Goal: Task Accomplishment & Management: Use online tool/utility

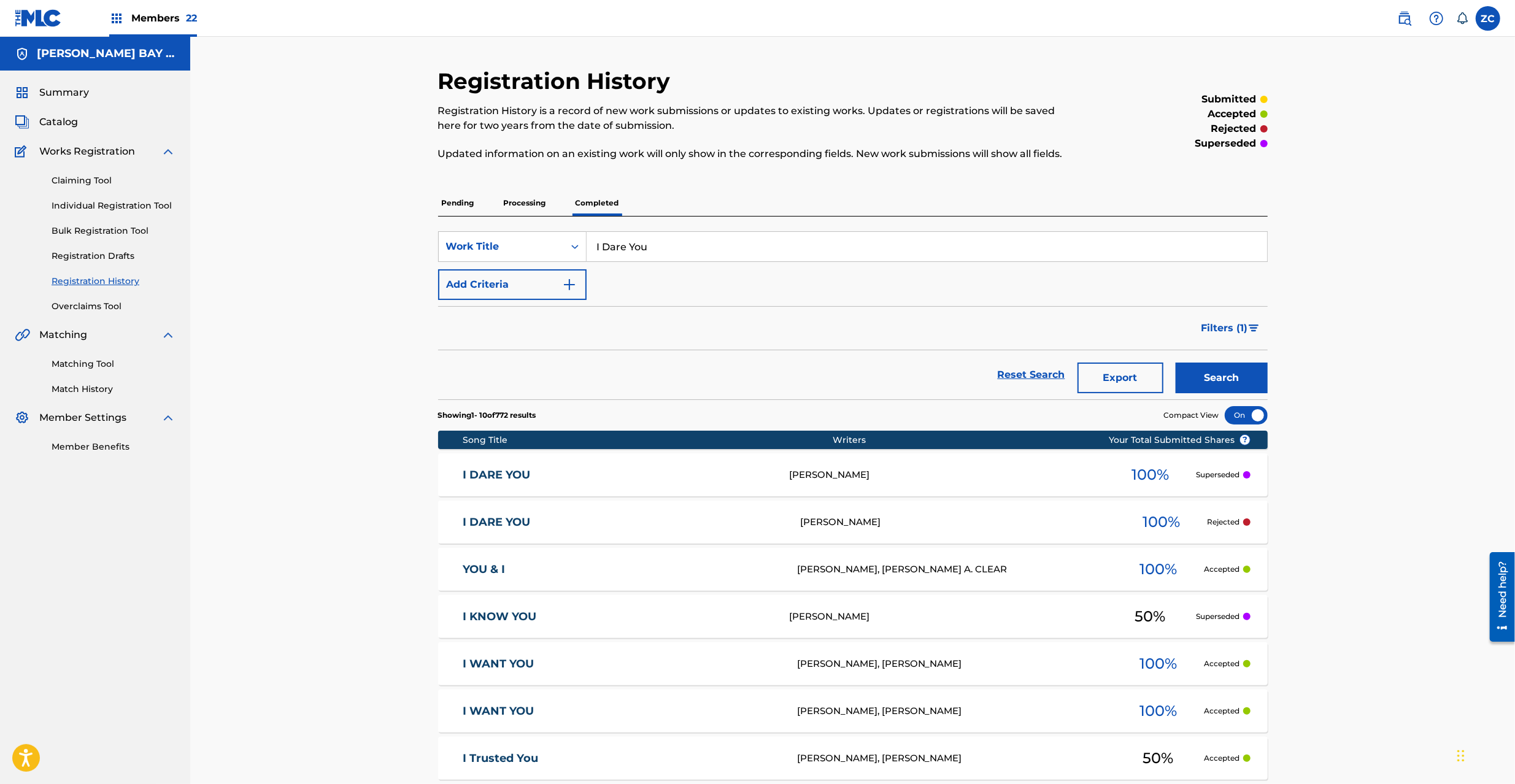
click at [1406, 15] on img at bounding box center [1404, 18] width 14 height 14
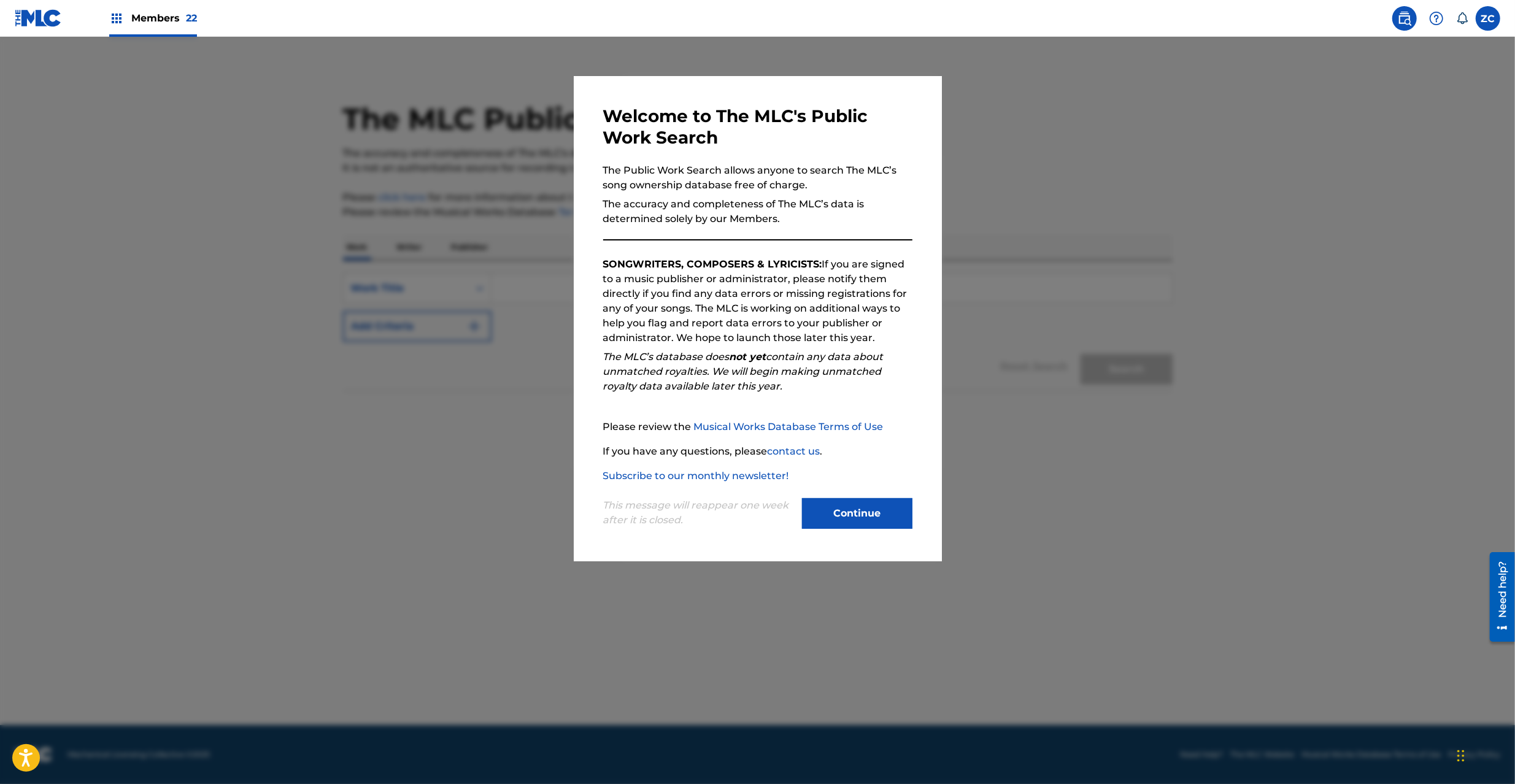
click at [862, 513] on button "Continue" at bounding box center [857, 513] width 111 height 31
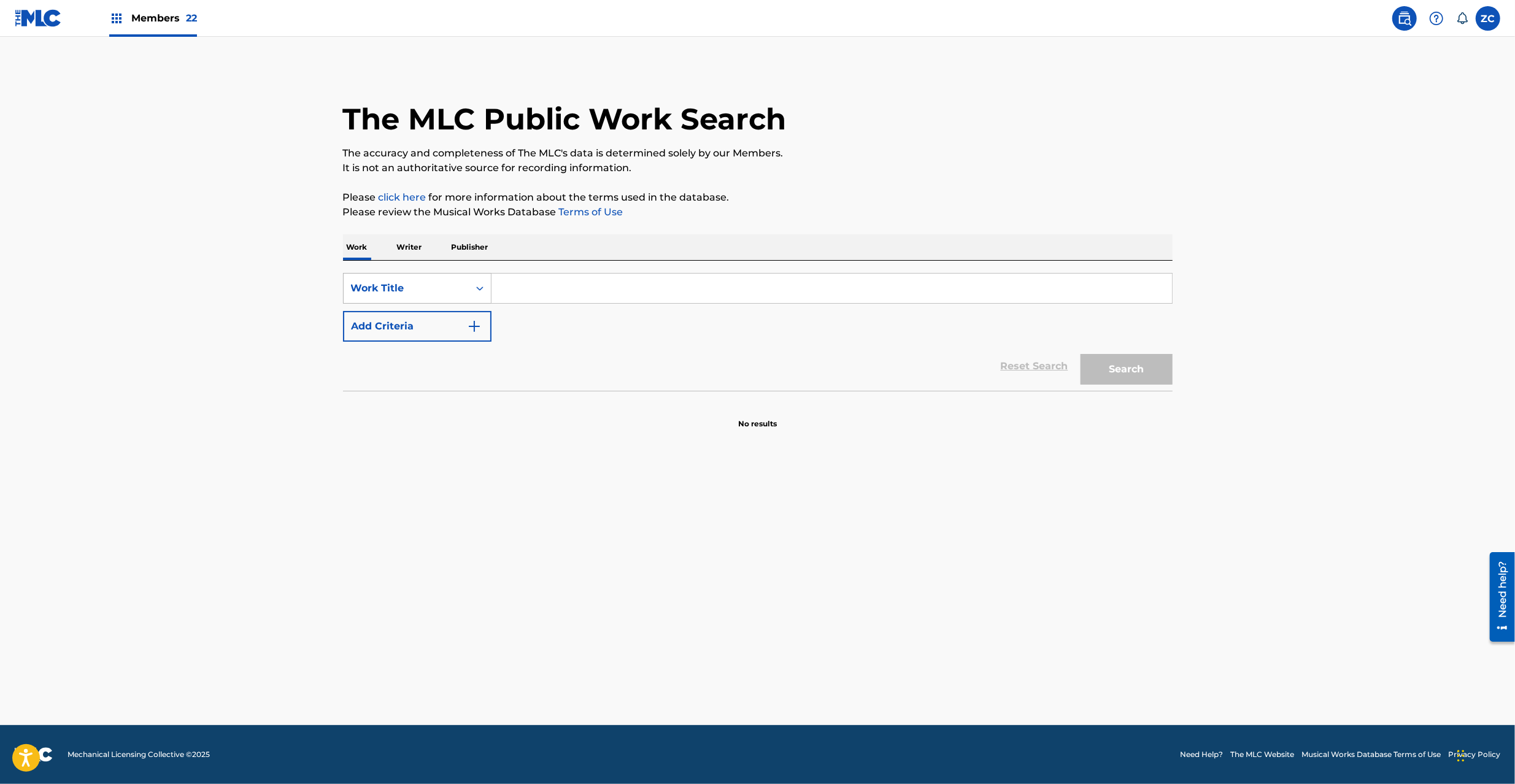
click at [411, 284] on div "Work Title" at bounding box center [406, 288] width 111 height 14
click at [396, 379] on div "MLC Song Code" at bounding box center [417, 380] width 147 height 31
click at [648, 281] on input "Search Form" at bounding box center [832, 288] width 681 height 29
paste input "NH5B7A"
click at [1095, 368] on button "Search" at bounding box center [1127, 369] width 92 height 31
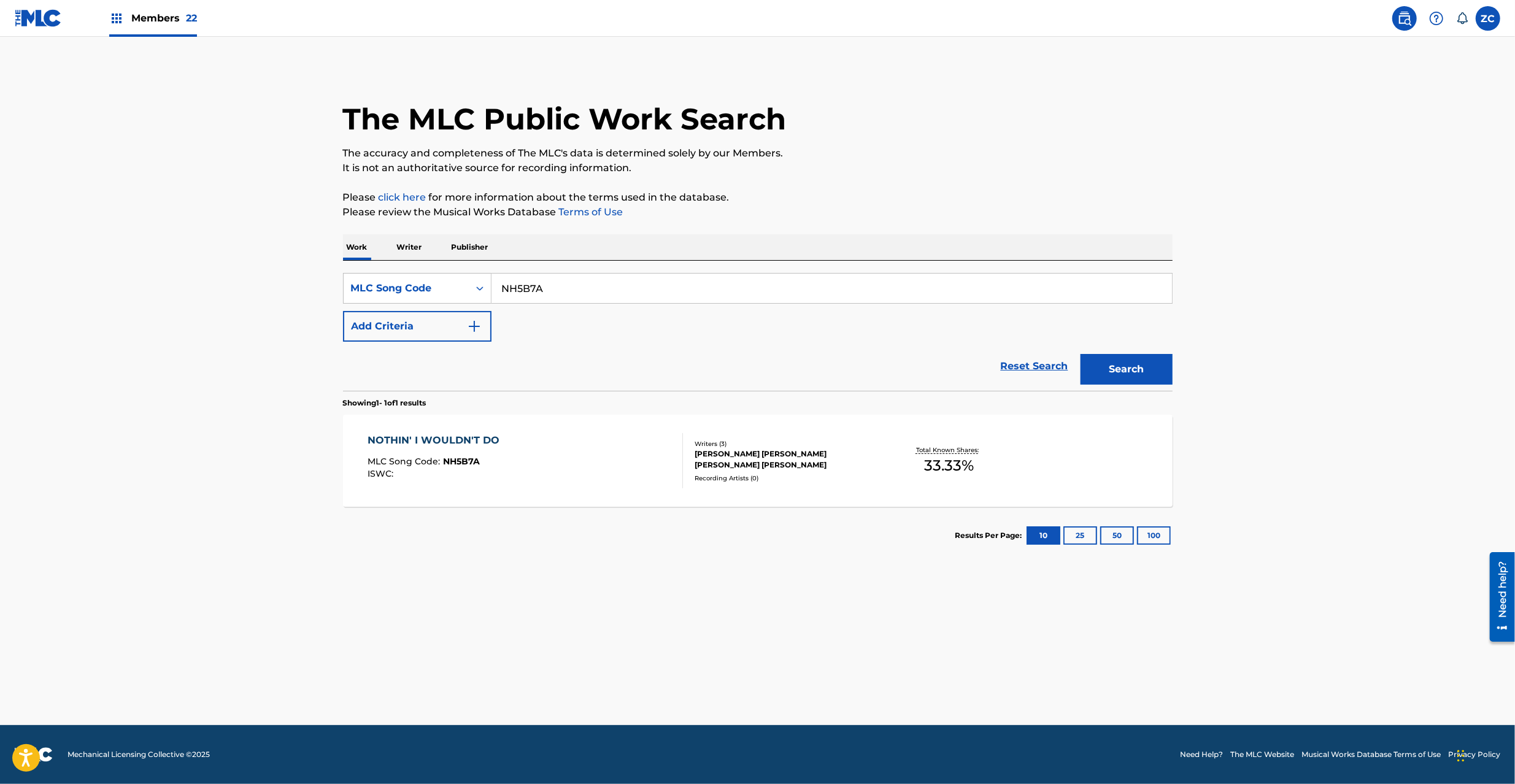
click at [540, 298] on input "NH5B7A" at bounding box center [832, 288] width 681 height 29
paste input "MA1IVW"
click at [1127, 360] on button "Search" at bounding box center [1127, 369] width 92 height 31
click at [713, 295] on input "MA1IVW" at bounding box center [832, 288] width 681 height 29
paste input "BA68PH"
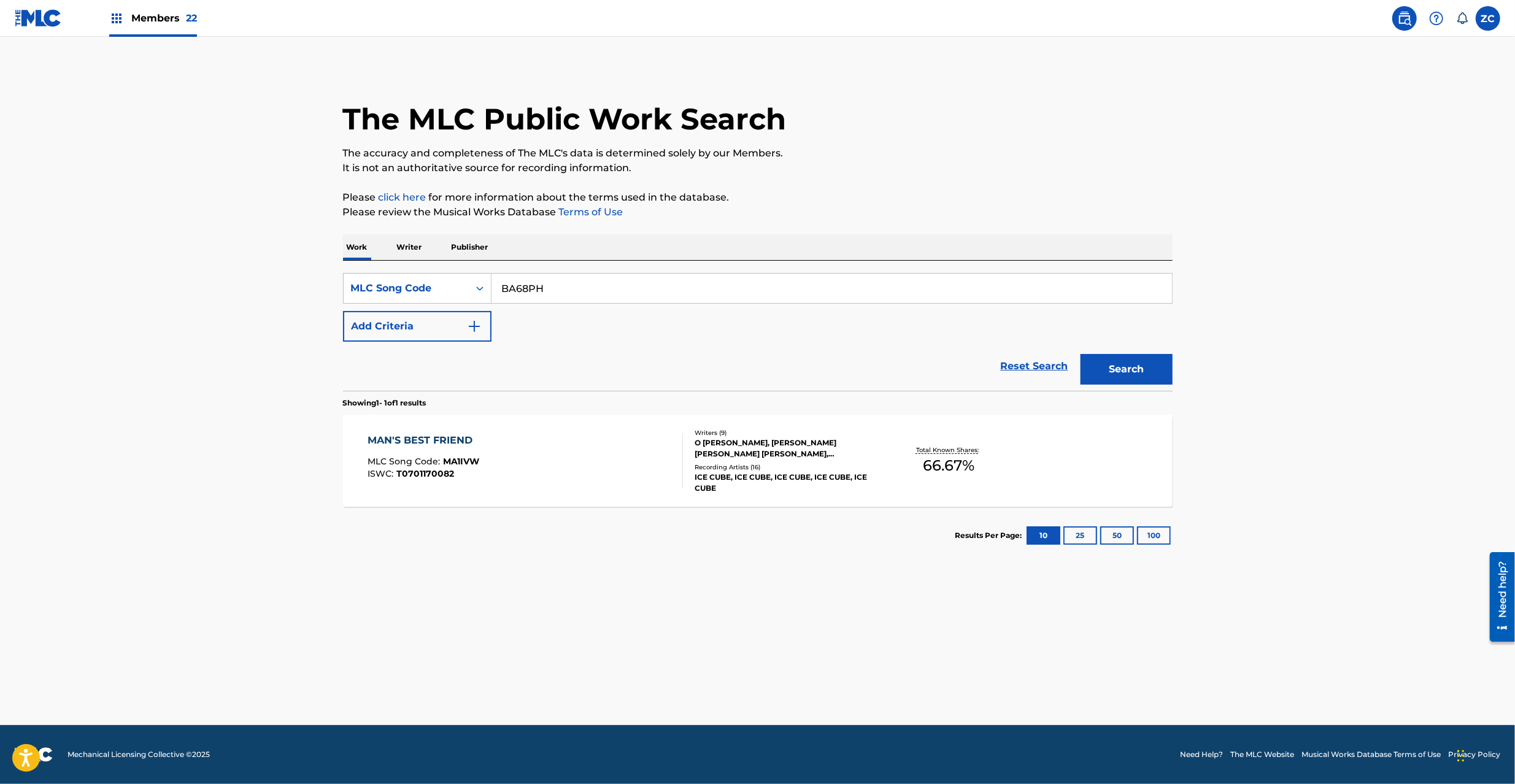
click at [1095, 362] on button "Search" at bounding box center [1127, 369] width 92 height 31
click at [601, 280] on input "BA68PH" at bounding box center [832, 288] width 681 height 29
paste input "8OE3"
click at [1127, 369] on button "Search" at bounding box center [1127, 369] width 92 height 31
click at [641, 283] on input "BA8OE3" at bounding box center [832, 288] width 681 height 29
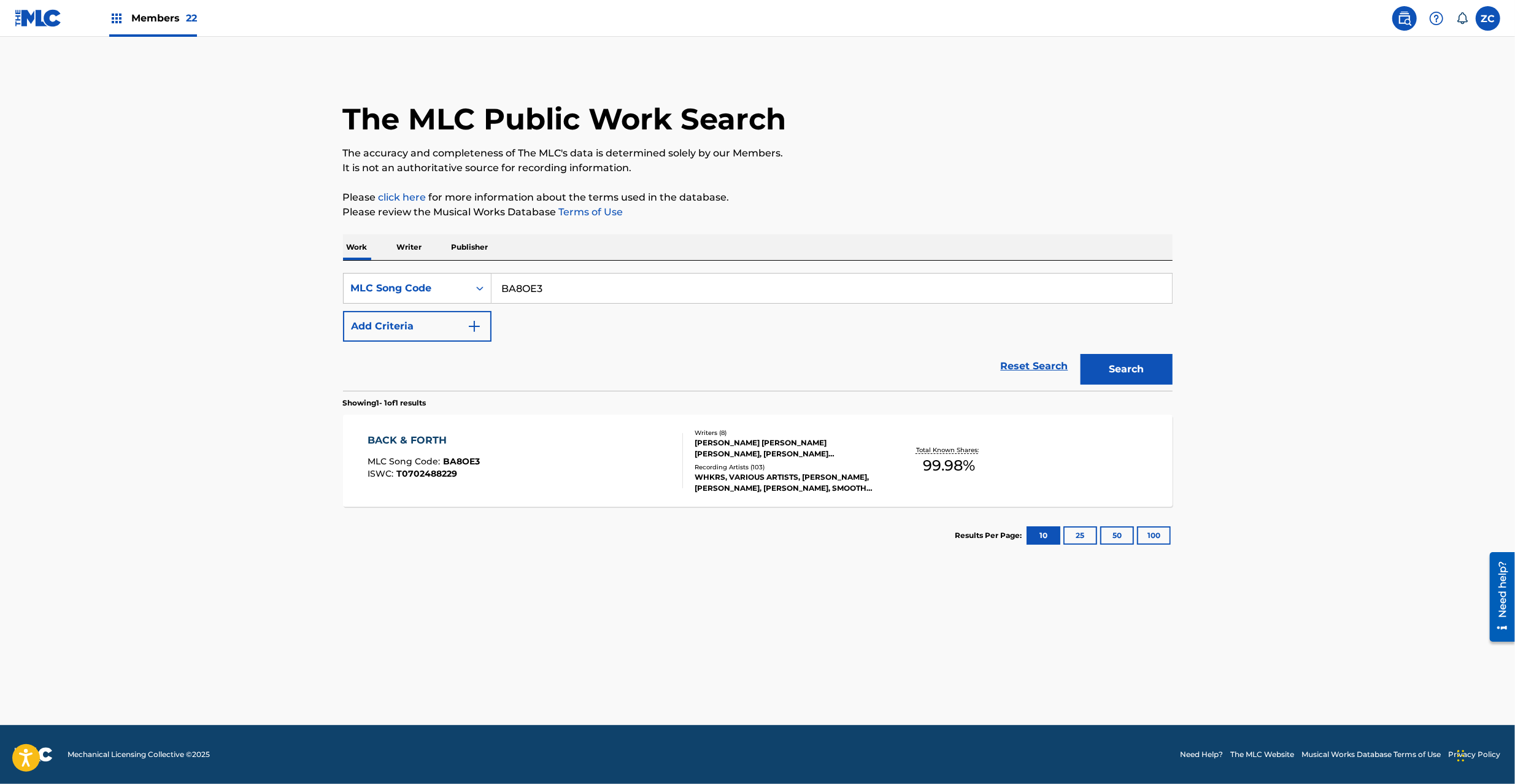
paste input "TD4GTJ"
click at [1119, 368] on button "Search" at bounding box center [1127, 369] width 92 height 31
click at [696, 291] on input "TD4GTJ" at bounding box center [832, 288] width 681 height 29
paste input "CA27MN"
click at [1140, 369] on button "Search" at bounding box center [1127, 369] width 92 height 31
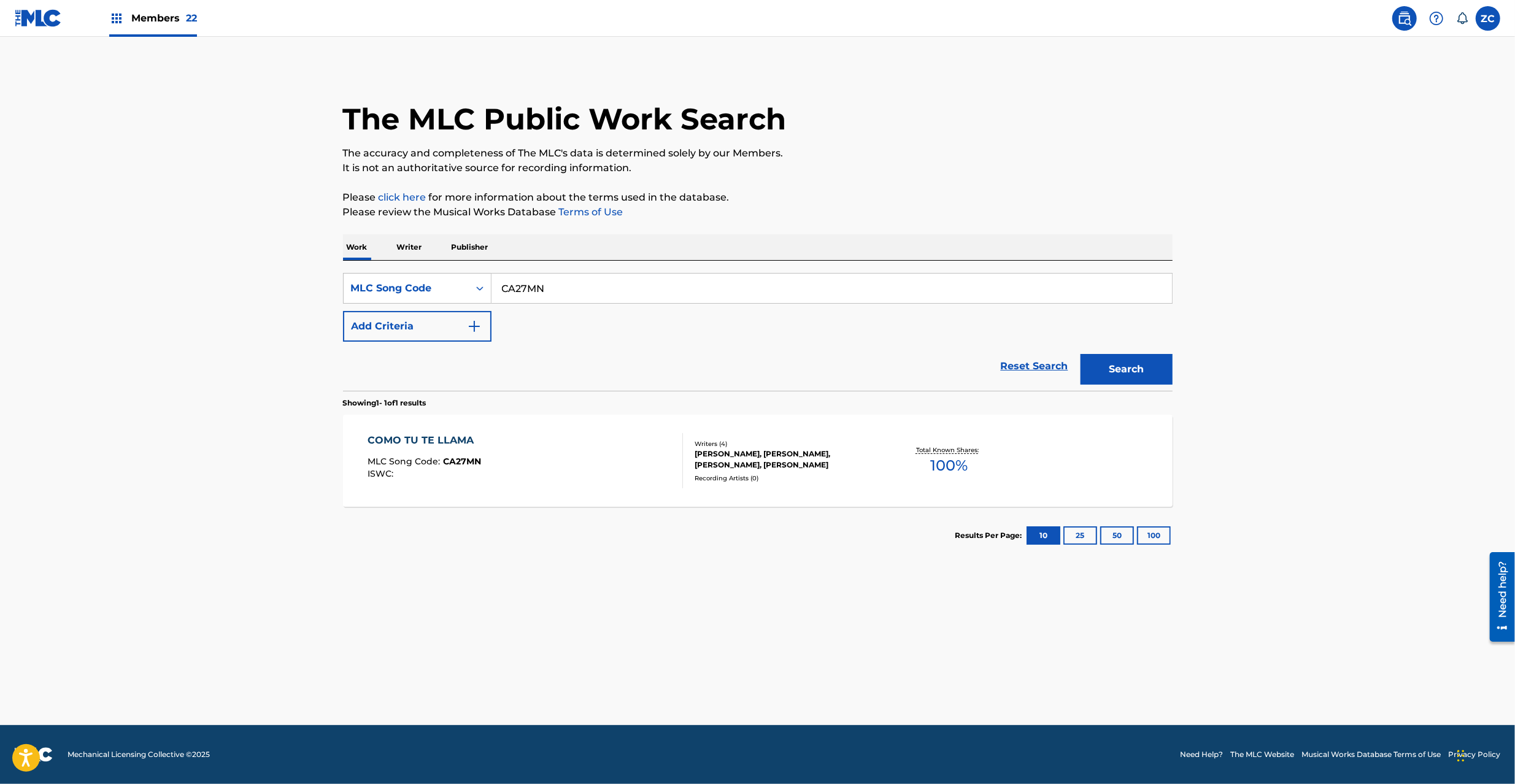
click at [700, 289] on input "CA27MN" at bounding box center [832, 288] width 681 height 29
paste input "B5529P"
click at [1081, 354] on button "Search" at bounding box center [1127, 369] width 92 height 31
click at [694, 286] on input "B5529P" at bounding box center [832, 288] width 681 height 29
paste input "I579"
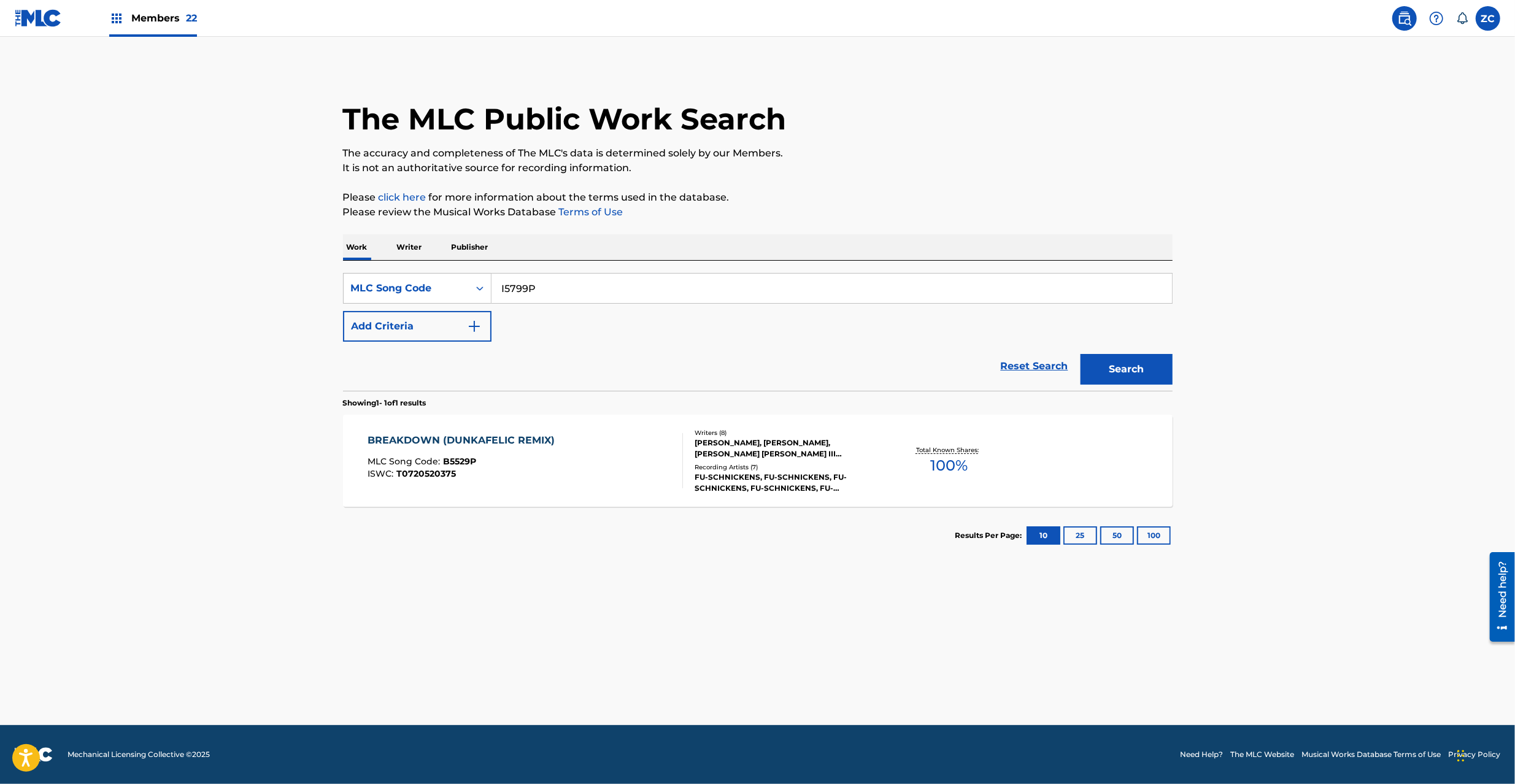
type input "I5799P"
click at [1138, 374] on button "Search" at bounding box center [1127, 369] width 92 height 31
click at [786, 495] on div "I LIKE THE GIRLS (ALBUM VERSION) MLC Song Code : I5799P ISWC : T9280095912 Writ…" at bounding box center [758, 460] width 830 height 92
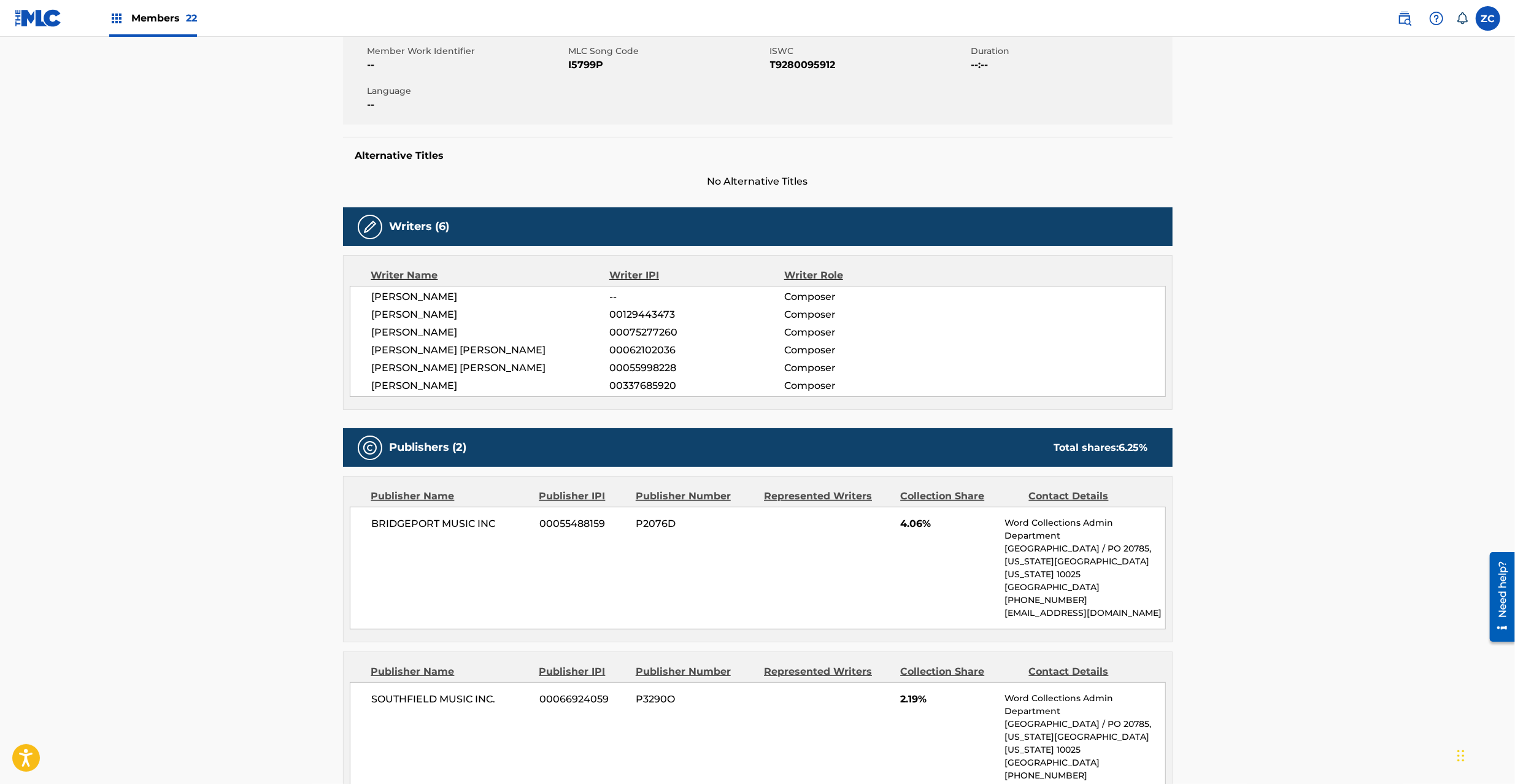
scroll to position [327, 0]
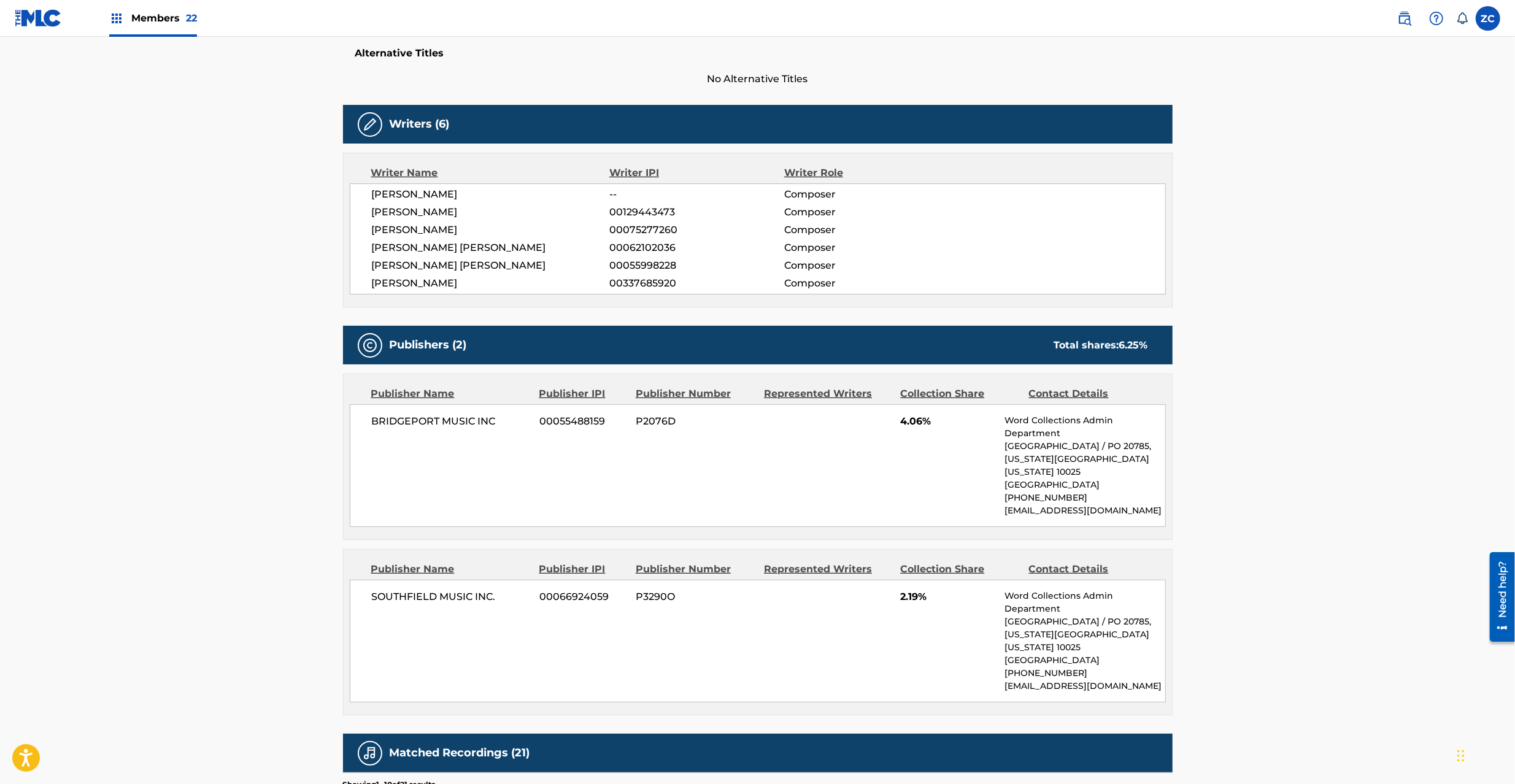
click at [410, 421] on span "BRIDGEPORT MUSIC INC" at bounding box center [451, 421] width 159 height 14
click at [487, 421] on span "BRIDGEPORT MUSIC INC" at bounding box center [451, 421] width 159 height 14
copy span "BRIDGEPORT MUSIC INC"
click at [403, 597] on span "SOUTHFIELD MUSIC INC." at bounding box center [451, 597] width 159 height 14
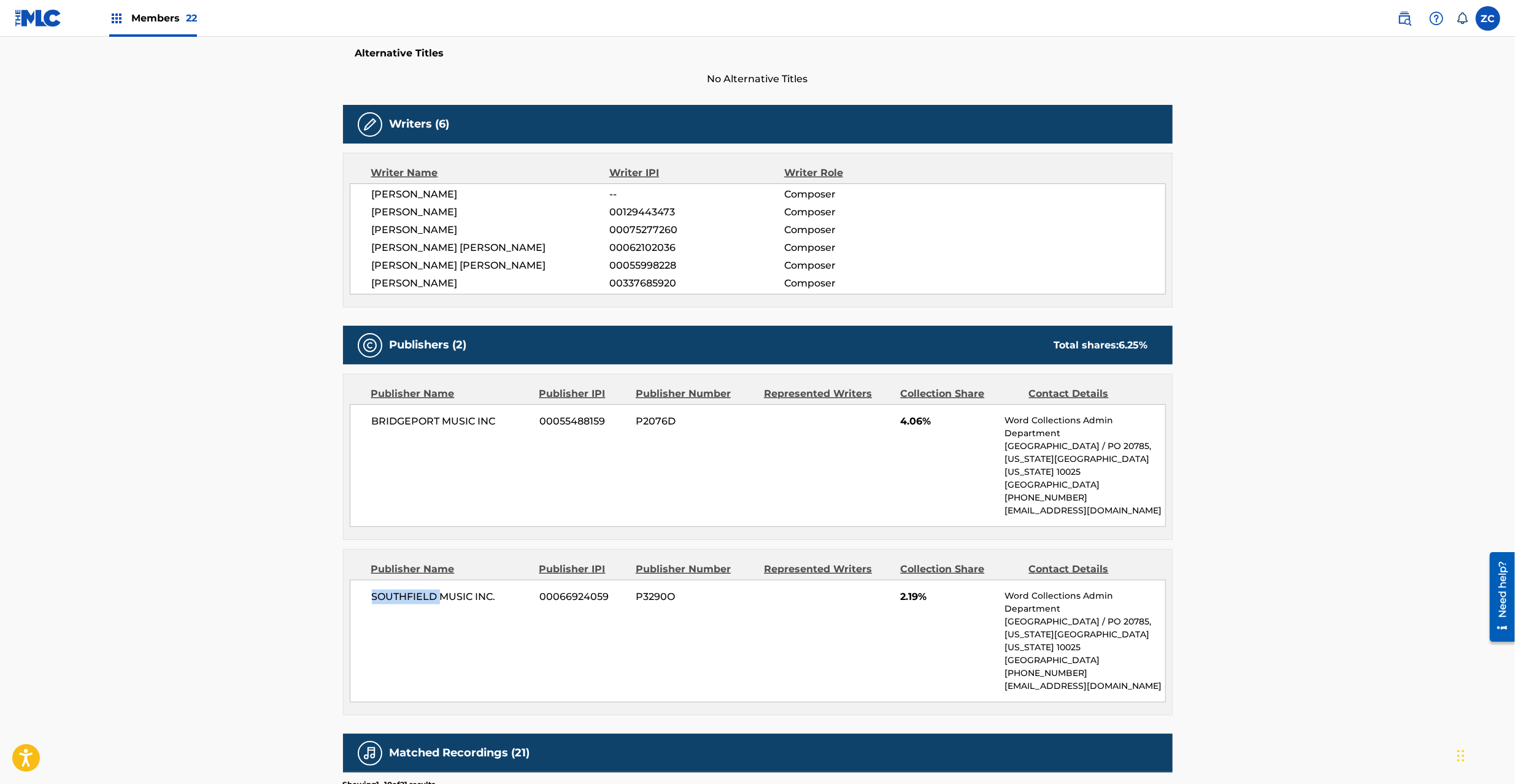
click at [403, 597] on span "SOUTHFIELD MUSIC INC." at bounding box center [451, 597] width 159 height 14
click at [492, 599] on span "SOUTHFIELD MUSIC INC." at bounding box center [451, 597] width 159 height 14
copy span "SOUTHFIELD MUSIC INC."
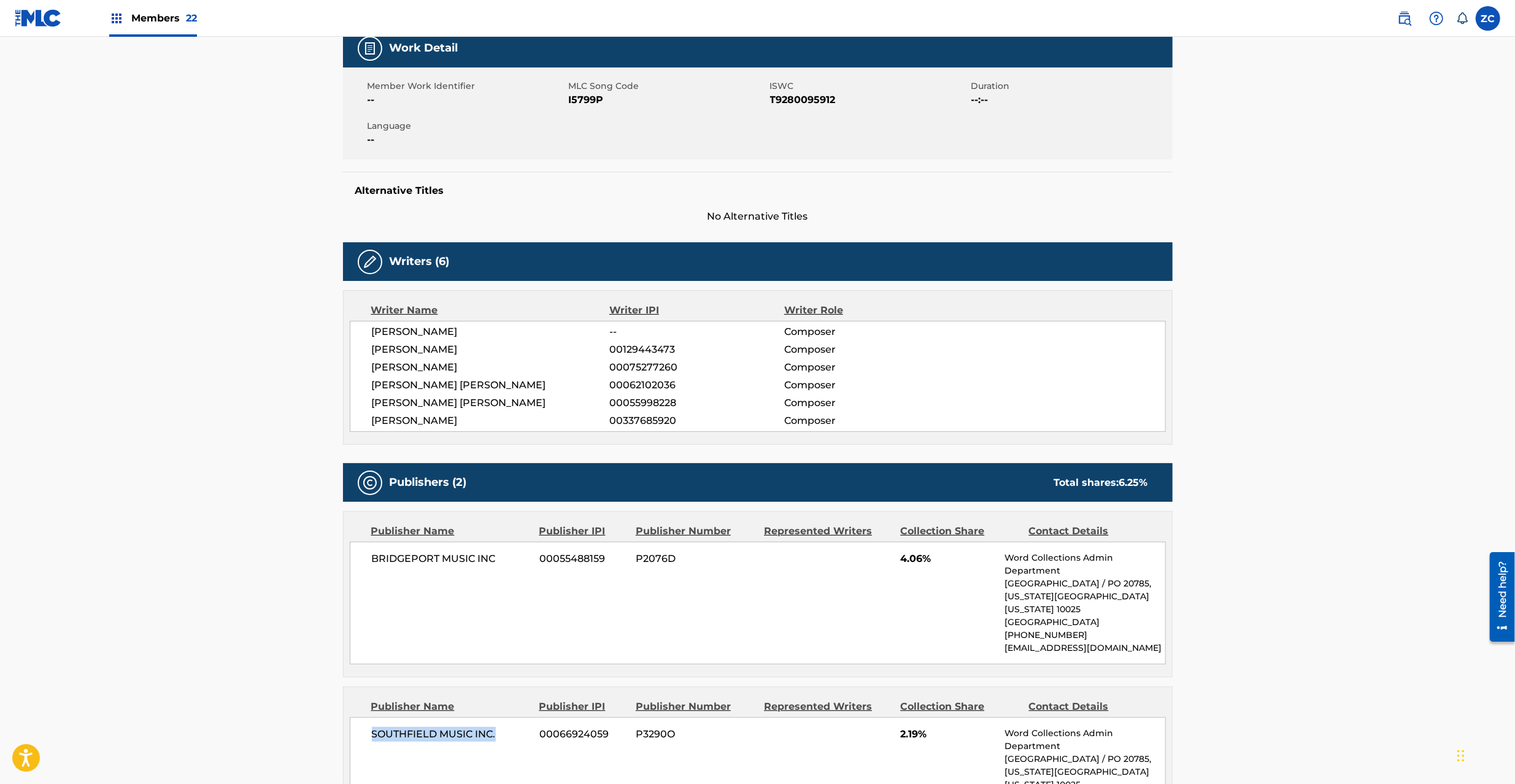
scroll to position [0, 0]
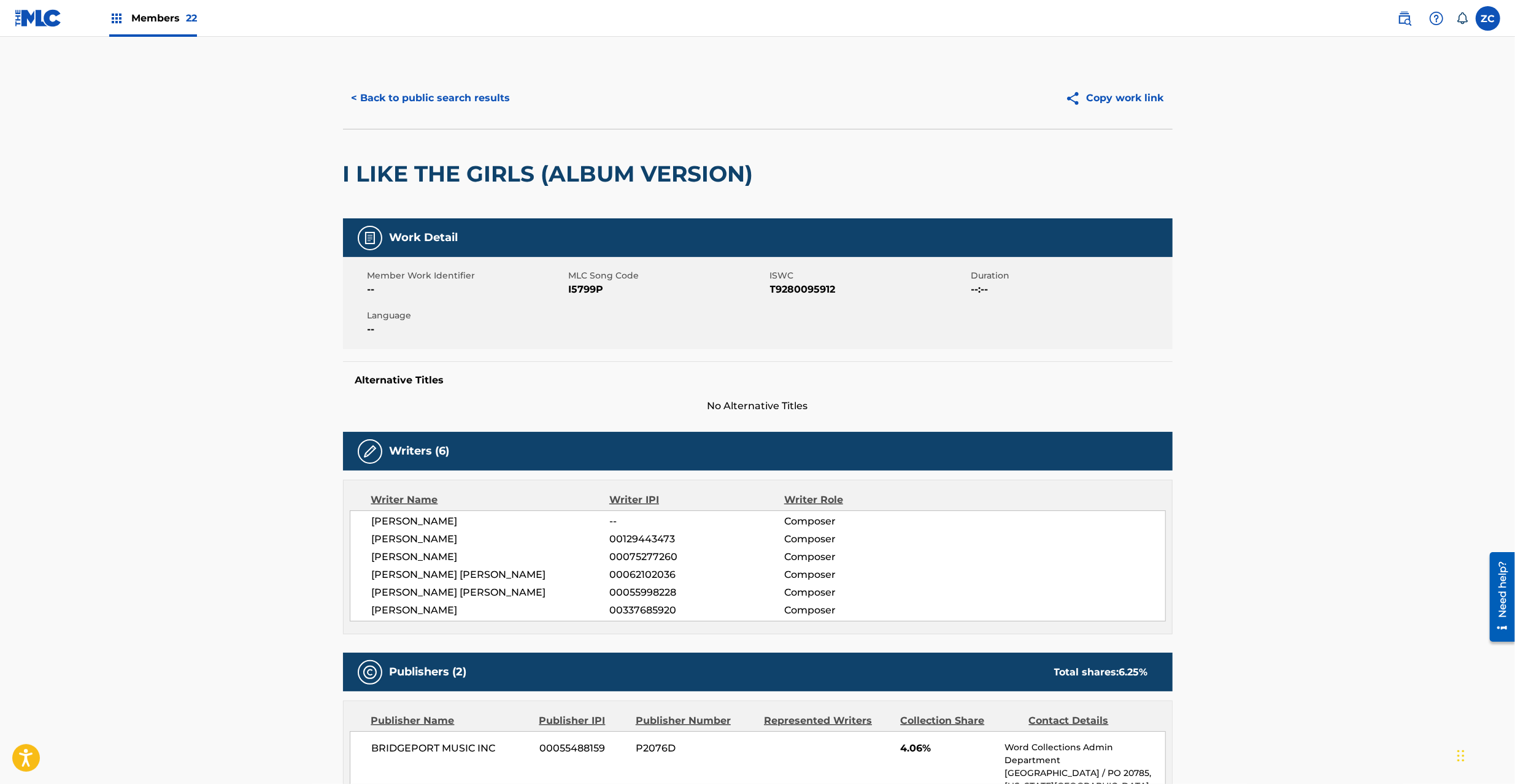
click at [482, 101] on button "< Back to public search results" at bounding box center [431, 98] width 176 height 31
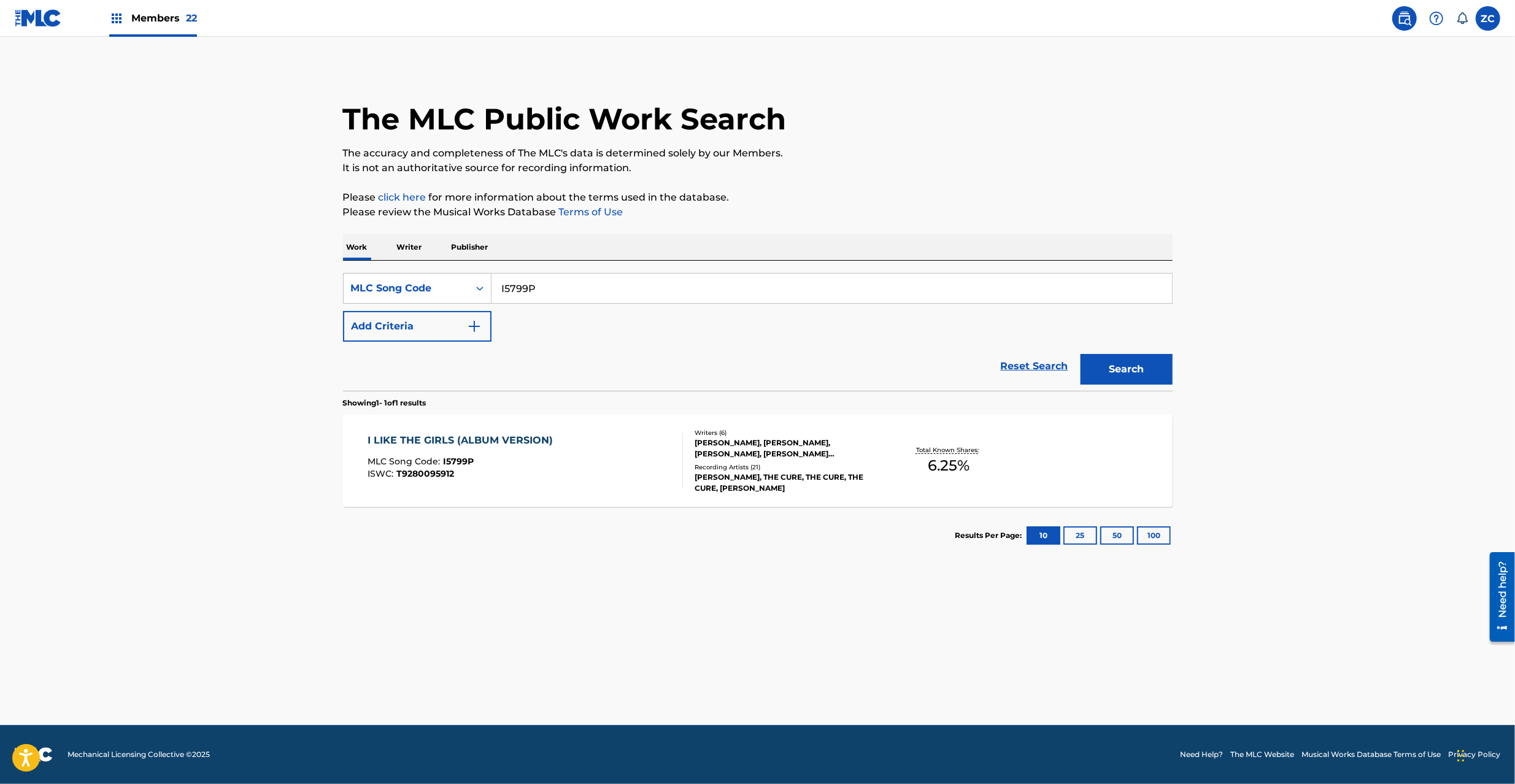
click at [667, 290] on input "I5799P" at bounding box center [832, 288] width 681 height 29
paste input "B2881M"
type input "B2881M"
click at [1113, 365] on button "Search" at bounding box center [1127, 369] width 92 height 31
click at [679, 483] on div at bounding box center [677, 460] width 10 height 55
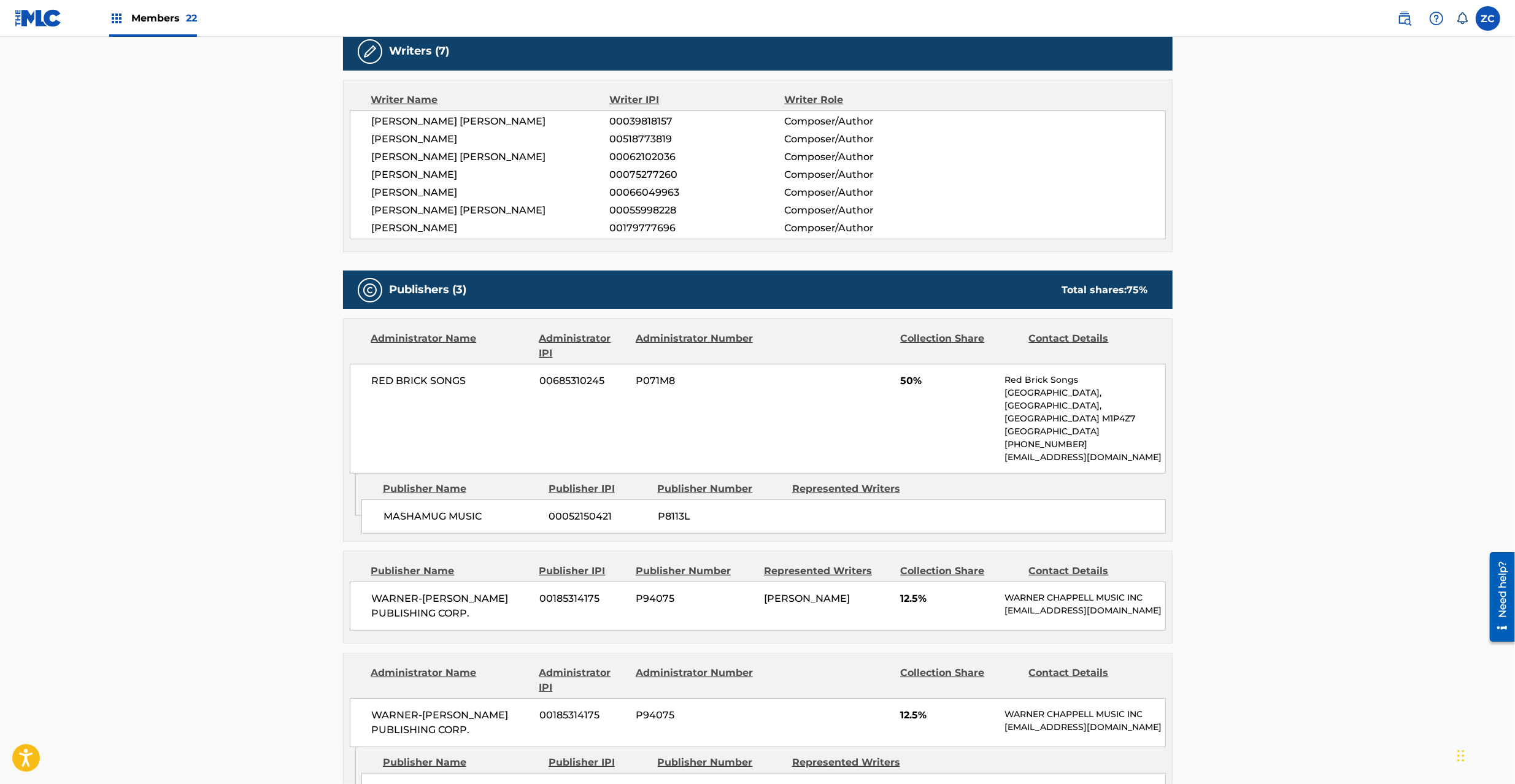
scroll to position [436, 0]
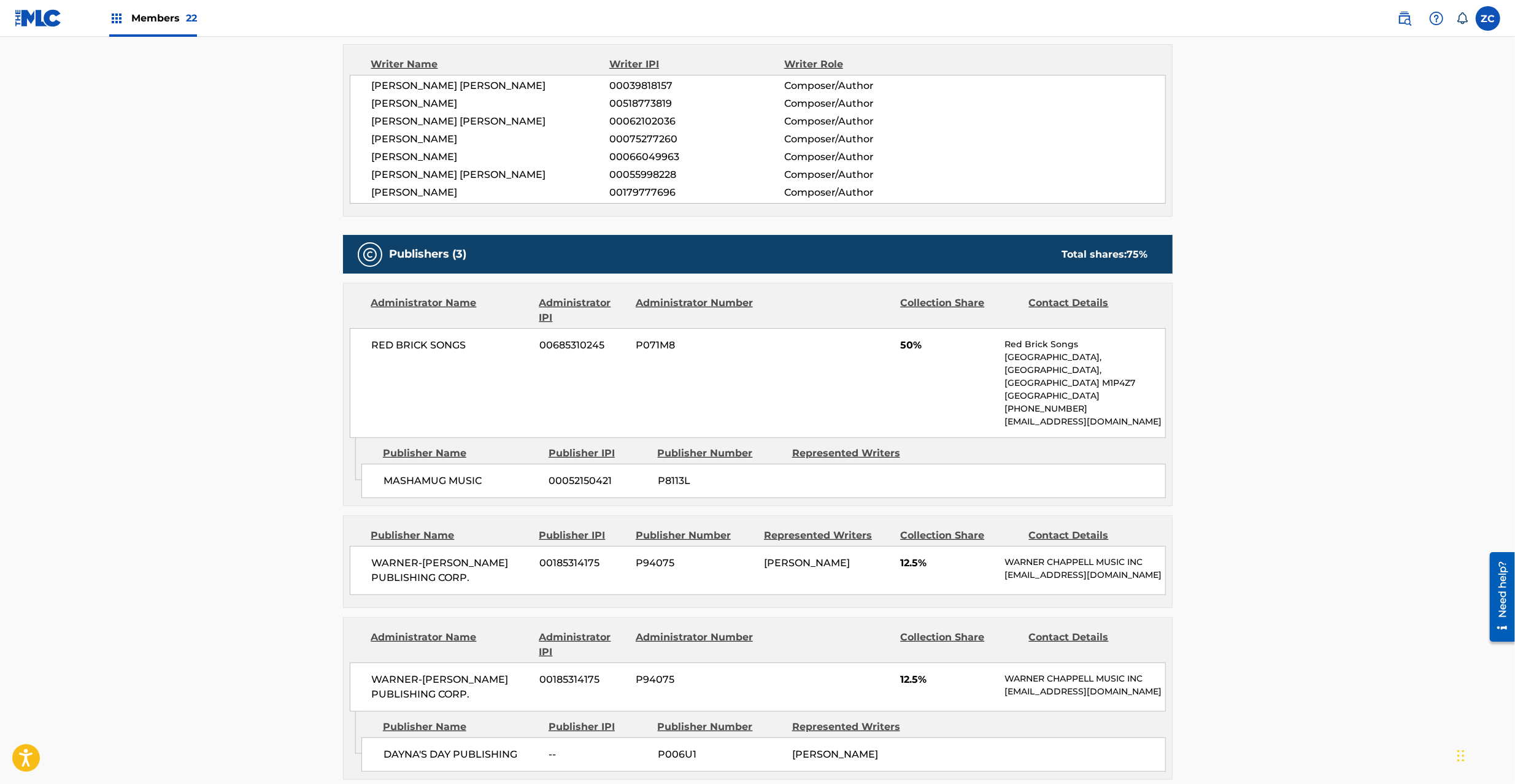
click at [394, 353] on span "RED BRICK SONGS" at bounding box center [451, 345] width 159 height 14
click at [379, 345] on span "RED BRICK SONGS" at bounding box center [451, 345] width 159 height 14
click at [455, 345] on span "RED BRICK SONGS" at bounding box center [451, 345] width 159 height 14
copy span "RED BRICK SONGS"
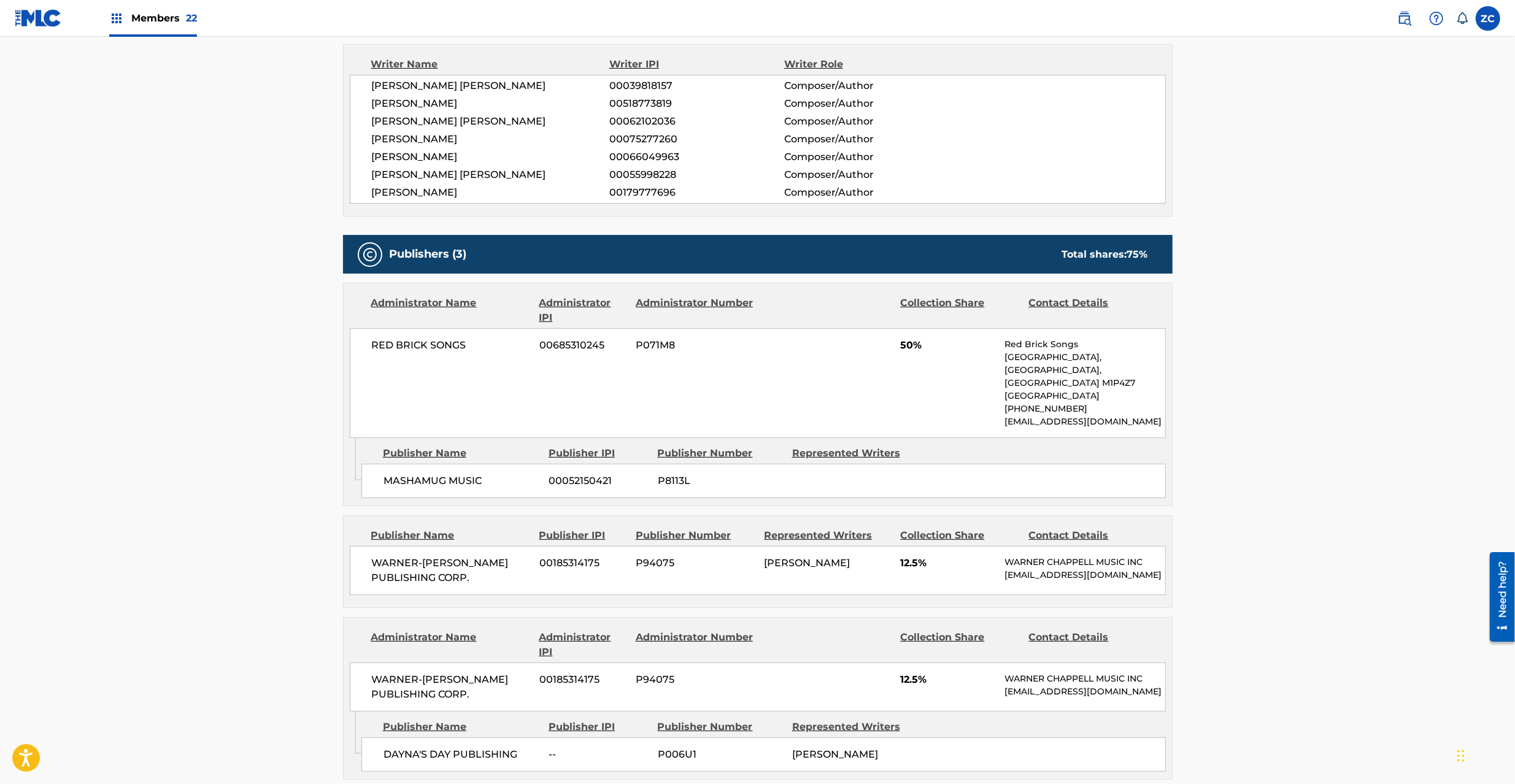
click at [401, 485] on span "MASHAMUG MUSIC" at bounding box center [462, 481] width 157 height 14
click at [472, 480] on span "MASHAMUG MUSIC" at bounding box center [462, 481] width 157 height 14
copy span "MASHAMUG MUSIC"
click at [388, 565] on span "WARNER-[PERSON_NAME] PUBLISHING CORP." at bounding box center [451, 570] width 159 height 29
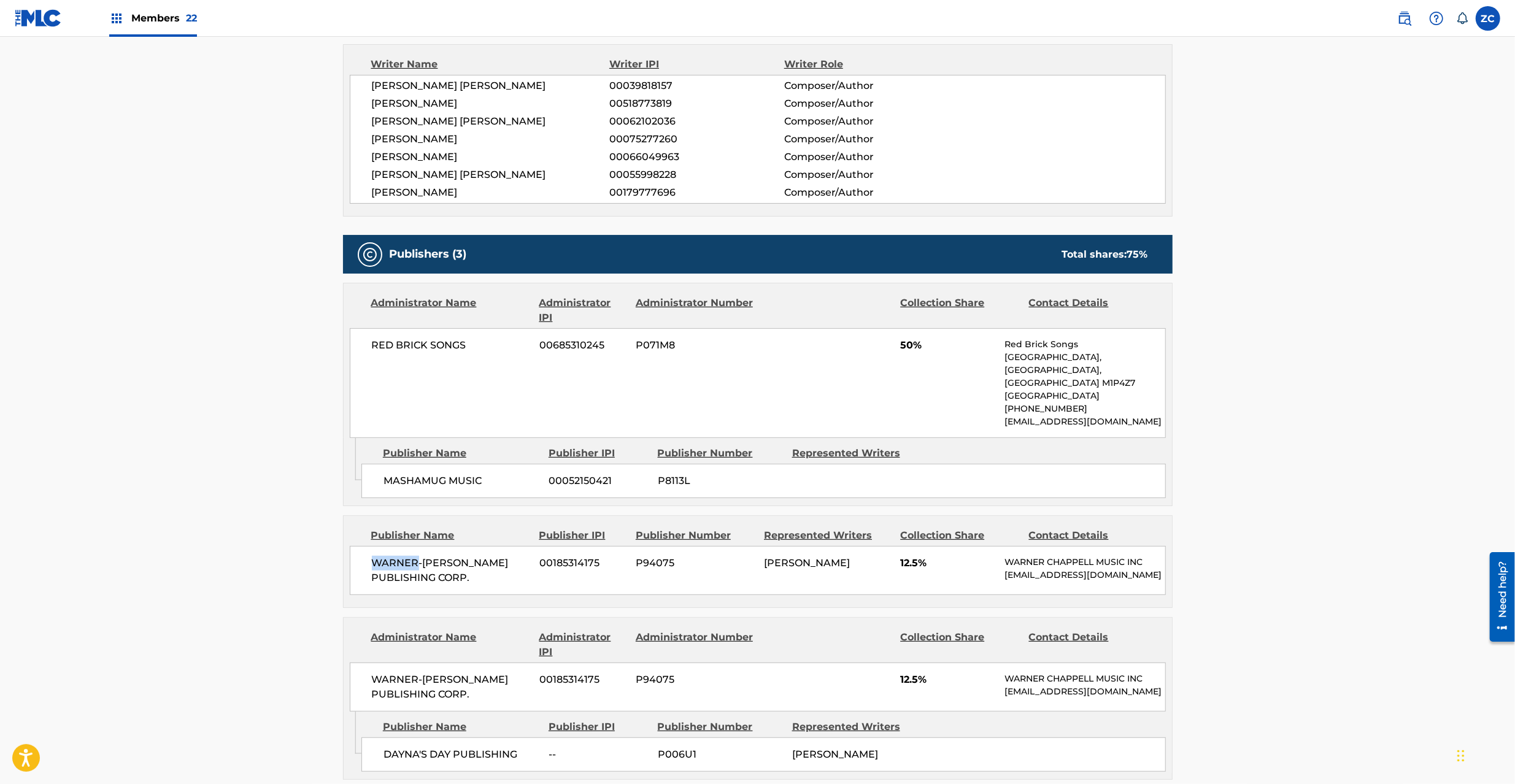
click at [388, 565] on span "WARNER-[PERSON_NAME] PUBLISHING CORP." at bounding box center [451, 570] width 159 height 29
click at [470, 578] on span "WARNER-[PERSON_NAME] PUBLISHING CORP." at bounding box center [451, 570] width 159 height 29
copy div "WARNER-[PERSON_NAME] PUBLISHING CORP."
click at [393, 692] on span "WARNER-[PERSON_NAME] PUBLISHING CORP." at bounding box center [451, 687] width 159 height 29
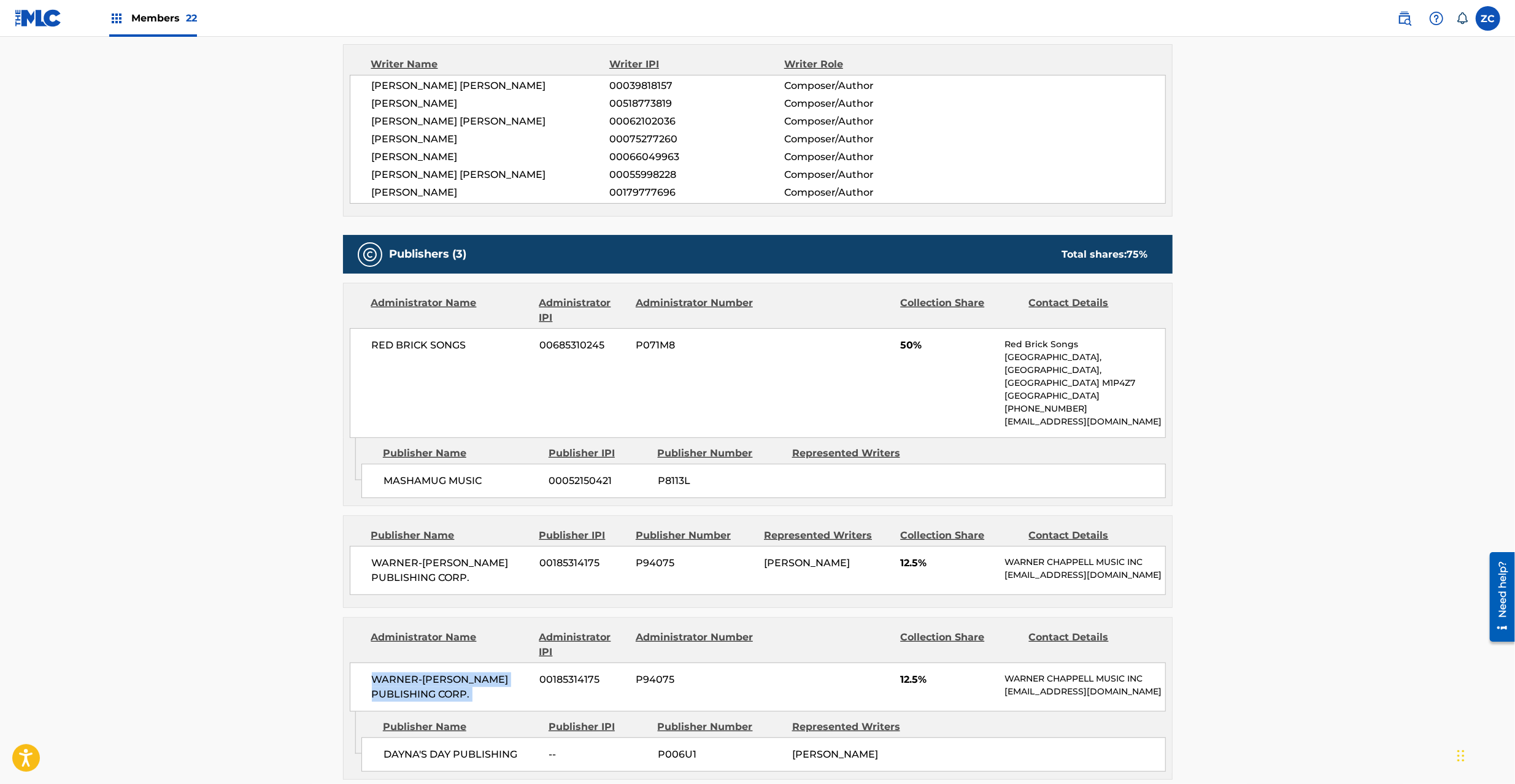
click at [472, 702] on span "WARNER-[PERSON_NAME] PUBLISHING CORP." at bounding box center [451, 687] width 159 height 29
copy div "WARNER-[PERSON_NAME] PUBLISHING CORP."
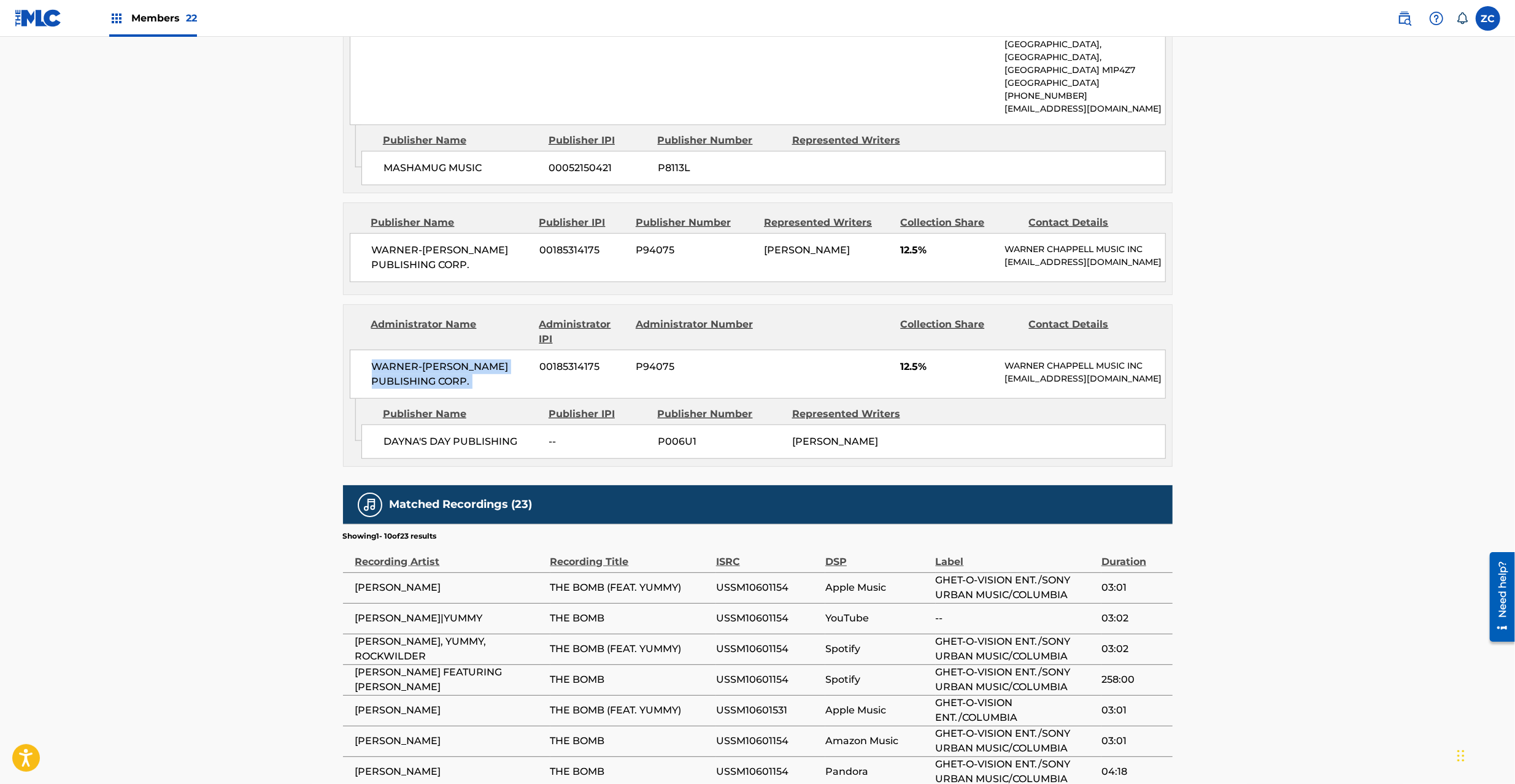
scroll to position [764, 0]
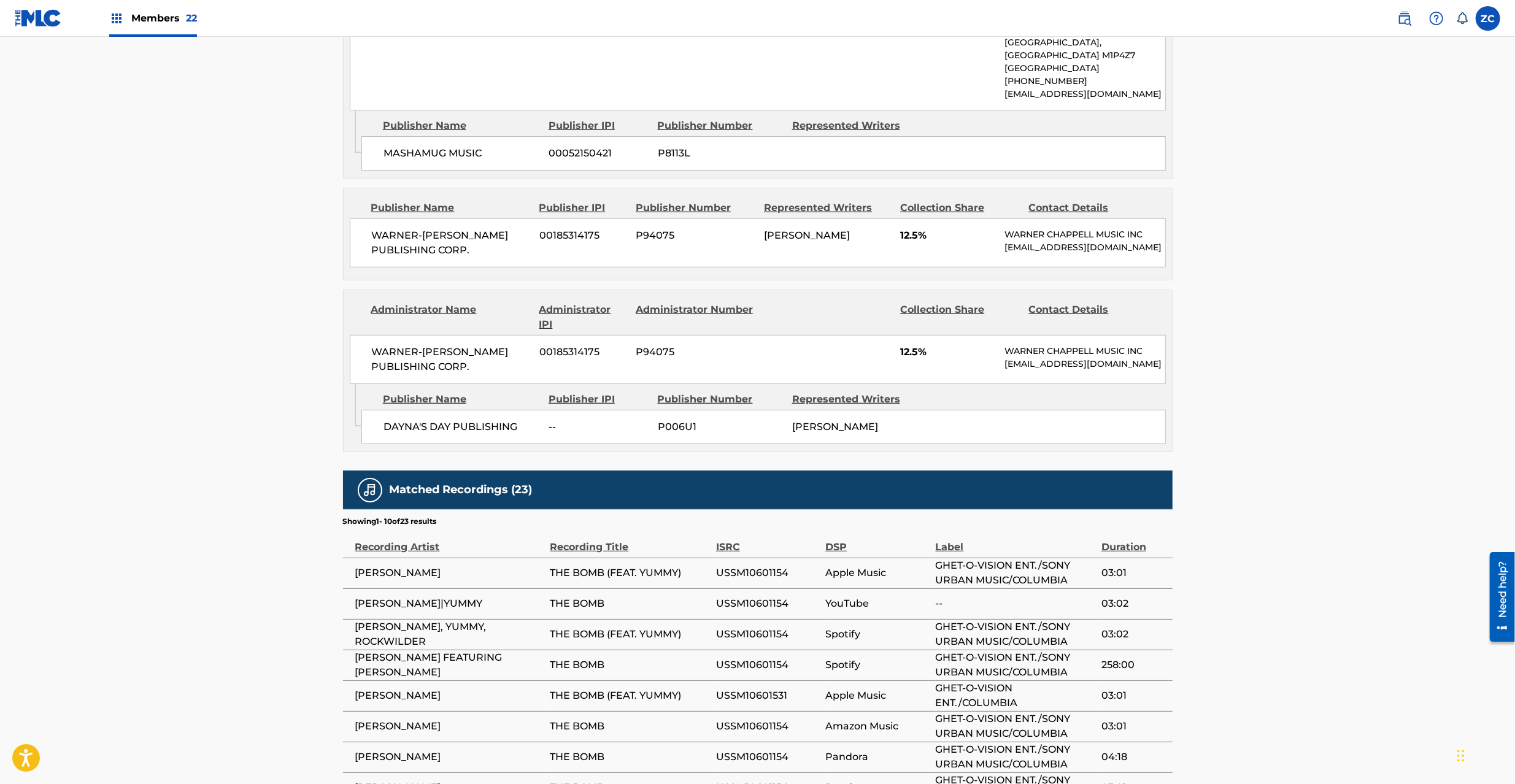
click at [405, 434] on span "DAYNA'S DAY PUBLISHING" at bounding box center [462, 427] width 157 height 14
click at [509, 434] on span "DAYNA'S DAY PUBLISHING" at bounding box center [462, 427] width 157 height 14
copy span "DAYNA'S DAY PUBLISHING"
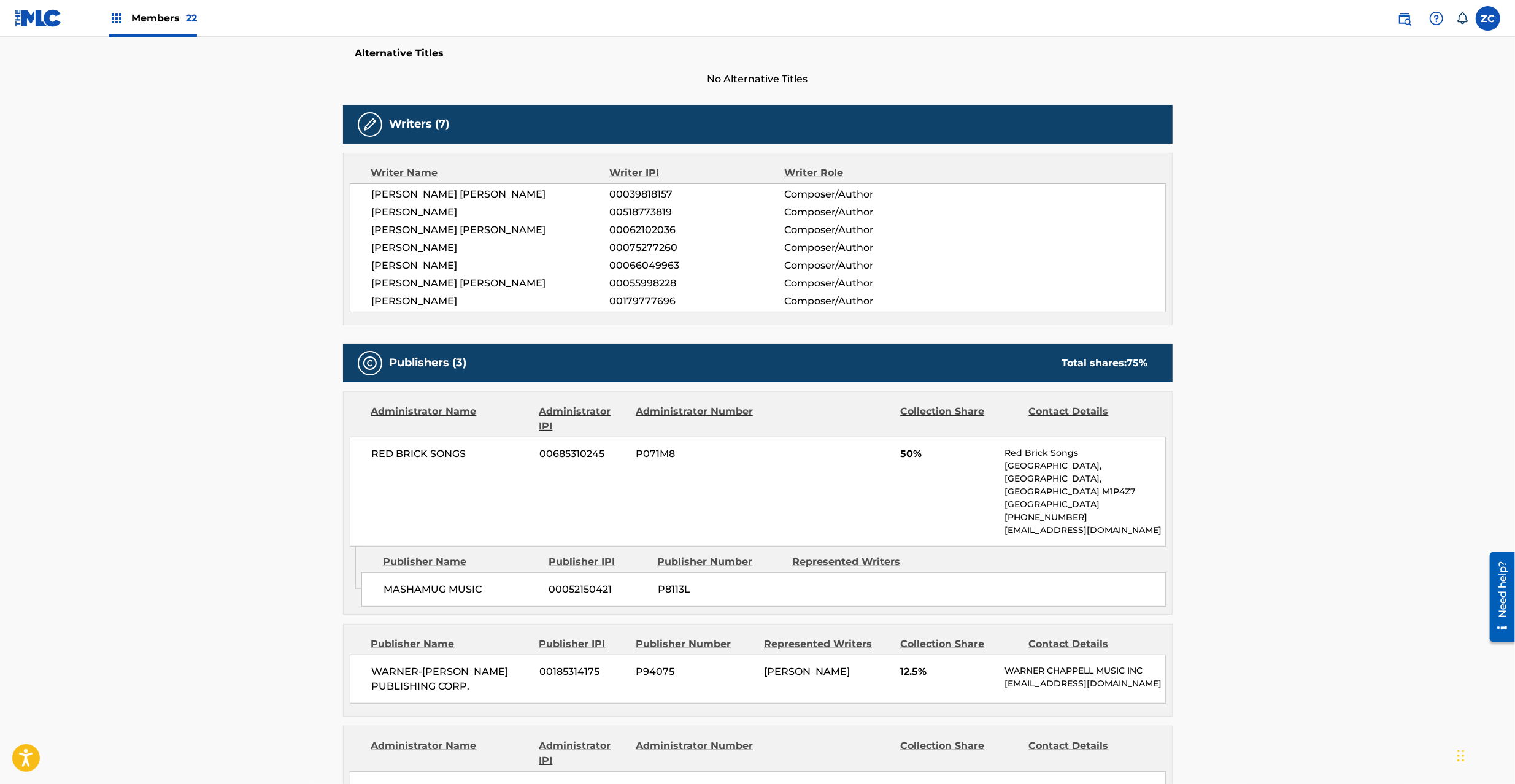
scroll to position [0, 0]
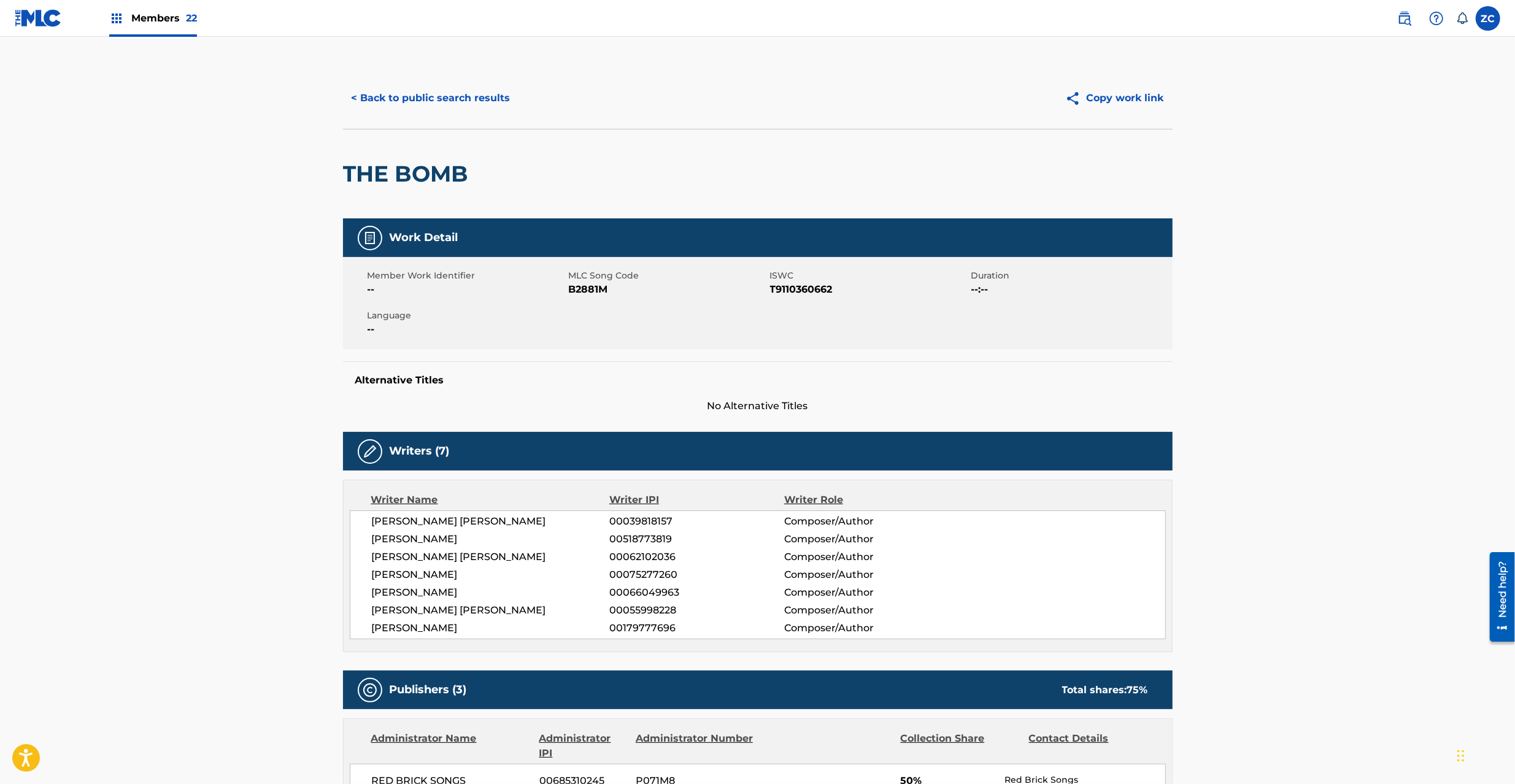
click at [453, 98] on button "< Back to public search results" at bounding box center [431, 98] width 176 height 31
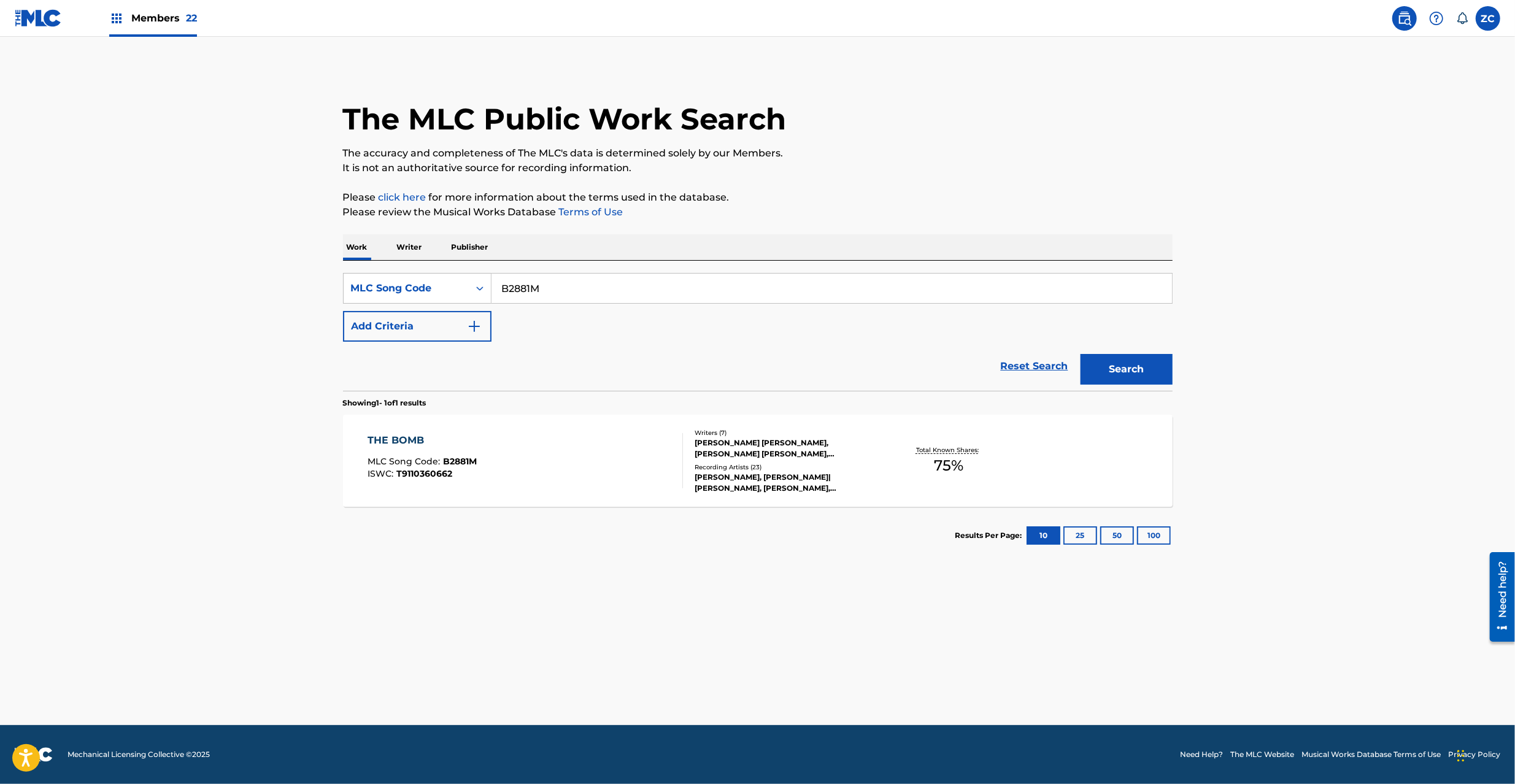
click at [573, 278] on input "B2881M" at bounding box center [832, 288] width 681 height 29
paste input "EVBRXN"
click at [1134, 364] on button "Search" at bounding box center [1127, 369] width 92 height 31
click at [1385, 252] on main "The MLC Public Work Search The accuracy and completeness of The MLC's data is d…" at bounding box center [757, 381] width 1515 height 688
drag, startPoint x: 1494, startPoint y: 479, endPoint x: 1503, endPoint y: 454, distance: 26.6
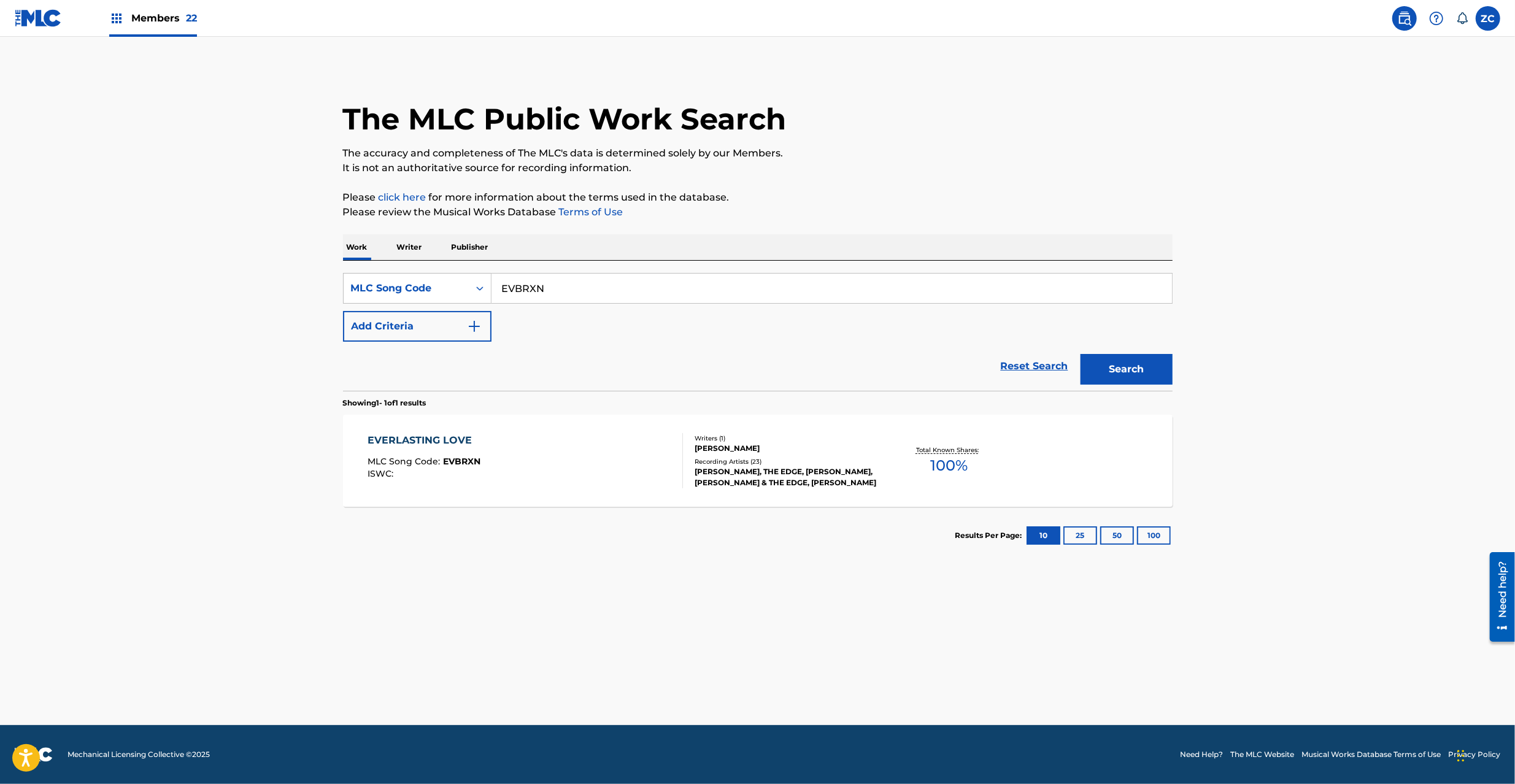
click at [1494, 477] on main "The MLC Public Work Search The accuracy and completeness of The MLC's data is d…" at bounding box center [757, 381] width 1515 height 688
drag, startPoint x: 1350, startPoint y: 219, endPoint x: 1365, endPoint y: 212, distance: 16.6
click at [1350, 219] on main "The MLC Public Work Search The accuracy and completeness of The MLC's data is d…" at bounding box center [757, 381] width 1515 height 688
click at [579, 276] on input "EVBRXN" at bounding box center [832, 288] width 681 height 29
paste input "FV8CU4"
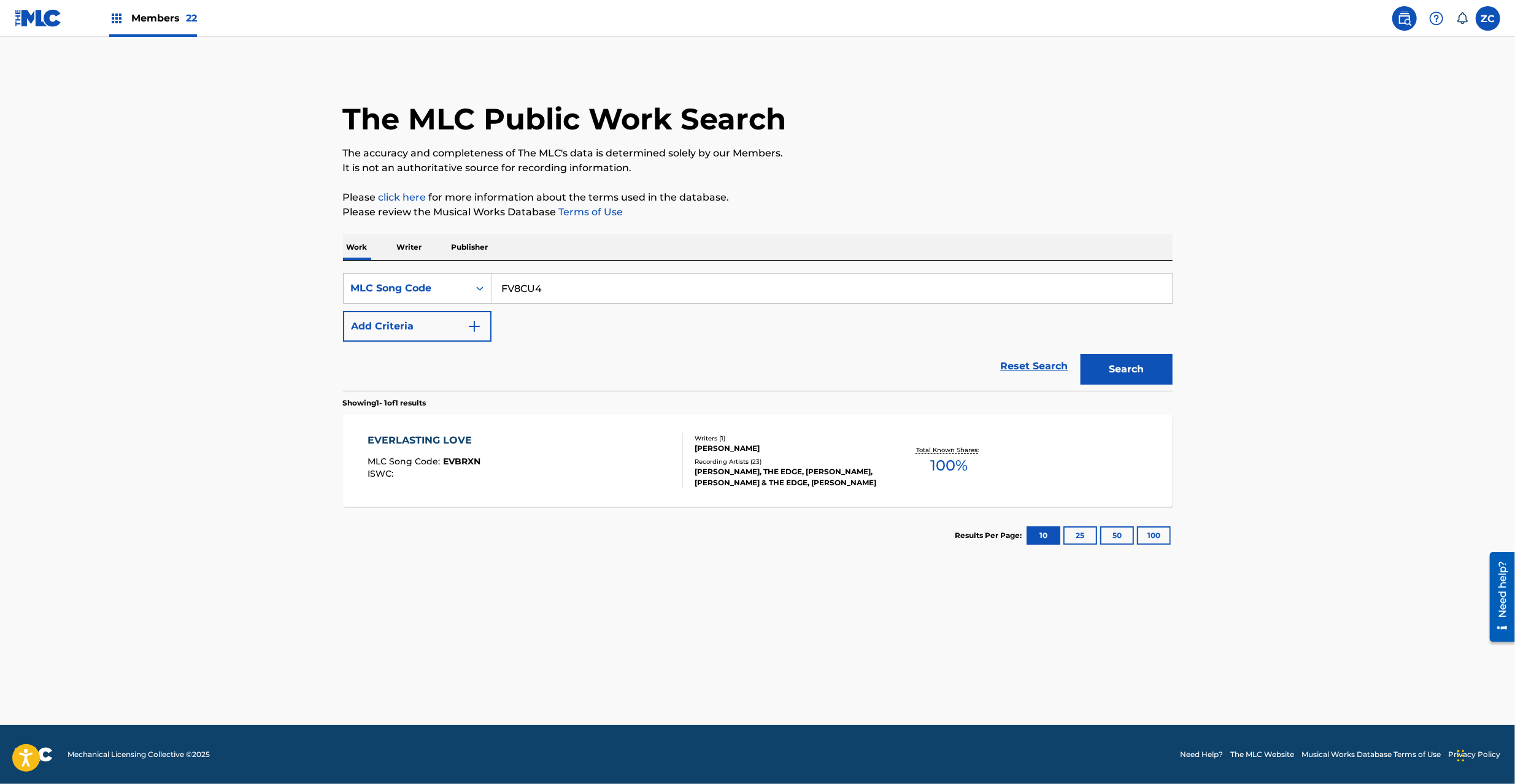
type input "FV8CU4"
click at [1134, 369] on button "Search" at bounding box center [1127, 369] width 92 height 31
click at [827, 470] on div "Recording Artists ( 83 )" at bounding box center [787, 467] width 185 height 9
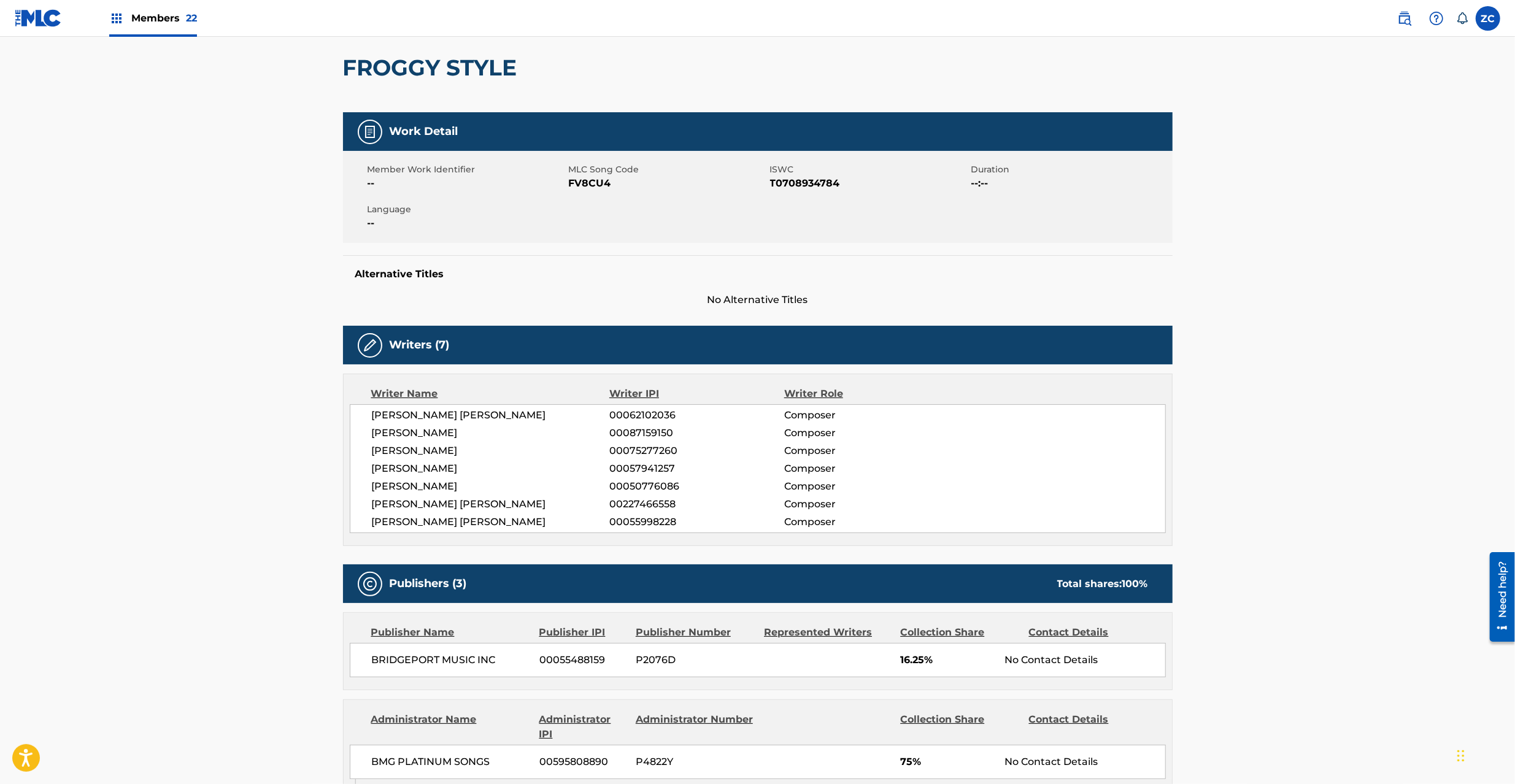
scroll to position [327, 0]
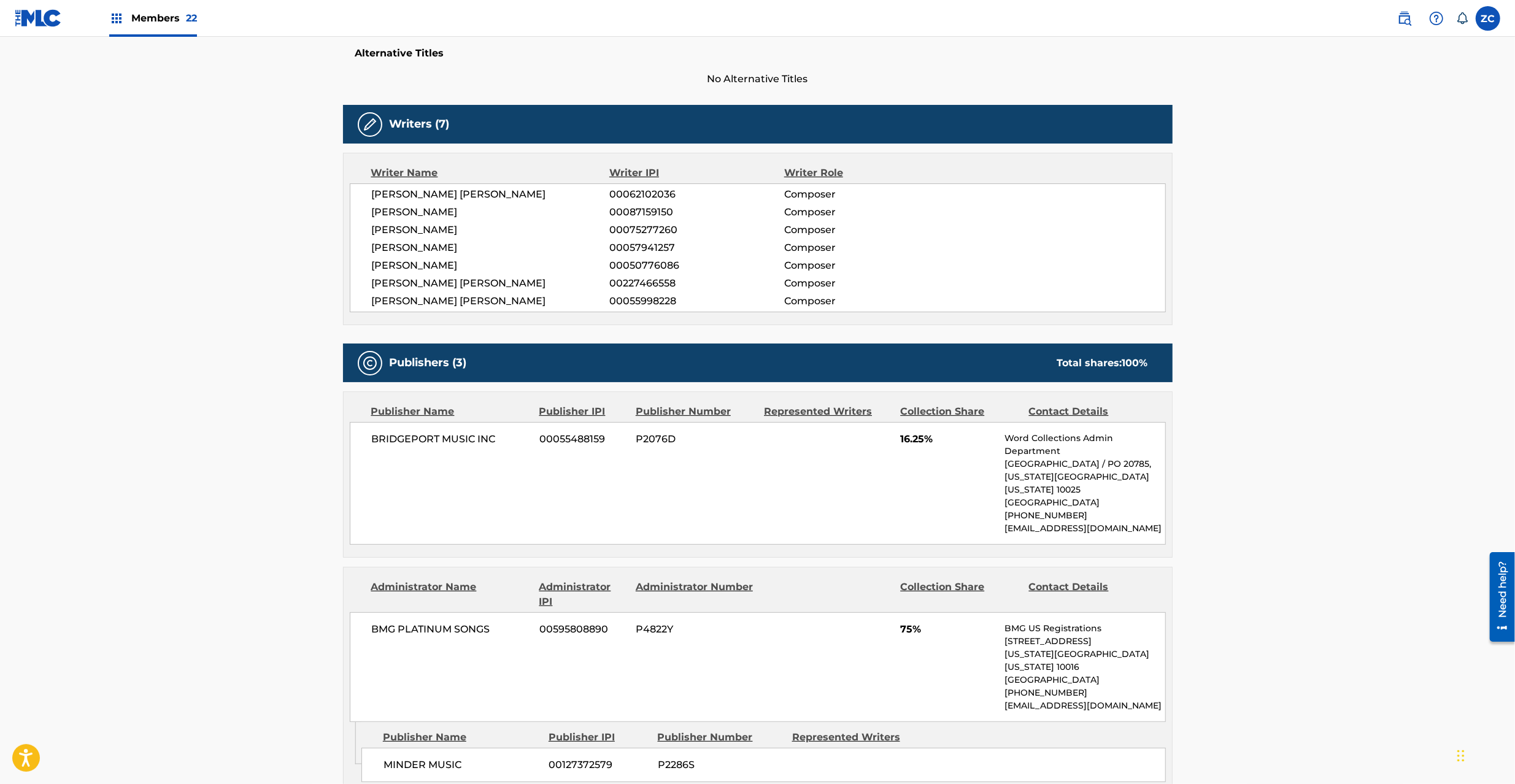
click at [413, 438] on span "BRIDGEPORT MUSIC INC" at bounding box center [451, 439] width 159 height 14
click at [479, 438] on span "BRIDGEPORT MUSIC INC" at bounding box center [451, 439] width 159 height 14
copy span "BRIDGEPORT MUSIC INC"
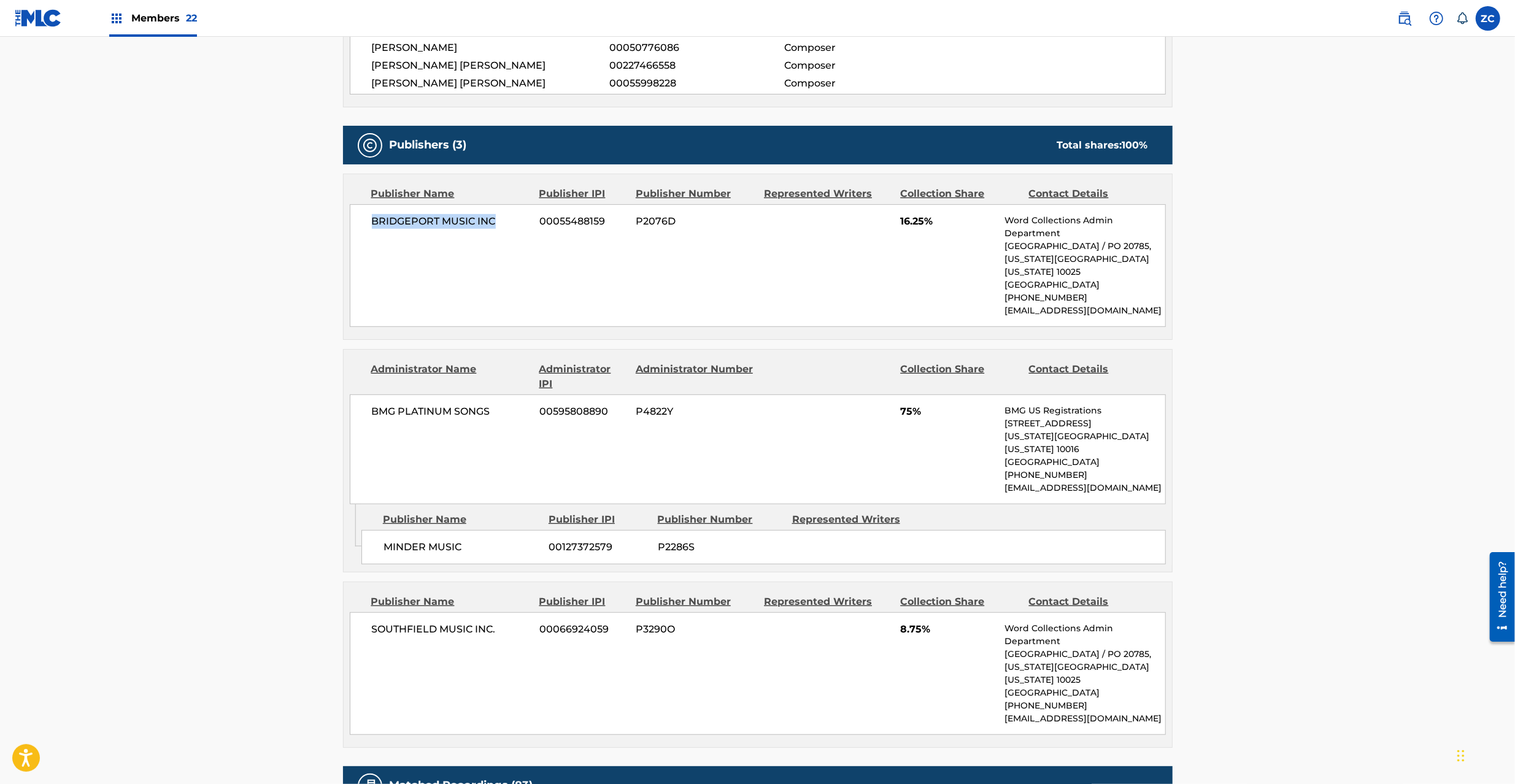
scroll to position [546, 0]
click at [386, 415] on span "BMG PLATINUM SONGS" at bounding box center [451, 411] width 159 height 14
click at [480, 415] on span "BMG PLATINUM SONGS" at bounding box center [451, 411] width 159 height 14
copy span "BMG PLATINUM SONGS"
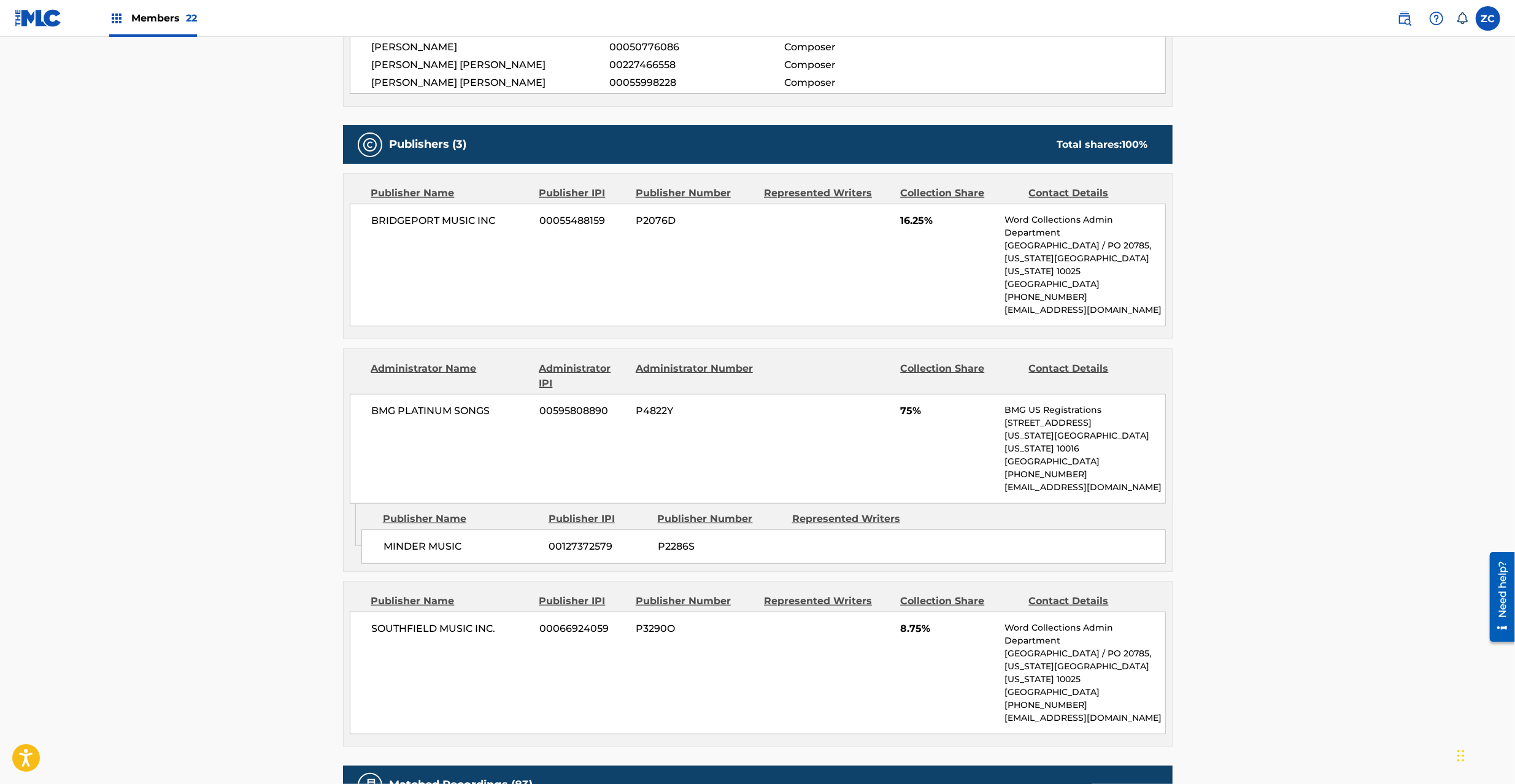
click at [406, 540] on span "MINDER MUSIC" at bounding box center [462, 547] width 157 height 14
click at [451, 540] on span "MINDER MUSIC" at bounding box center [462, 547] width 157 height 14
copy span "MINDER MUSIC"
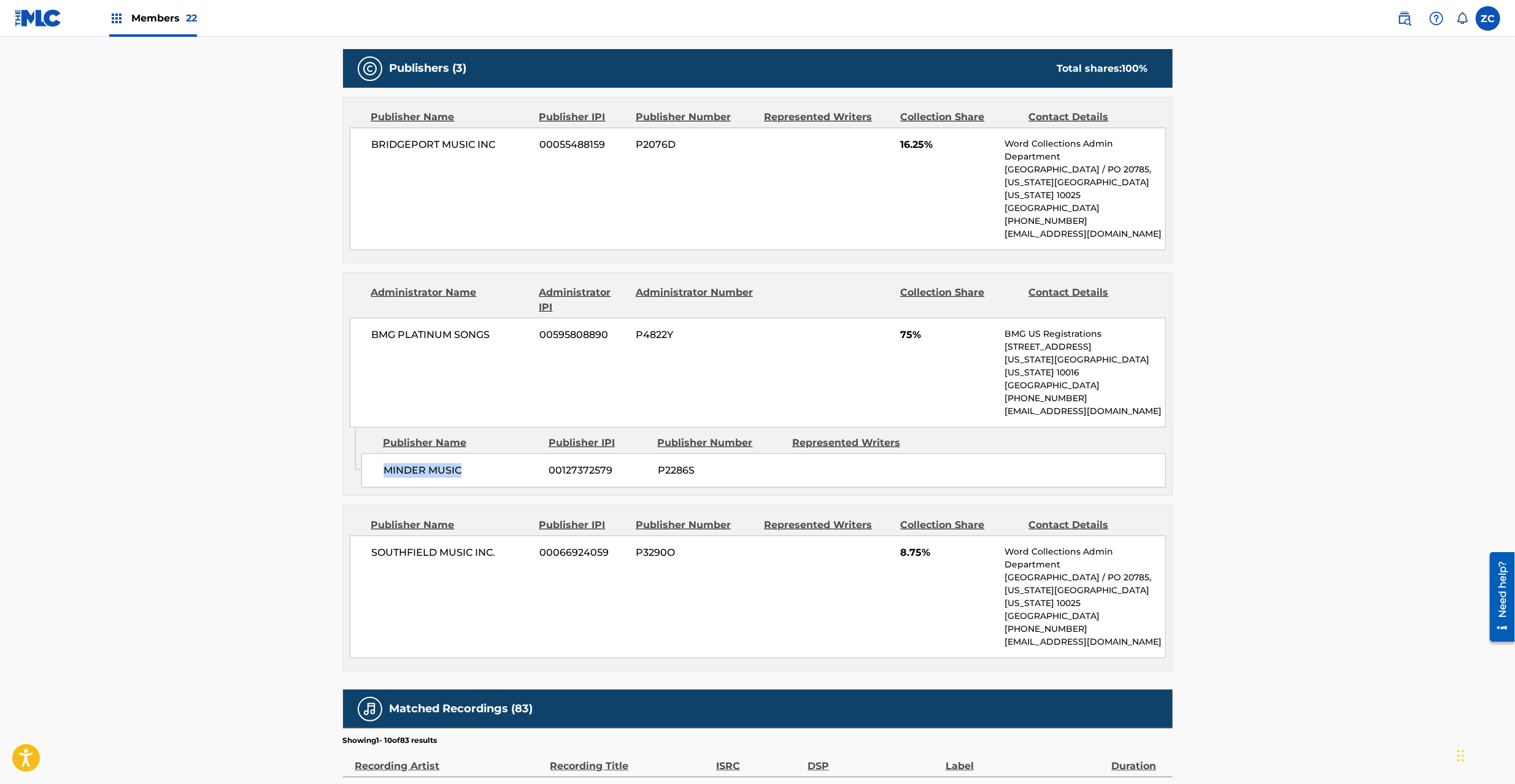
scroll to position [654, 0]
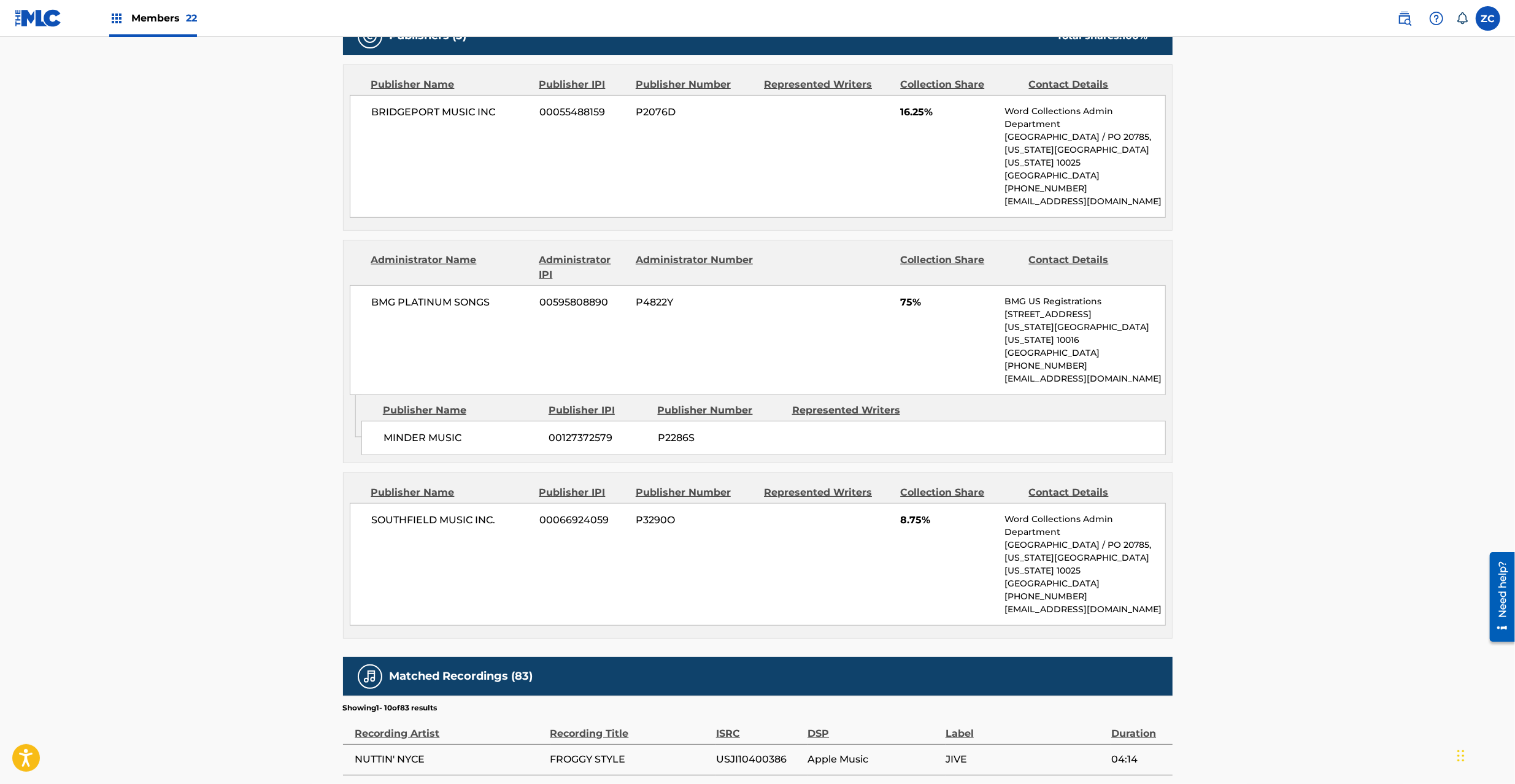
click at [427, 513] on span "SOUTHFIELD MUSIC INC." at bounding box center [451, 520] width 159 height 14
click at [492, 513] on span "SOUTHFIELD MUSIC INC." at bounding box center [451, 520] width 159 height 14
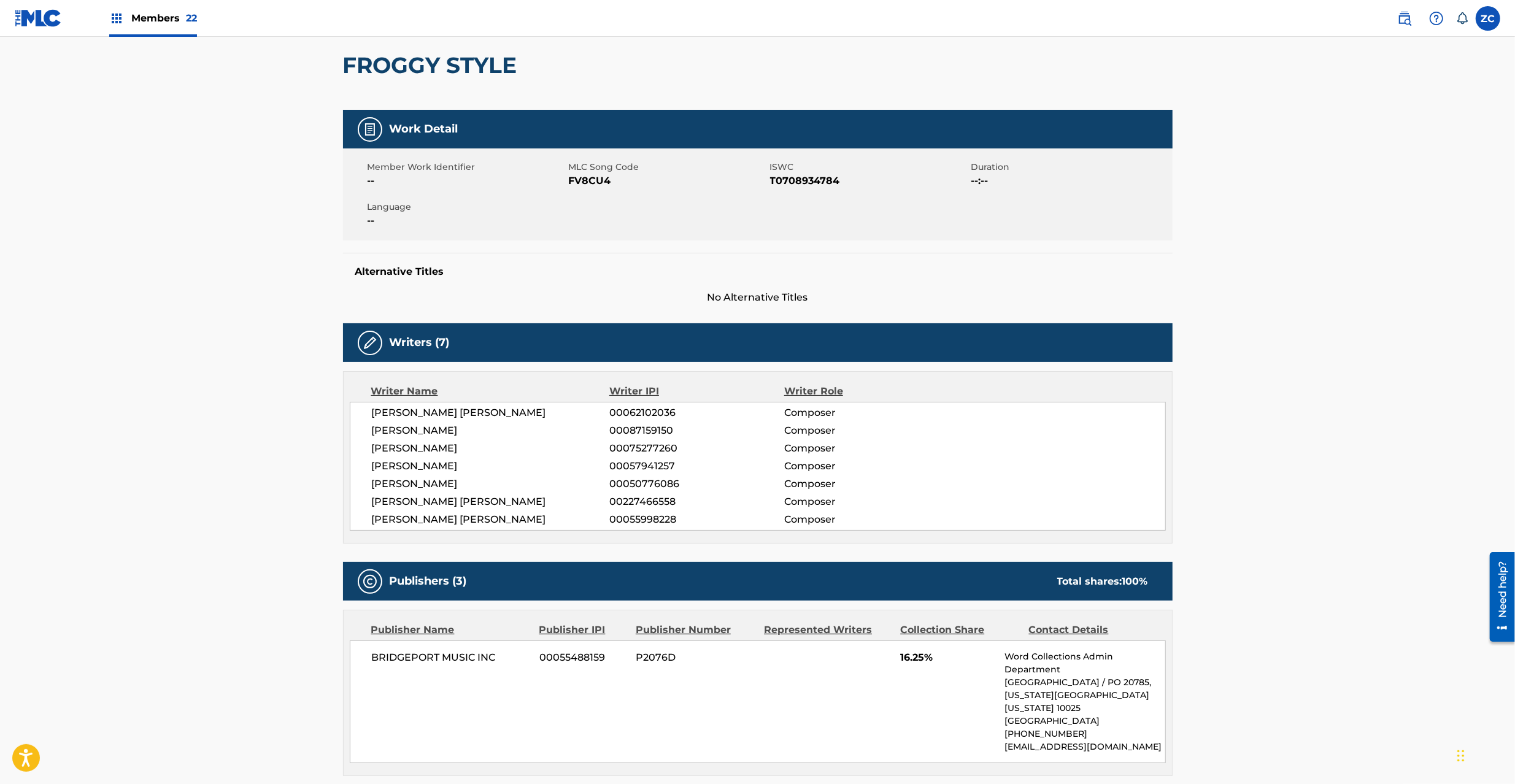
click at [489, 69] on h2 "FROGGY STYLE" at bounding box center [433, 65] width 180 height 28
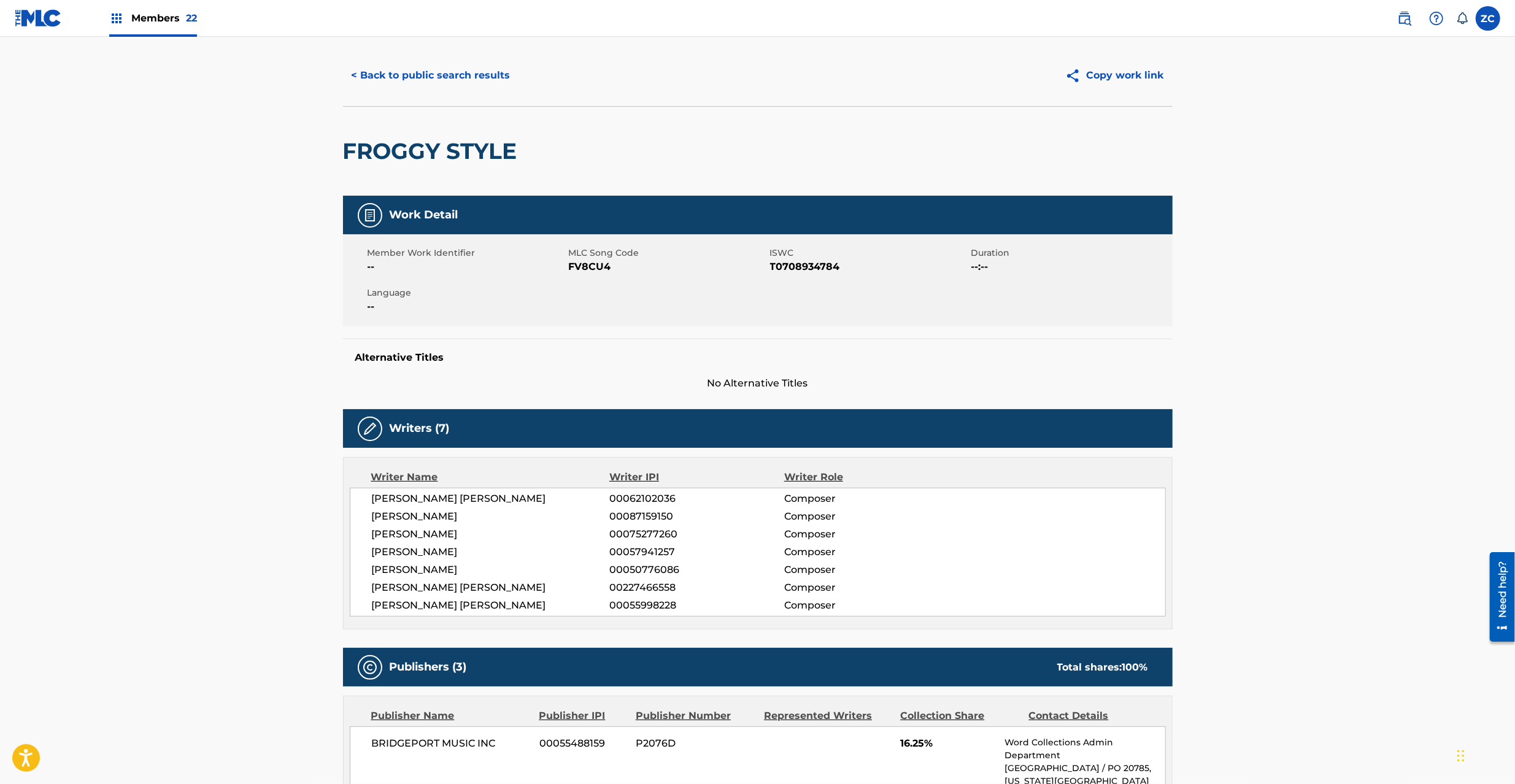
scroll to position [0, 0]
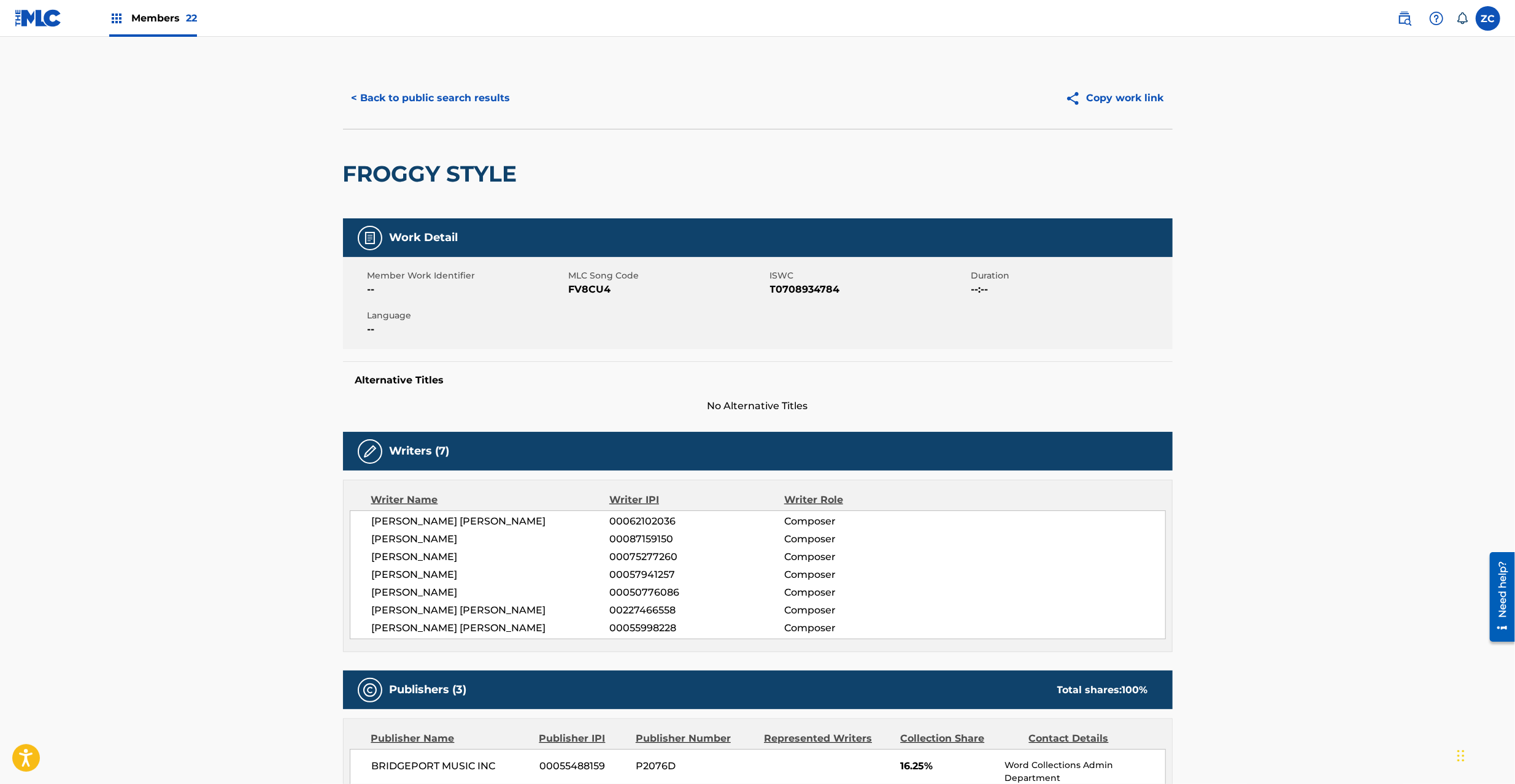
click at [482, 100] on button "< Back to public search results" at bounding box center [431, 98] width 176 height 31
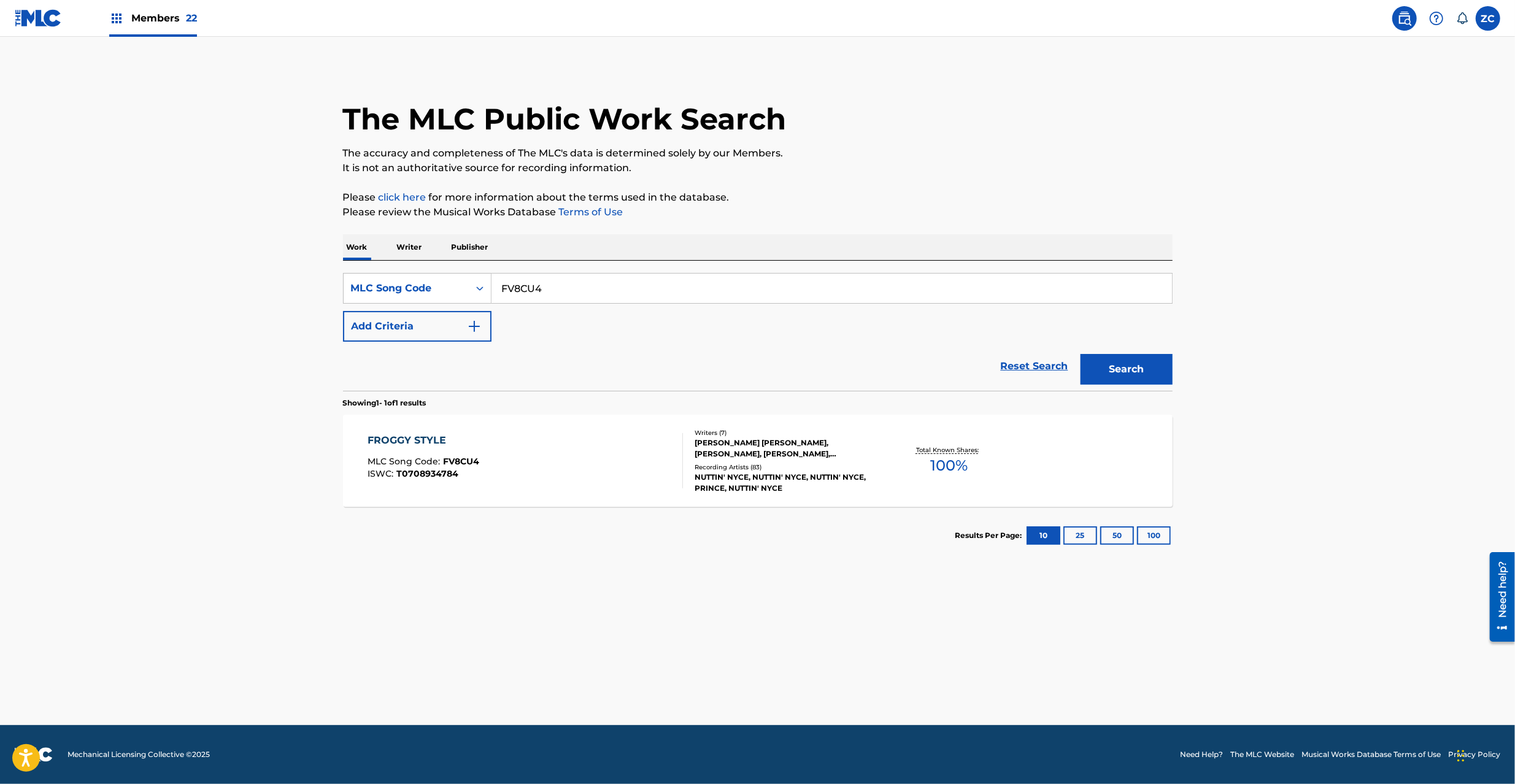
click at [557, 292] on input "FV8CU4" at bounding box center [832, 288] width 681 height 29
paste input "B4785H"
type input "B4785H"
click at [1132, 366] on button "Search" at bounding box center [1127, 369] width 92 height 31
click at [582, 487] on div "BACK & FORTH ([PERSON_NAME] CLUB MIX) MLC Song Code : B4785H ISWC : T0720519436" at bounding box center [525, 460] width 316 height 55
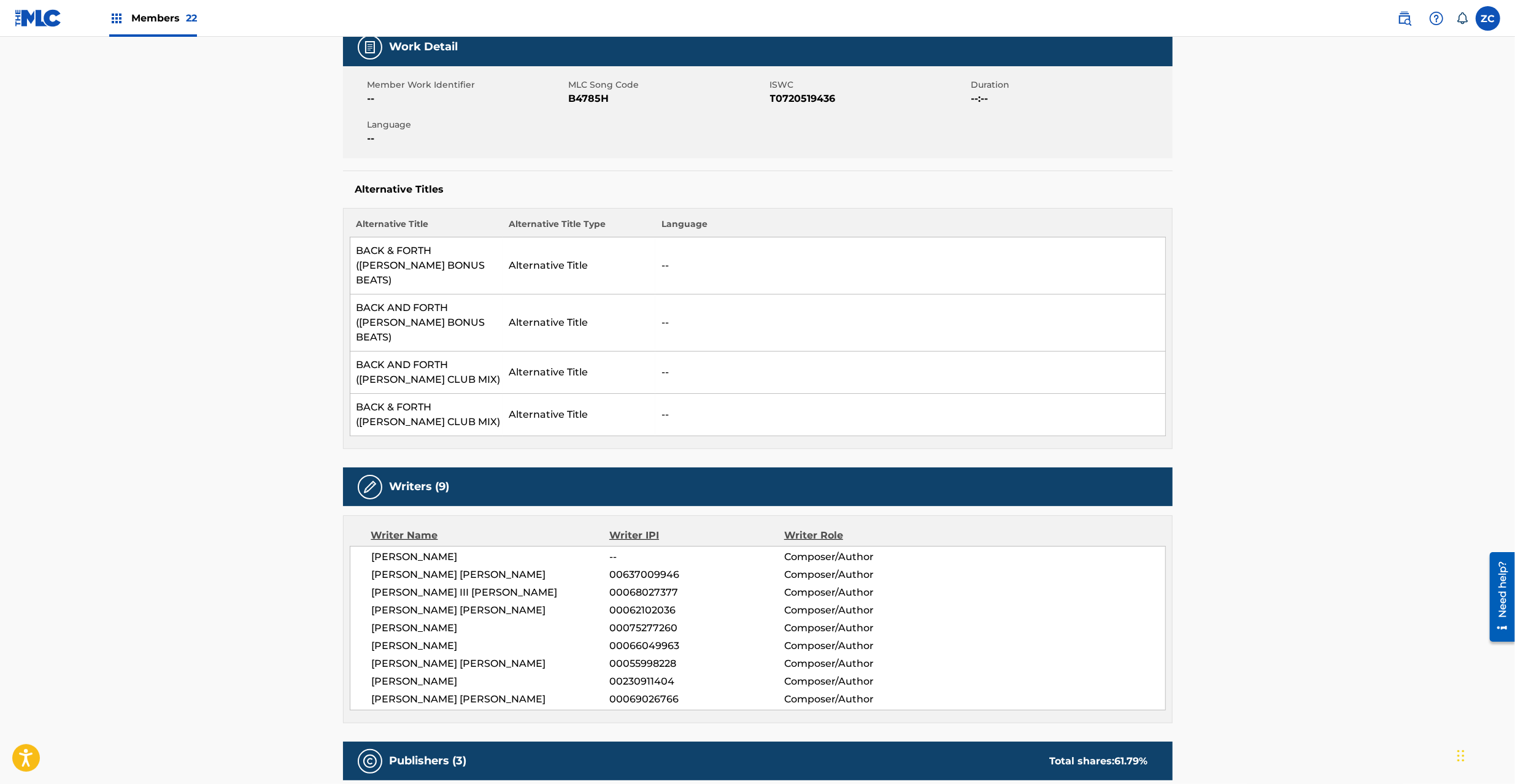
scroll to position [546, 0]
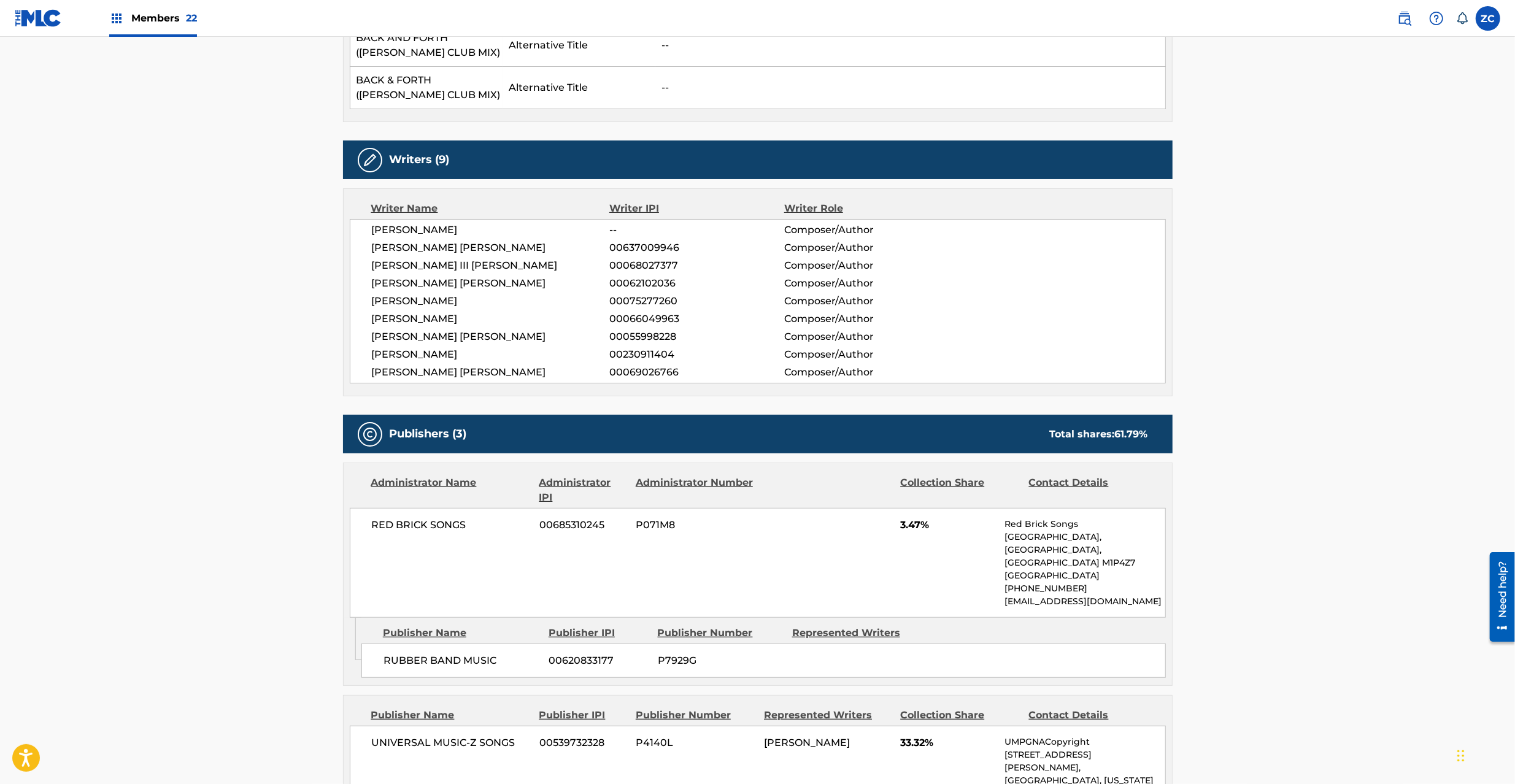
click at [386, 518] on span "RED BRICK SONGS" at bounding box center [451, 525] width 159 height 14
click at [457, 518] on span "RED BRICK SONGS" at bounding box center [451, 525] width 159 height 14
click at [414, 654] on span "RUBBER BAND MUSIC" at bounding box center [462, 661] width 157 height 14
drag, startPoint x: 414, startPoint y: 610, endPoint x: 482, endPoint y: 605, distance: 68.2
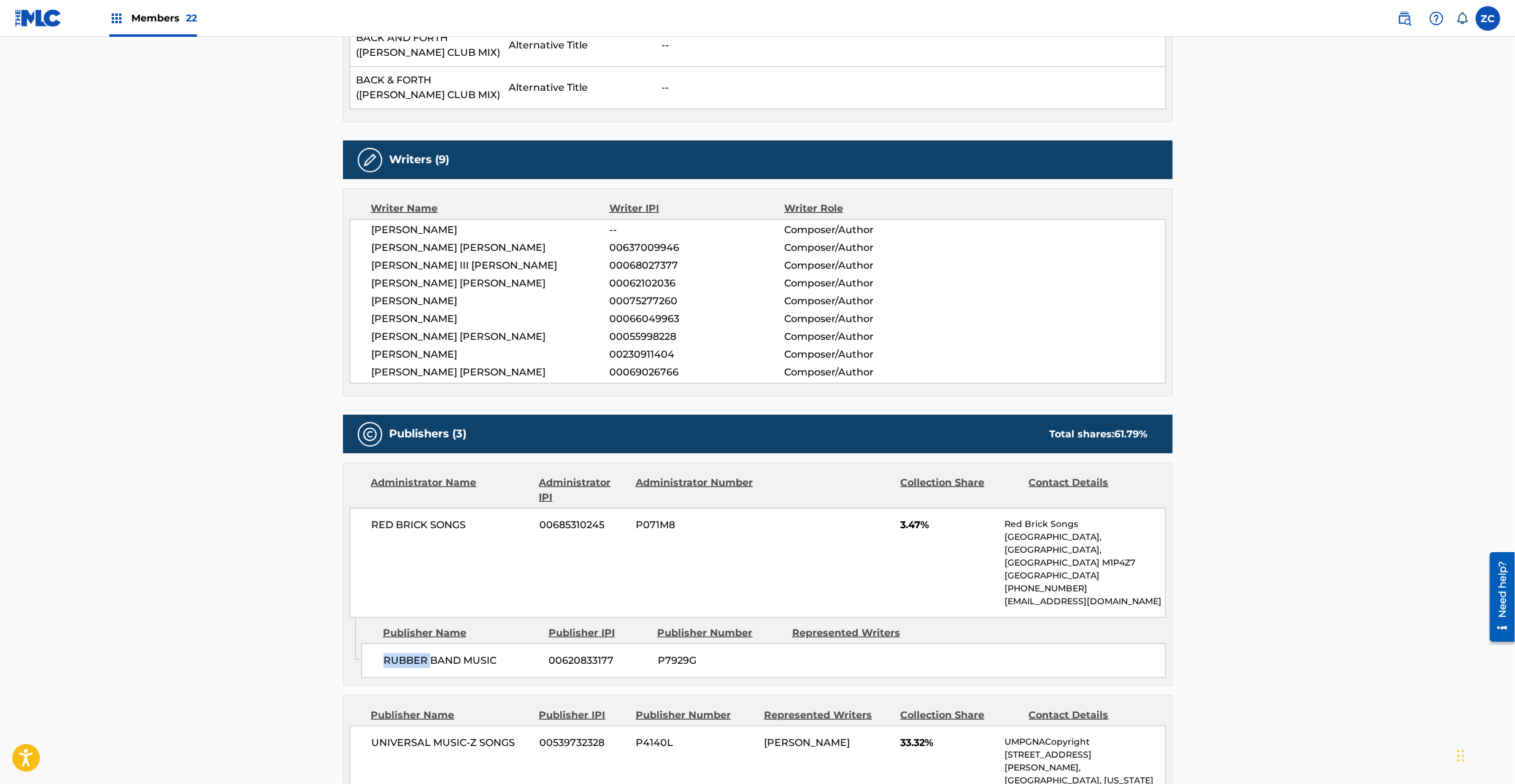
click at [414, 654] on span "RUBBER BAND MUSIC" at bounding box center [462, 661] width 157 height 14
click at [482, 654] on span "RUBBER BAND MUSIC" at bounding box center [462, 661] width 157 height 14
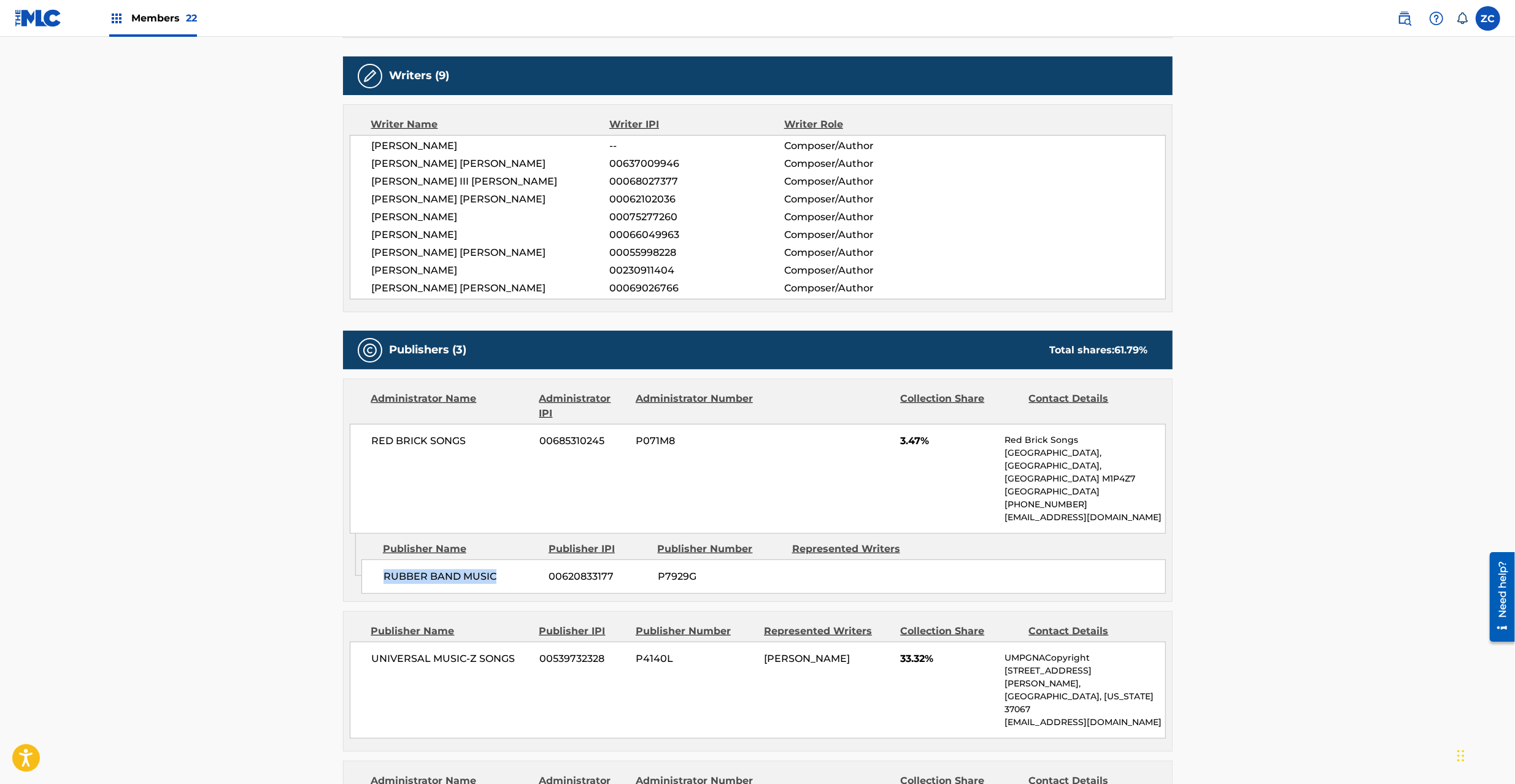
scroll to position [872, 0]
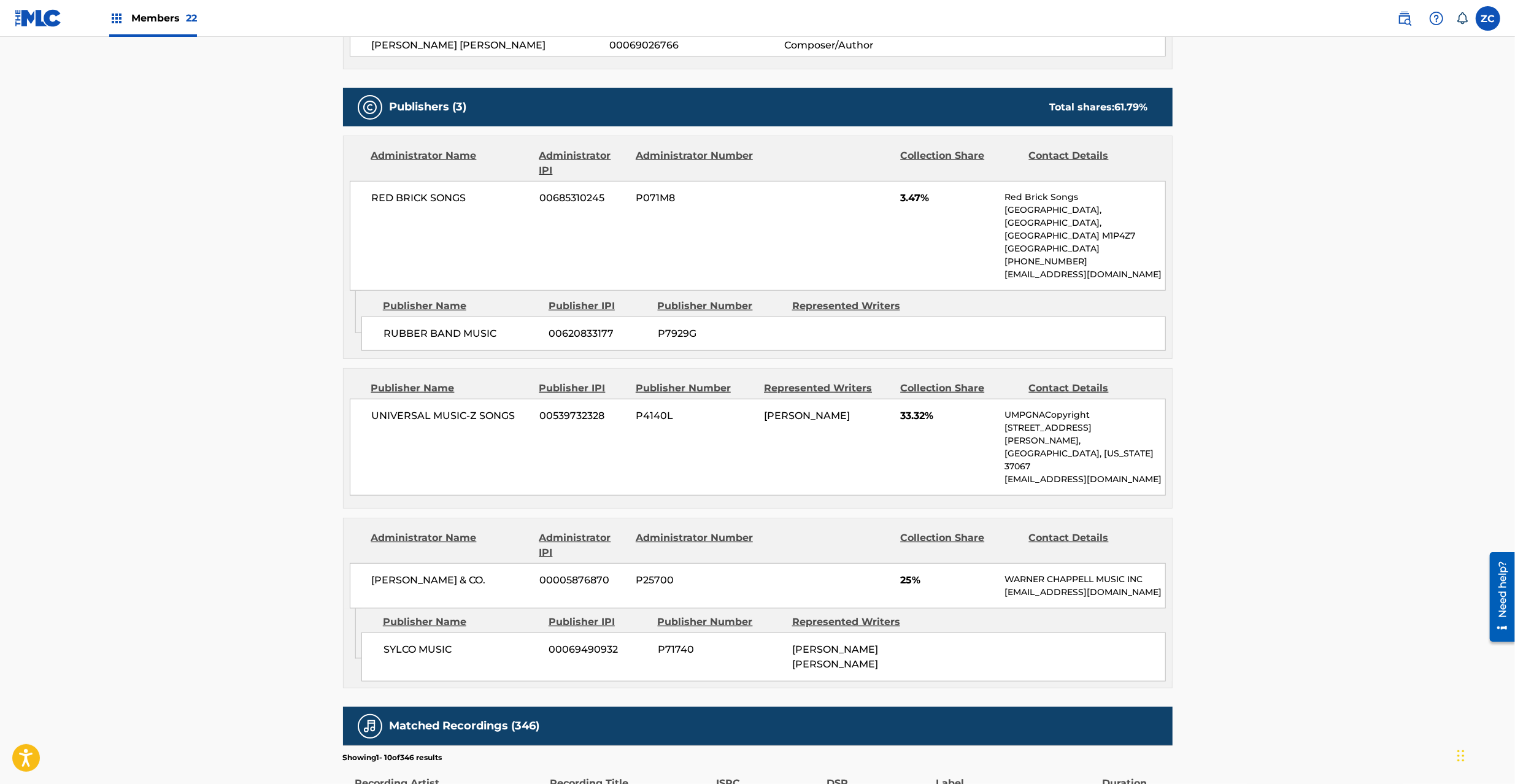
click at [388, 409] on span "UNIVERSAL MUSIC-Z SONGS" at bounding box center [451, 416] width 159 height 14
click at [495, 409] on span "UNIVERSAL MUSIC-Z SONGS" at bounding box center [451, 416] width 159 height 14
click at [393, 573] on span "[PERSON_NAME] & CO." at bounding box center [451, 580] width 159 height 14
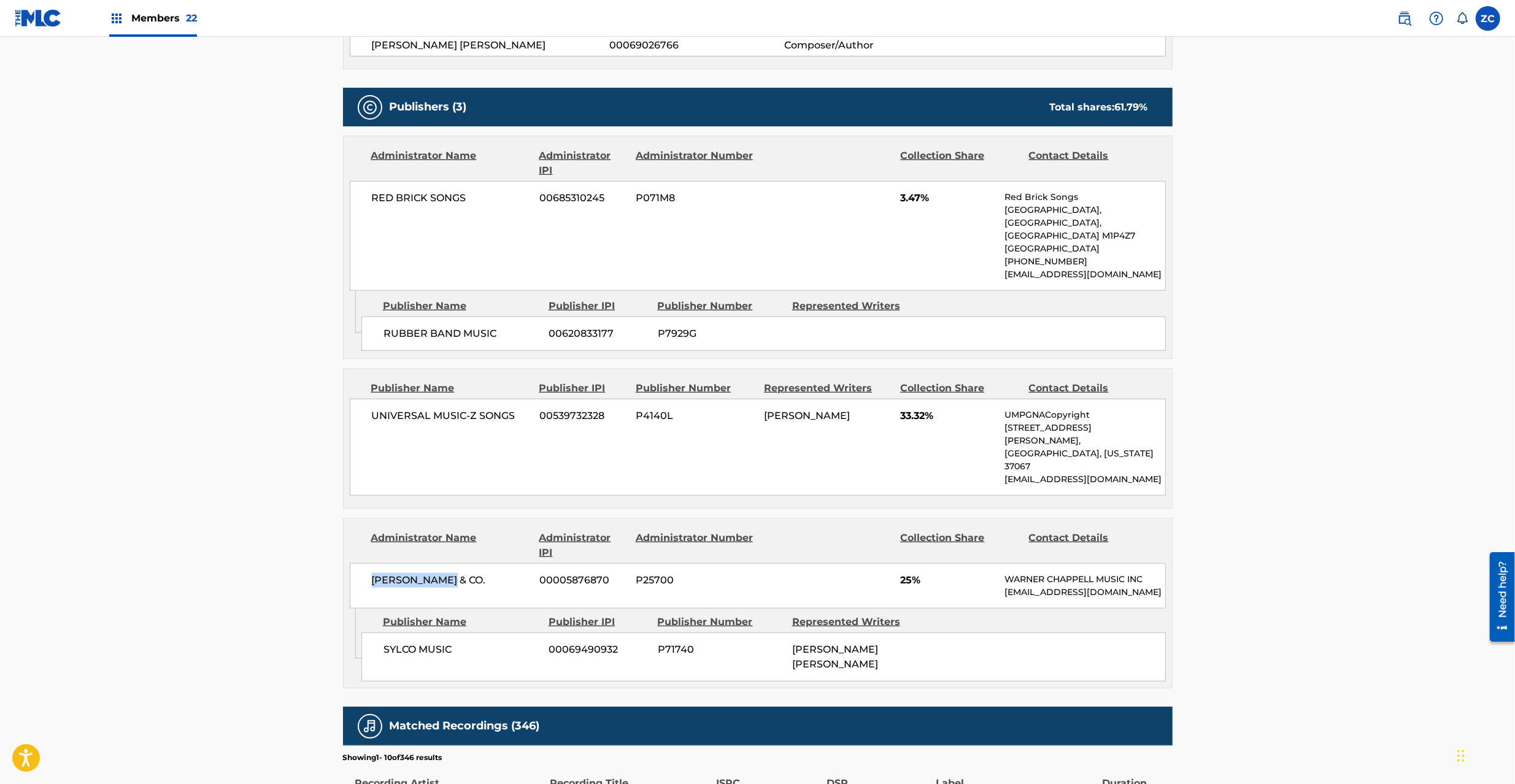
click at [448, 573] on span "[PERSON_NAME] & CO." at bounding box center [451, 580] width 159 height 14
click at [400, 643] on span "SYLCO MUSIC" at bounding box center [462, 650] width 157 height 14
drag, startPoint x: 426, startPoint y: 588, endPoint x: 438, endPoint y: 588, distance: 12.0
click at [434, 643] on span "SYLCO MUSIC" at bounding box center [462, 650] width 157 height 14
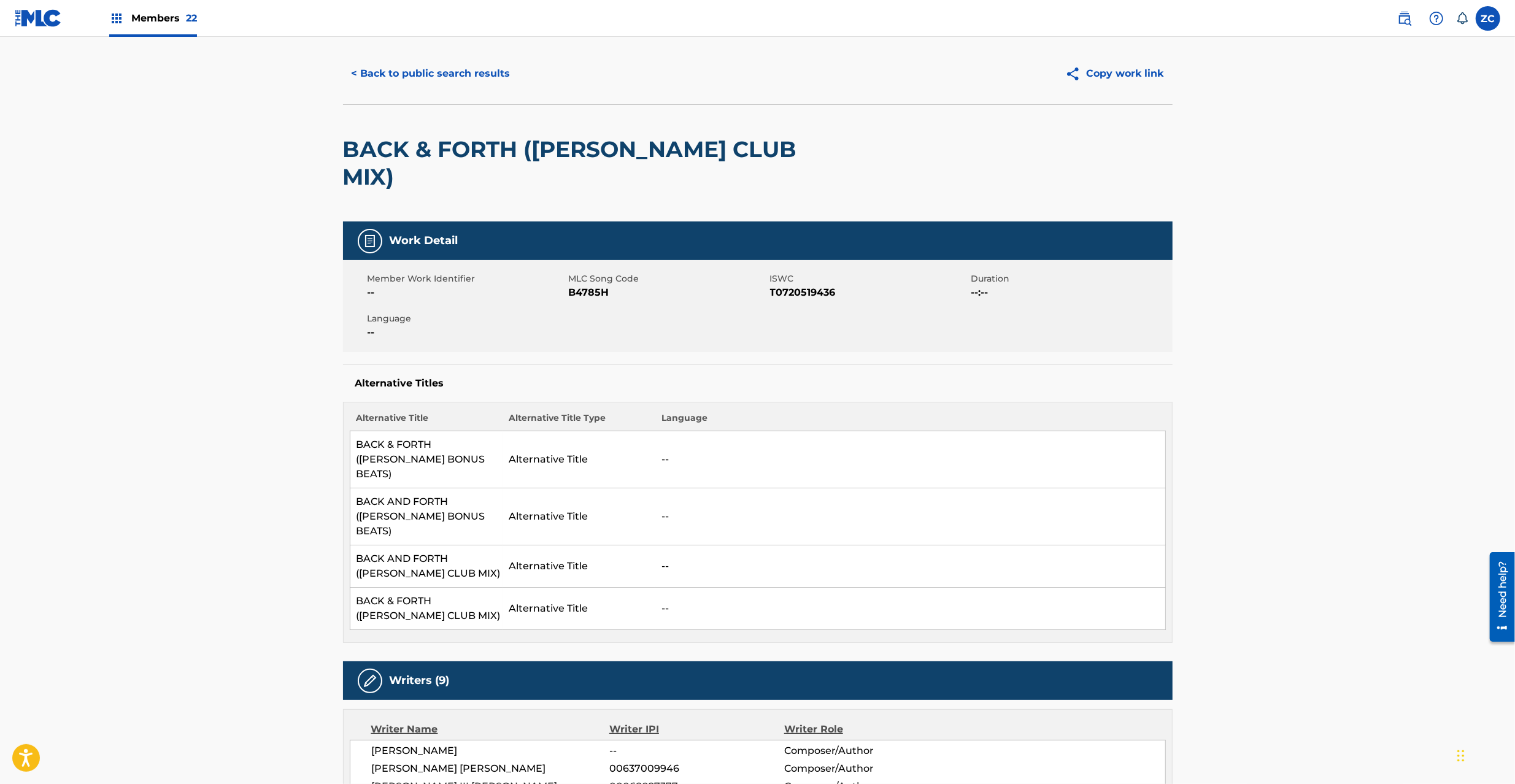
scroll to position [0, 0]
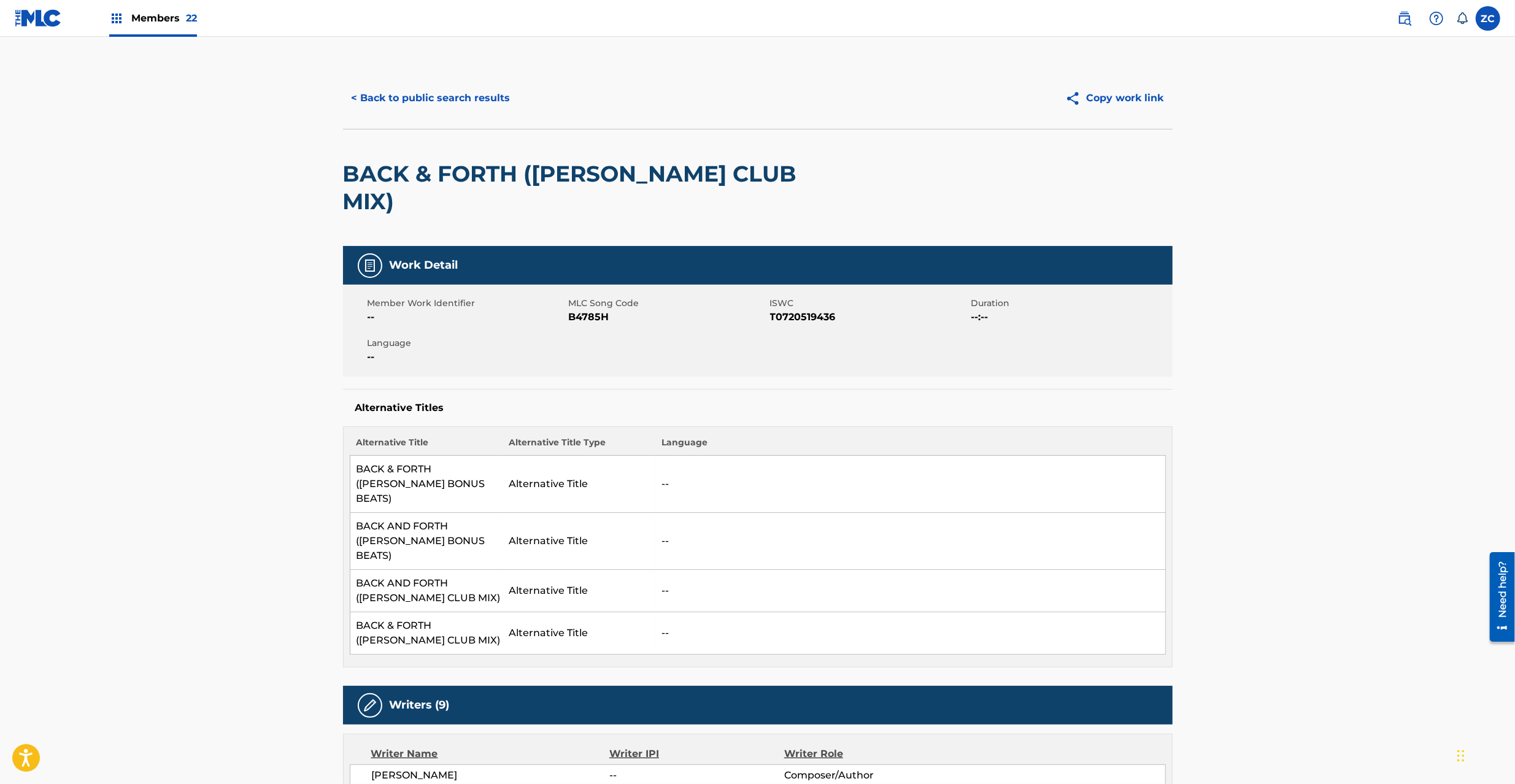
click at [487, 90] on button "< Back to public search results" at bounding box center [431, 98] width 176 height 31
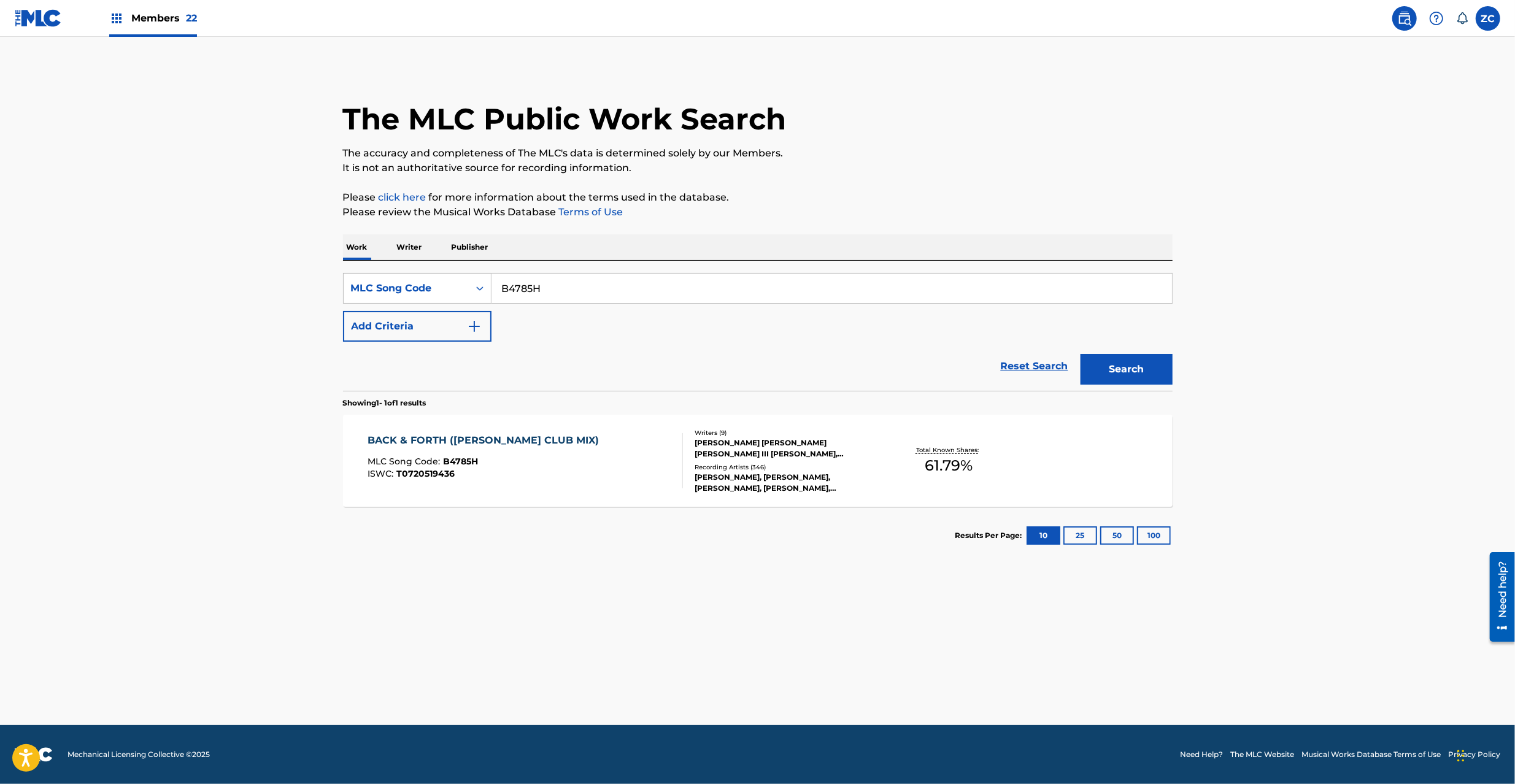
click at [607, 289] on input "B4785H" at bounding box center [832, 288] width 681 height 29
paste input "I57339"
type input "I57339"
click at [1136, 368] on button "Search" at bounding box center [1127, 369] width 92 height 31
click at [588, 462] on div "I CAN'T HELP IT MLC Song Code : I57339 ISWC : T9250309263" at bounding box center [525, 460] width 316 height 55
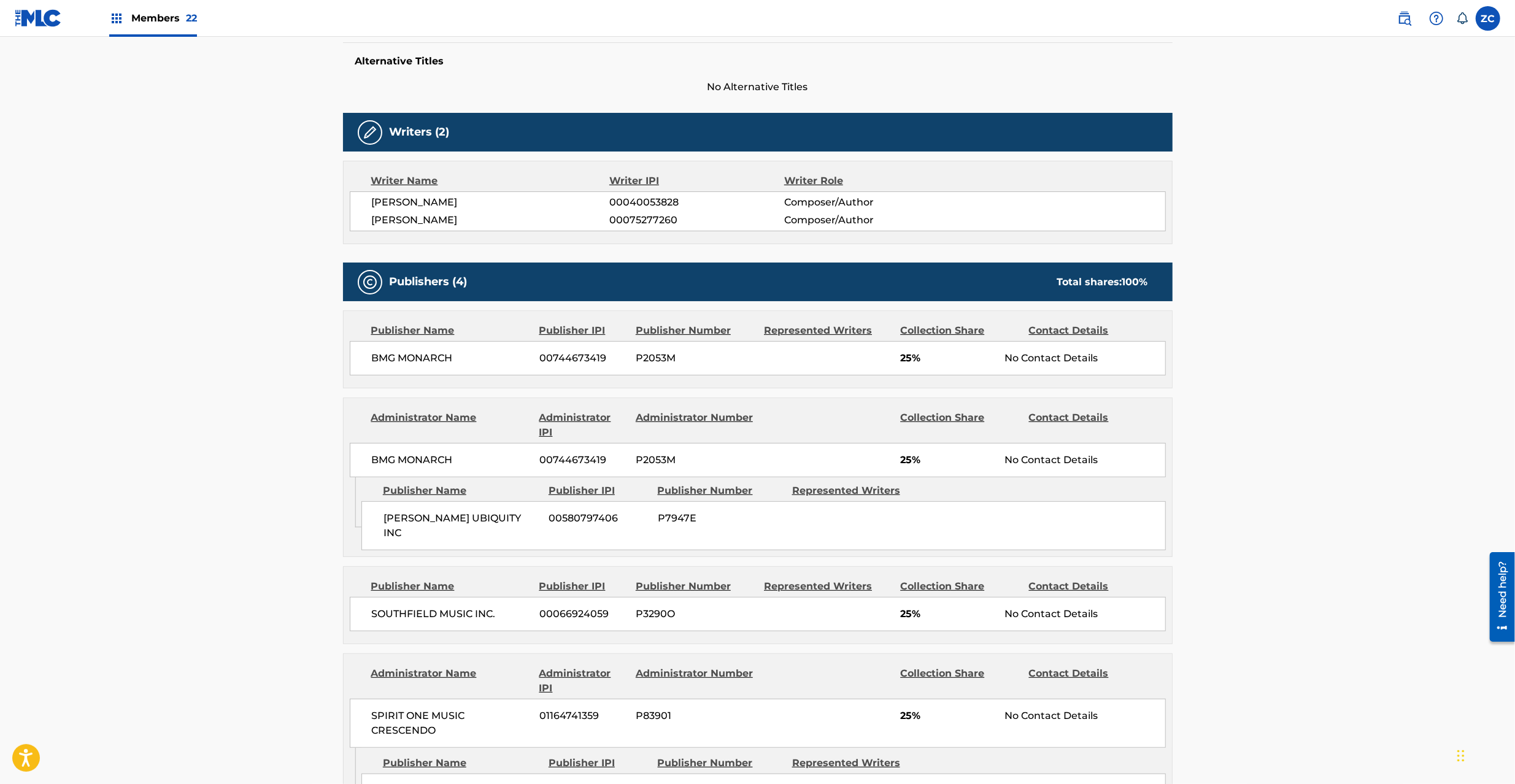
scroll to position [327, 0]
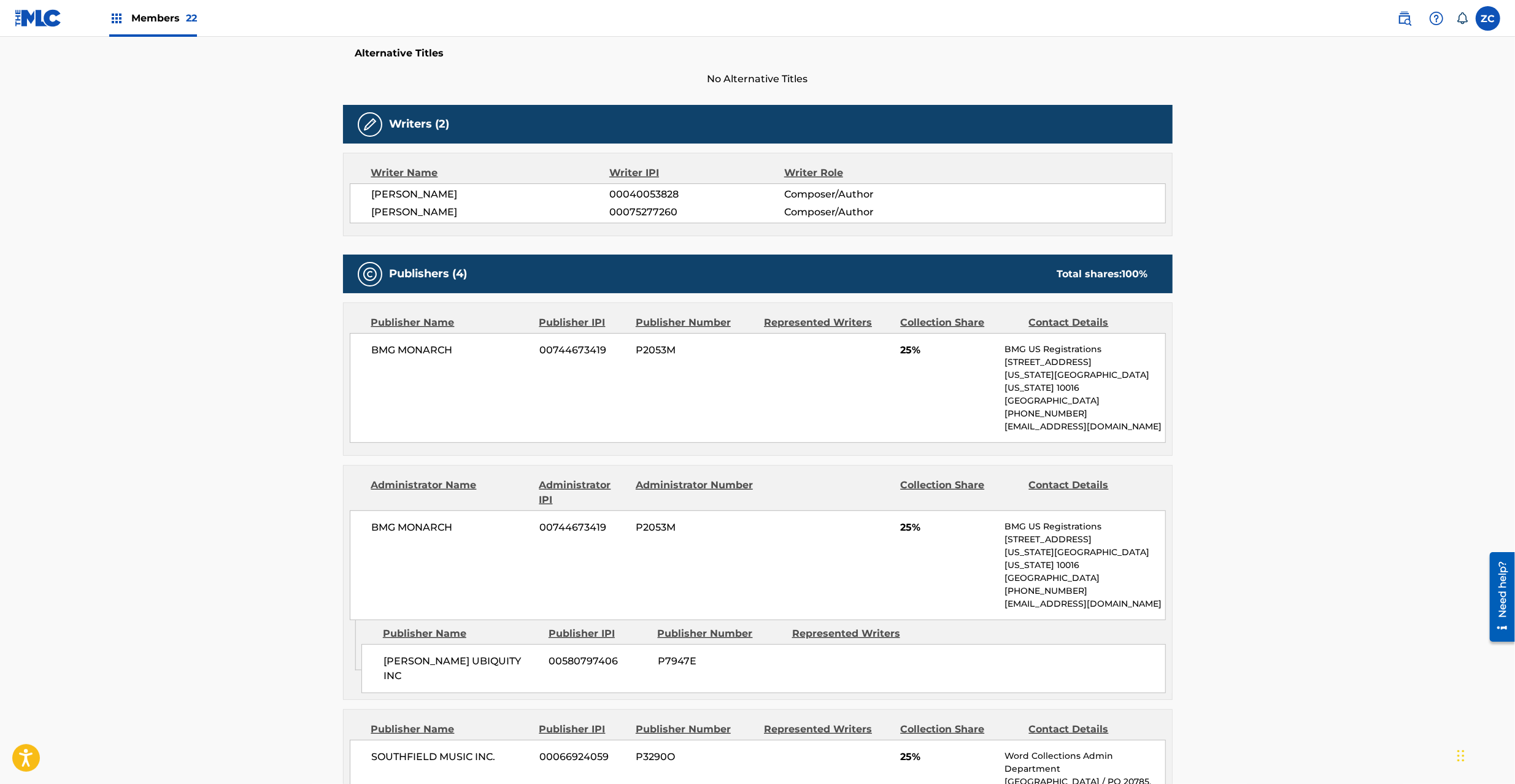
click at [386, 351] on span "BMG MONARCH" at bounding box center [451, 350] width 159 height 14
click at [441, 354] on span "BMG MONARCH" at bounding box center [451, 350] width 159 height 14
click at [382, 521] on span "BMG MONARCH" at bounding box center [451, 528] width 159 height 14
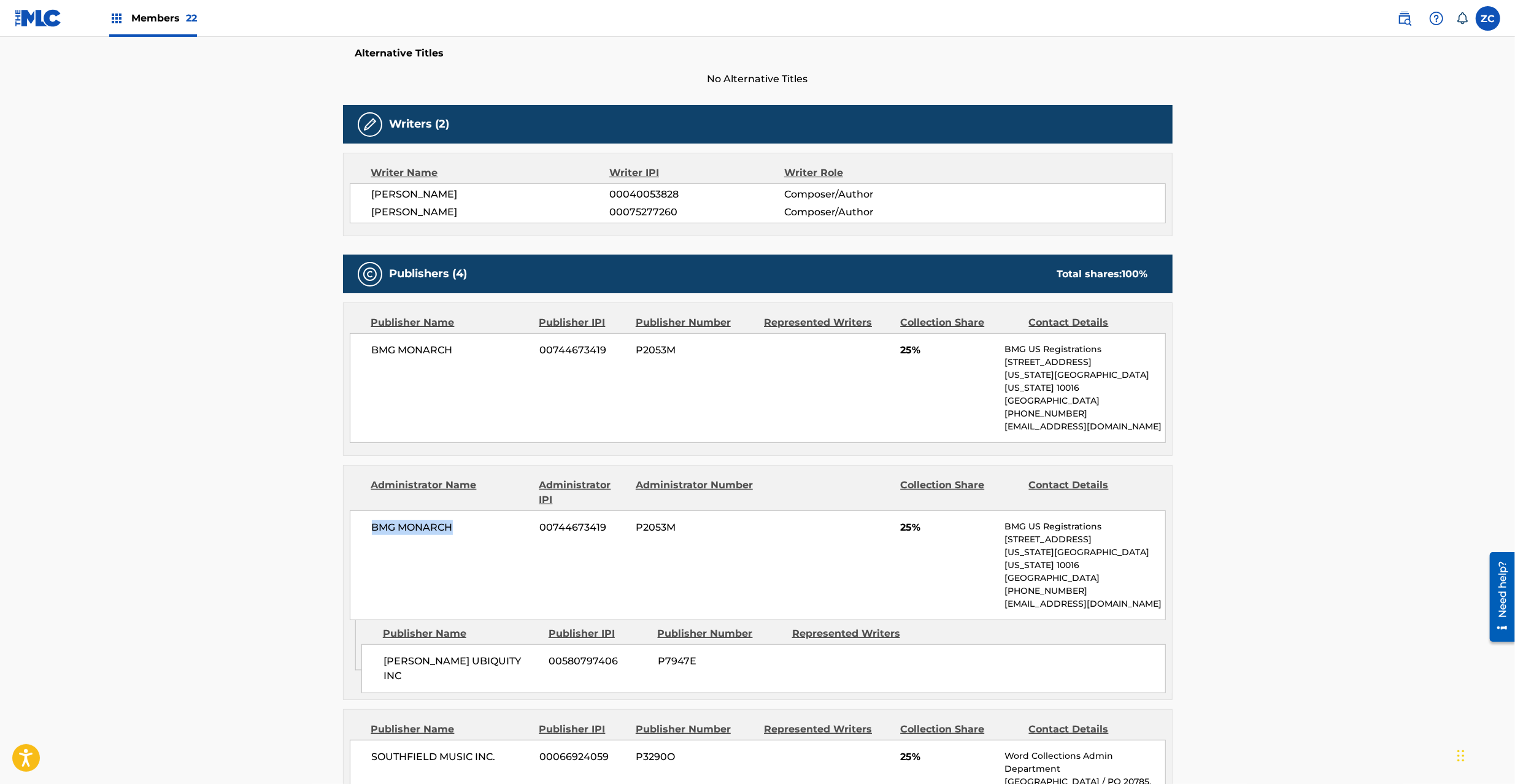
click at [437, 521] on span "BMG MONARCH" at bounding box center [451, 528] width 159 height 14
click at [401, 654] on span "[PERSON_NAME] UBIQUITY INC" at bounding box center [462, 669] width 157 height 29
click at [496, 654] on span "[PERSON_NAME] UBIQUITY INC" at bounding box center [462, 669] width 157 height 29
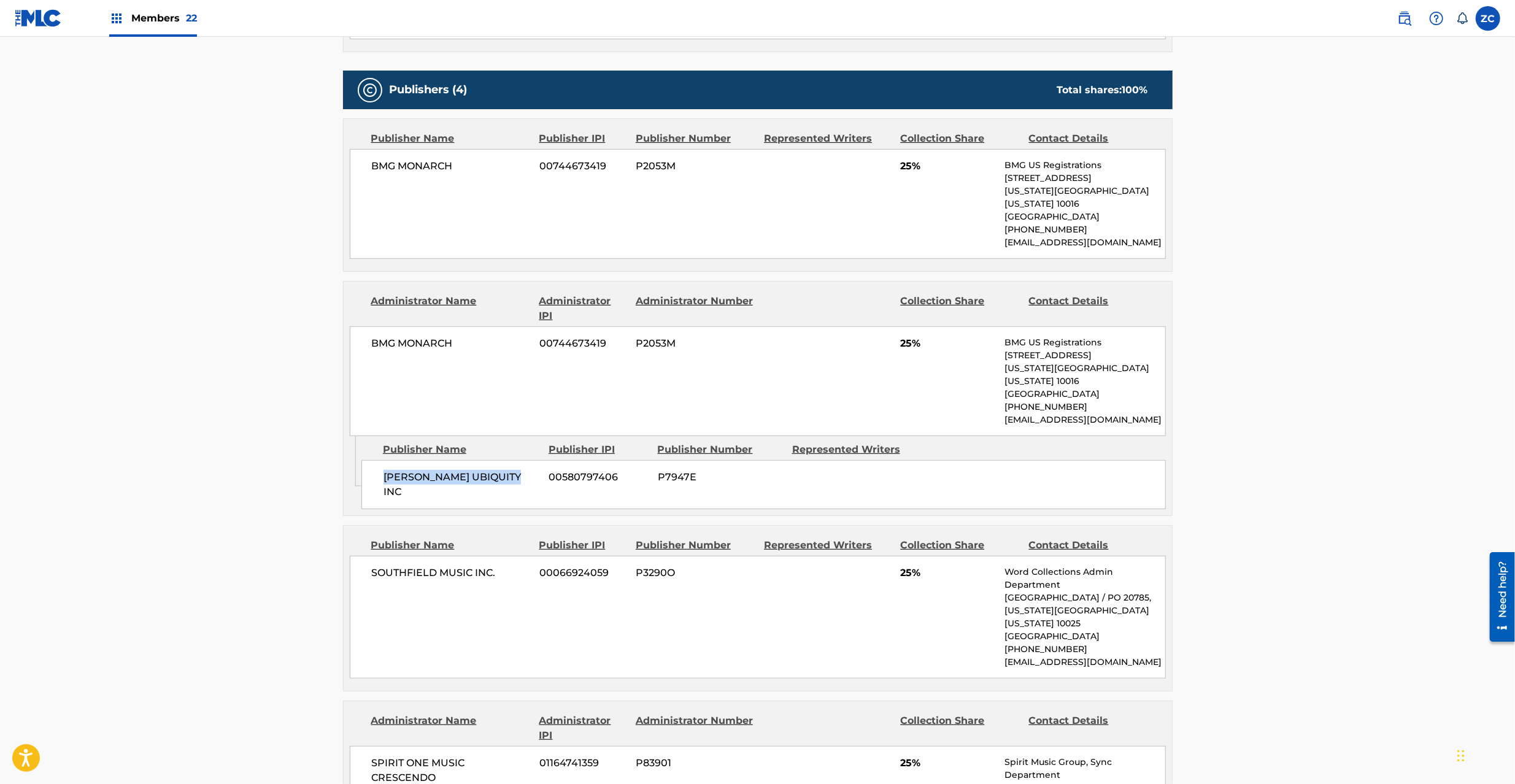
scroll to position [546, 0]
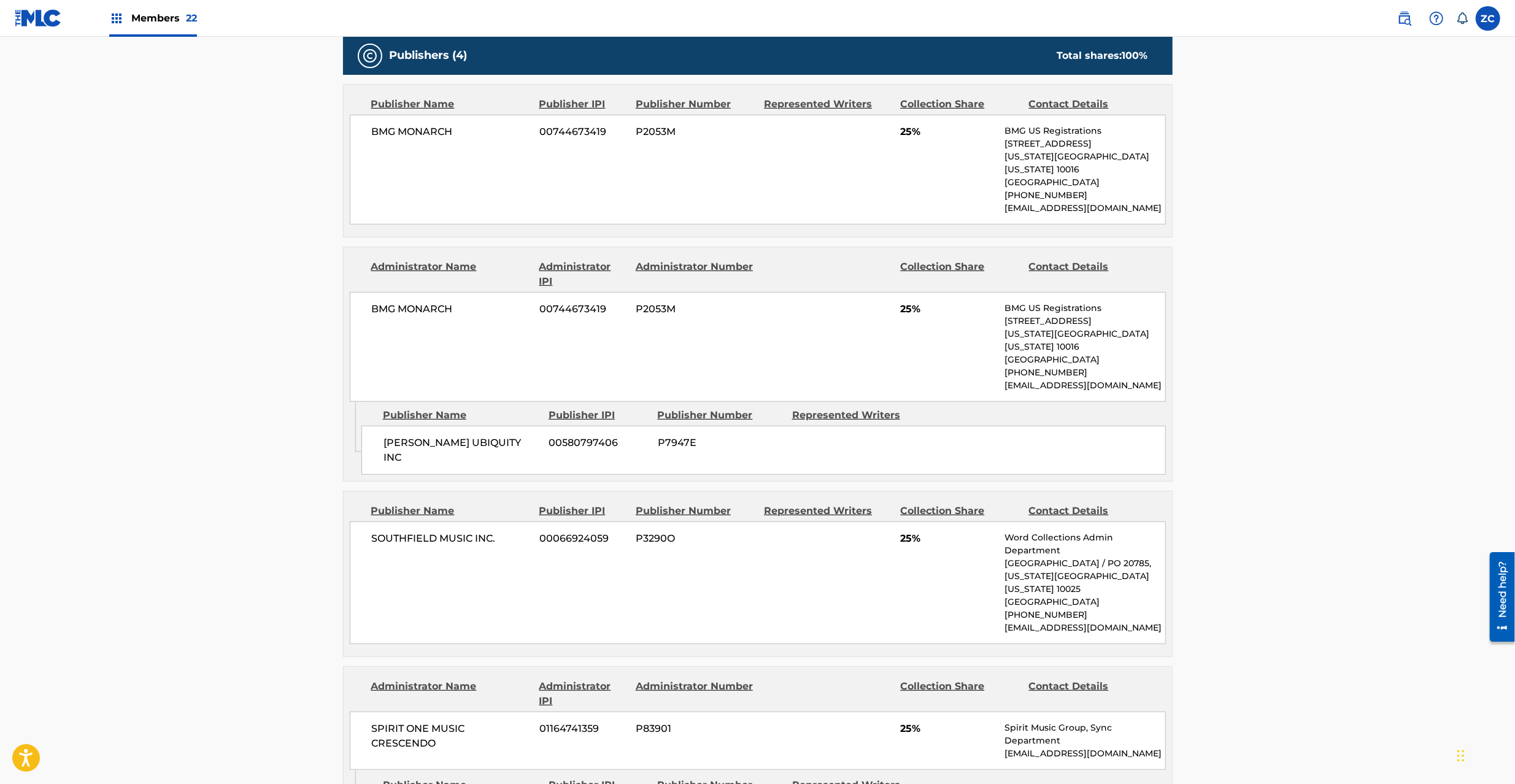
click at [386, 531] on span "SOUTHFIELD MUSIC INC." at bounding box center [451, 538] width 159 height 14
click at [491, 531] on span "SOUTHFIELD MUSIC INC." at bounding box center [451, 538] width 159 height 14
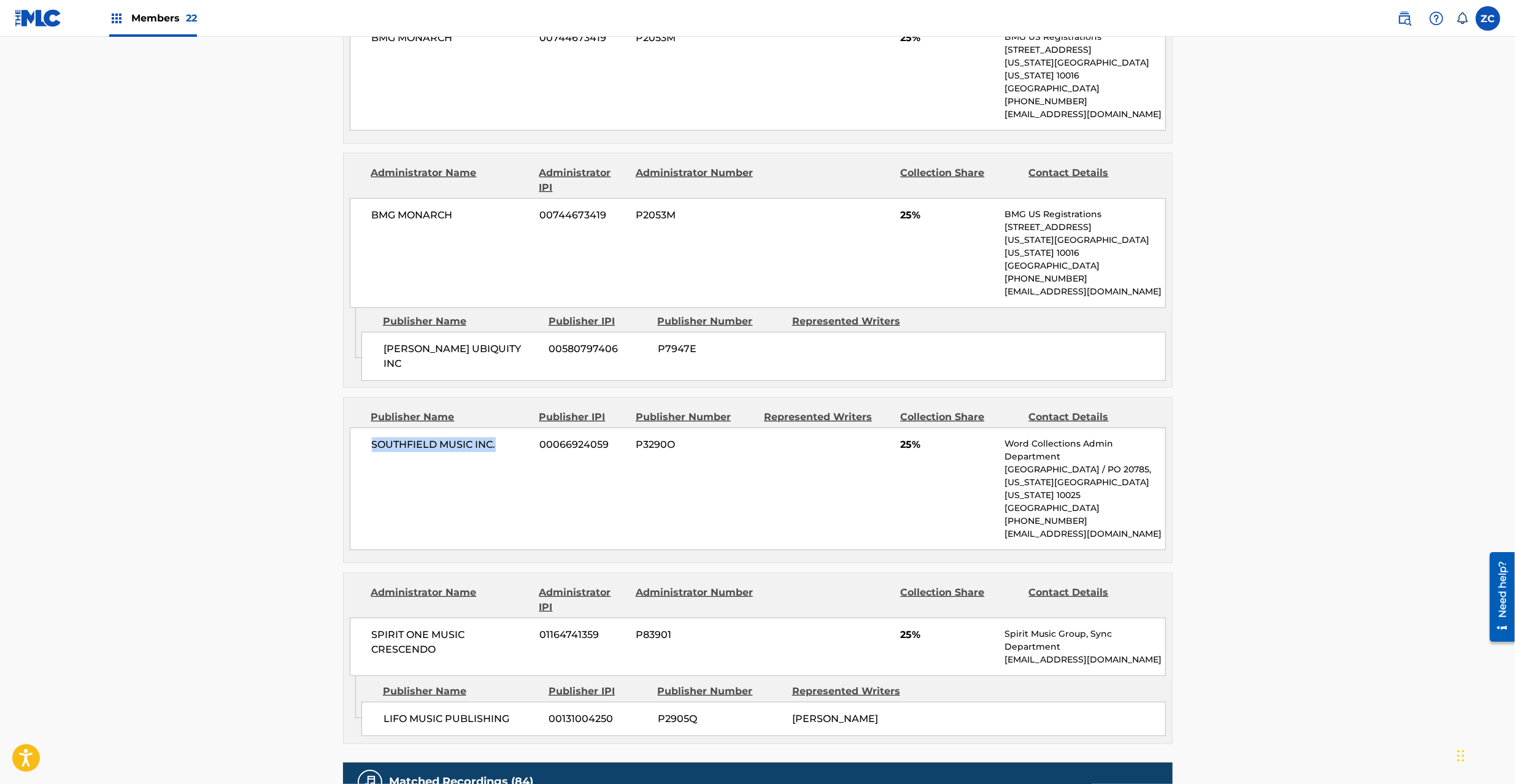
scroll to position [764, 0]
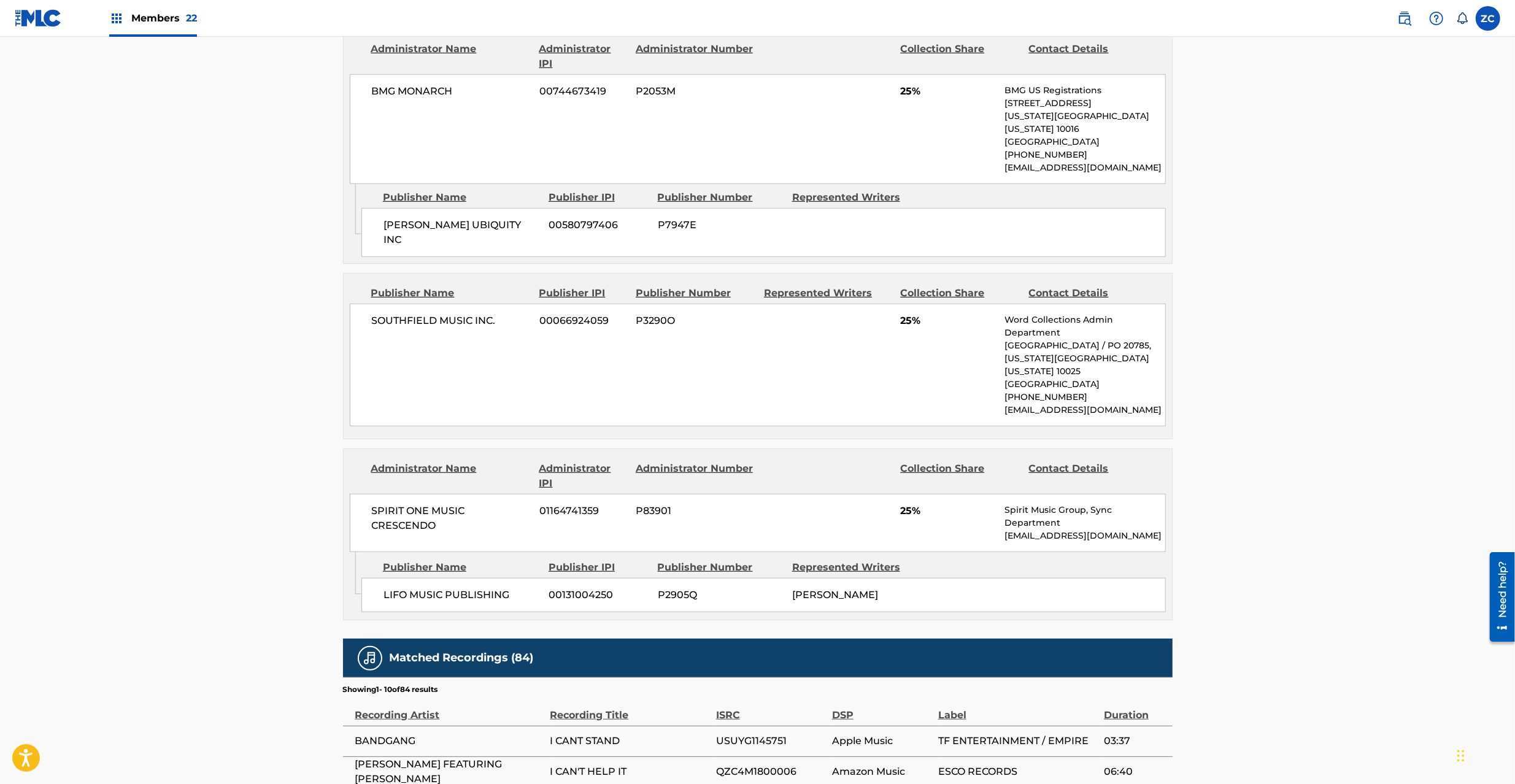
click at [391, 504] on span "SPIRIT ONE MUSIC CRESCENDO" at bounding box center [451, 518] width 159 height 29
click at [418, 504] on span "SPIRIT ONE MUSIC CRESCENDO" at bounding box center [451, 518] width 159 height 29
click at [394, 588] on span "LIFO MUSIC PUBLISHING" at bounding box center [462, 595] width 157 height 14
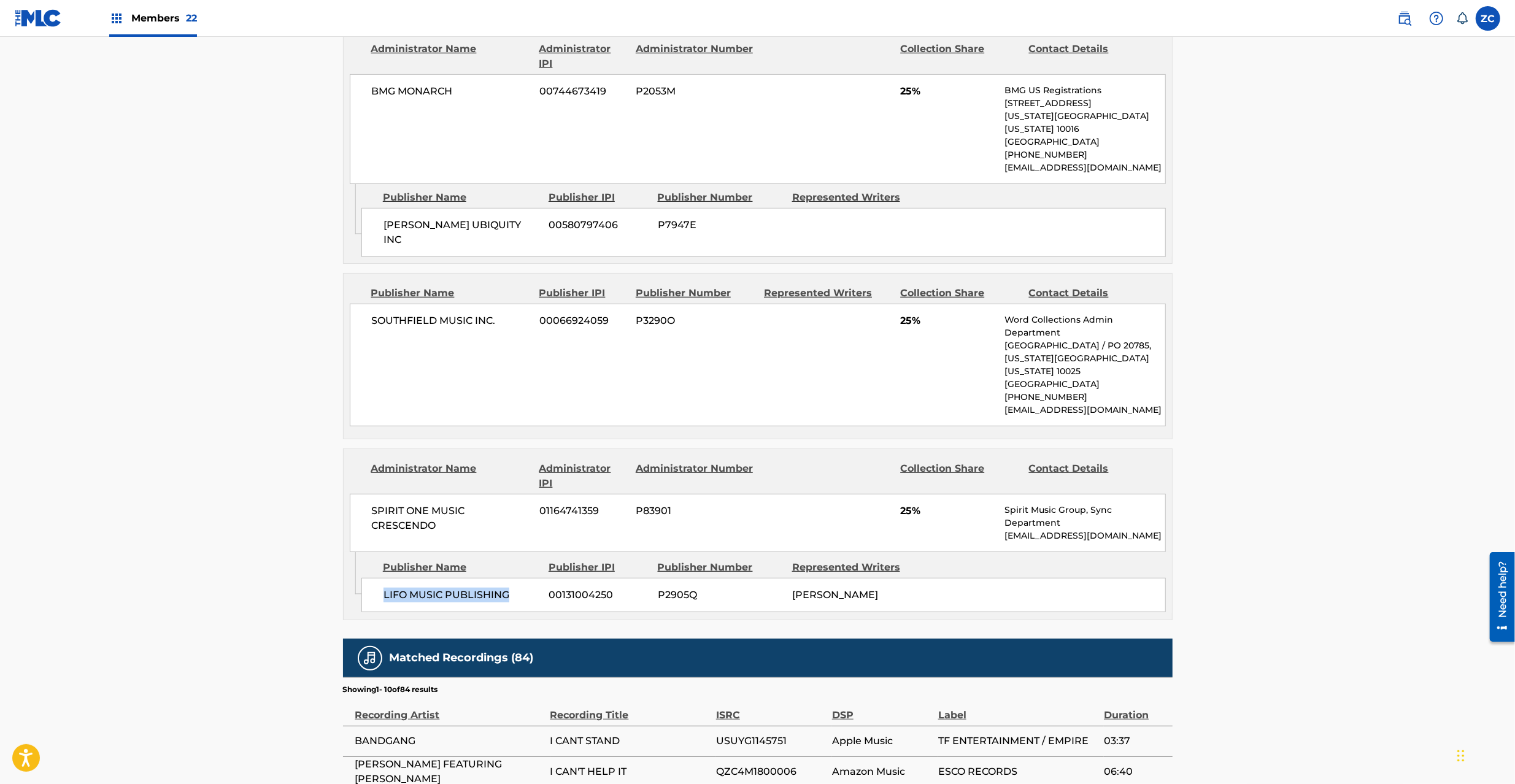
click at [492, 588] on span "LIFO MUSIC PUBLISHING" at bounding box center [462, 595] width 157 height 14
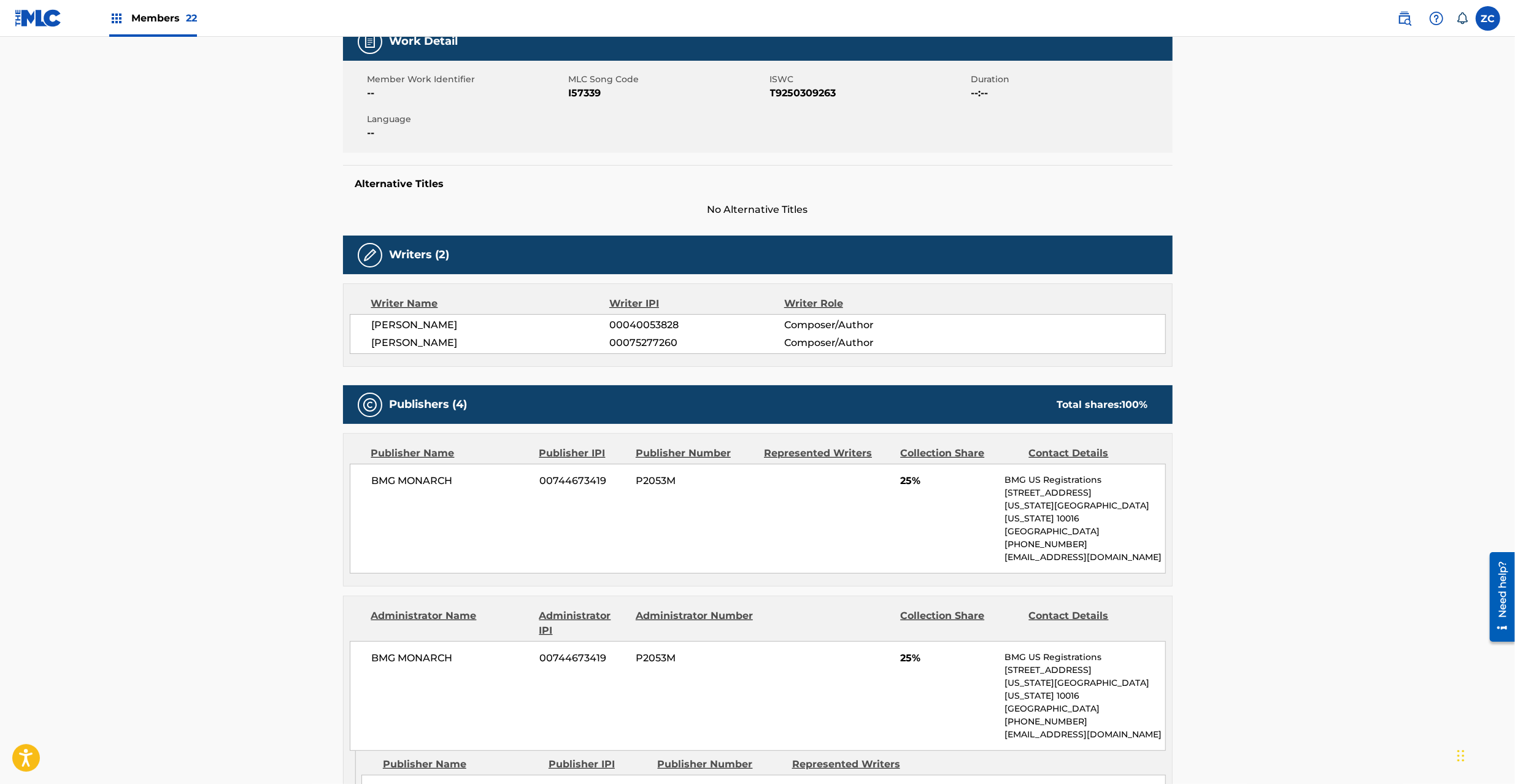
scroll to position [0, 0]
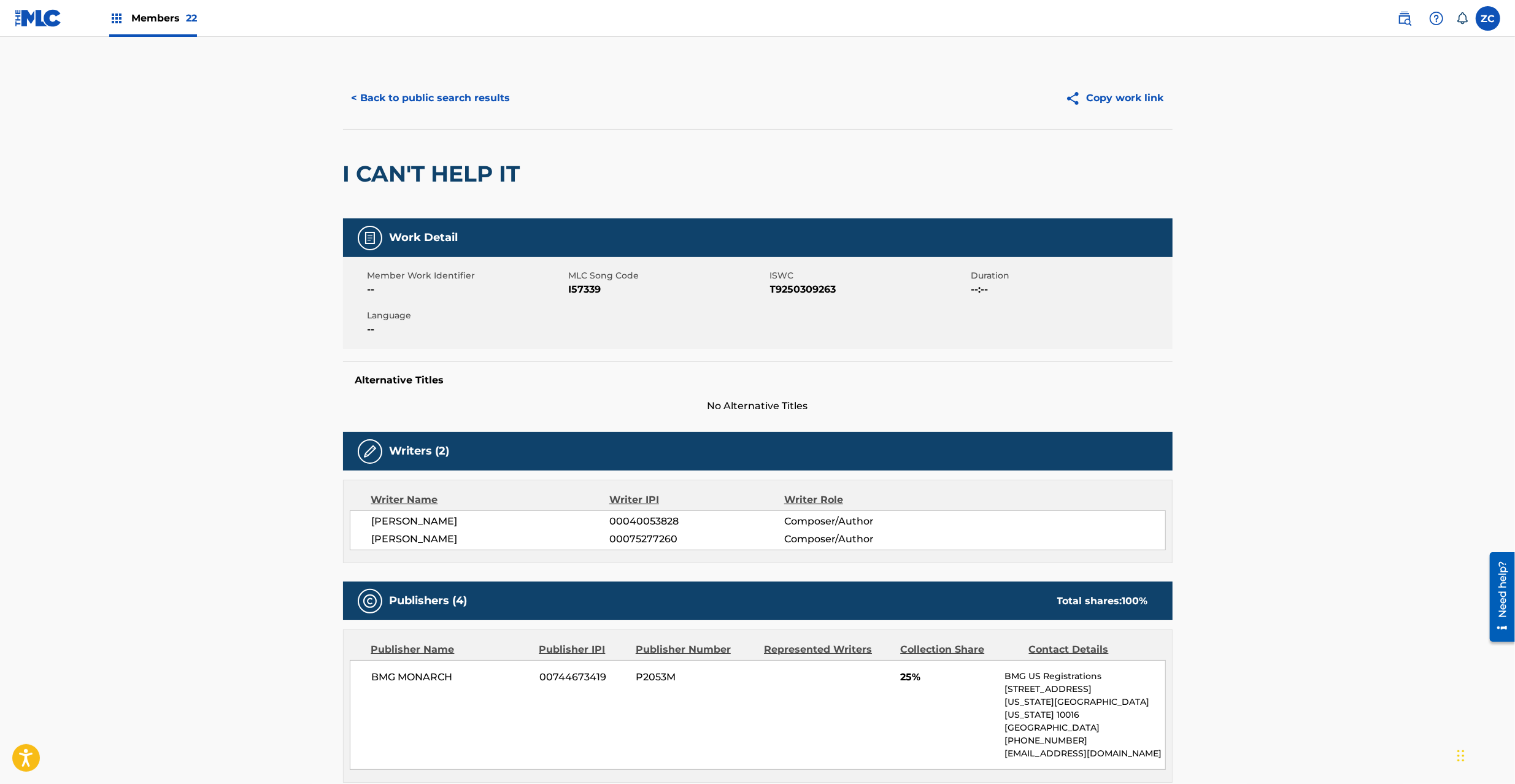
click at [424, 104] on button "< Back to public search results" at bounding box center [431, 98] width 176 height 31
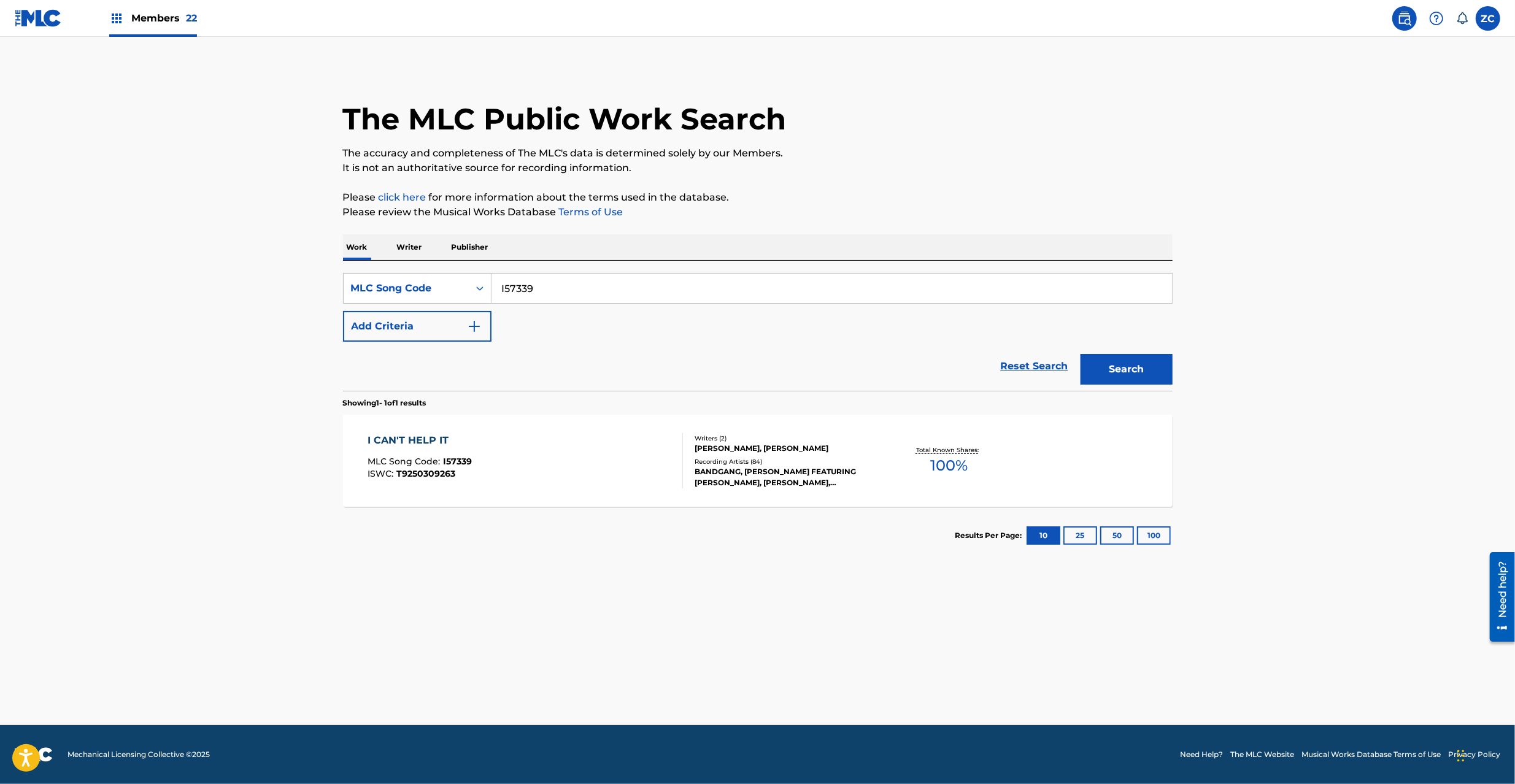
click at [599, 287] on input "I57339" at bounding box center [832, 288] width 681 height 29
paste input "YV7RGT"
type input "YV7RGT"
click at [1134, 374] on button "Search" at bounding box center [1127, 369] width 92 height 31
click at [633, 453] on div "Y'ALL DON'T HEAR ME DOUGH ("BOUNCE, ROCK, SKATE, ROLL")" at bounding box center [520, 445] width 305 height 29
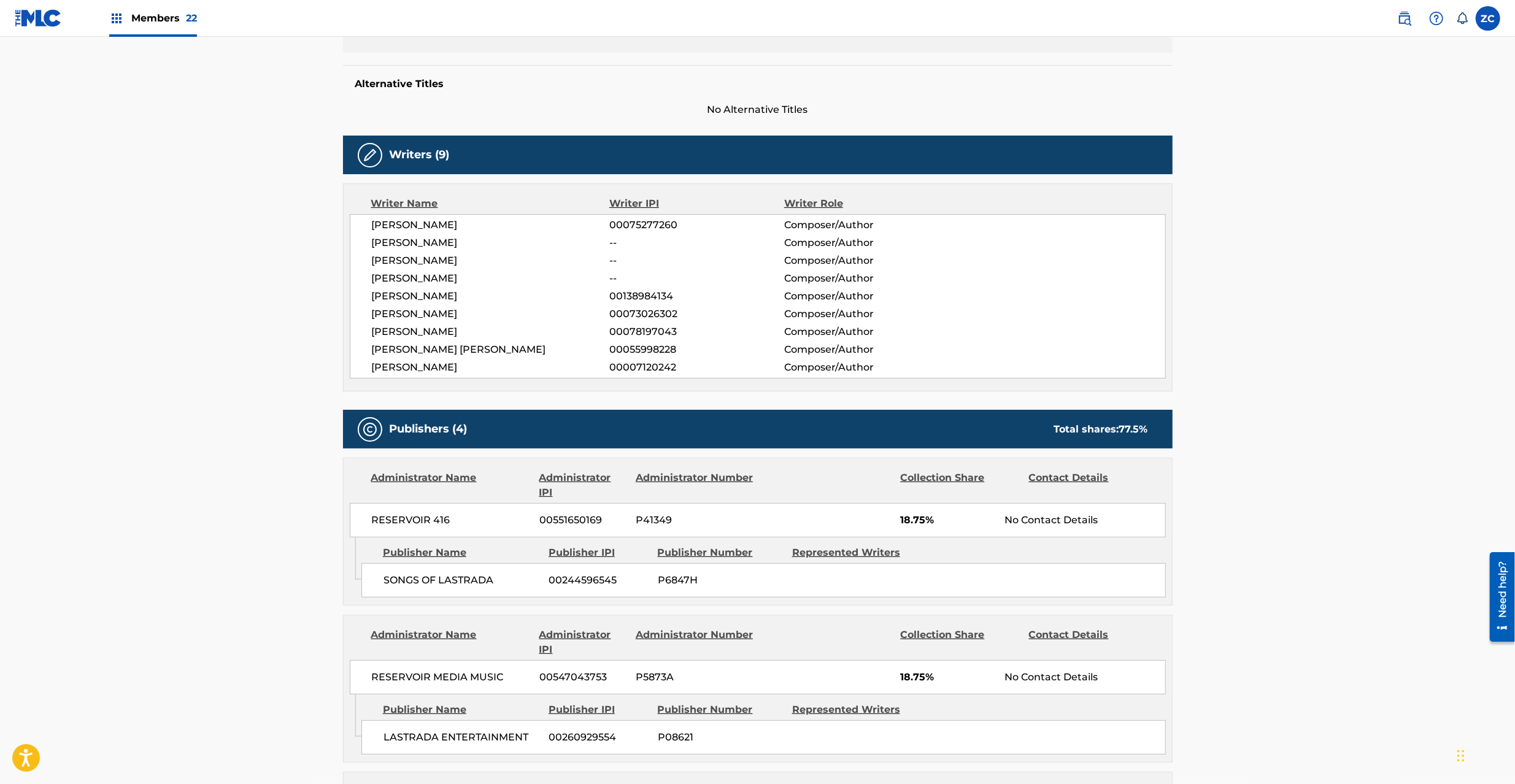
scroll to position [327, 0]
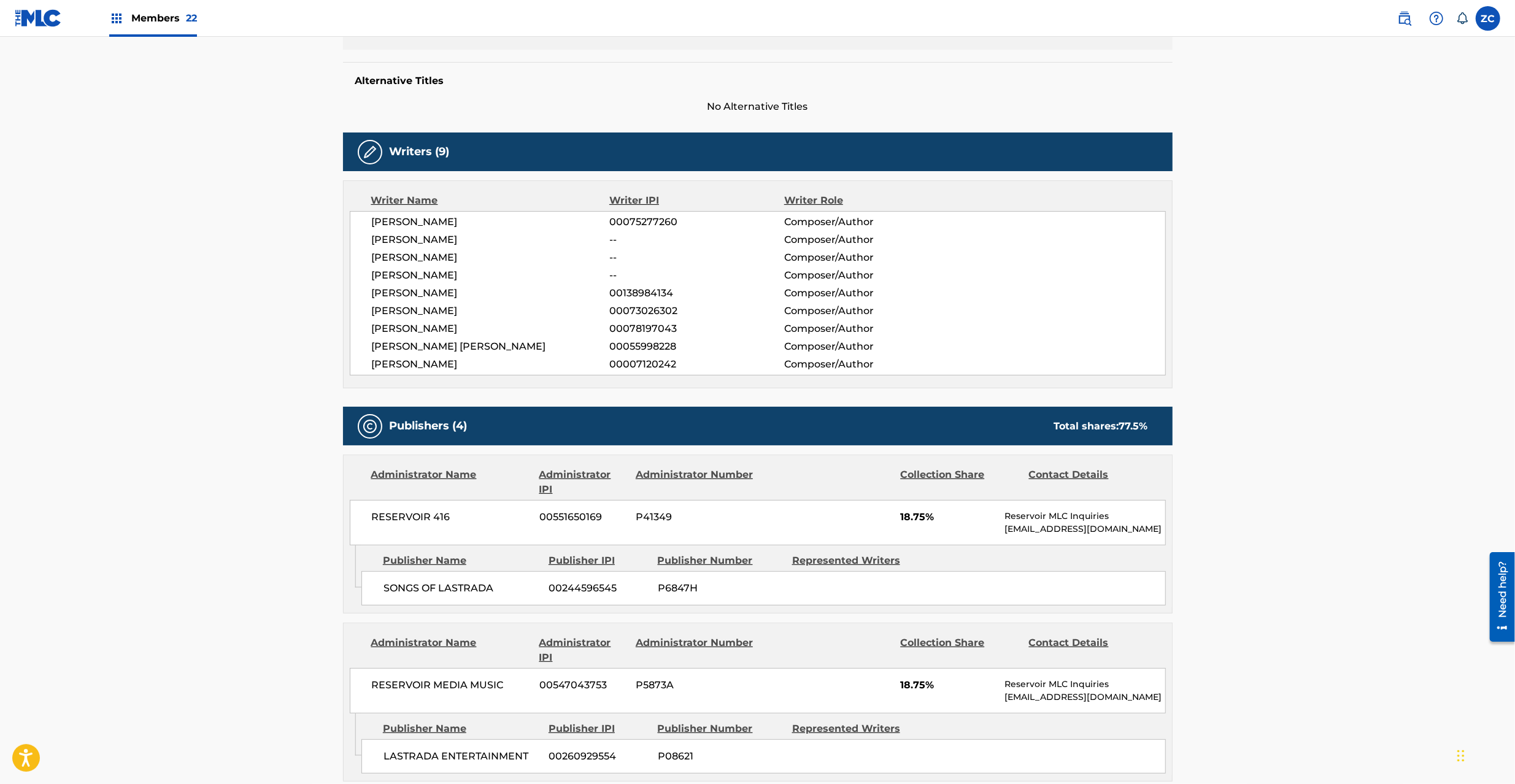
click at [394, 521] on span "RESERVOIR 416" at bounding box center [451, 517] width 159 height 14
click at [444, 518] on span "RESERVOIR 416" at bounding box center [451, 517] width 159 height 14
click at [394, 591] on span "SONGS OF LASTRADA" at bounding box center [462, 588] width 157 height 14
drag, startPoint x: 394, startPoint y: 591, endPoint x: 496, endPoint y: 589, distance: 102.0
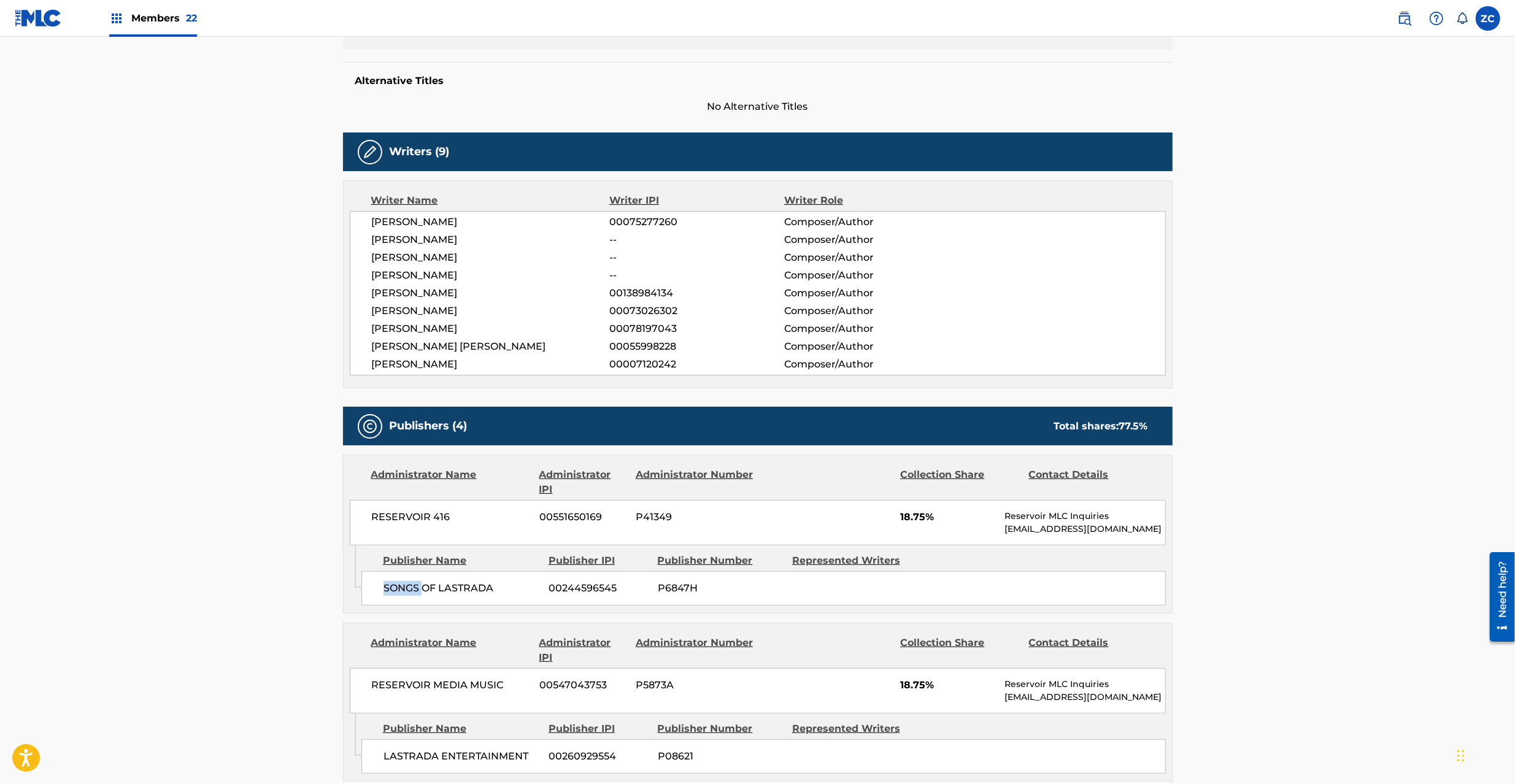
click at [395, 591] on span "SONGS OF LASTRADA" at bounding box center [462, 588] width 157 height 14
click at [479, 589] on span "SONGS OF LASTRADA" at bounding box center [462, 588] width 157 height 14
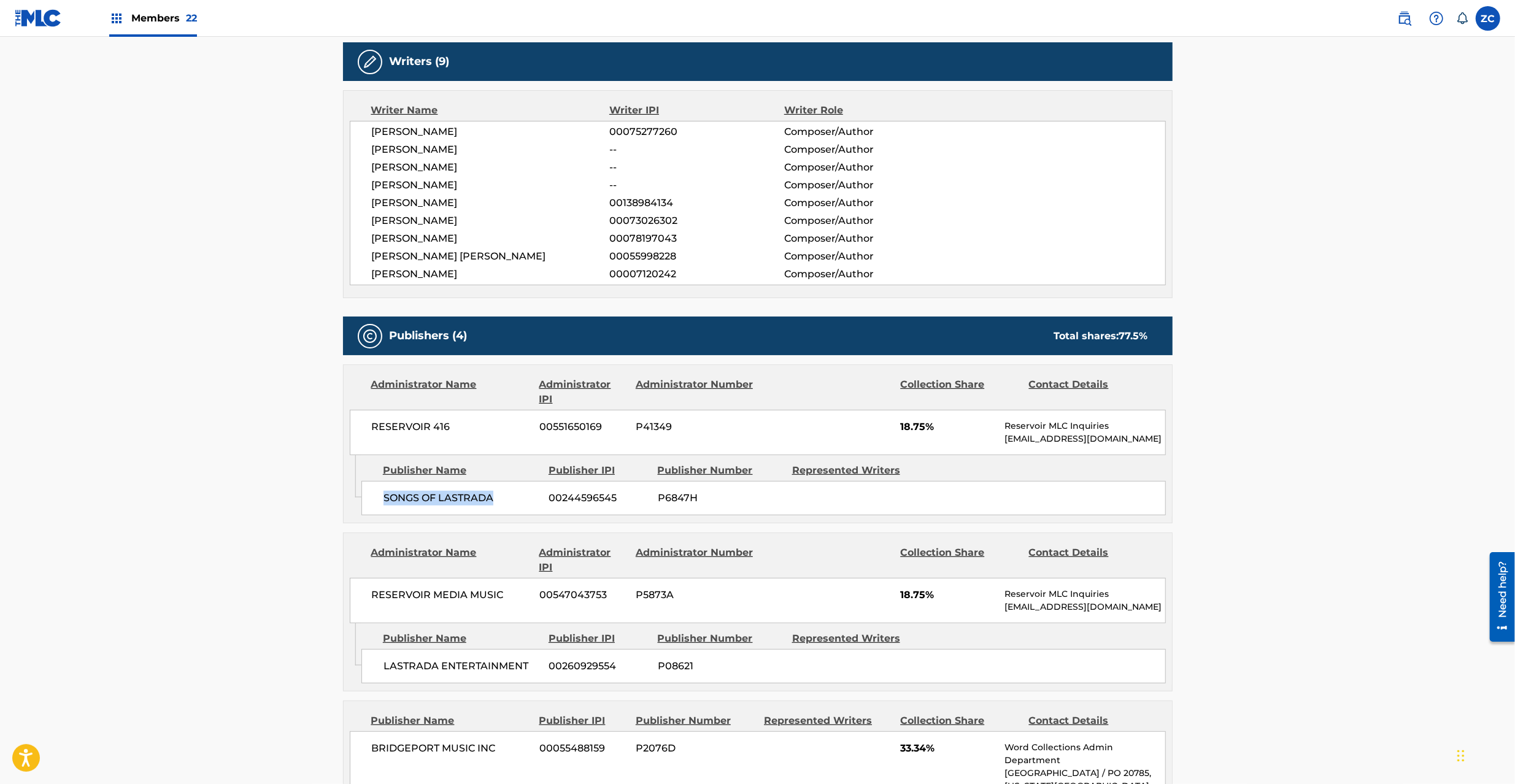
scroll to position [546, 0]
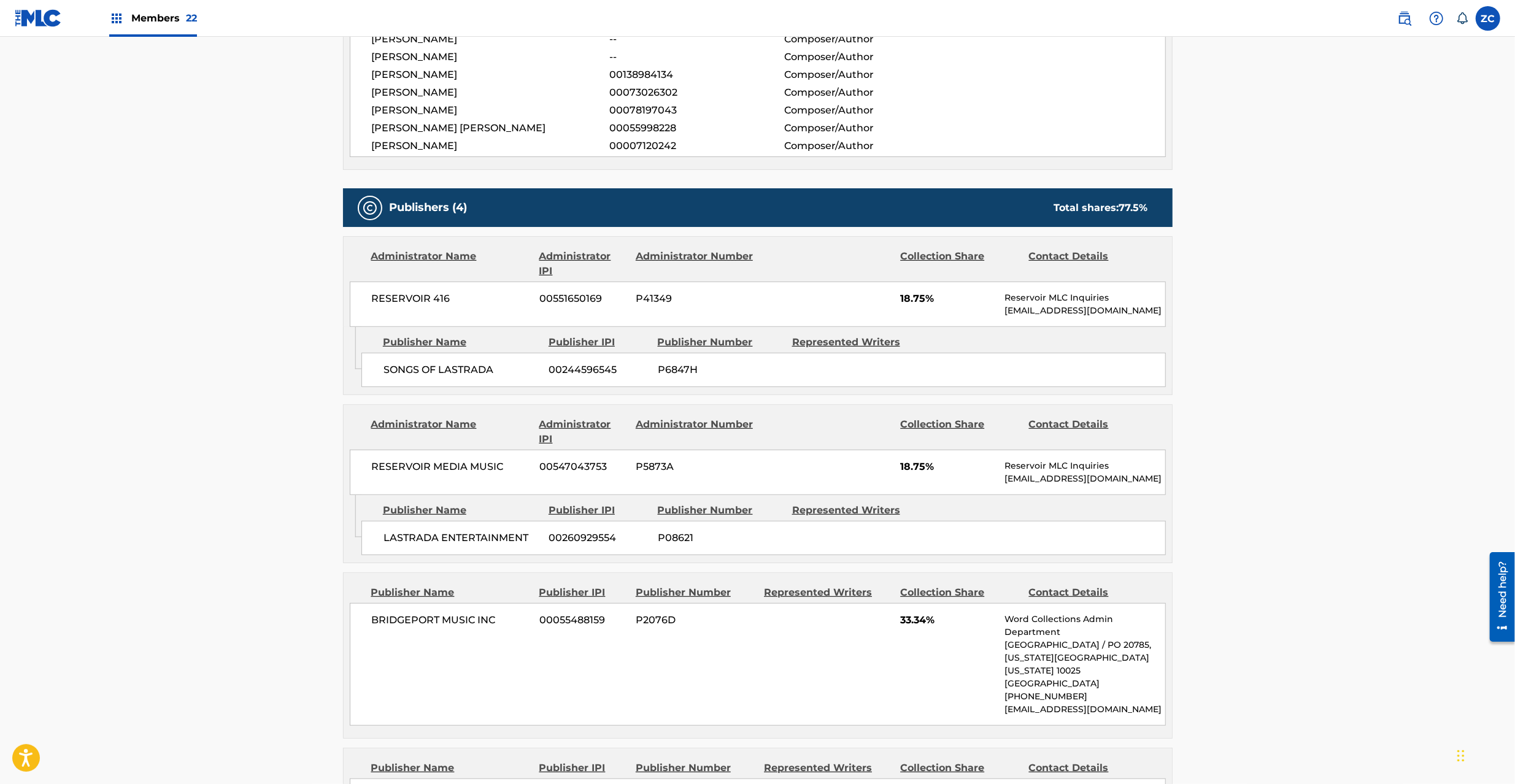
click at [398, 466] on span "RESERVOIR MEDIA MUSIC" at bounding box center [451, 467] width 159 height 14
click at [493, 466] on span "RESERVOIR MEDIA MUSIC" at bounding box center [451, 467] width 159 height 14
click at [413, 541] on span "LASTRADA ENTERTAINMENT" at bounding box center [462, 538] width 157 height 14
click at [416, 543] on span "LASTRADA ENTERTAINMENT" at bounding box center [462, 538] width 157 height 14
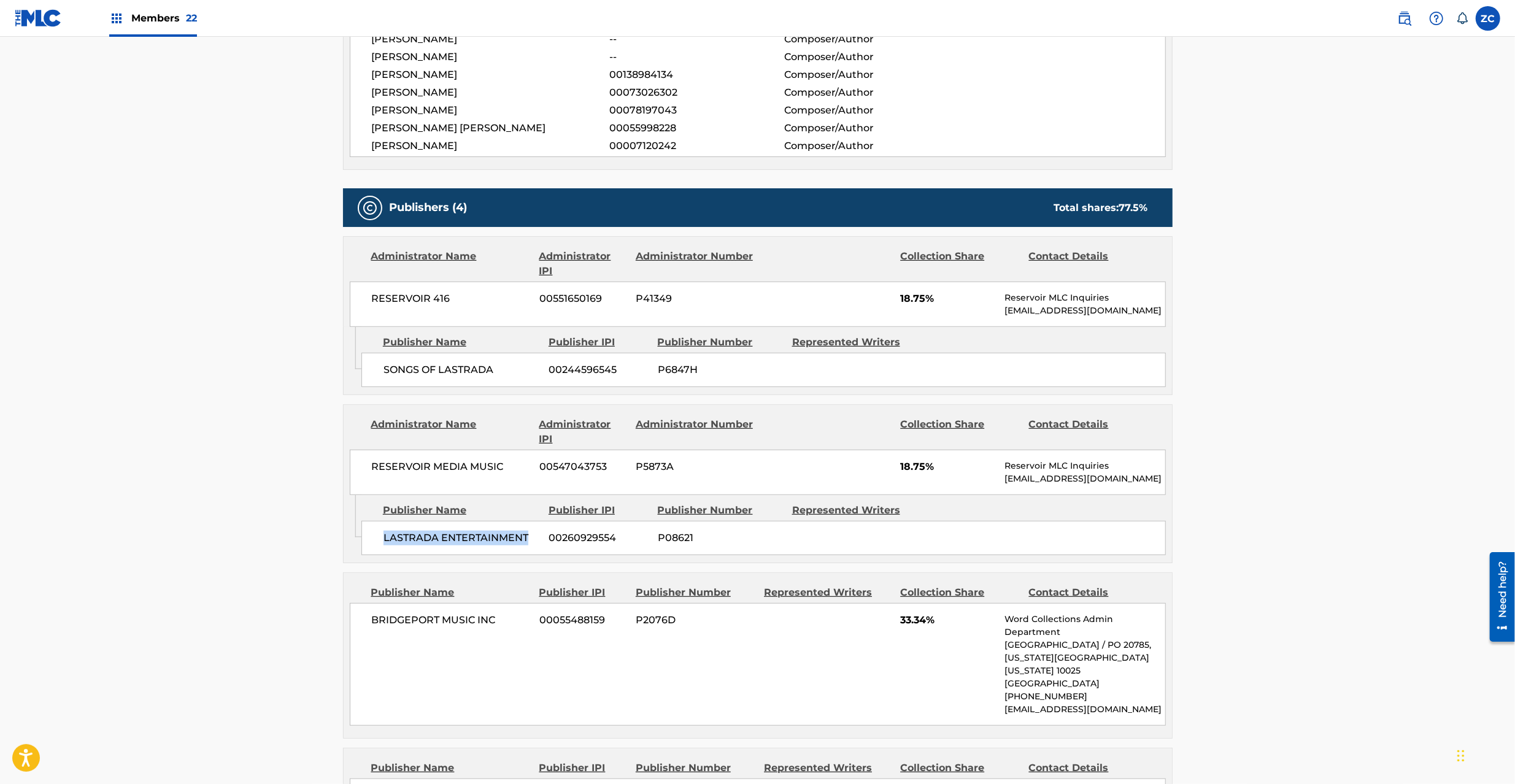
click at [504, 540] on span "LASTRADA ENTERTAINMENT" at bounding box center [462, 538] width 157 height 14
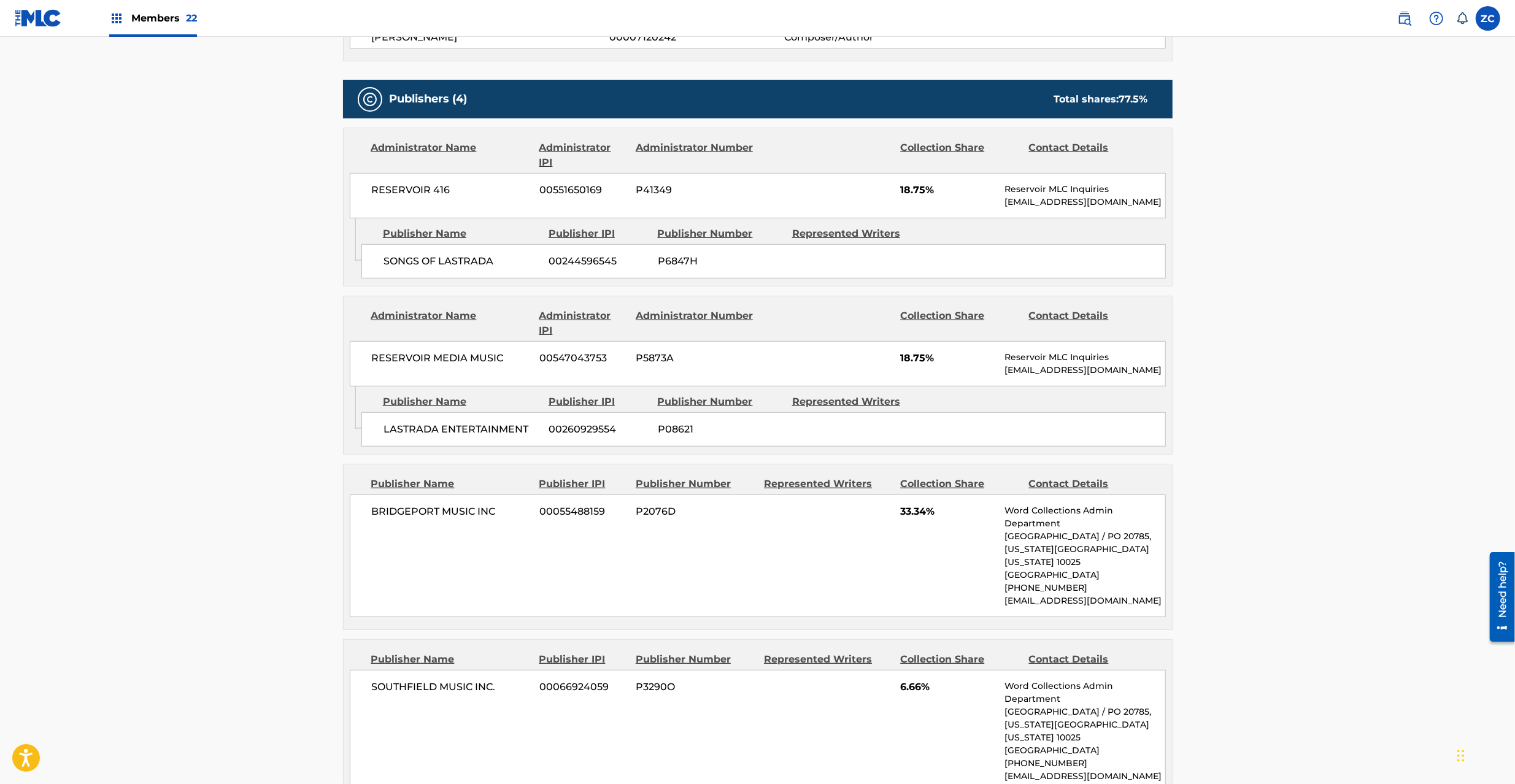
click at [409, 511] on span "BRIDGEPORT MUSIC INC" at bounding box center [451, 512] width 159 height 14
click at [477, 511] on span "BRIDGEPORT MUSIC INC" at bounding box center [451, 512] width 159 height 14
click at [489, 519] on span "BRIDGEPORT MUSIC INC" at bounding box center [451, 512] width 159 height 14
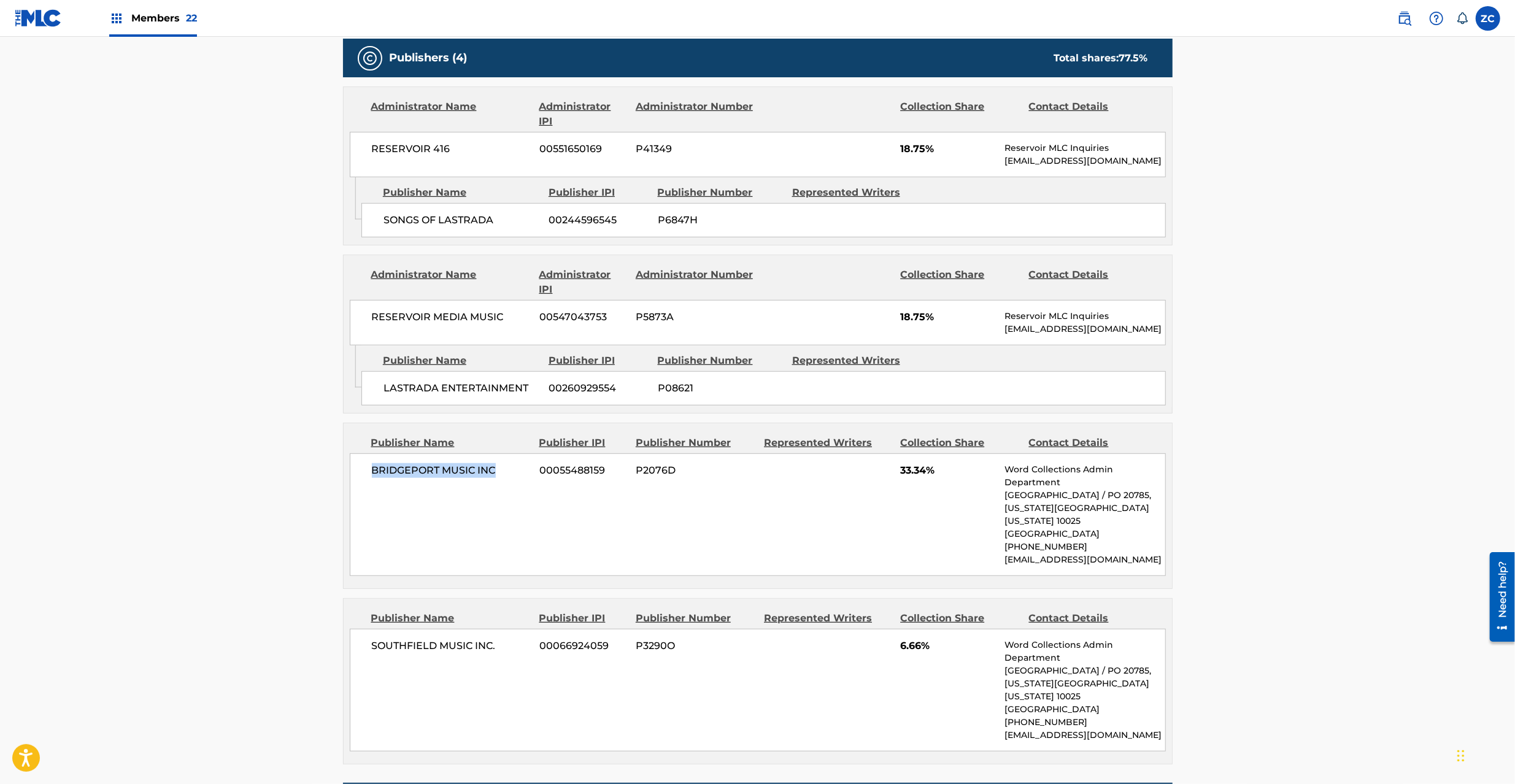
scroll to position [764, 0]
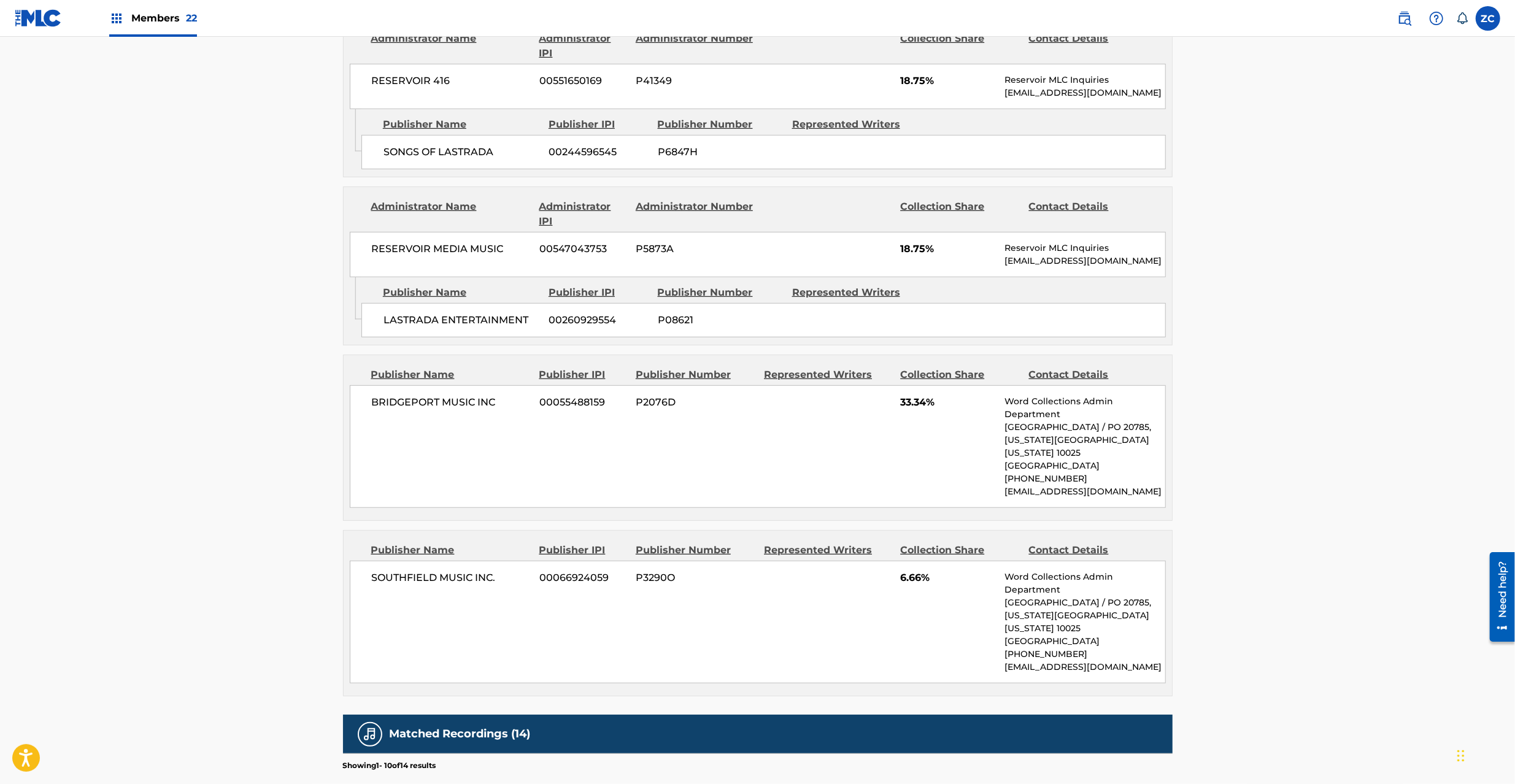
click at [398, 583] on span "SOUTHFIELD MUSIC INC." at bounding box center [451, 578] width 159 height 14
click at [494, 585] on span "SOUTHFIELD MUSIC INC." at bounding box center [451, 578] width 159 height 14
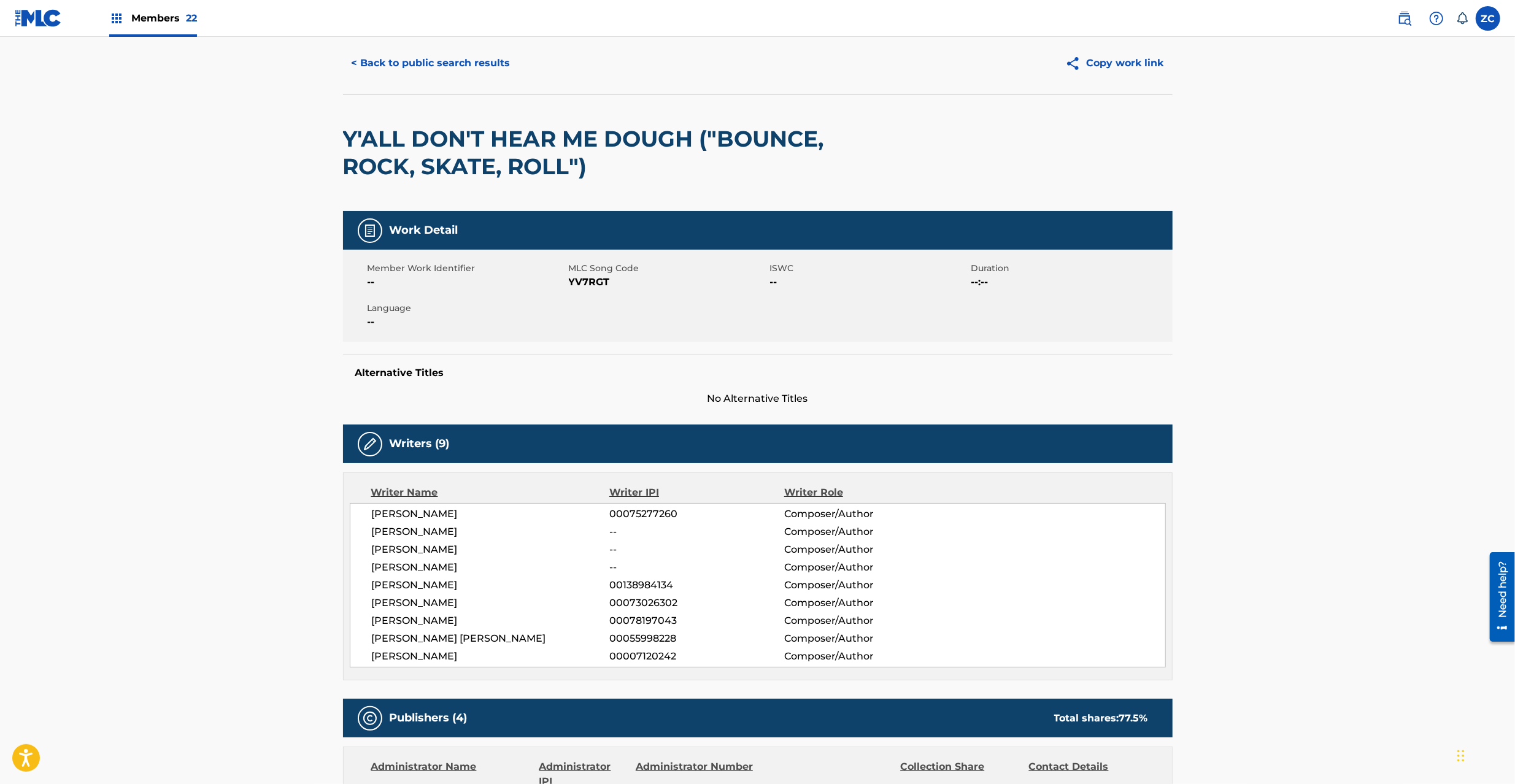
scroll to position [0, 0]
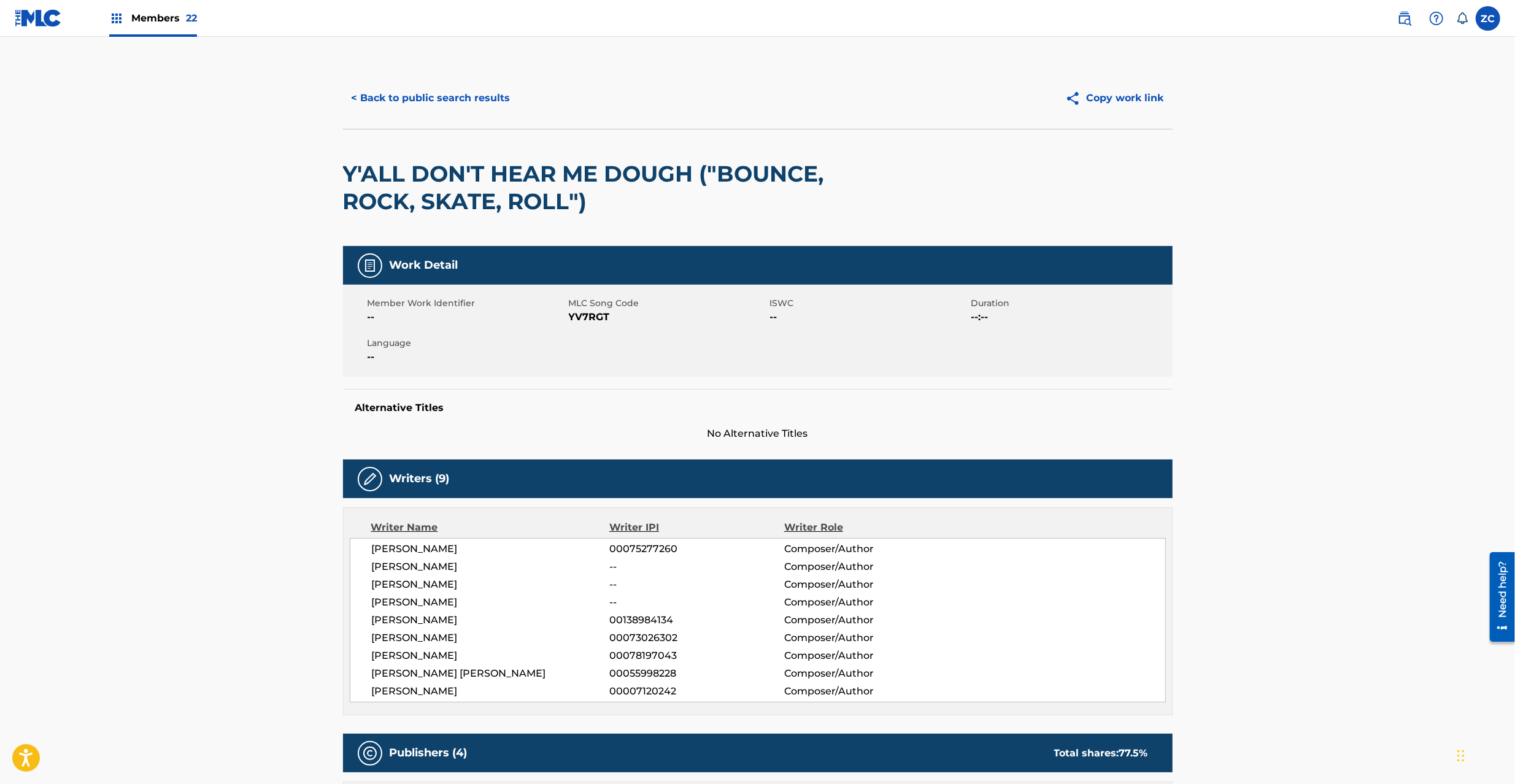
click at [486, 102] on button "< Back to public search results" at bounding box center [431, 98] width 176 height 31
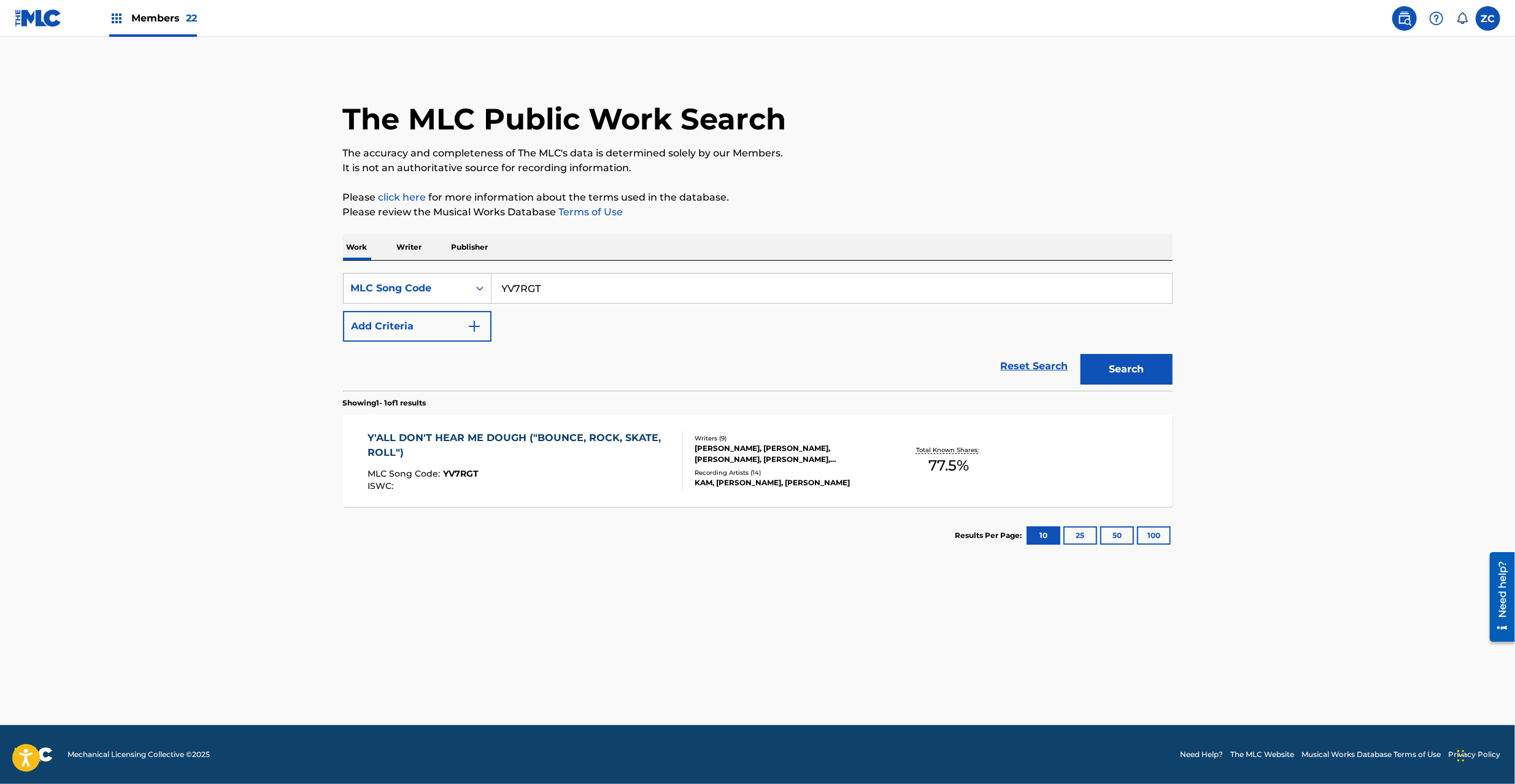
click at [647, 286] on input "YV7RGT" at bounding box center [832, 288] width 681 height 29
paste input "K3045U"
click at [1115, 375] on button "Search" at bounding box center [1127, 369] width 92 height 31
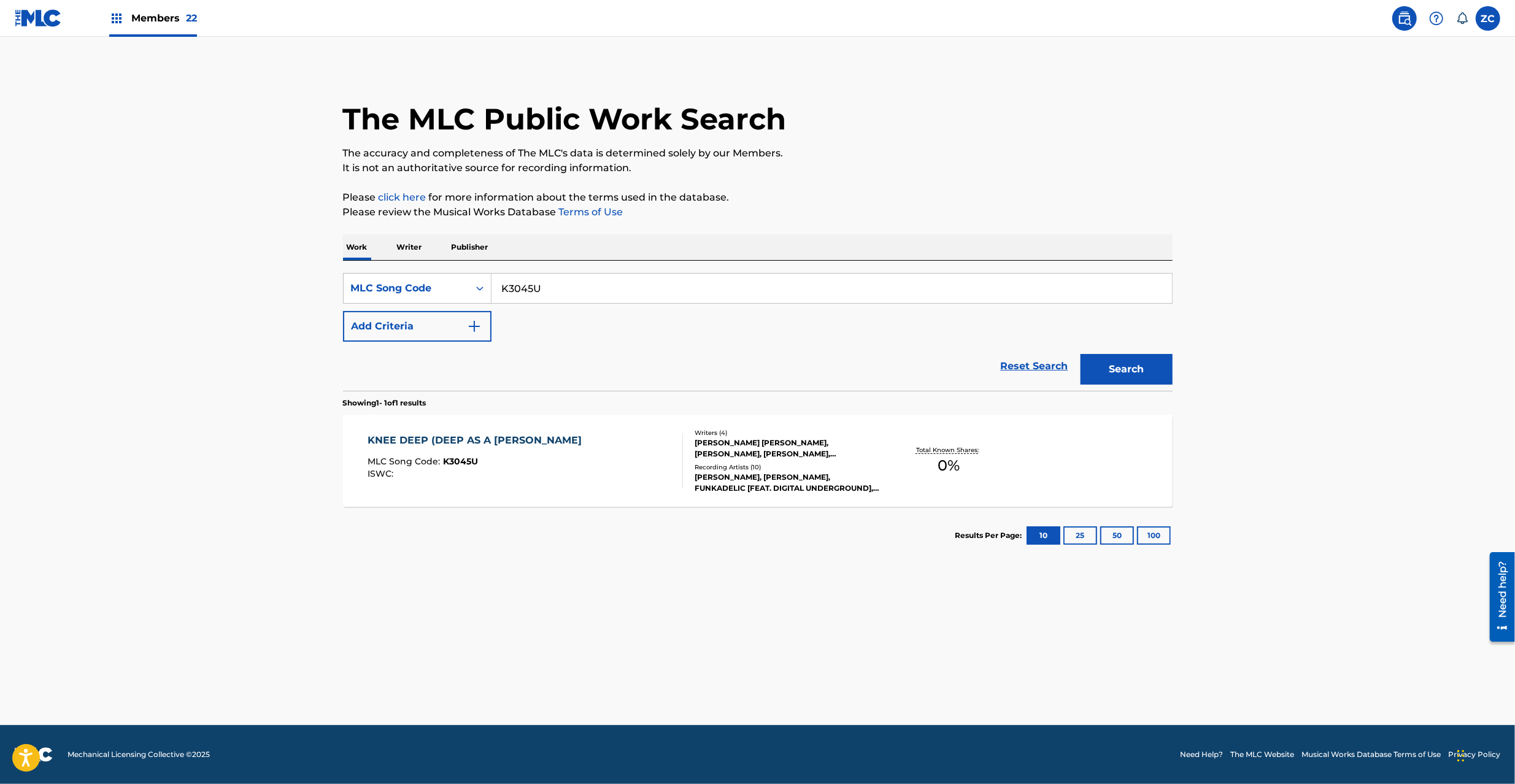
click at [791, 290] on input "K3045U" at bounding box center [832, 288] width 681 height 29
paste input "H1011W"
type input "H1011W"
click at [1136, 373] on button "Search" at bounding box center [1127, 369] width 92 height 31
click at [796, 457] on div "[PERSON_NAME], [PERSON_NAME], [PERSON_NAME] [PERSON_NAME], [PERSON_NAME], [PERS…" at bounding box center [787, 454] width 185 height 22
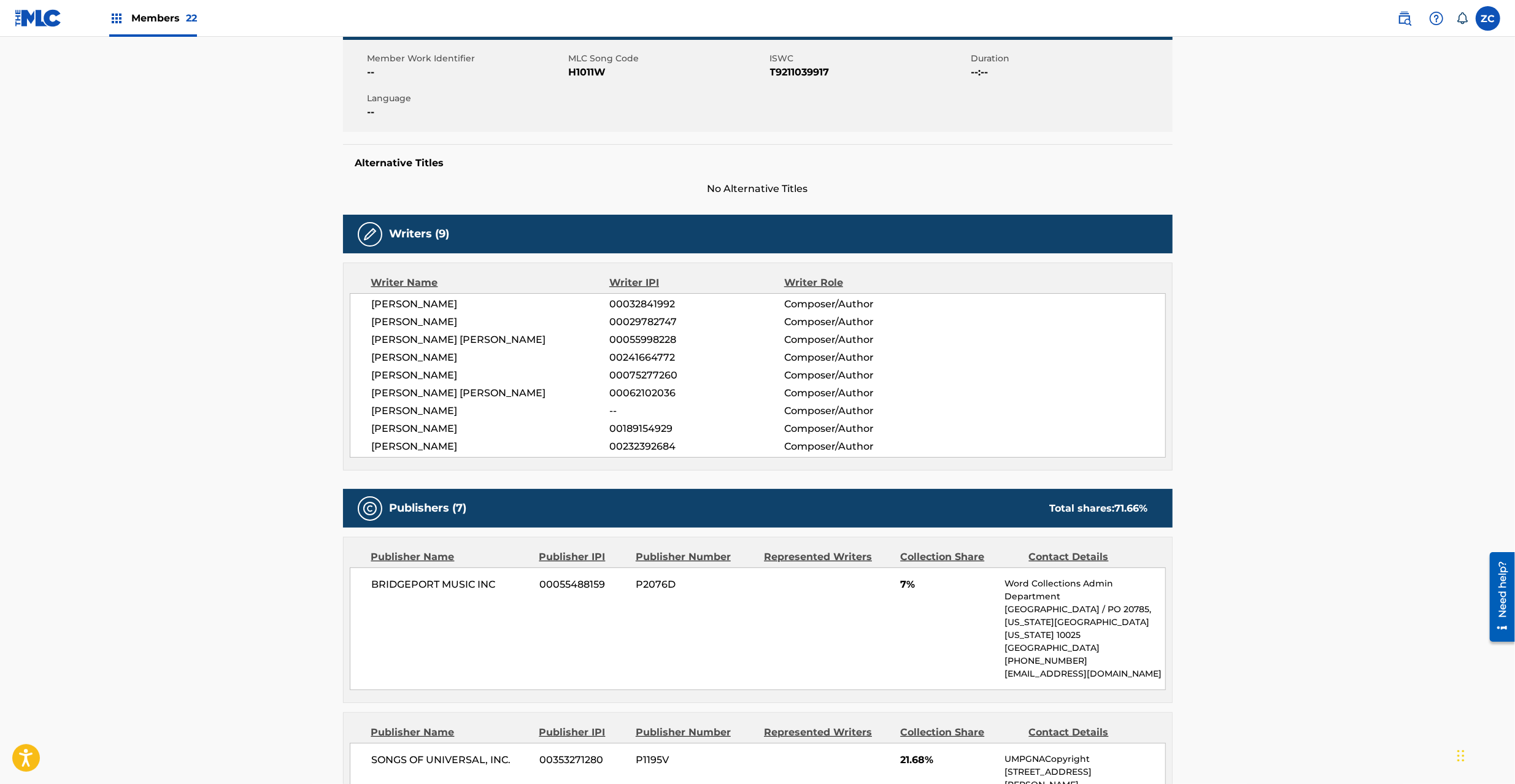
scroll to position [436, 0]
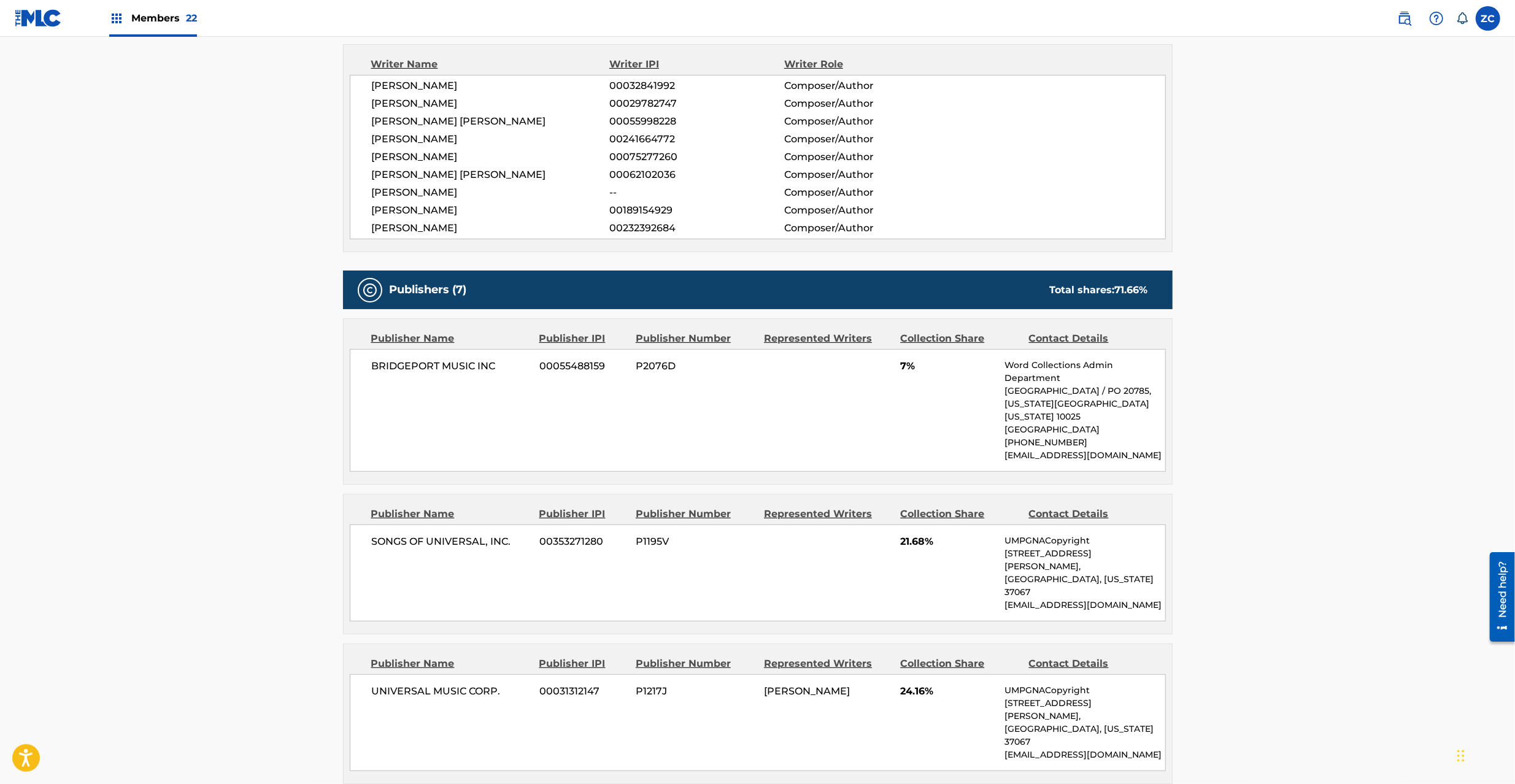
click at [402, 366] on span "BRIDGEPORT MUSIC INC" at bounding box center [451, 366] width 159 height 14
click at [482, 365] on span "BRIDGEPORT MUSIC INC" at bounding box center [451, 366] width 159 height 14
click at [398, 551] on div "SONGS OF UNIVERSAL, INC. 00353271280 P1195V 21.68% UMPGNACopyright [STREET_ADDR…" at bounding box center [758, 573] width 816 height 97
click at [398, 543] on span "SONGS OF UNIVERSAL, INC." at bounding box center [451, 542] width 159 height 14
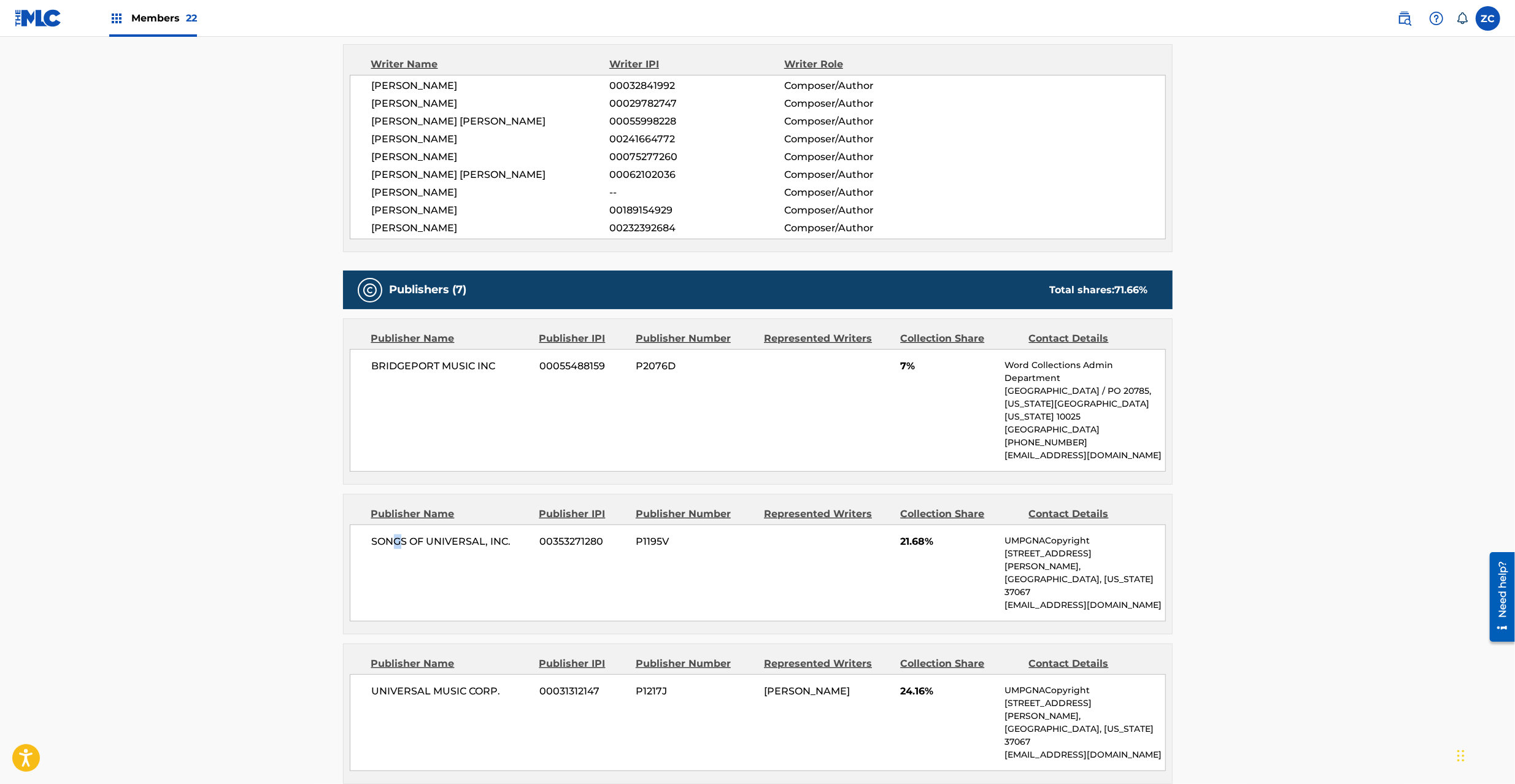
click at [398, 543] on span "SONGS OF UNIVERSAL, INC." at bounding box center [451, 542] width 159 height 14
click at [386, 542] on span "SONGS OF UNIVERSAL, INC." at bounding box center [451, 542] width 159 height 14
click at [502, 545] on span "SONGS OF UNIVERSAL, INC." at bounding box center [451, 542] width 159 height 14
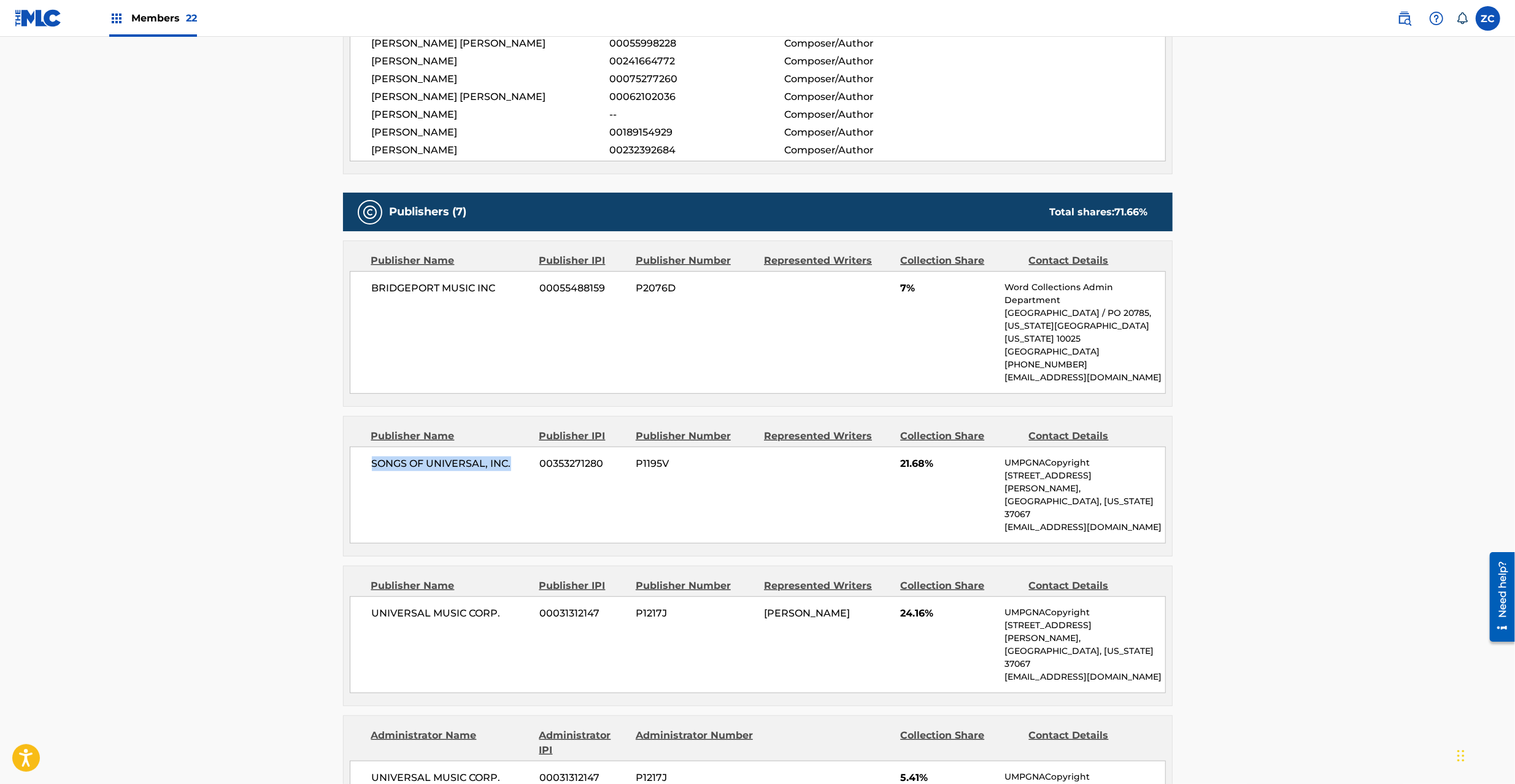
scroll to position [546, 0]
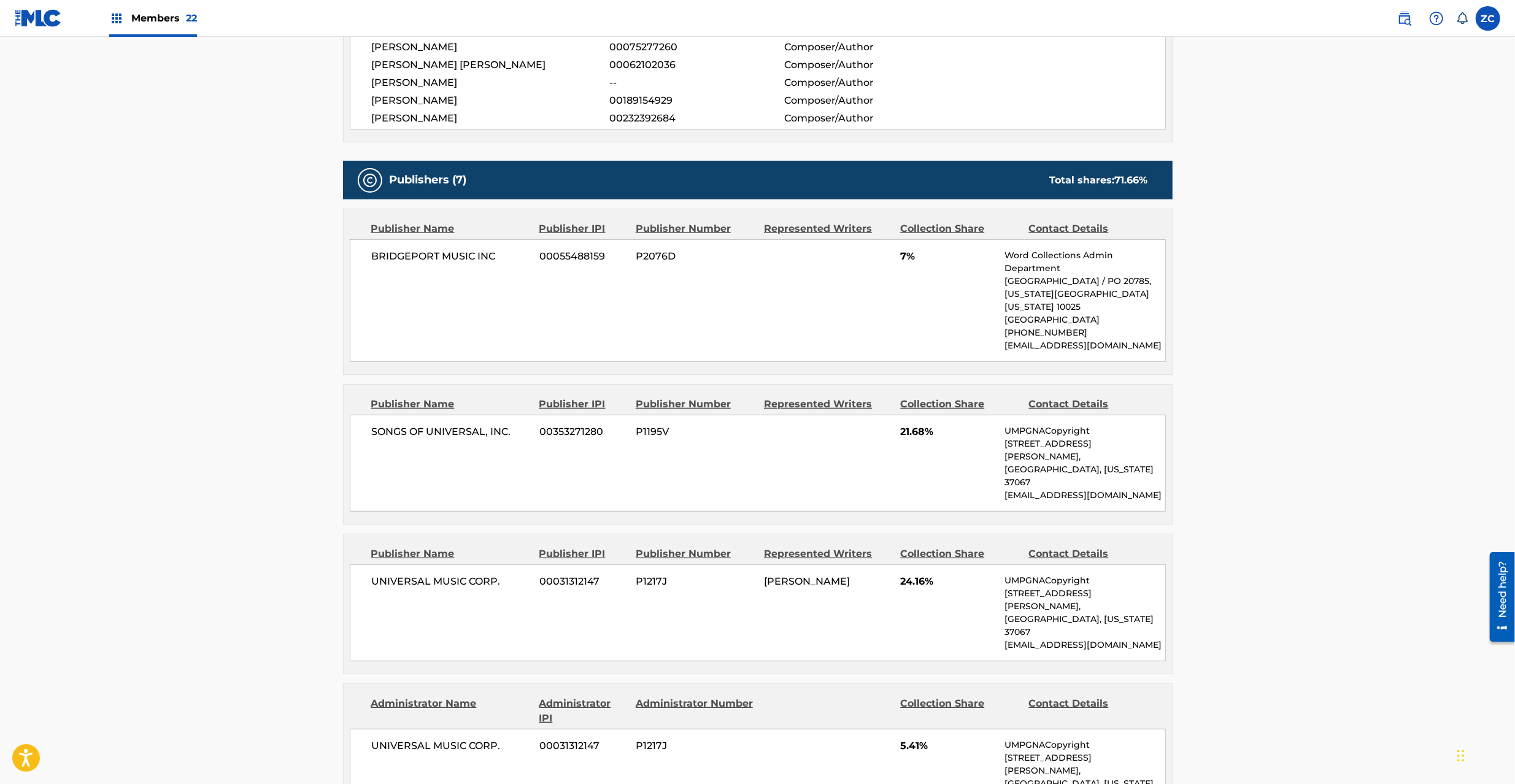
click at [386, 574] on span "UNIVERSAL MUSIC CORP." at bounding box center [451, 582] width 159 height 14
click at [495, 574] on span "UNIVERSAL MUSIC CORP." at bounding box center [451, 582] width 159 height 14
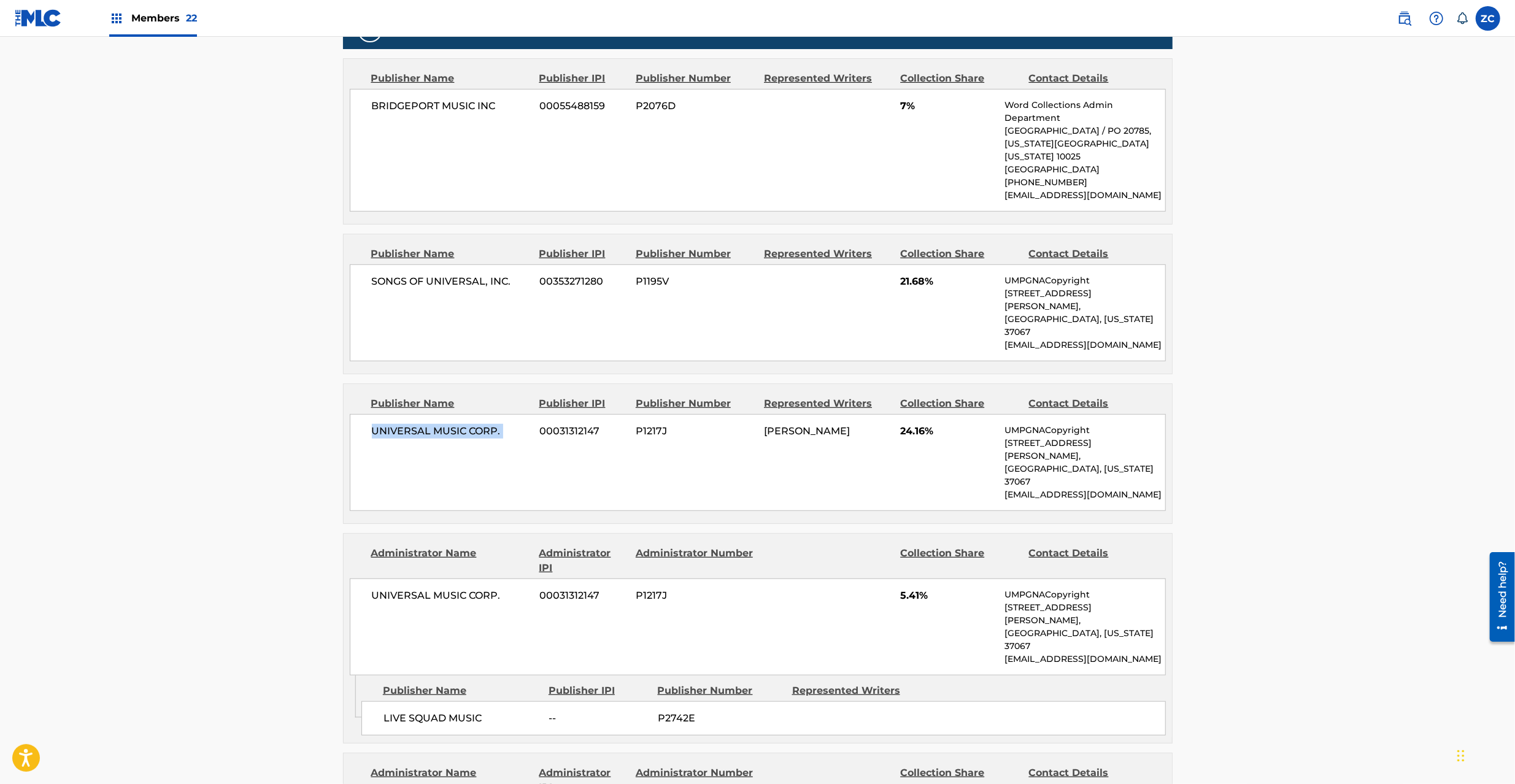
scroll to position [764, 0]
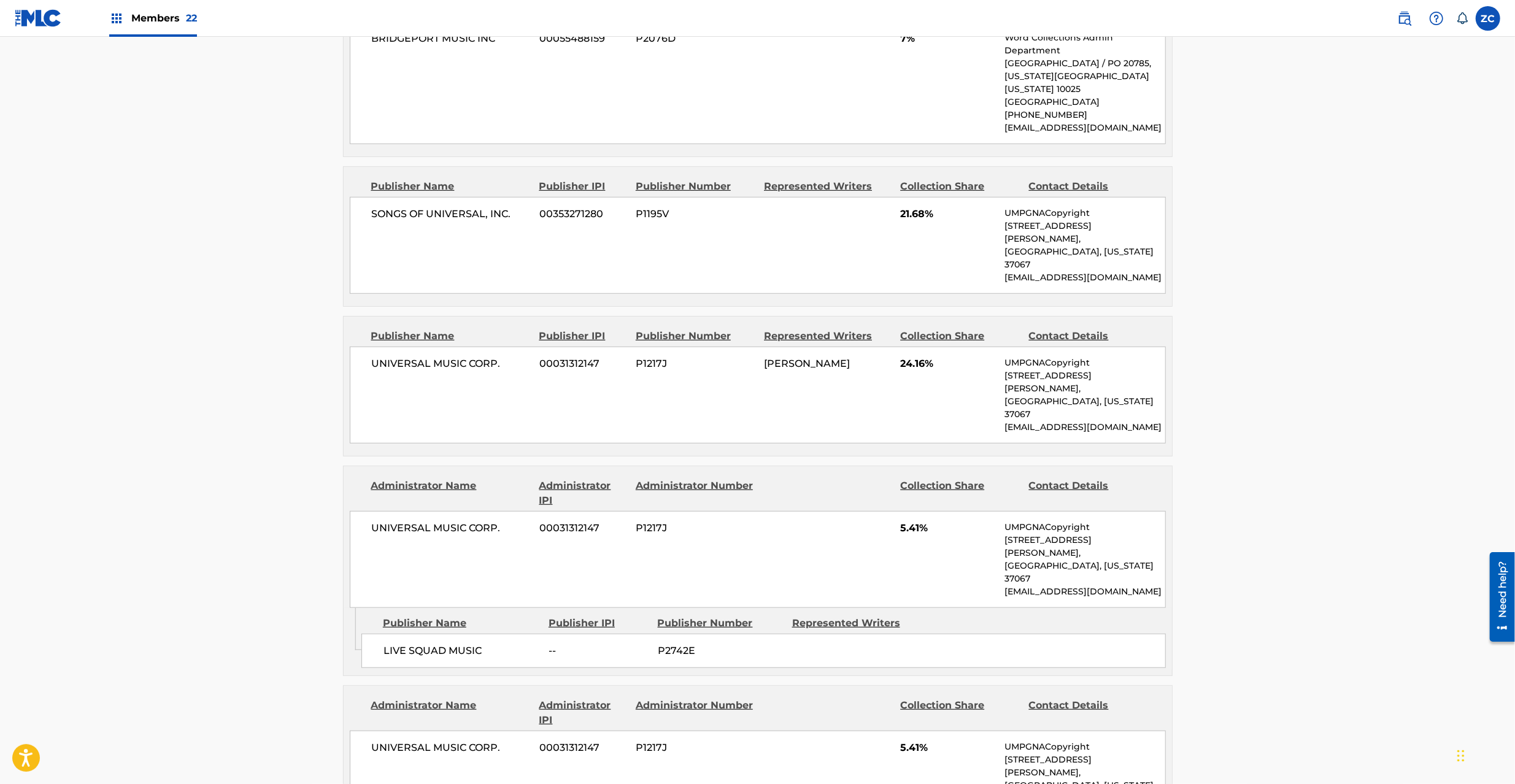
click at [409, 521] on span "UNIVERSAL MUSIC CORP." at bounding box center [451, 528] width 159 height 14
click at [493, 521] on span "UNIVERSAL MUSIC CORP." at bounding box center [451, 528] width 159 height 14
click at [395, 644] on span "LIVE SQUAD MUSIC" at bounding box center [462, 651] width 157 height 14
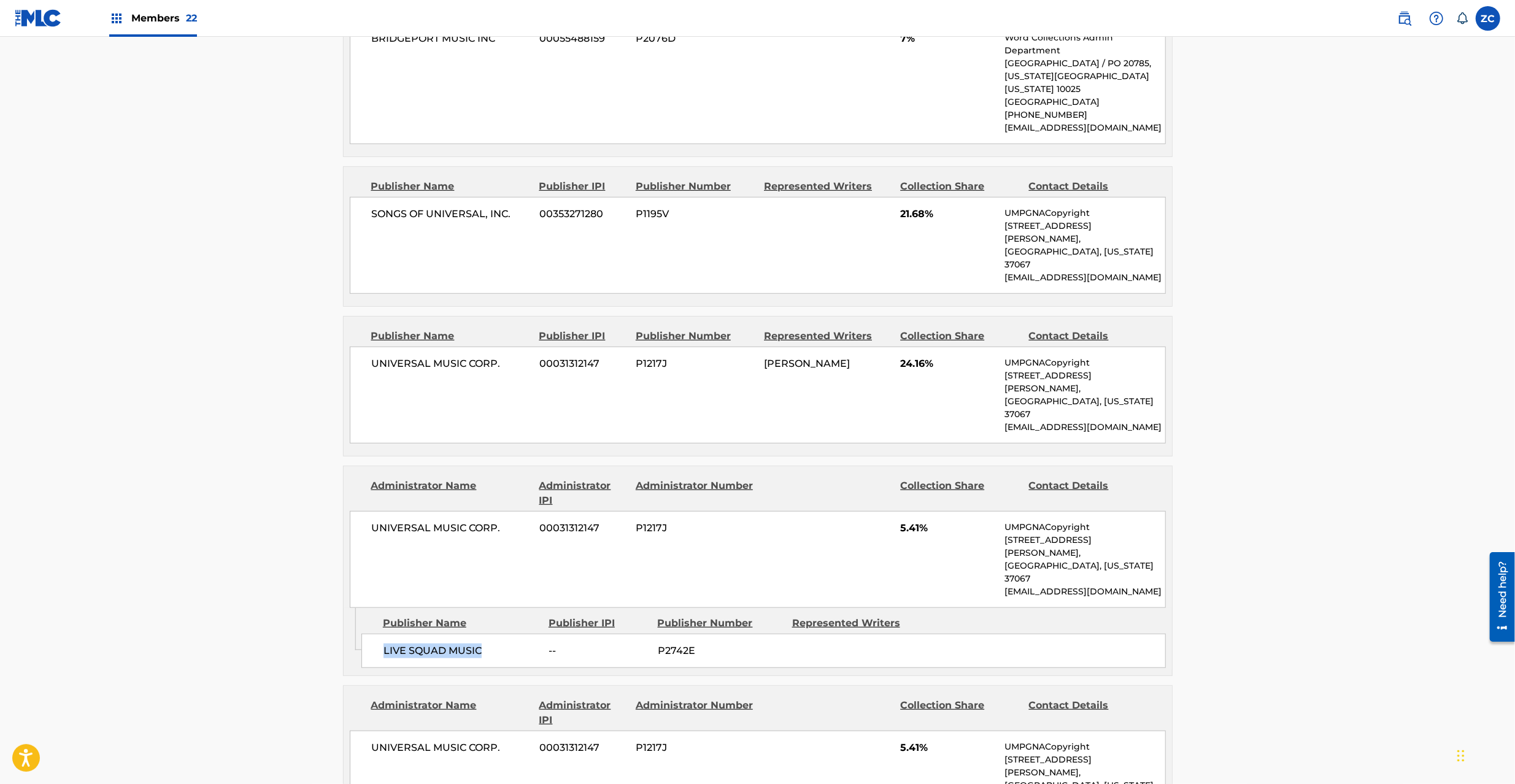
click at [459, 644] on span "LIVE SQUAD MUSIC" at bounding box center [462, 651] width 157 height 14
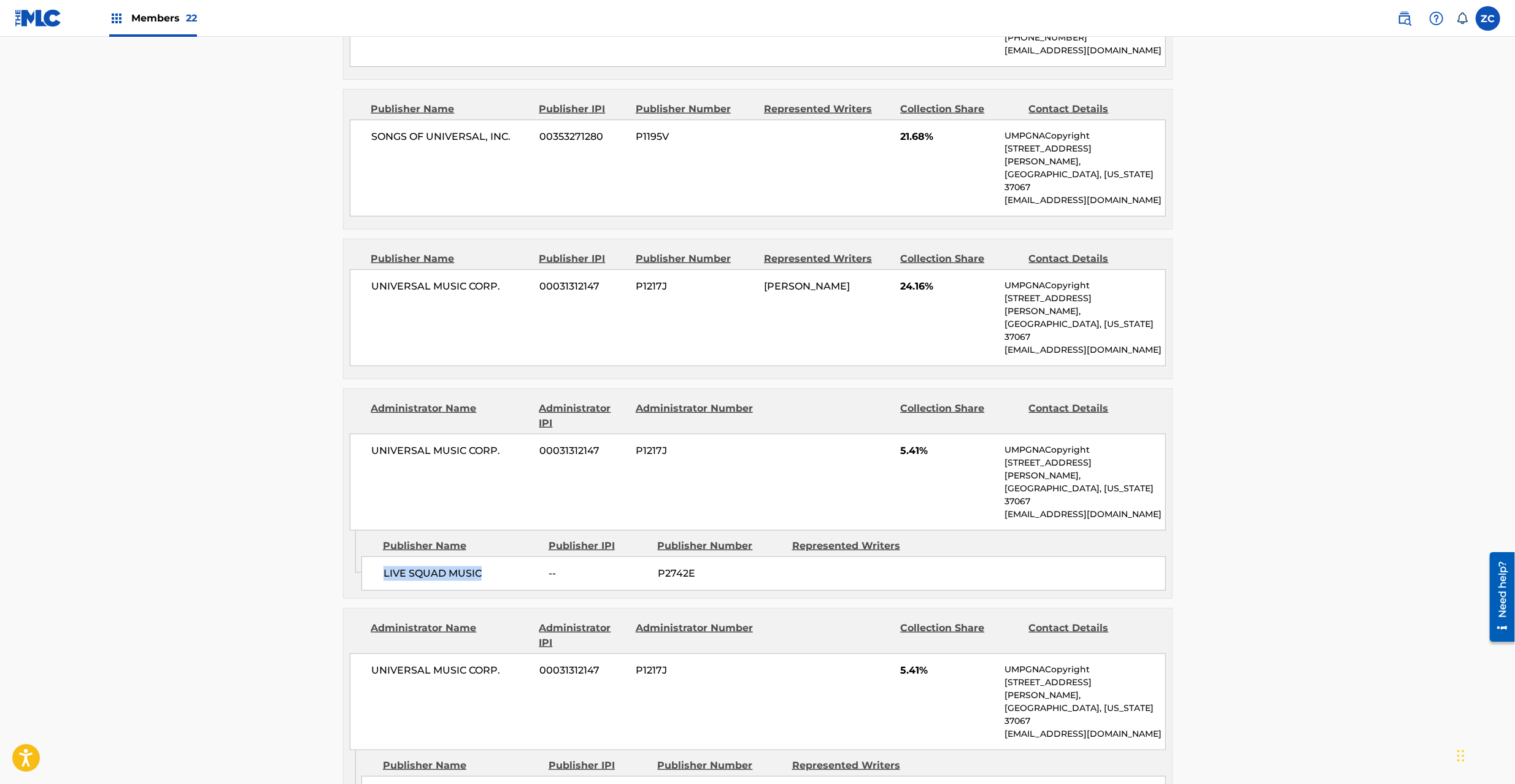
scroll to position [872, 0]
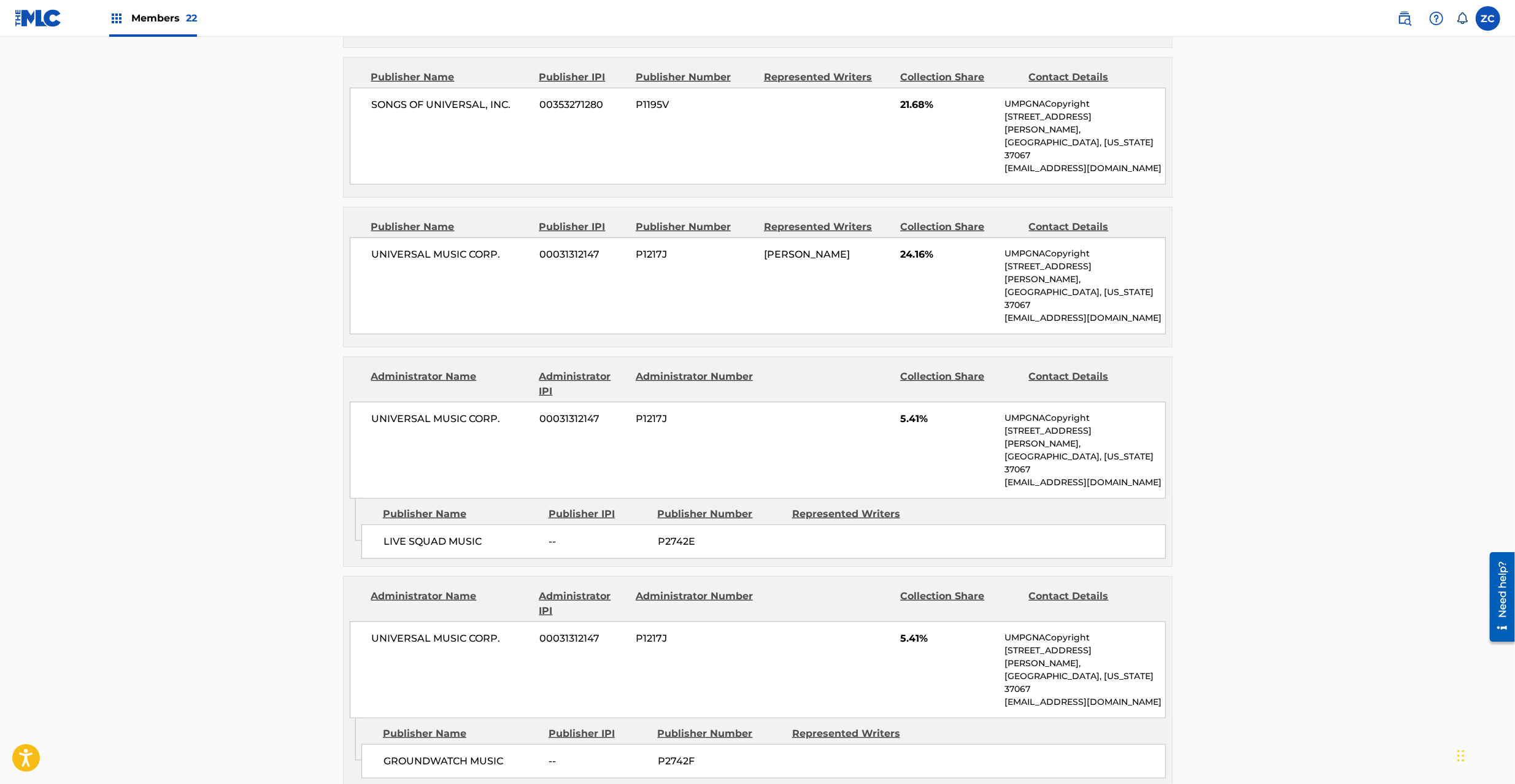
click at [383, 631] on span "UNIVERSAL MUSIC CORP." at bounding box center [451, 639] width 159 height 14
click at [496, 631] on span "UNIVERSAL MUSIC CORP." at bounding box center [451, 639] width 159 height 14
click at [408, 755] on span "GROUNDWATCH MUSIC" at bounding box center [462, 762] width 157 height 14
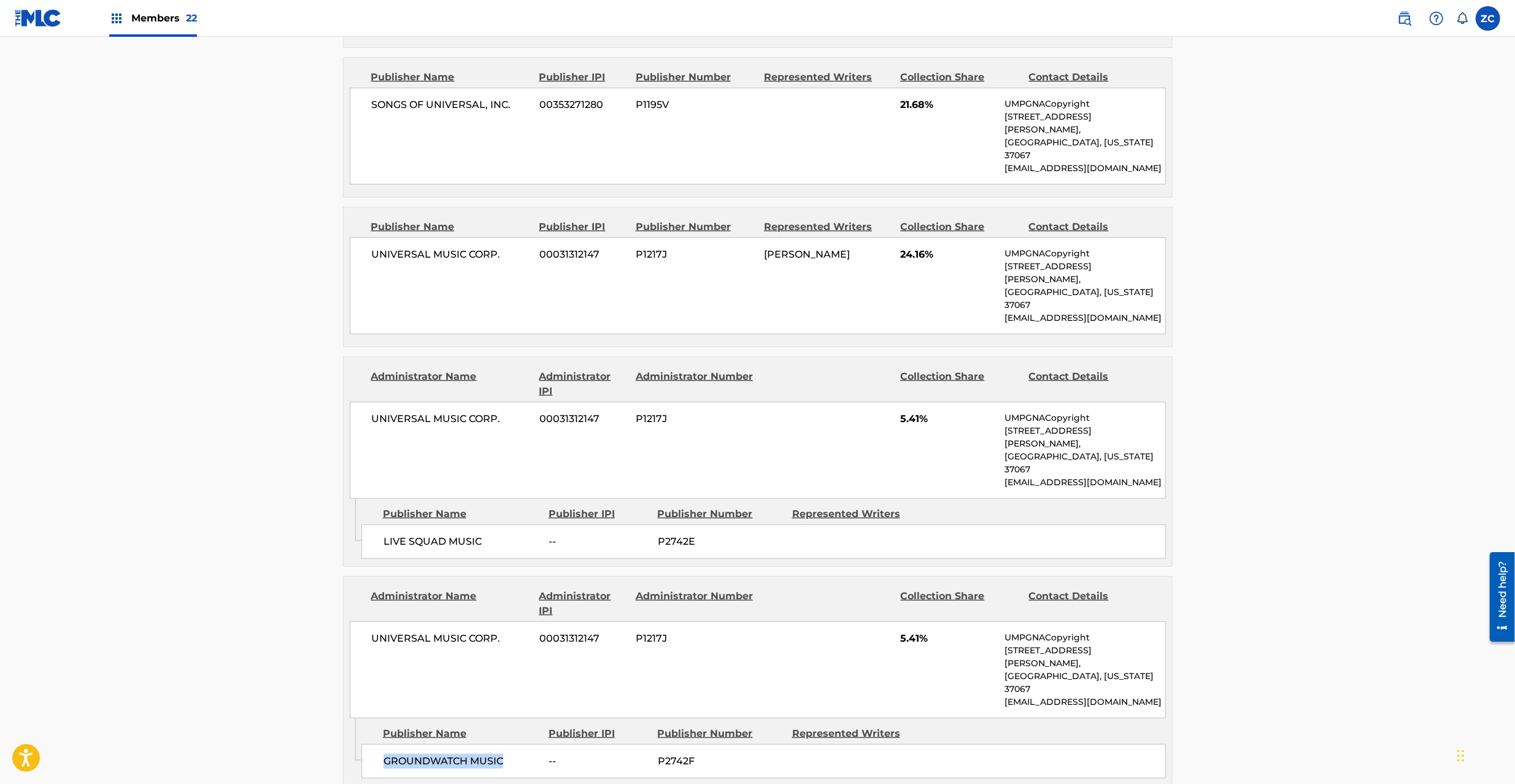
click at [474, 755] on span "GROUNDWATCH MUSIC" at bounding box center [462, 762] width 157 height 14
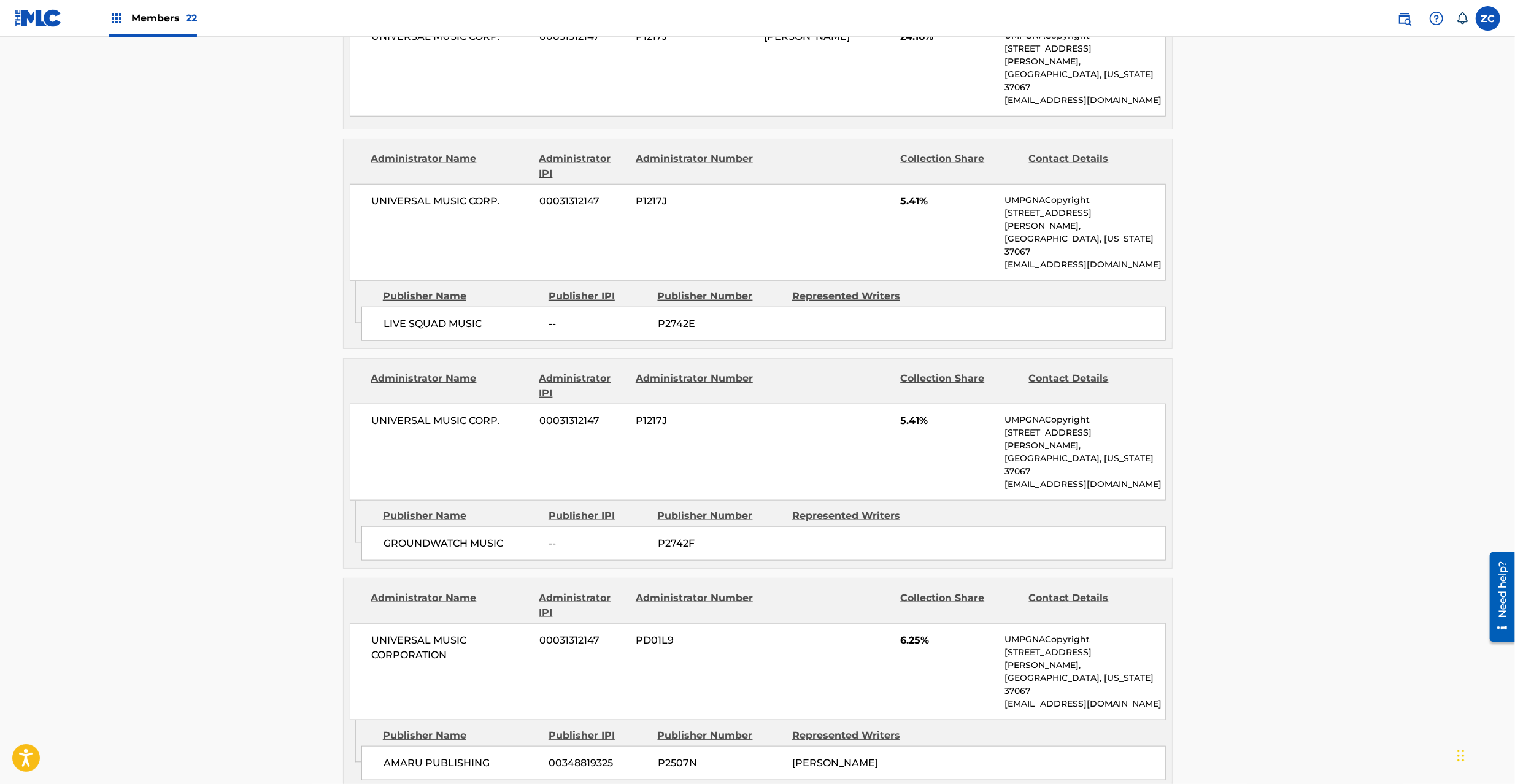
click at [393, 633] on span "UNIVERSAL MUSIC CORPORATION" at bounding box center [451, 648] width 159 height 29
click at [409, 633] on span "UNIVERSAL MUSIC CORPORATION" at bounding box center [451, 648] width 159 height 29
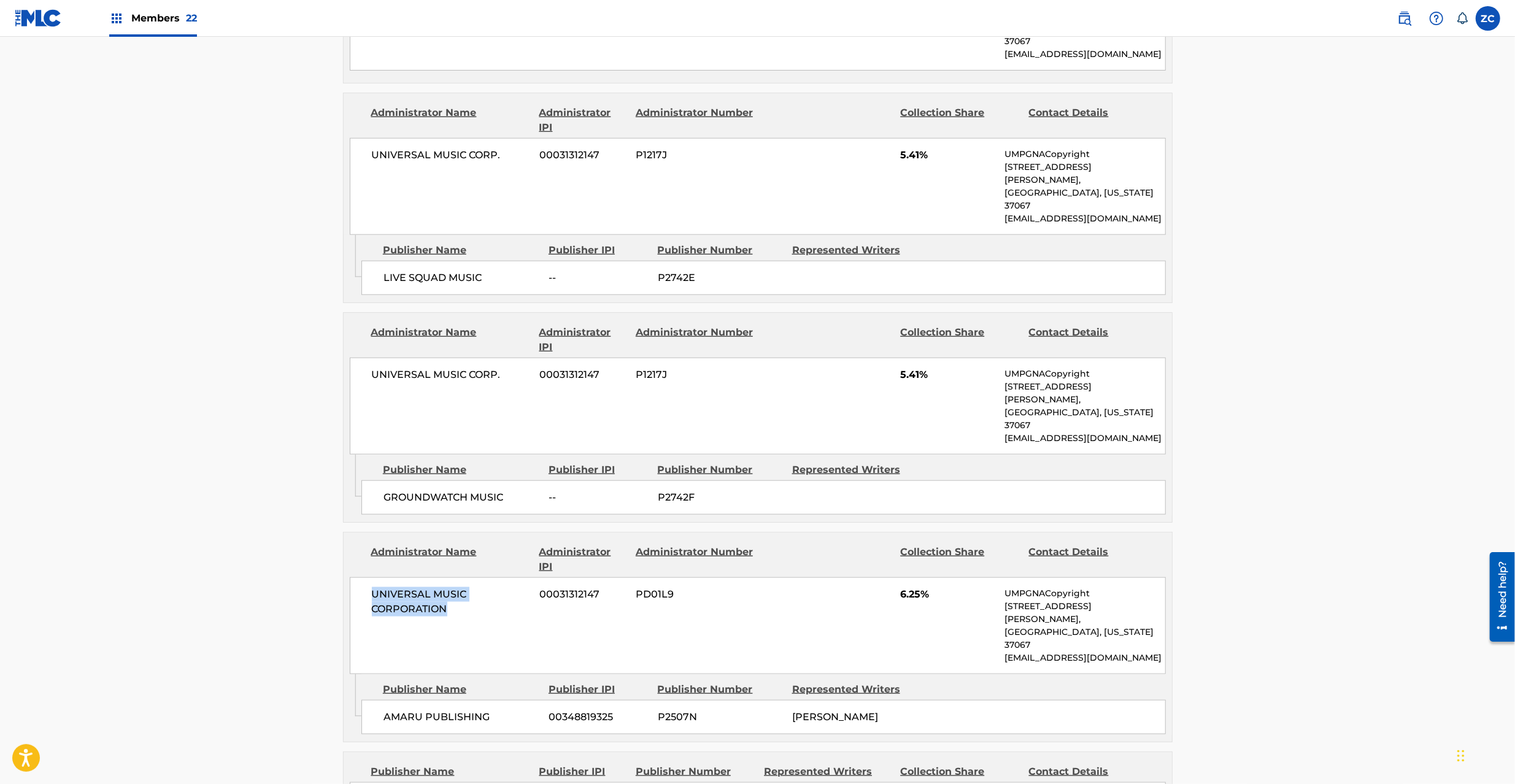
scroll to position [1201, 0]
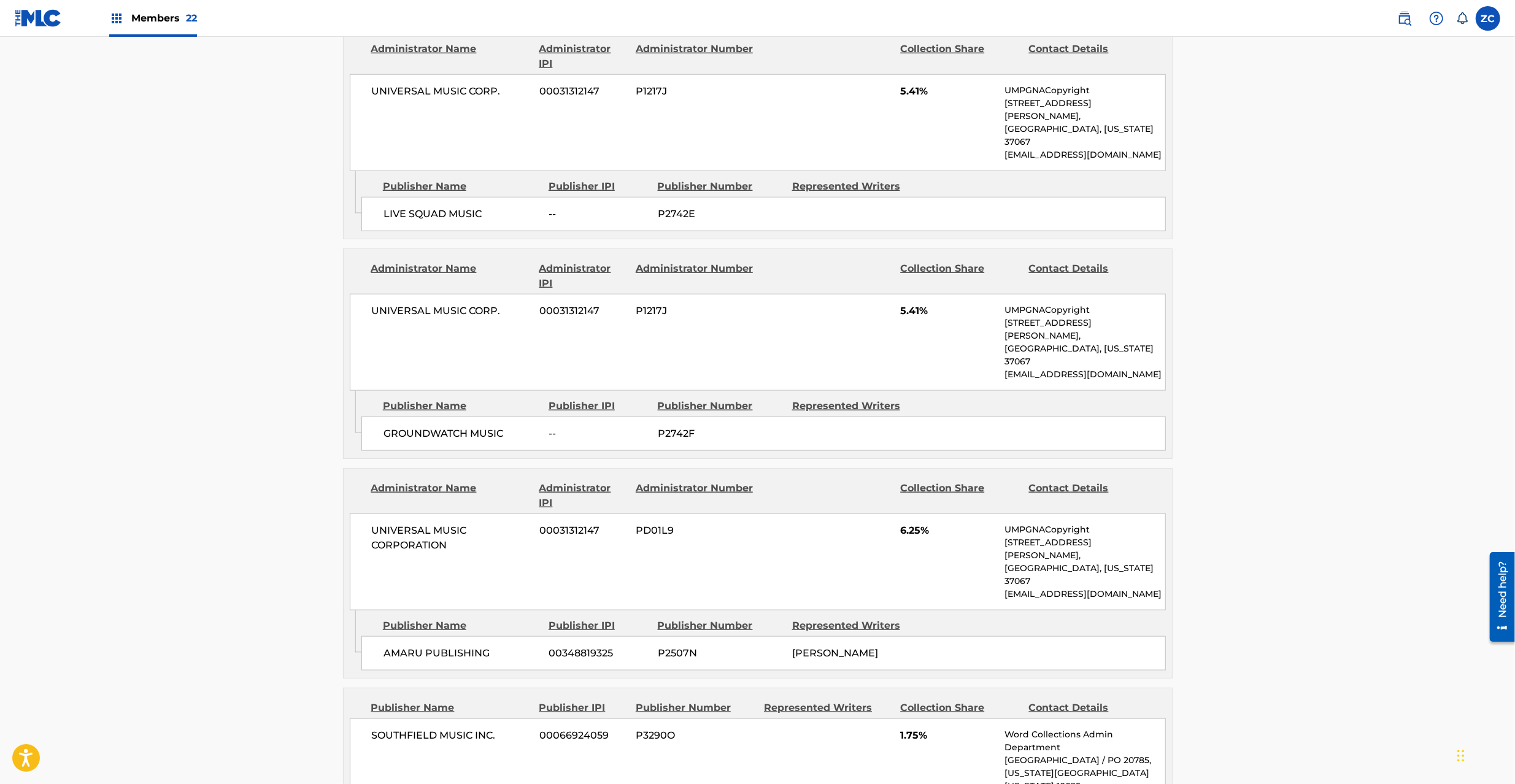
click at [408, 646] on span "AMARU PUBLISHING" at bounding box center [462, 654] width 157 height 14
click at [462, 646] on span "AMARU PUBLISHING" at bounding box center [462, 654] width 157 height 14
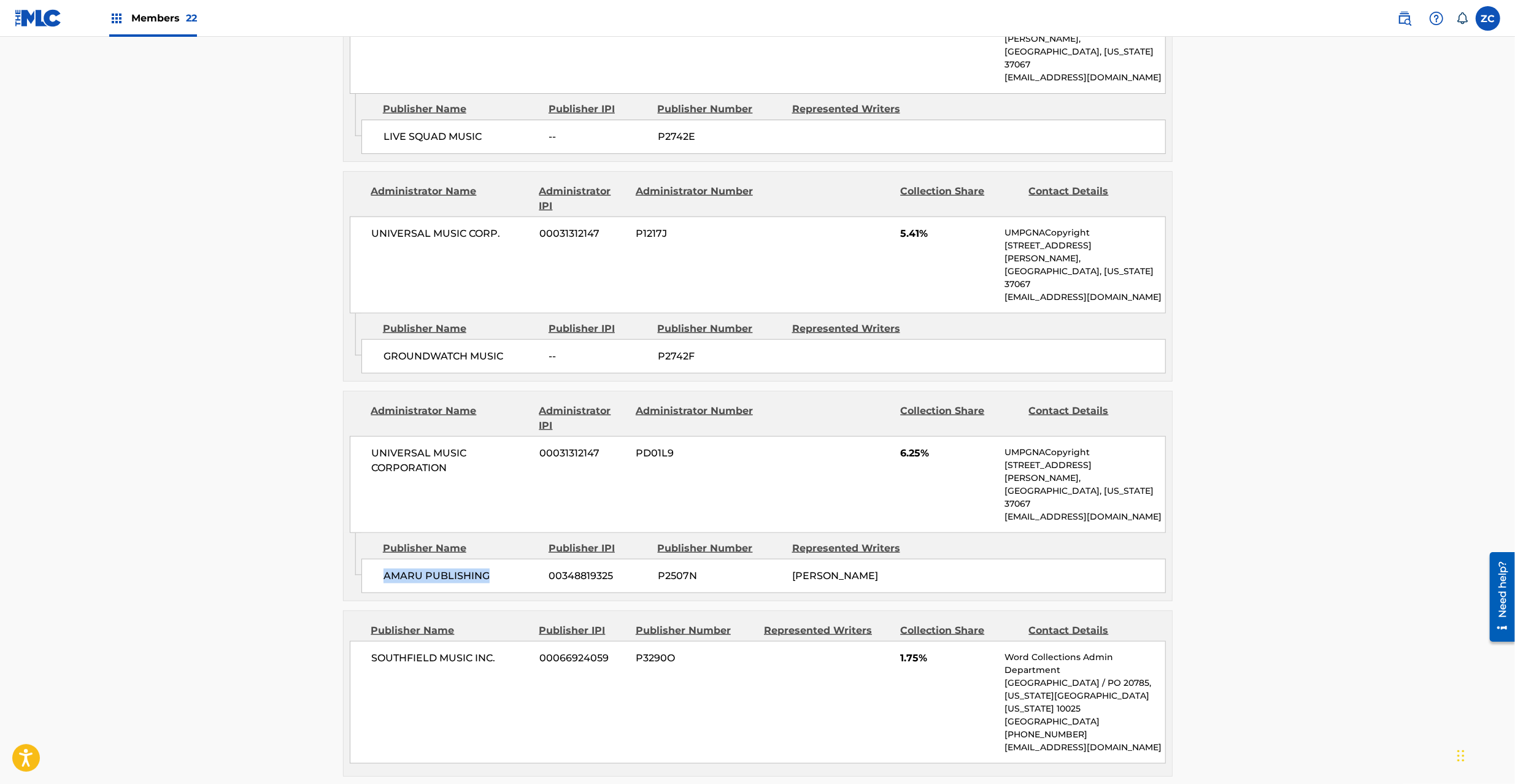
scroll to position [1309, 0]
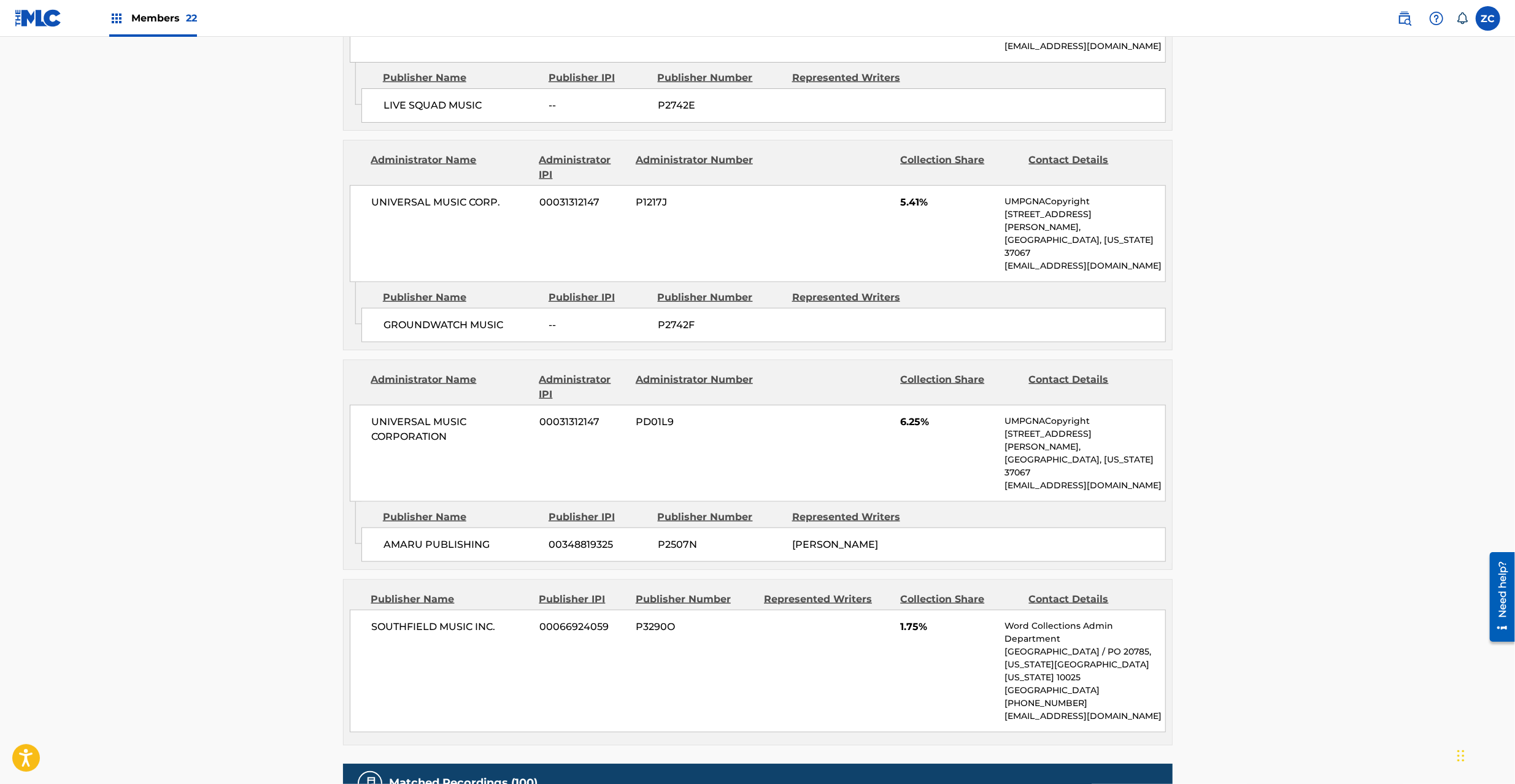
click at [406, 620] on span "SOUTHFIELD MUSIC INC." at bounding box center [451, 627] width 159 height 14
click at [495, 620] on span "SOUTHFIELD MUSIC INC." at bounding box center [451, 627] width 159 height 14
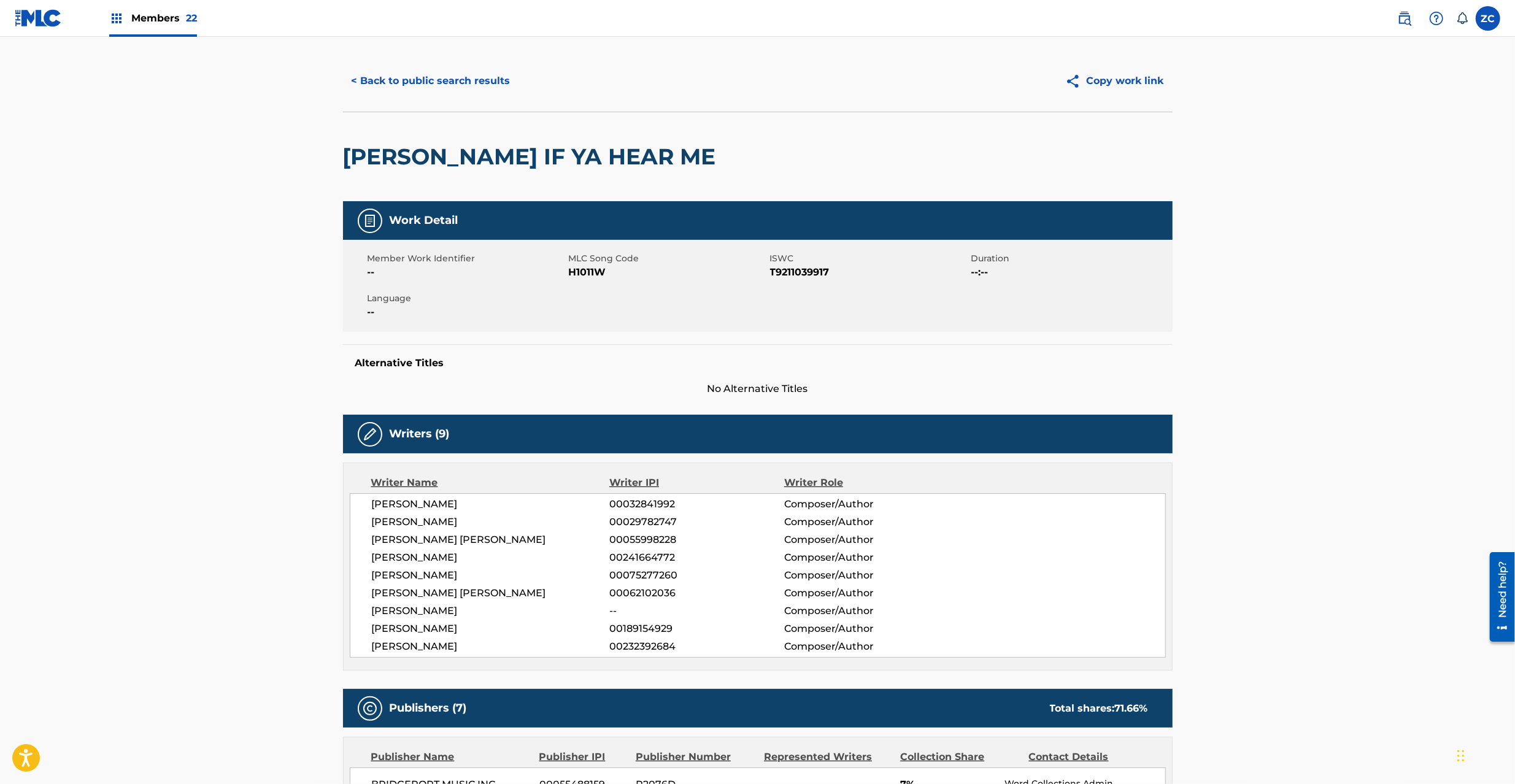
scroll to position [0, 0]
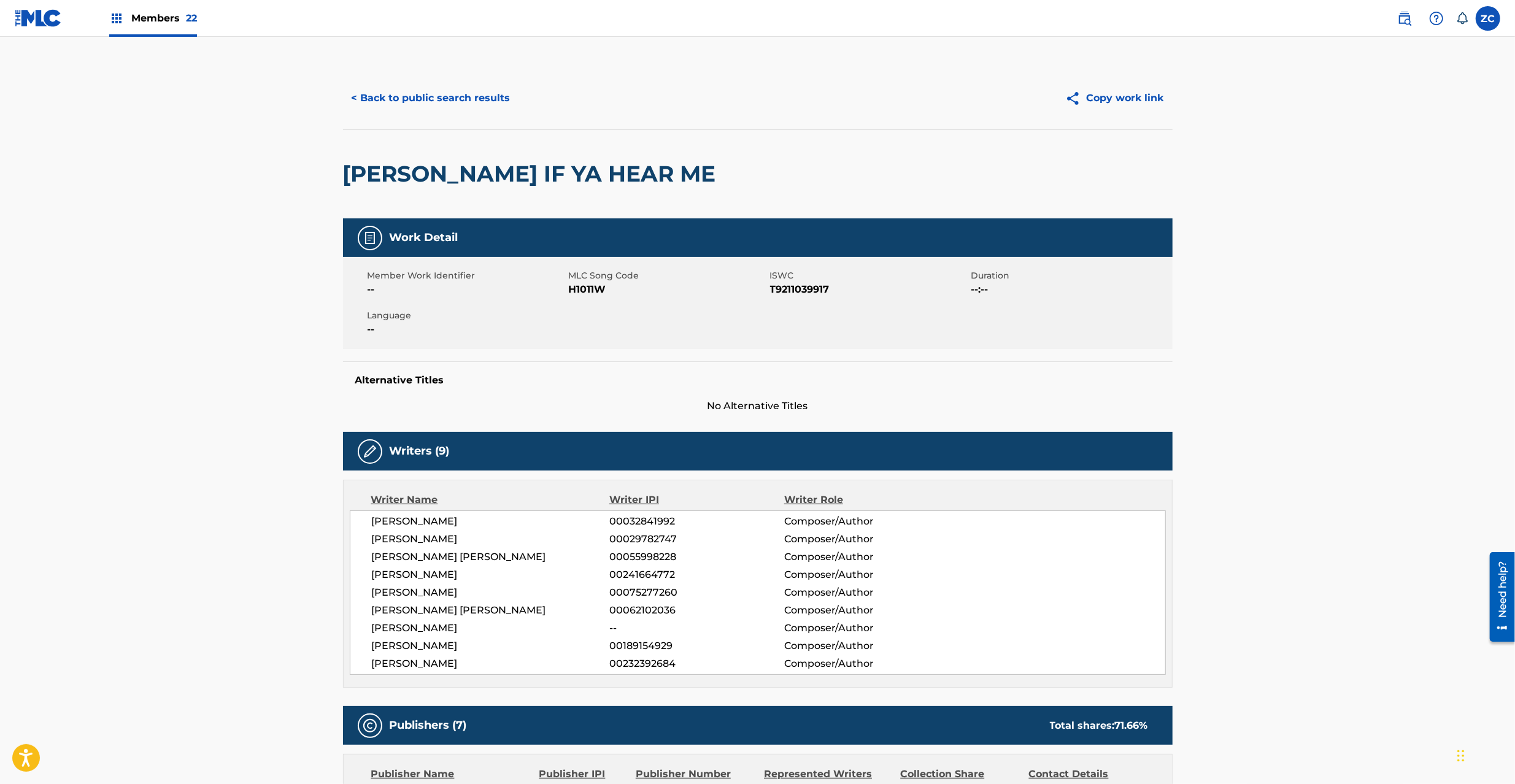
click at [483, 98] on button "< Back to public search results" at bounding box center [431, 98] width 176 height 31
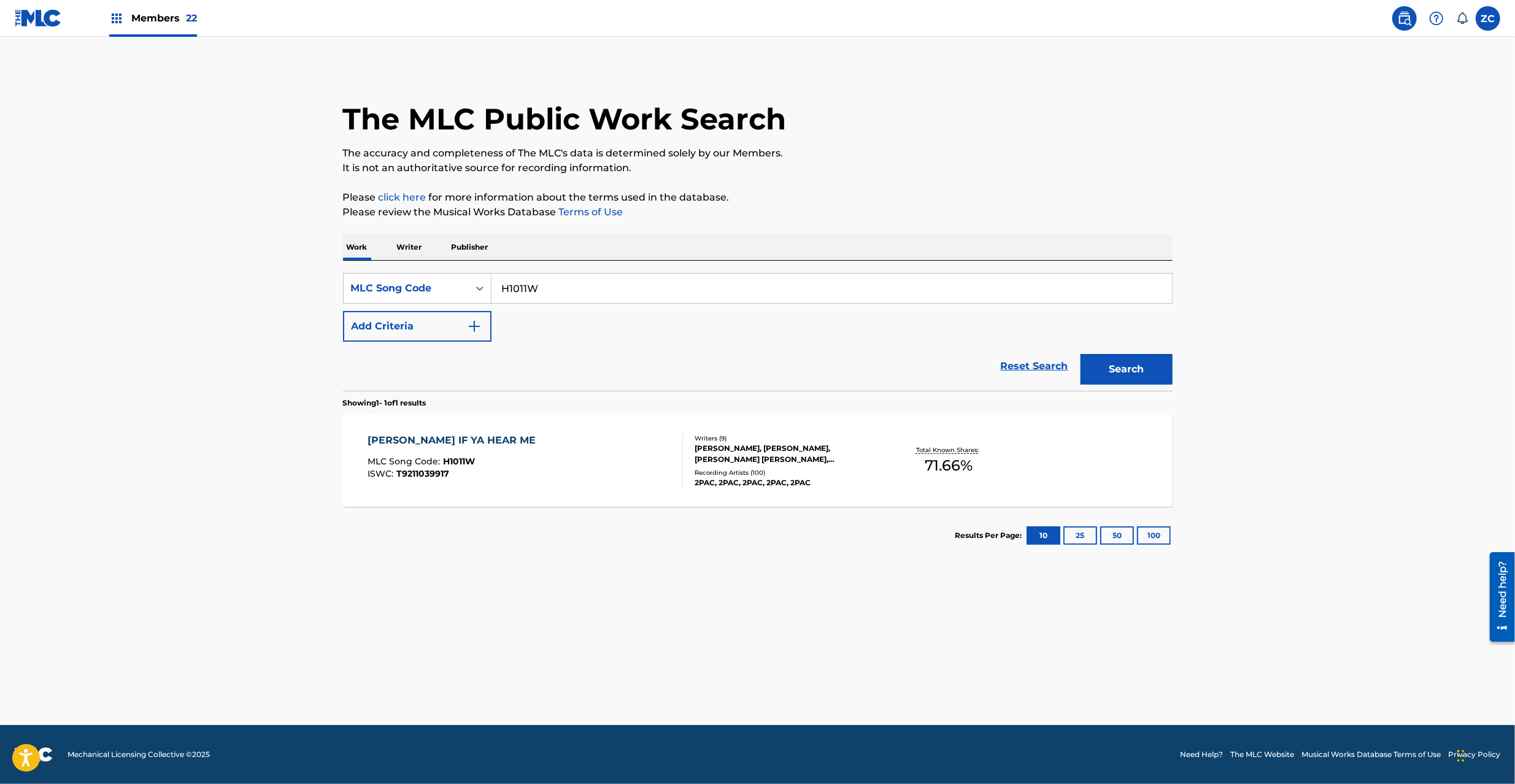
click at [631, 297] on input "H1011W" at bounding box center [832, 288] width 681 height 29
paste input "N64174"
type input "N64174"
click at [1142, 372] on button "Search" at bounding box center [1127, 369] width 92 height 31
click at [975, 496] on div "NEXT TIME YOU SEE ME MLC Song Code : N64174 ISWC : T9182669392 Writers ( 3 ) [P…" at bounding box center [758, 460] width 830 height 92
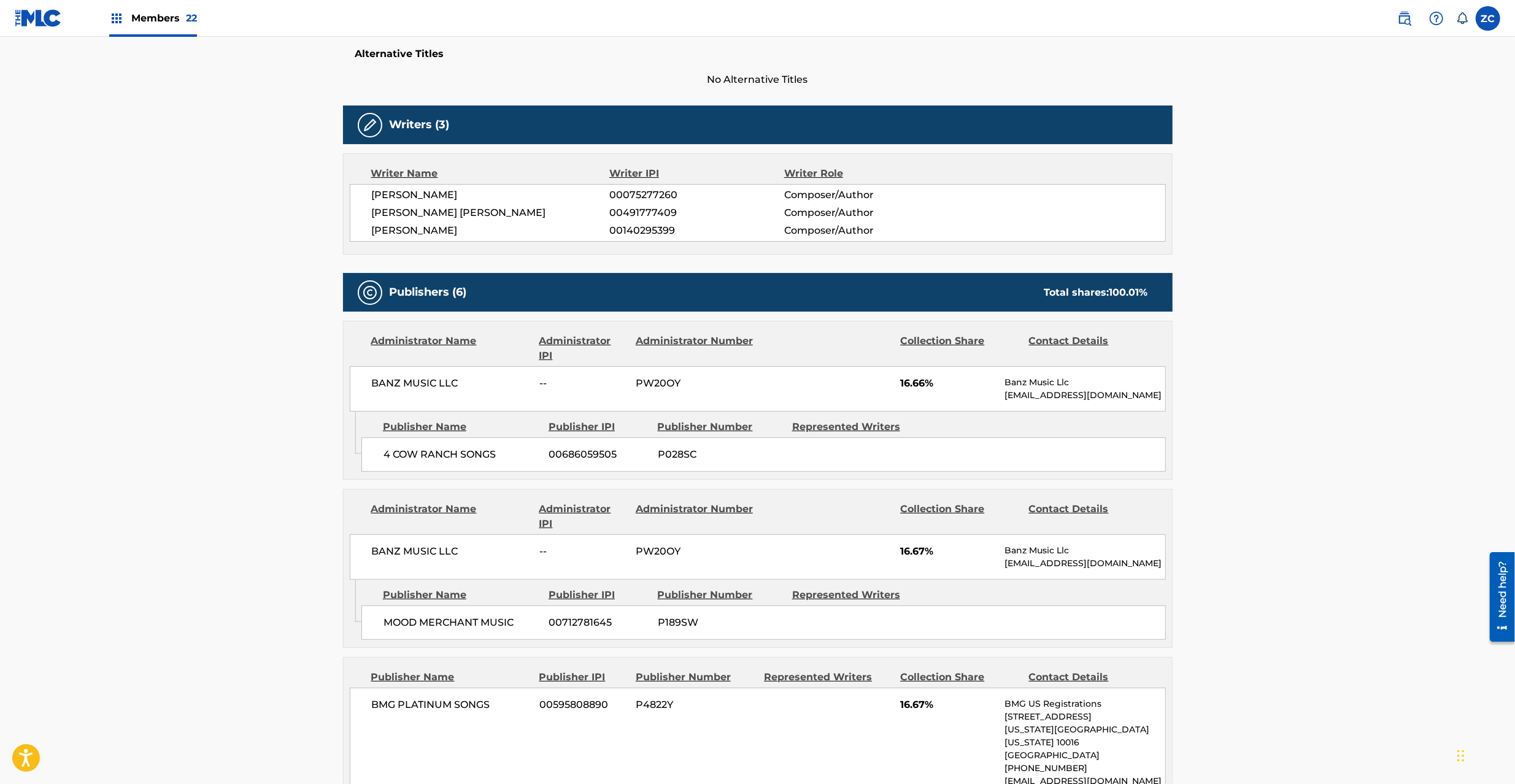
scroll to position [327, 0]
click at [386, 382] on span "BANZ MUSIC LLC" at bounding box center [451, 383] width 159 height 14
click at [453, 390] on span "BANZ MUSIC LLC" at bounding box center [451, 383] width 159 height 14
click at [386, 454] on span "4 COW RANCH SONGS" at bounding box center [462, 454] width 157 height 14
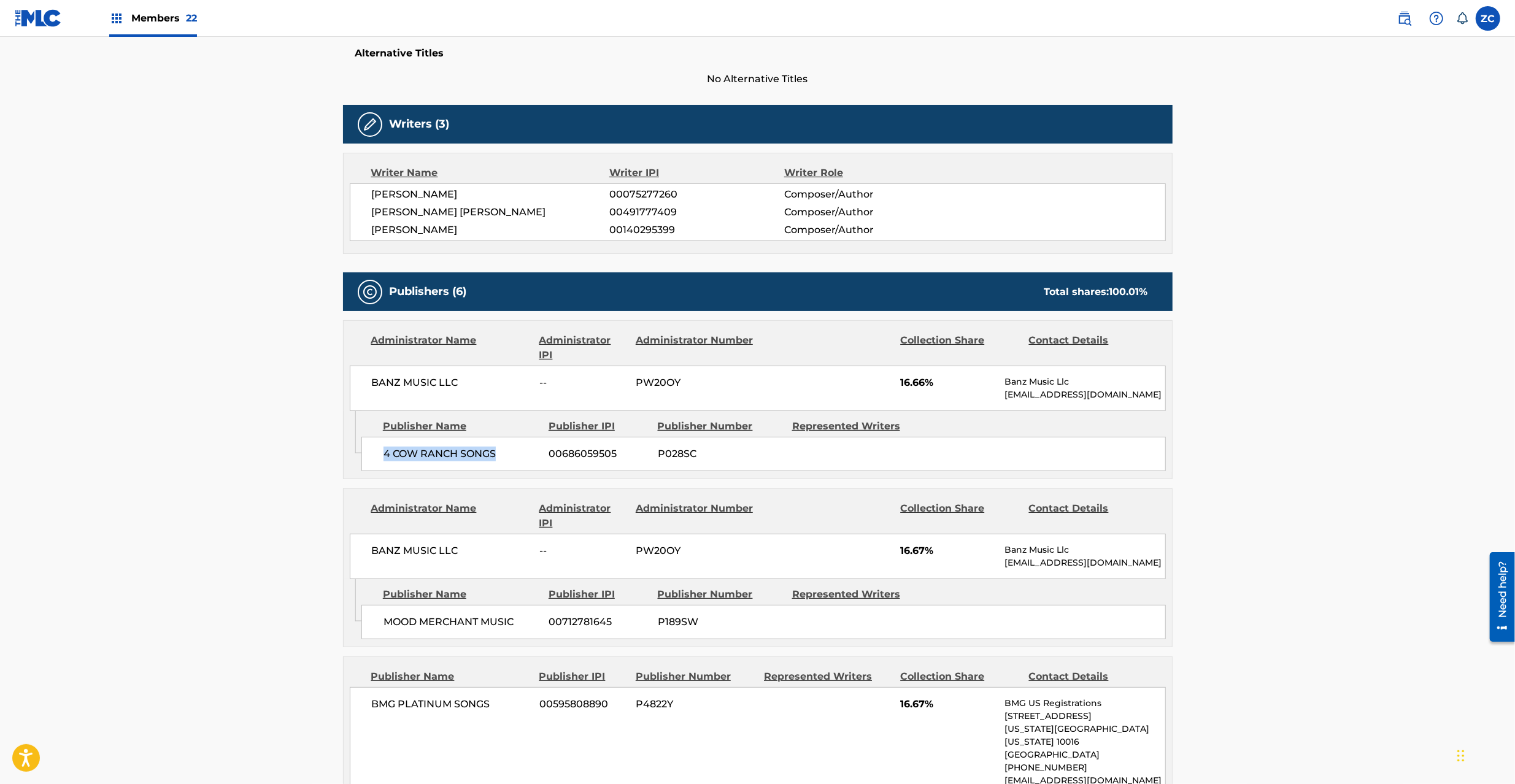
drag, startPoint x: 386, startPoint y: 454, endPoint x: 479, endPoint y: 455, distance: 93.0
click at [479, 455] on span "4 COW RANCH SONGS" at bounding box center [462, 454] width 157 height 14
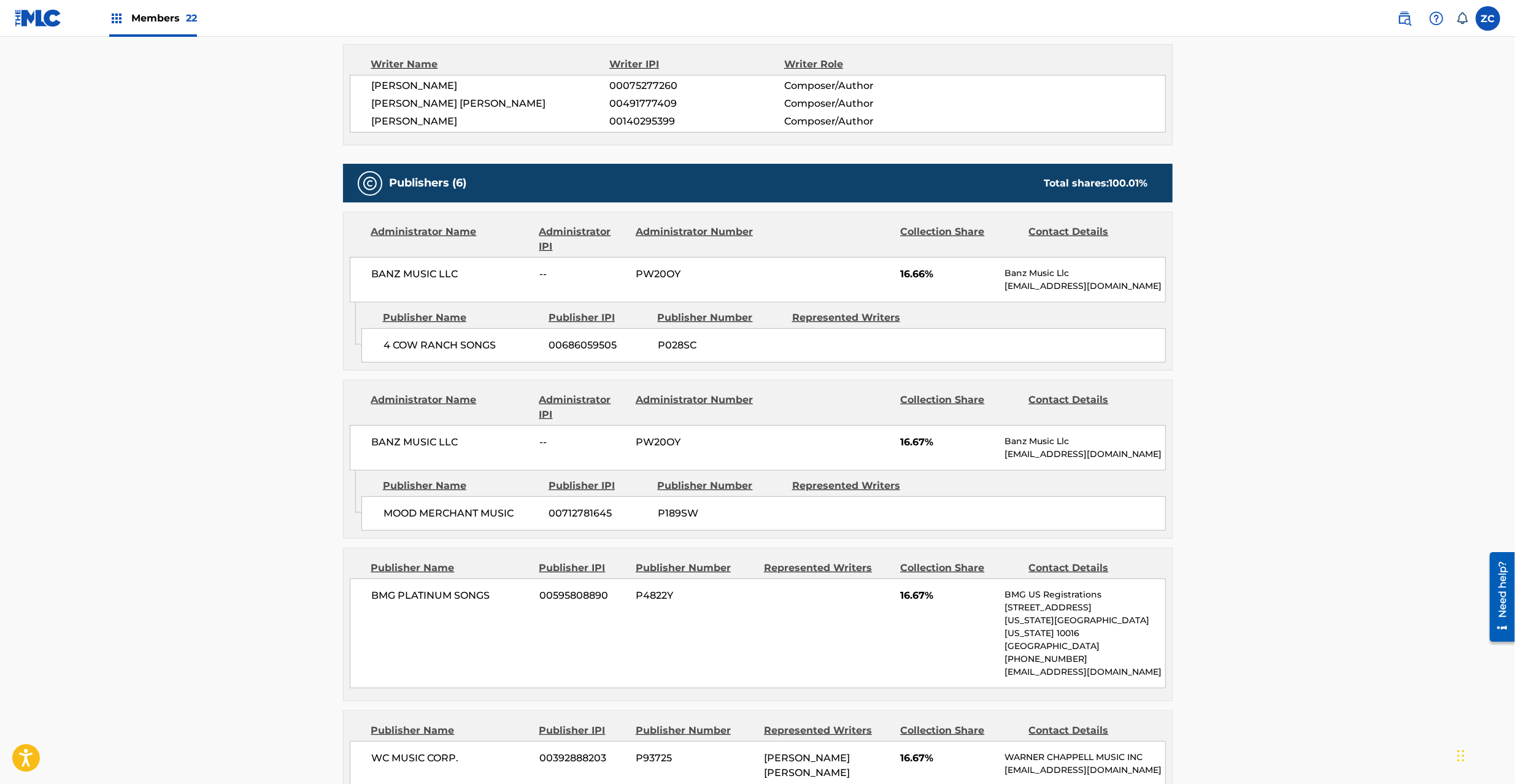
click at [388, 434] on div "BANZ MUSIC LLC -- PW20OY 16.67% Banz Music Llc [EMAIL_ADDRESS][DOMAIN_NAME]" at bounding box center [758, 447] width 816 height 45
click at [449, 448] on span "BANZ MUSIC LLC" at bounding box center [451, 442] width 159 height 14
click at [404, 511] on span "MOOD MERCHANT MUSIC" at bounding box center [462, 513] width 157 height 14
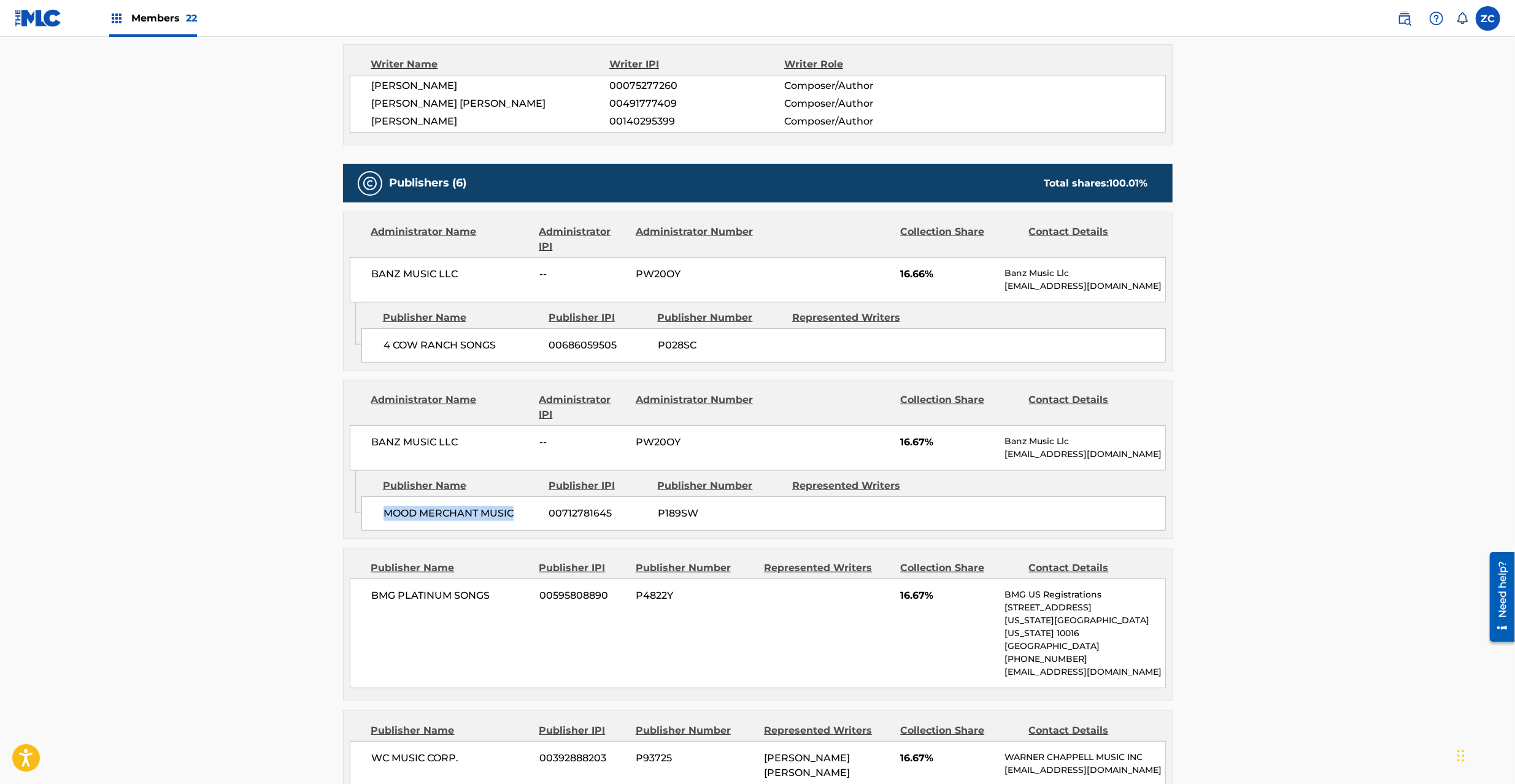
click at [498, 515] on span "MOOD MERCHANT MUSIC" at bounding box center [462, 513] width 157 height 14
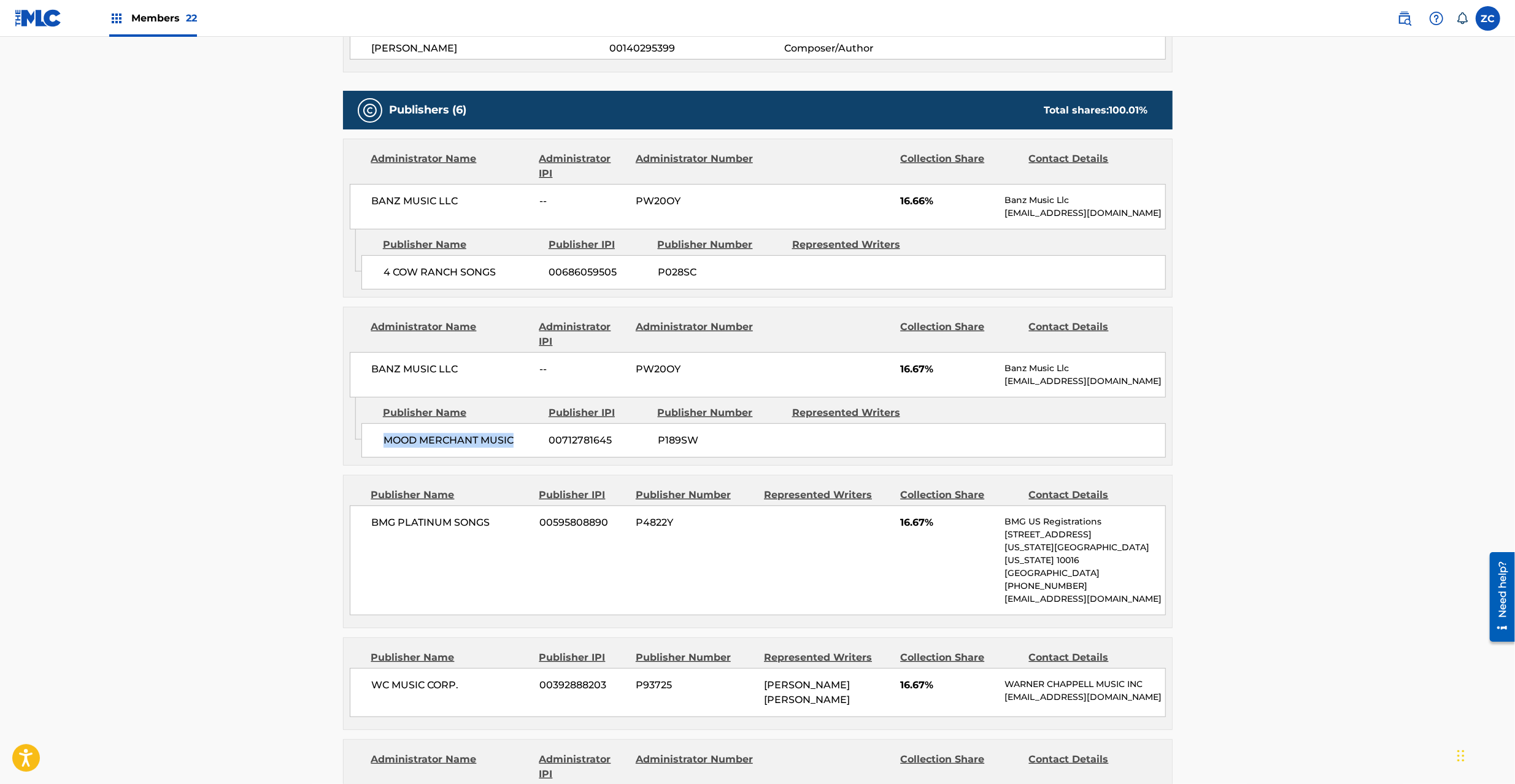
scroll to position [546, 0]
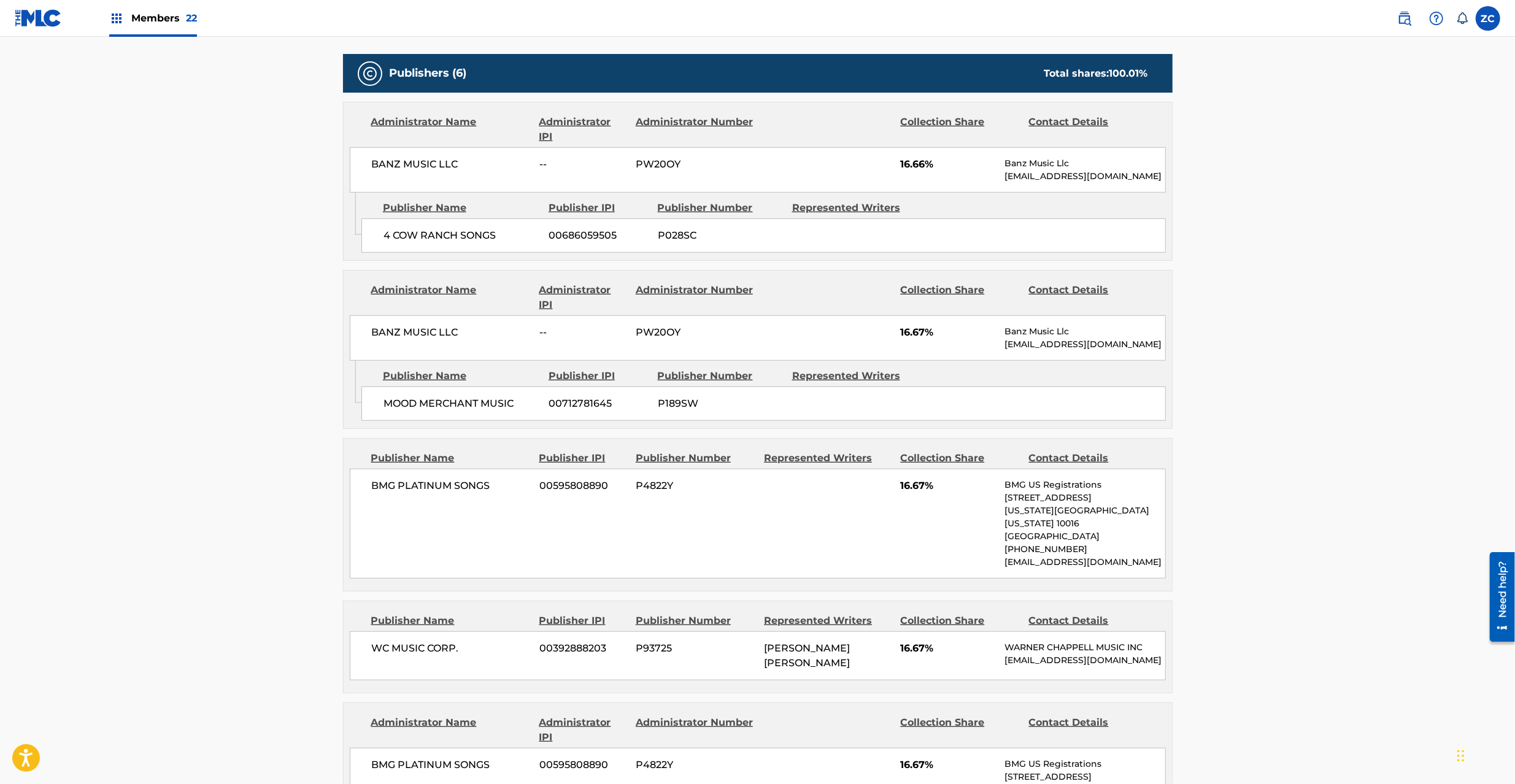
click at [381, 497] on div "BMG PLATINUM SONGS 00595808890 P4822Y 16.67% BMG US Registrations [STREET_ADDRE…" at bounding box center [758, 524] width 816 height 110
click at [475, 493] on span "BMG PLATINUM SONGS" at bounding box center [451, 486] width 159 height 14
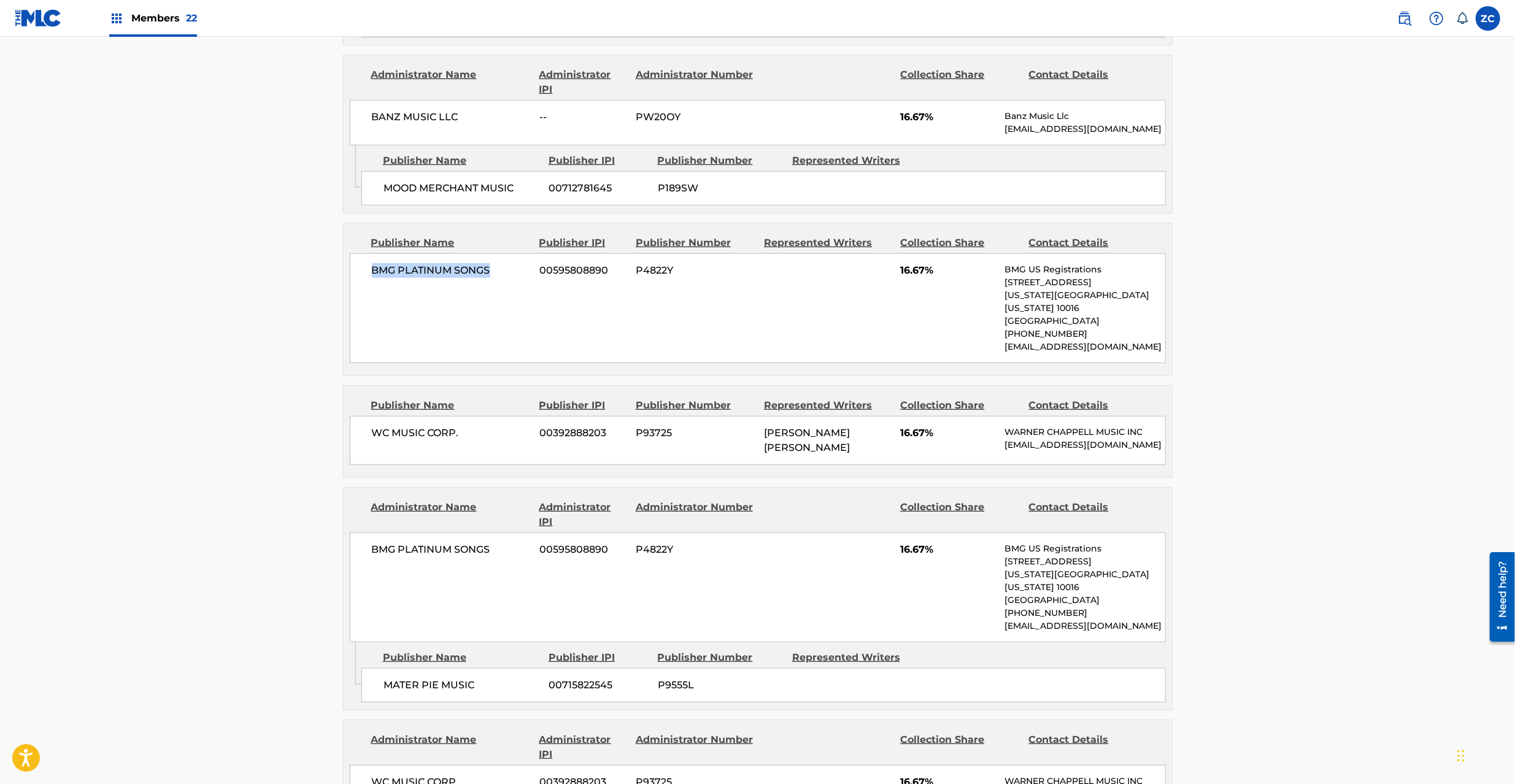
scroll to position [764, 0]
click at [381, 424] on span "WC MUSIC CORP." at bounding box center [451, 431] width 159 height 14
click at [454, 424] on span "WC MUSIC CORP." at bounding box center [451, 431] width 159 height 14
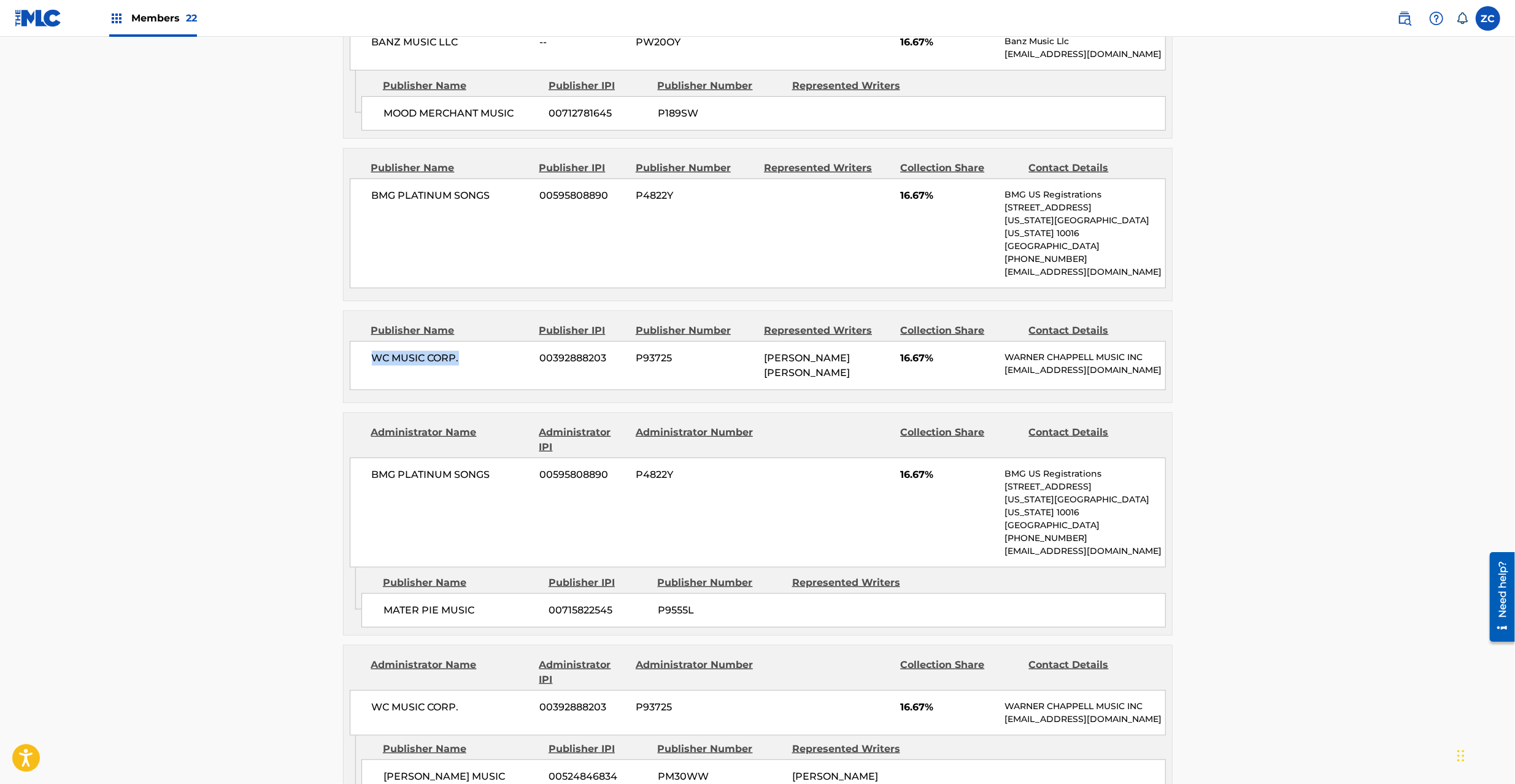
scroll to position [872, 0]
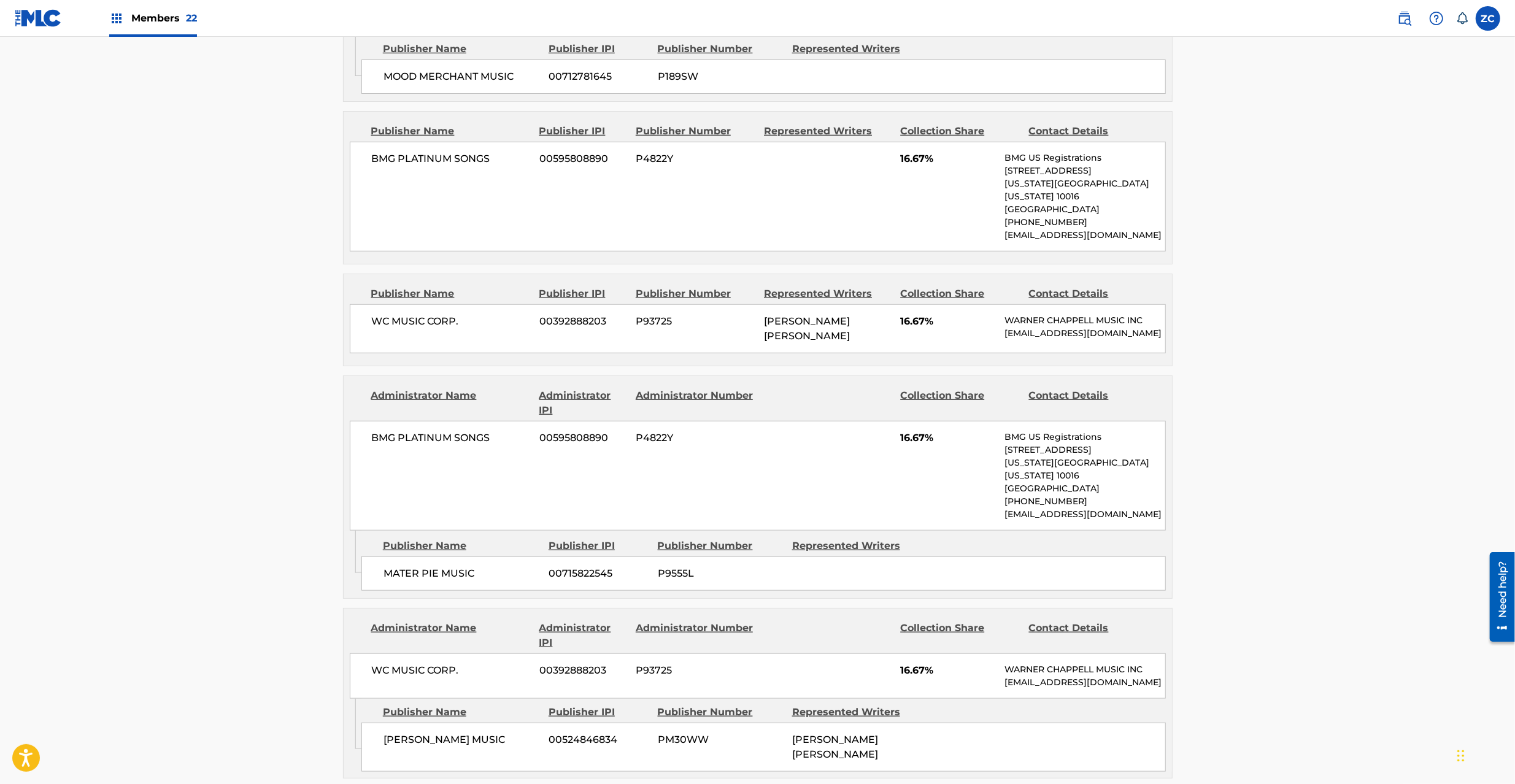
click at [384, 441] on span "BMG PLATINUM SONGS" at bounding box center [451, 438] width 159 height 14
click at [465, 443] on span "BMG PLATINUM SONGS" at bounding box center [451, 438] width 159 height 14
click at [406, 567] on span "MATER PIE MUSIC" at bounding box center [462, 574] width 157 height 14
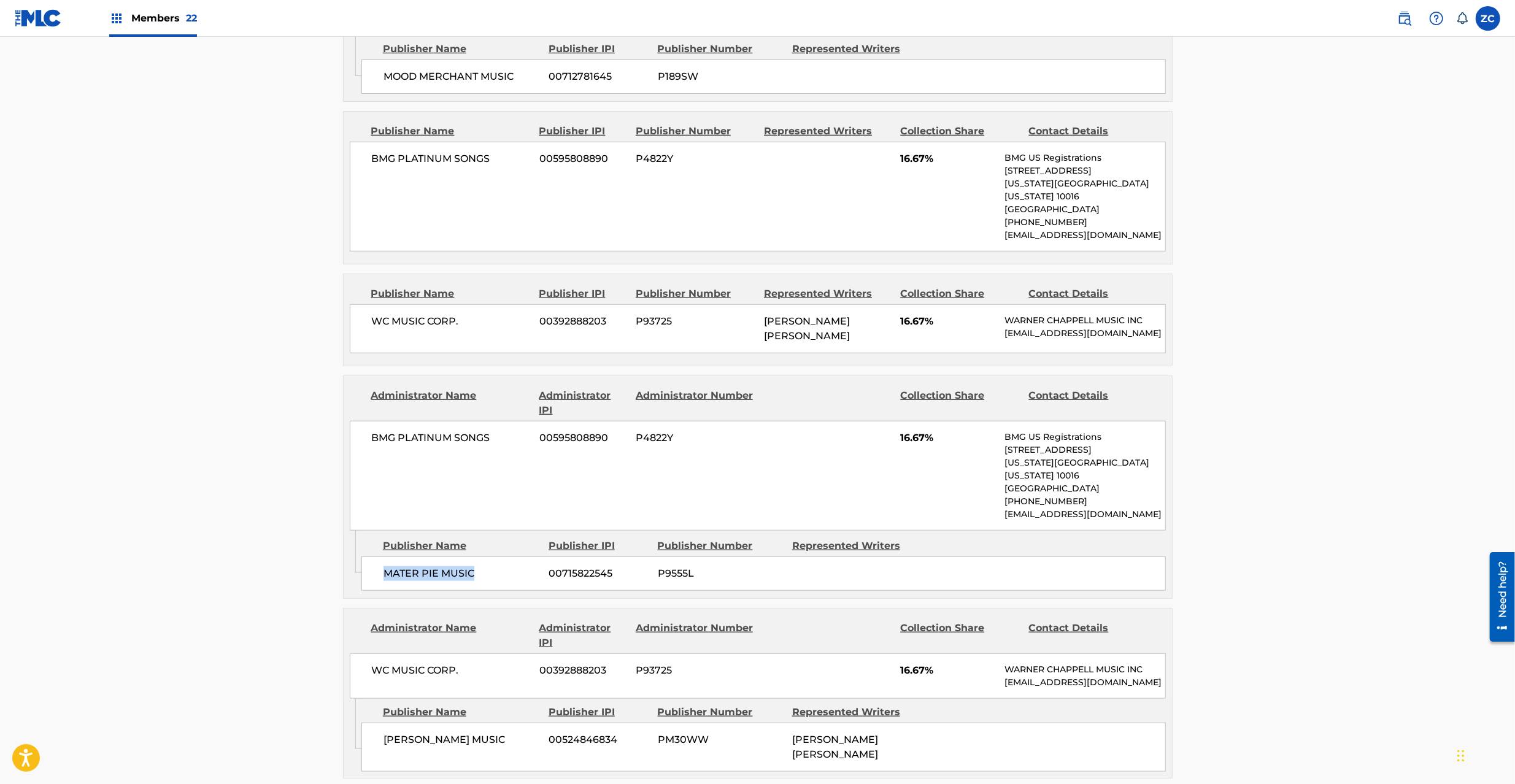
click at [460, 567] on span "MATER PIE MUSIC" at bounding box center [462, 574] width 157 height 14
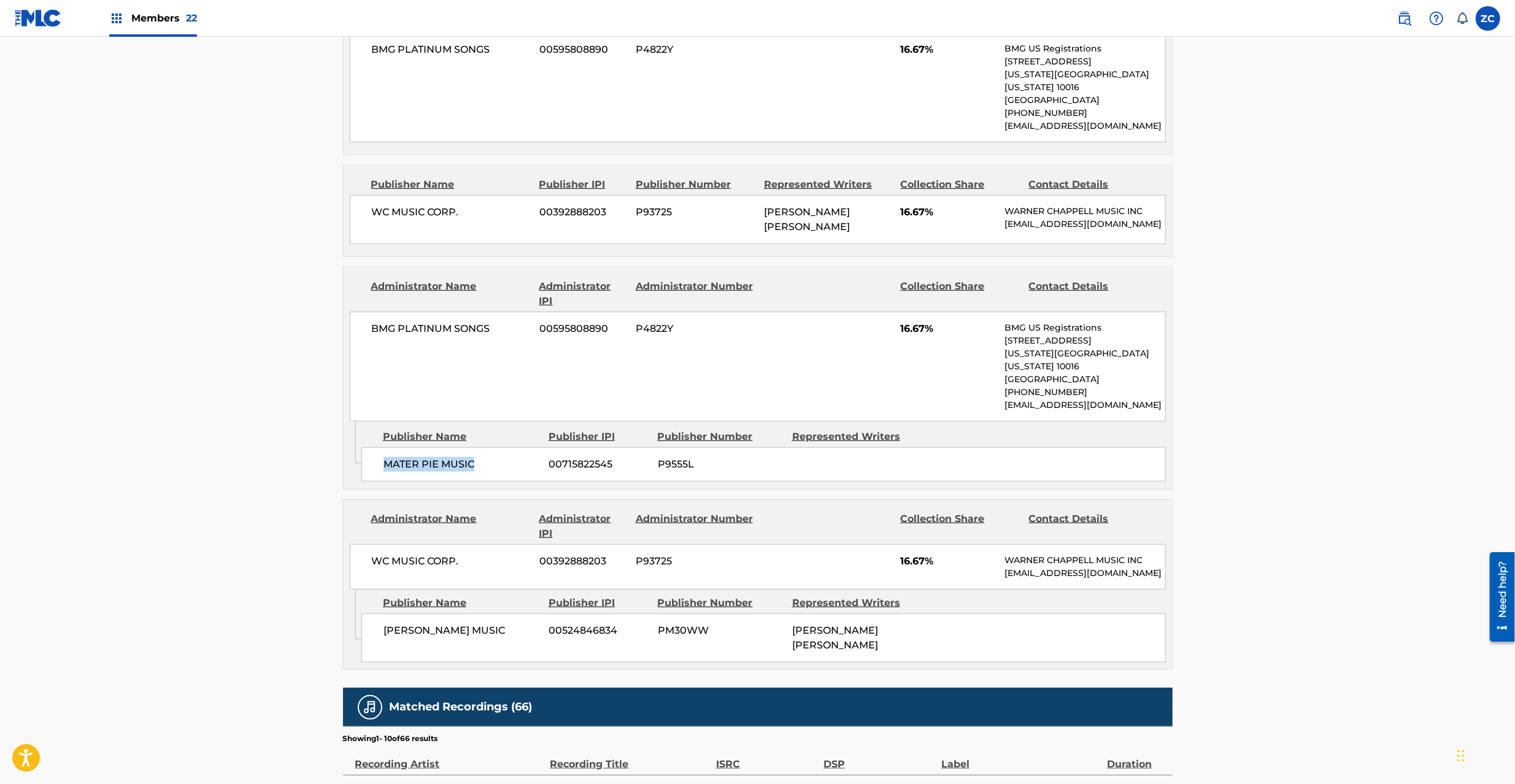
scroll to position [1091, 0]
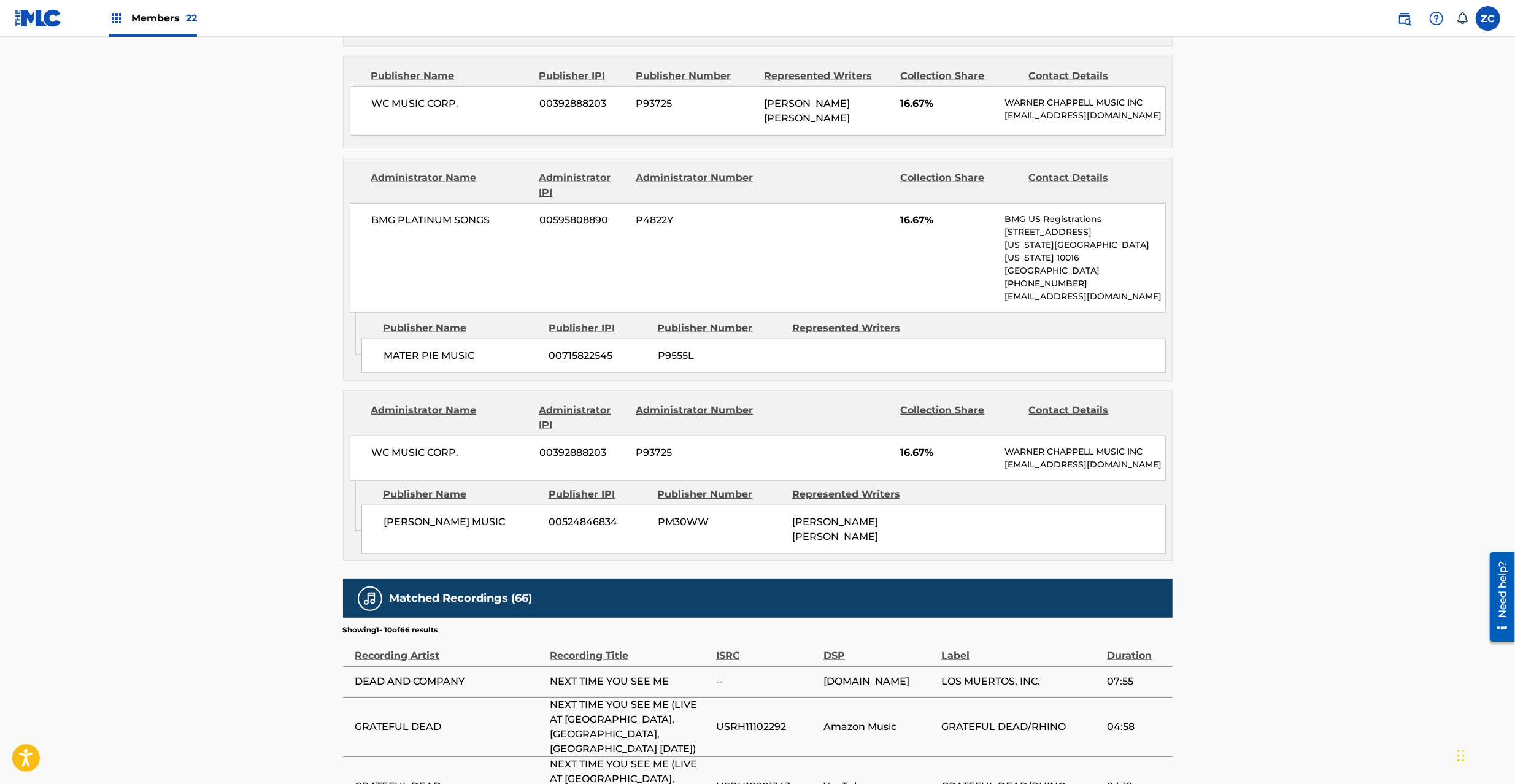
click at [379, 445] on span "WC MUSIC CORP." at bounding box center [451, 453] width 159 height 14
click at [457, 445] on span "WC MUSIC CORP." at bounding box center [451, 453] width 159 height 14
click at [384, 523] on span "[PERSON_NAME] MUSIC" at bounding box center [462, 522] width 157 height 14
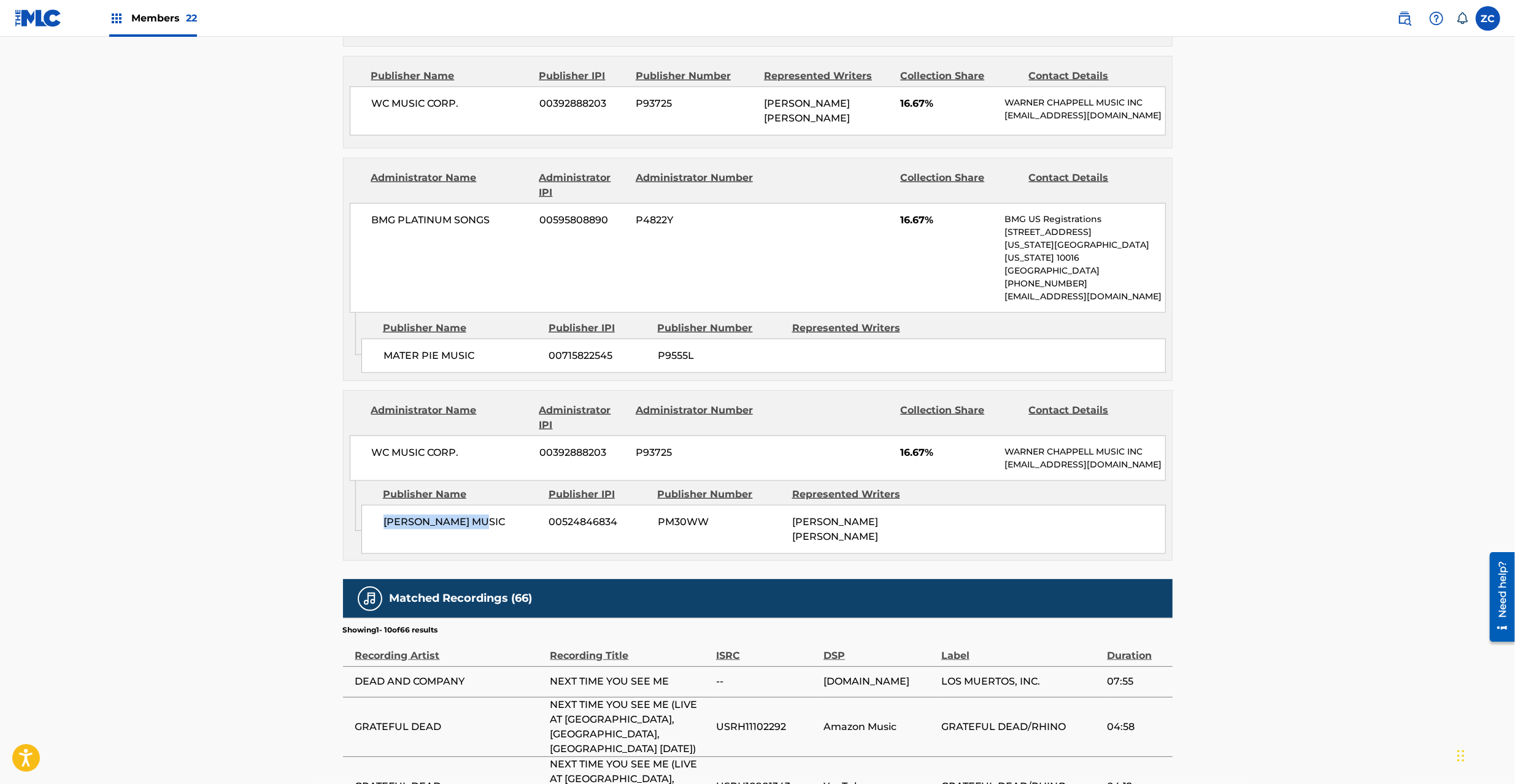
click at [479, 524] on span "[PERSON_NAME] MUSIC" at bounding box center [462, 522] width 157 height 14
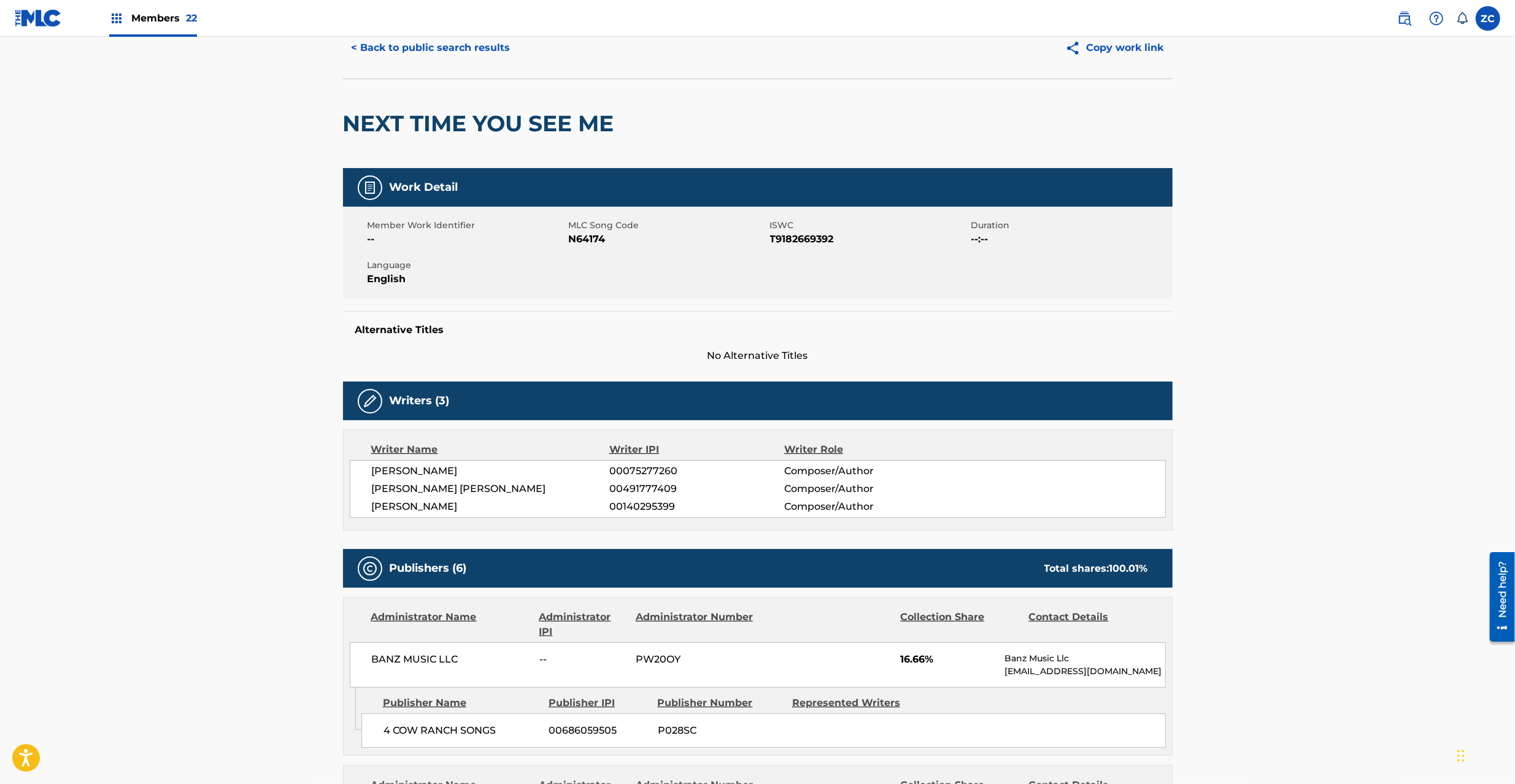
scroll to position [0, 0]
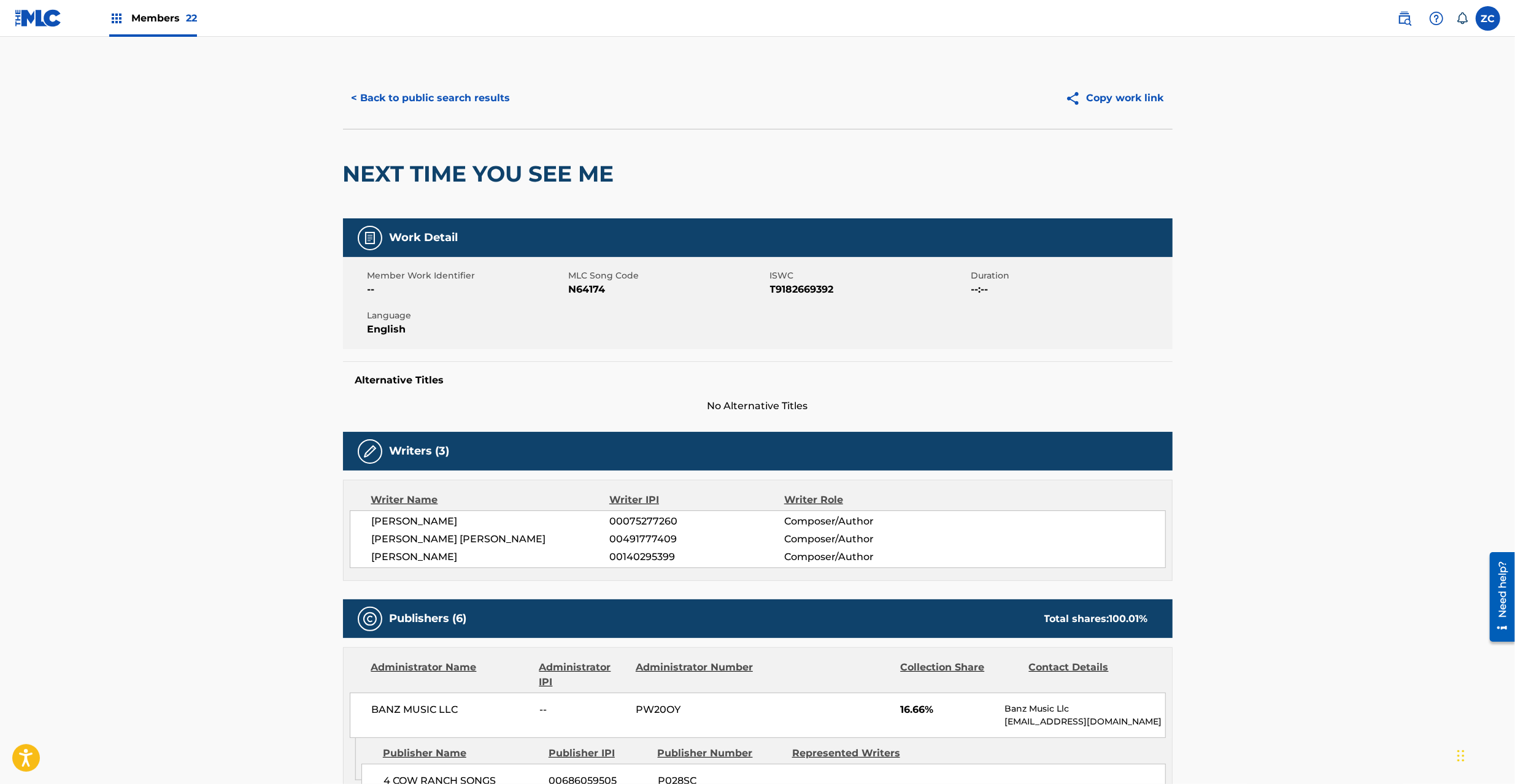
click at [445, 99] on button "< Back to public search results" at bounding box center [431, 98] width 176 height 31
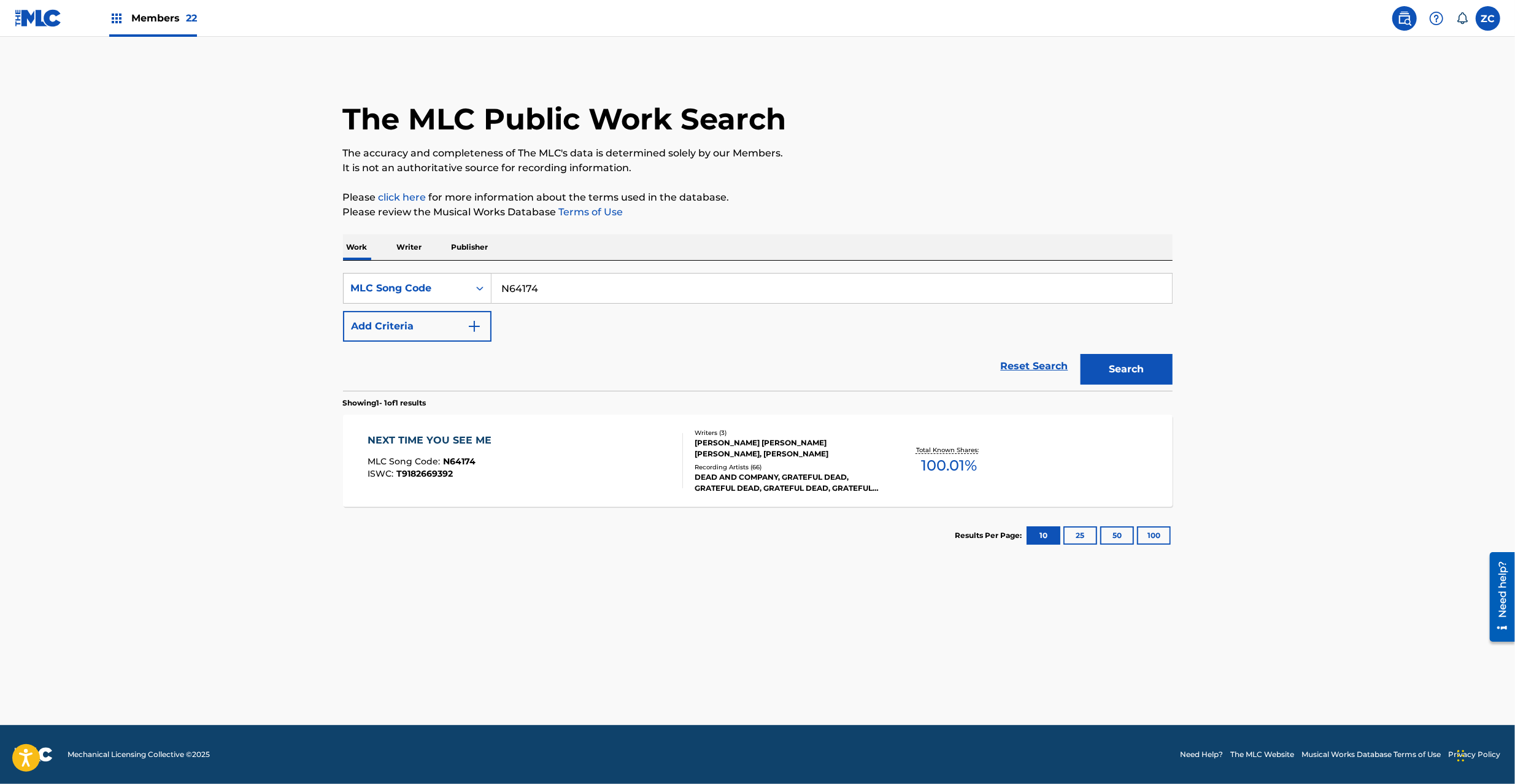
click at [629, 295] on input "N64174" at bounding box center [832, 288] width 681 height 29
paste input "F06779"
type input "F06779"
click at [1117, 377] on button "Search" at bounding box center [1127, 369] width 92 height 31
click at [708, 438] on div "[PERSON_NAME], [PERSON_NAME], [PERSON_NAME], [PERSON_NAME], [PERSON_NAME], [PER…" at bounding box center [787, 449] width 185 height 22
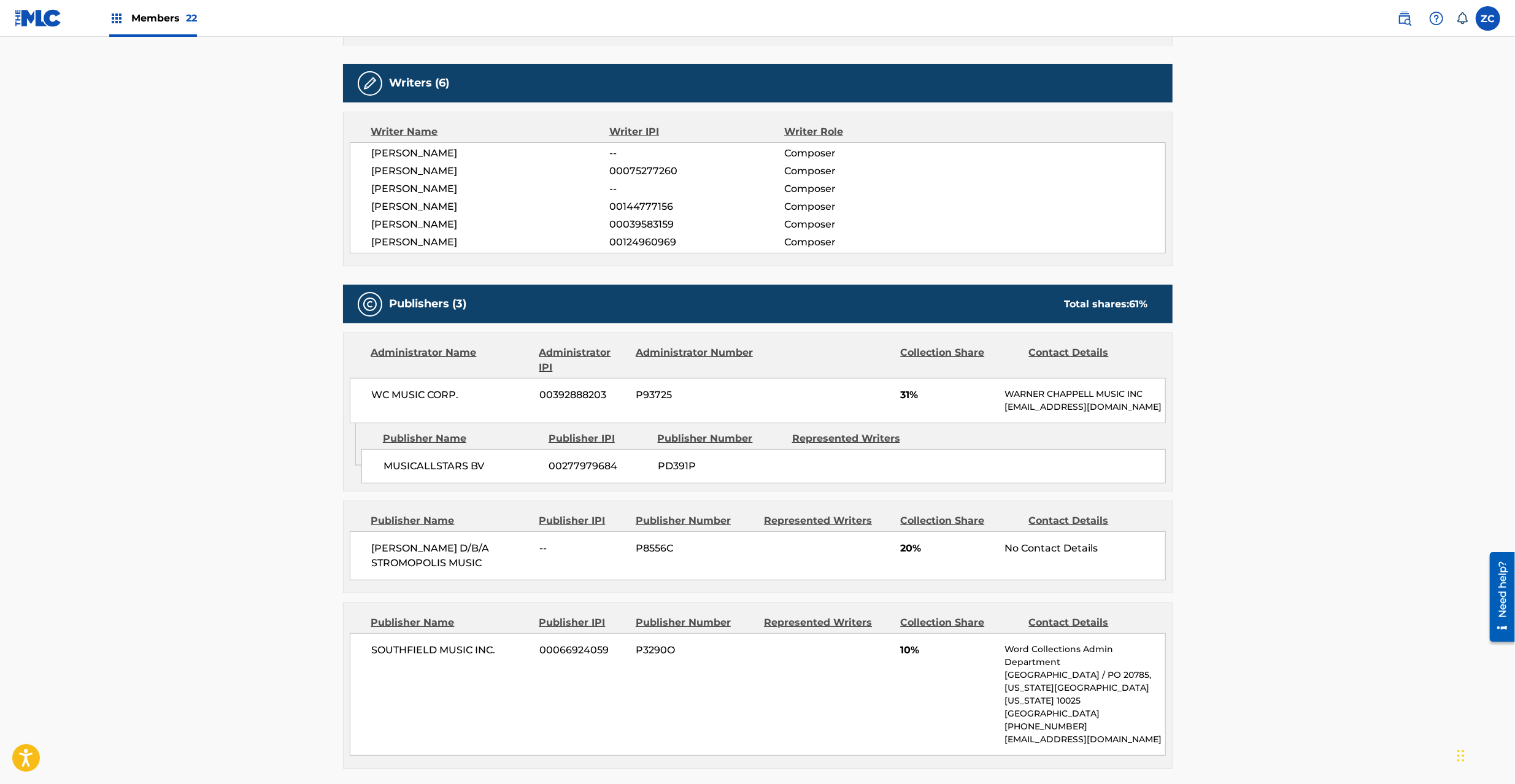
scroll to position [436, 0]
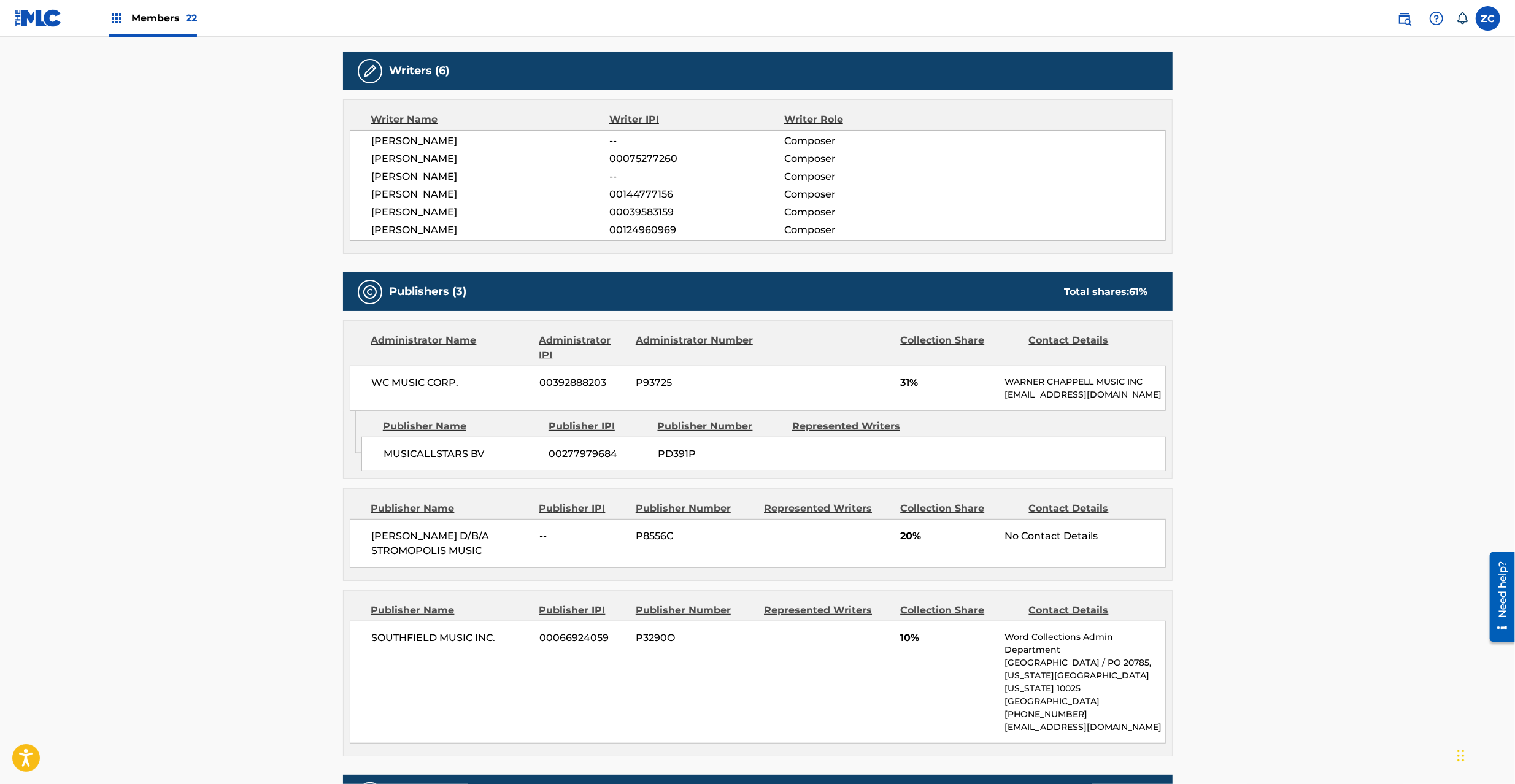
click at [375, 381] on span "WC MUSIC CORP." at bounding box center [451, 383] width 159 height 14
click at [458, 386] on span "WC MUSIC CORP." at bounding box center [451, 383] width 159 height 14
click at [408, 462] on span "MUSICALLSTARS BV" at bounding box center [462, 454] width 157 height 14
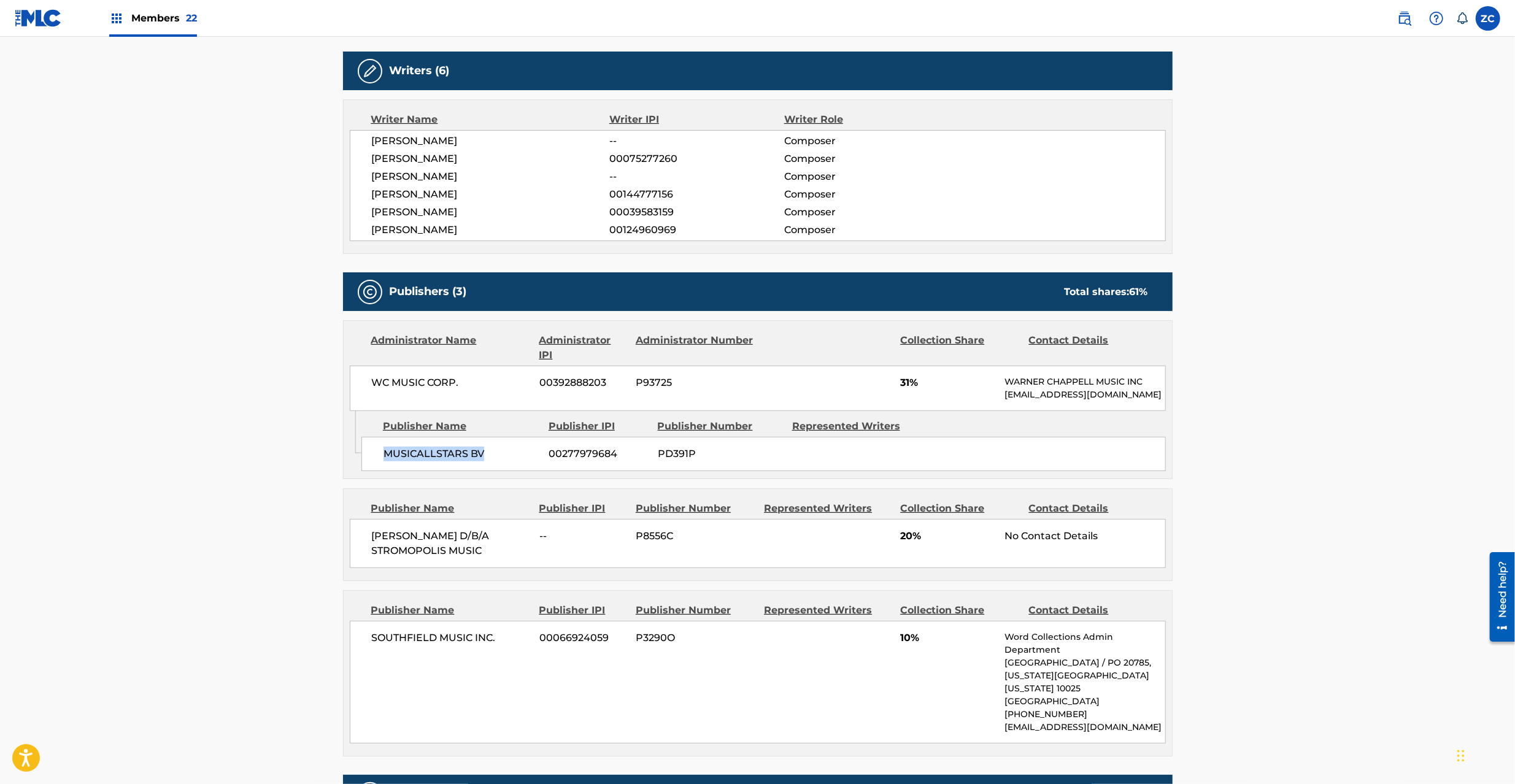
click at [477, 462] on span "MUSICALLSTARS BV" at bounding box center [462, 454] width 157 height 14
click at [399, 550] on span "[PERSON_NAME] D/B/A STROMOPOLIS MUSIC" at bounding box center [451, 544] width 159 height 29
click at [472, 559] on span "[PERSON_NAME] D/B/A STROMOPOLIS MUSIC" at bounding box center [451, 544] width 159 height 29
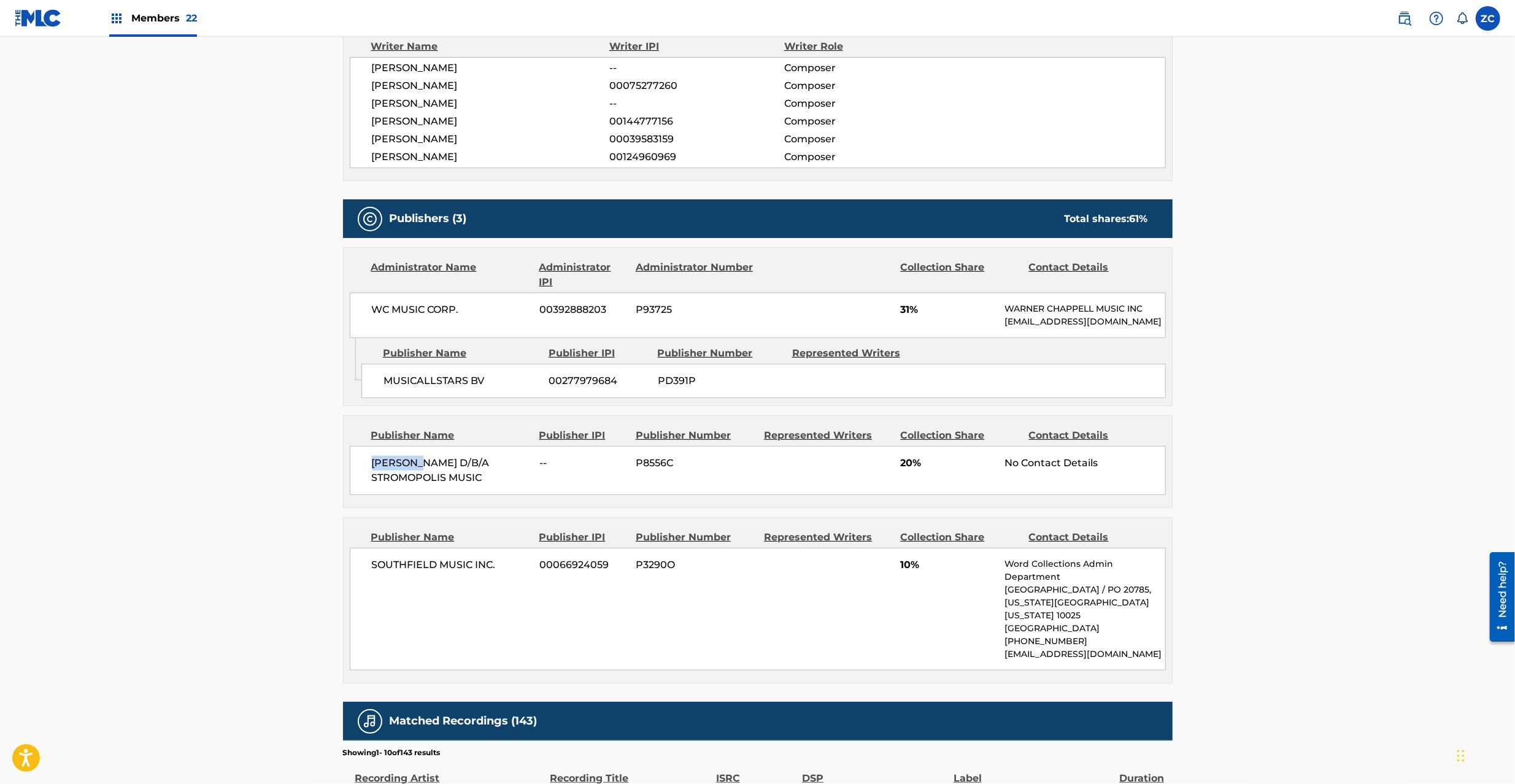
scroll to position [546, 0]
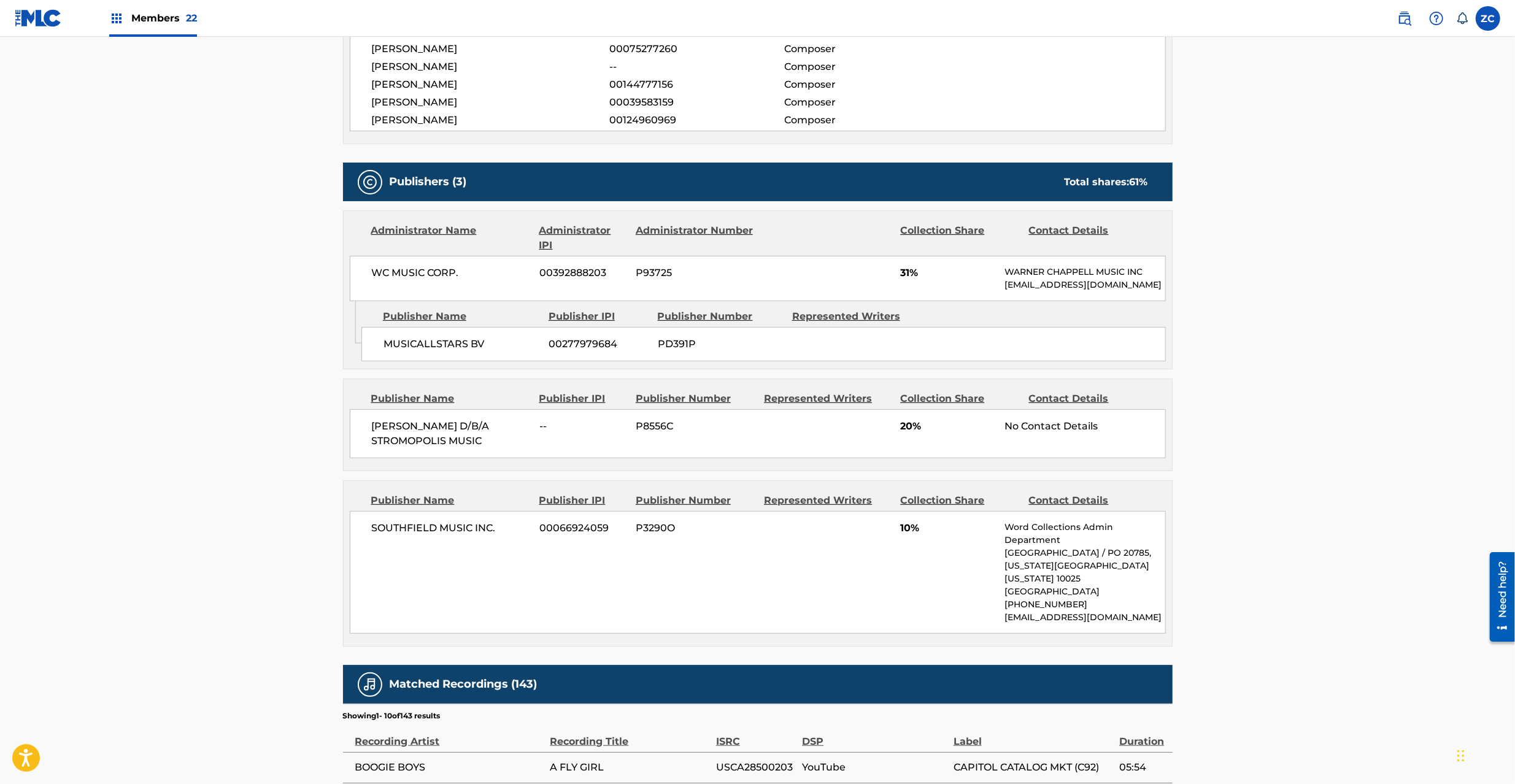
click at [392, 536] on span "SOUTHFIELD MUSIC INC." at bounding box center [451, 528] width 159 height 14
drag, startPoint x: 392, startPoint y: 542, endPoint x: 475, endPoint y: 540, distance: 83.0
click at [392, 536] on span "SOUTHFIELD MUSIC INC." at bounding box center [451, 528] width 159 height 14
click at [492, 536] on span "SOUTHFIELD MUSIC INC." at bounding box center [451, 528] width 159 height 14
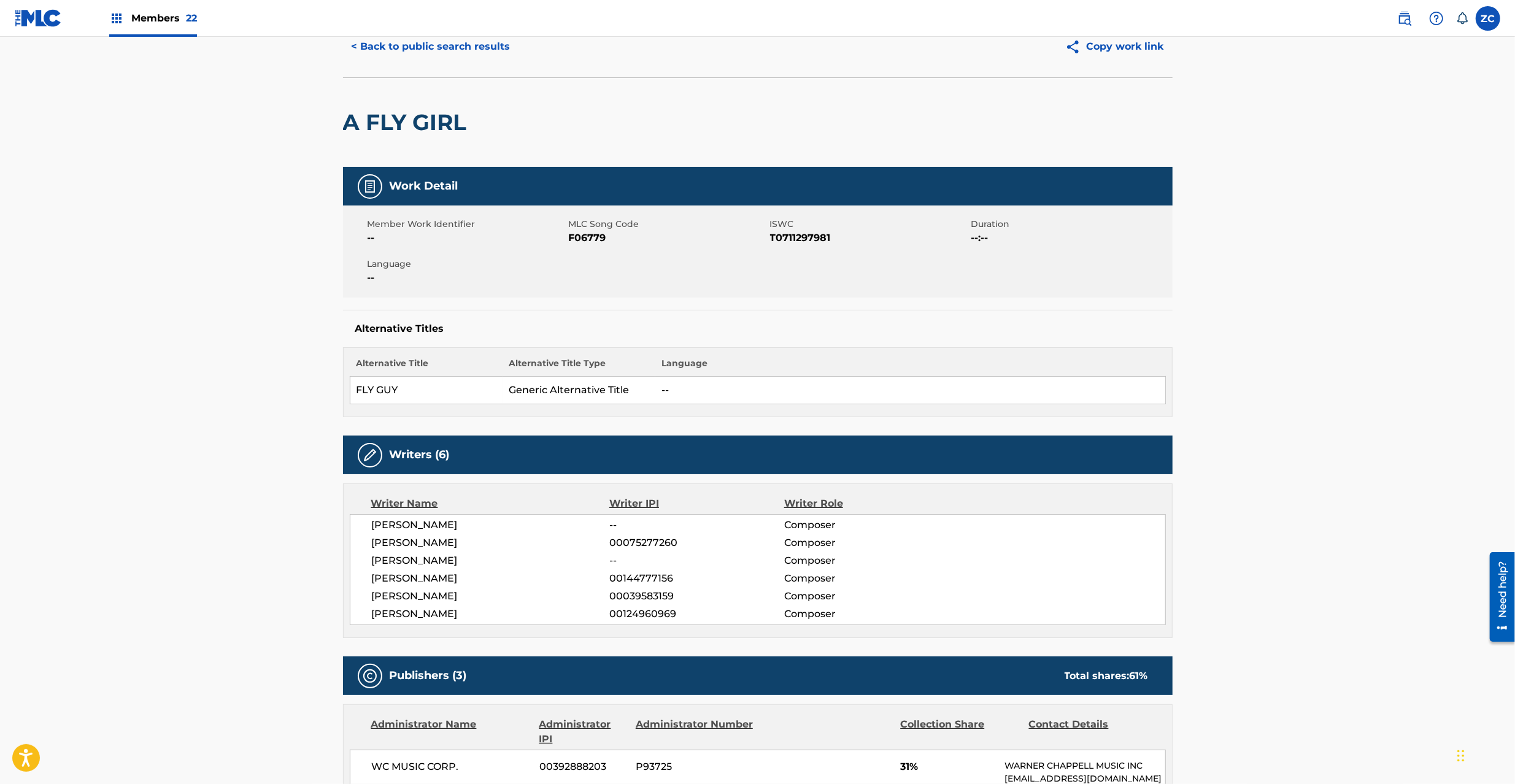
scroll to position [0, 0]
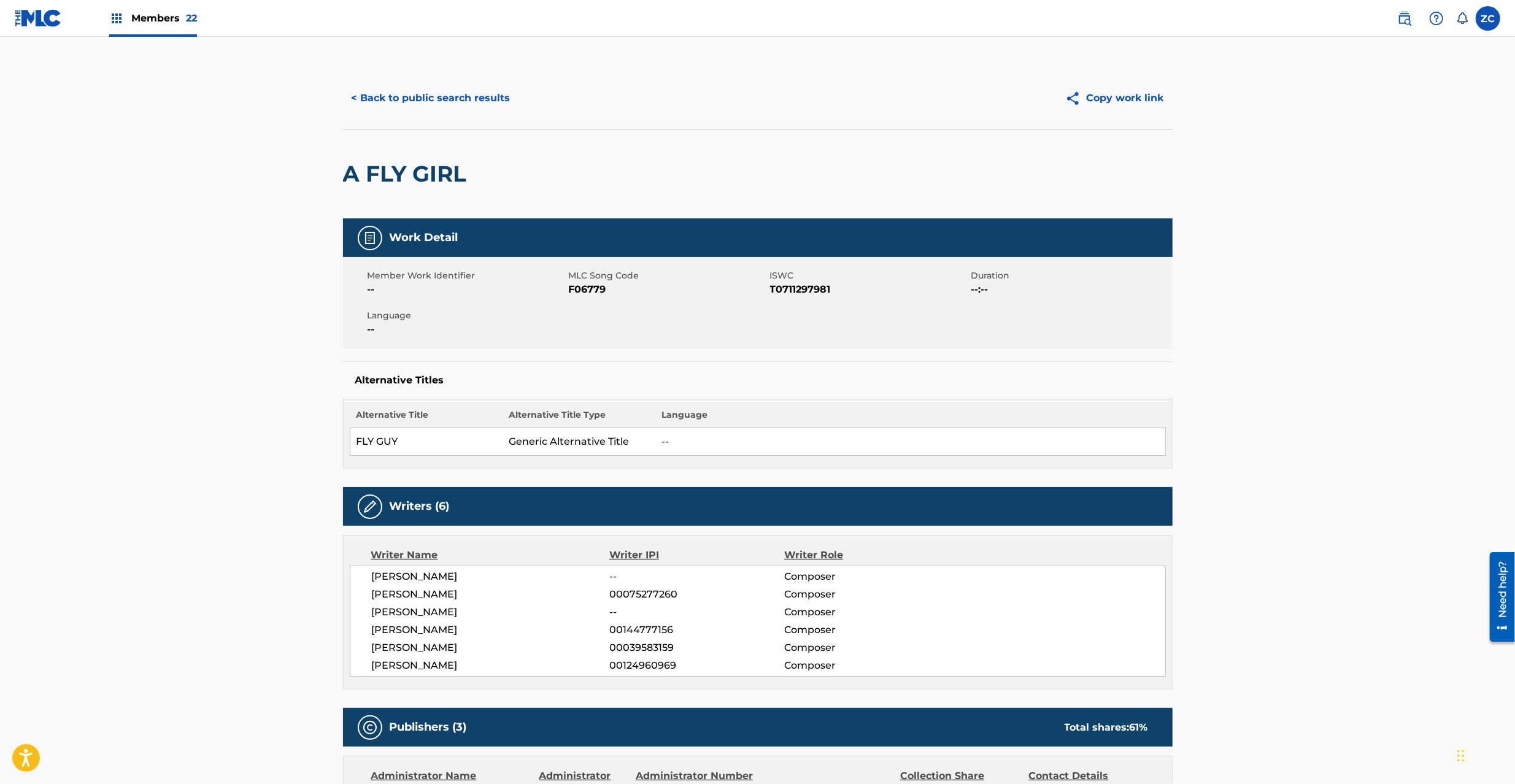
click at [476, 108] on button "< Back to public search results" at bounding box center [431, 98] width 176 height 31
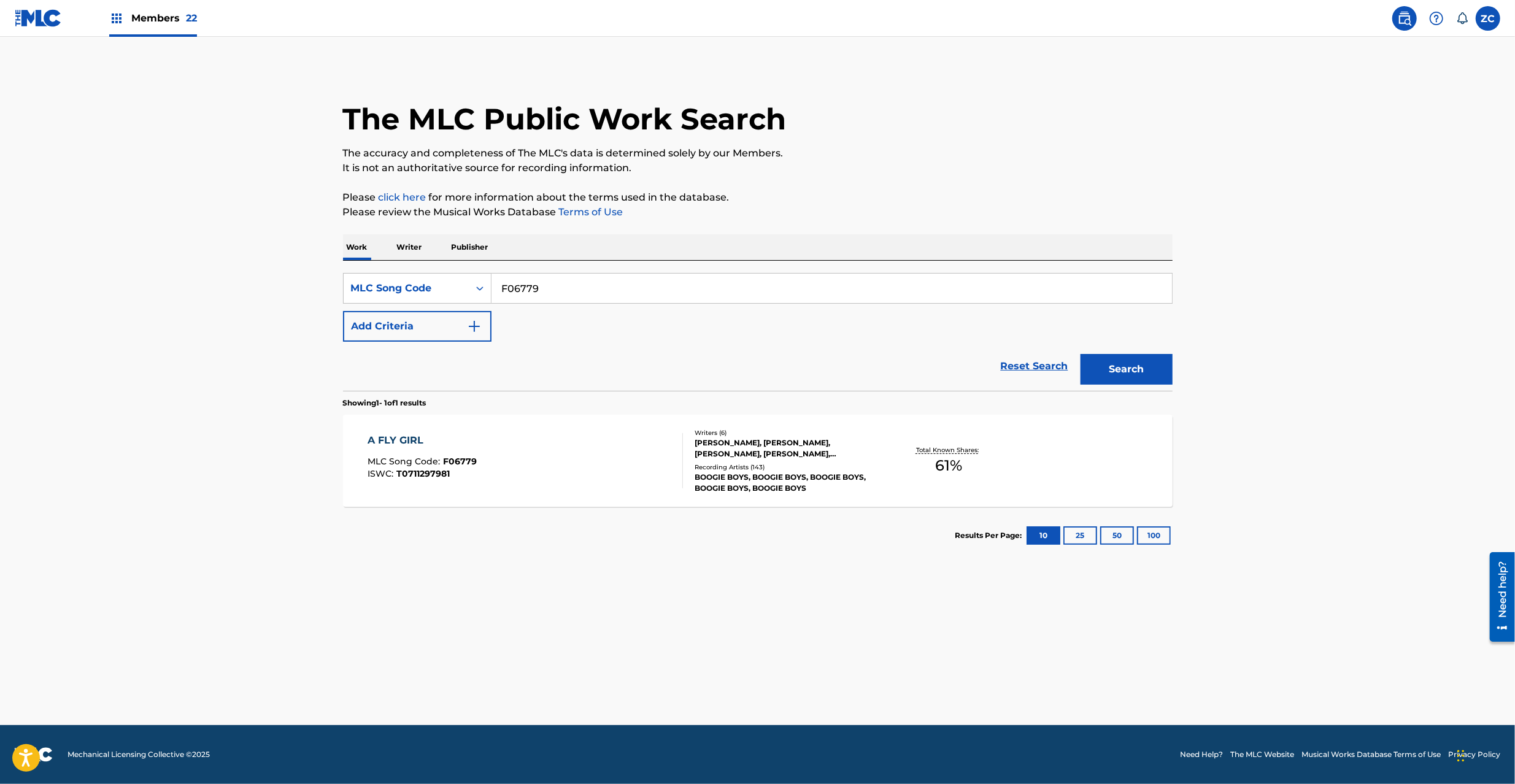
click at [670, 293] on input "F06779" at bounding box center [832, 288] width 681 height 29
paste input "D04024"
type input "D04024"
click at [1120, 373] on button "Search" at bounding box center [1127, 369] width 92 height 31
click at [739, 477] on div "[PERSON_NAME], [PERSON_NAME], [PERSON_NAME], [PERSON_NAME], [PERSON_NAME]" at bounding box center [787, 483] width 185 height 22
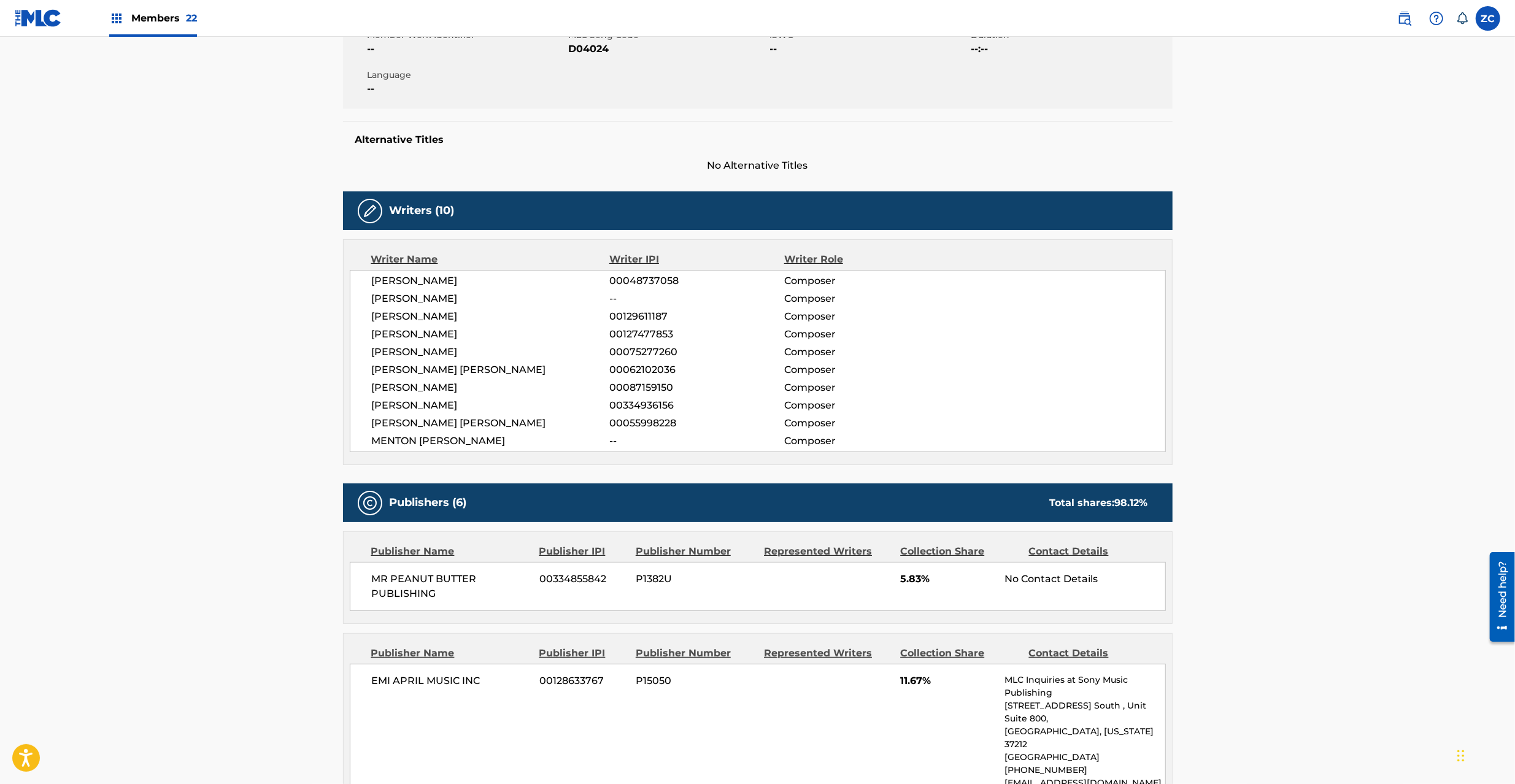
scroll to position [546, 0]
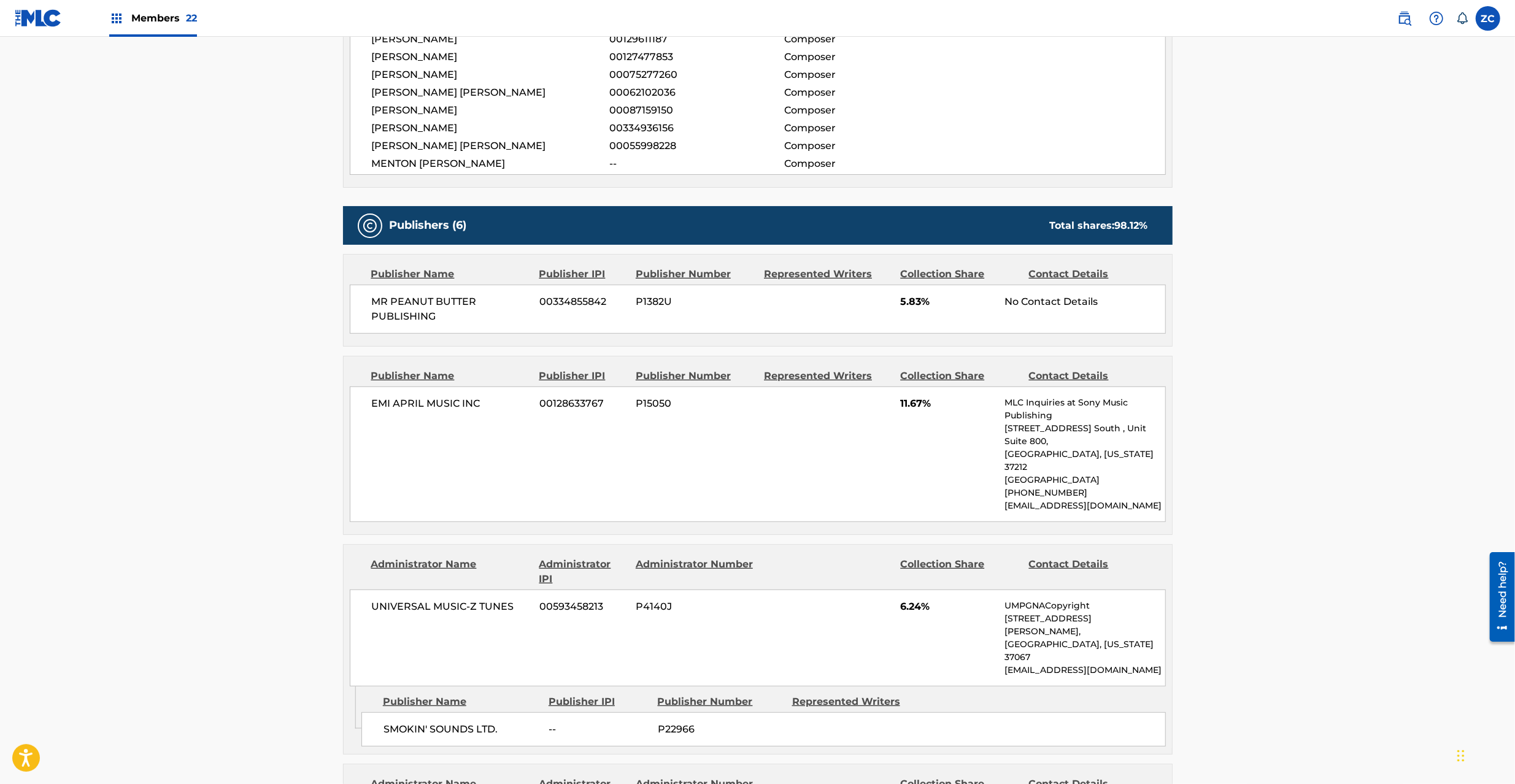
click at [381, 298] on span "MR PEANUT BUTTER PUBLISHING" at bounding box center [451, 309] width 159 height 29
click at [416, 316] on span "MR PEANUT BUTTER PUBLISHING" at bounding box center [451, 309] width 159 height 29
click at [375, 408] on span "EMI APRIL MUSIC INC" at bounding box center [451, 403] width 159 height 14
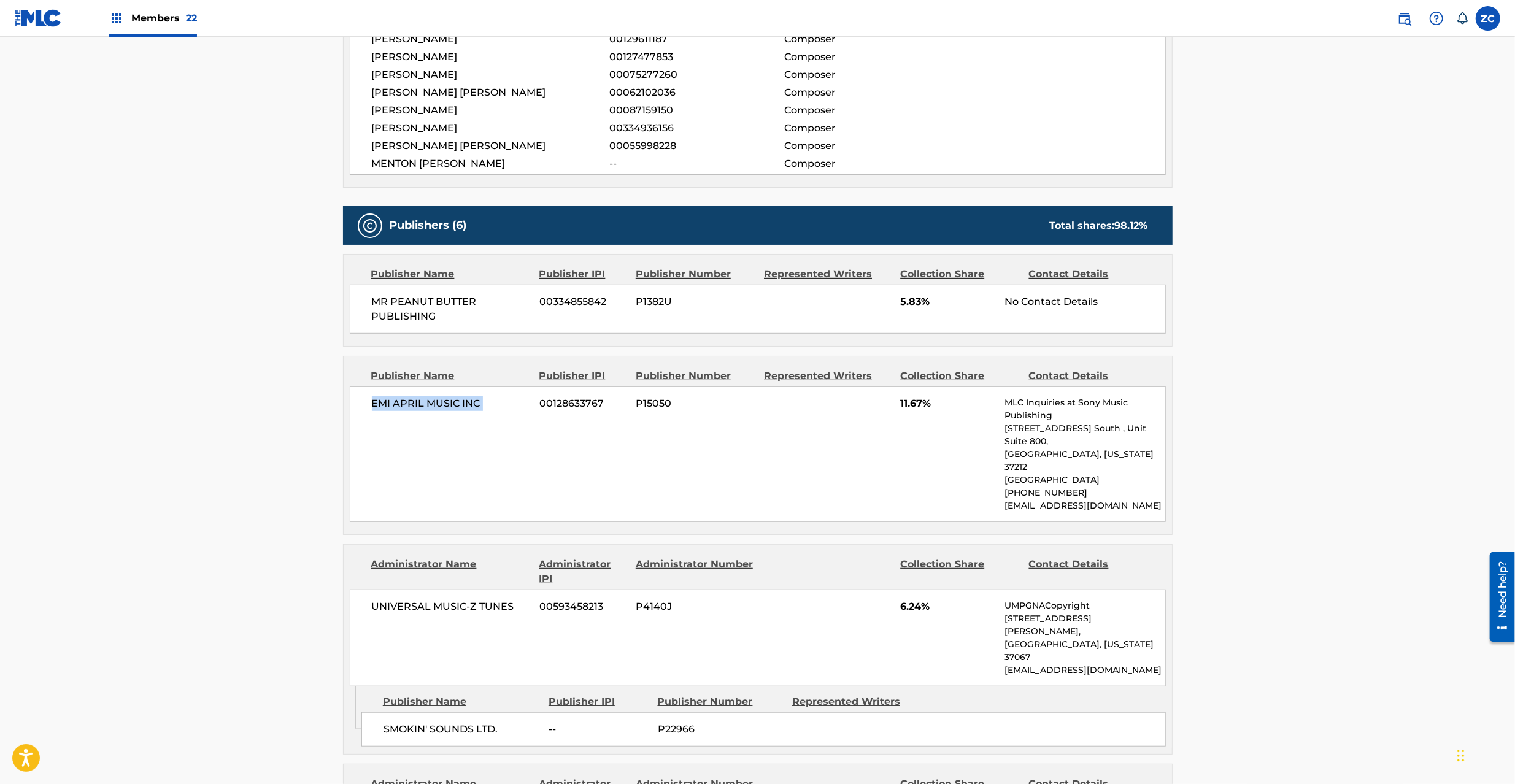
click at [477, 406] on span "EMI APRIL MUSIC INC" at bounding box center [451, 403] width 159 height 14
click at [400, 599] on span "UNIVERSAL MUSIC-Z TUNES" at bounding box center [451, 607] width 159 height 14
click at [493, 599] on span "UNIVERSAL MUSIC-Z TUNES" at bounding box center [451, 607] width 159 height 14
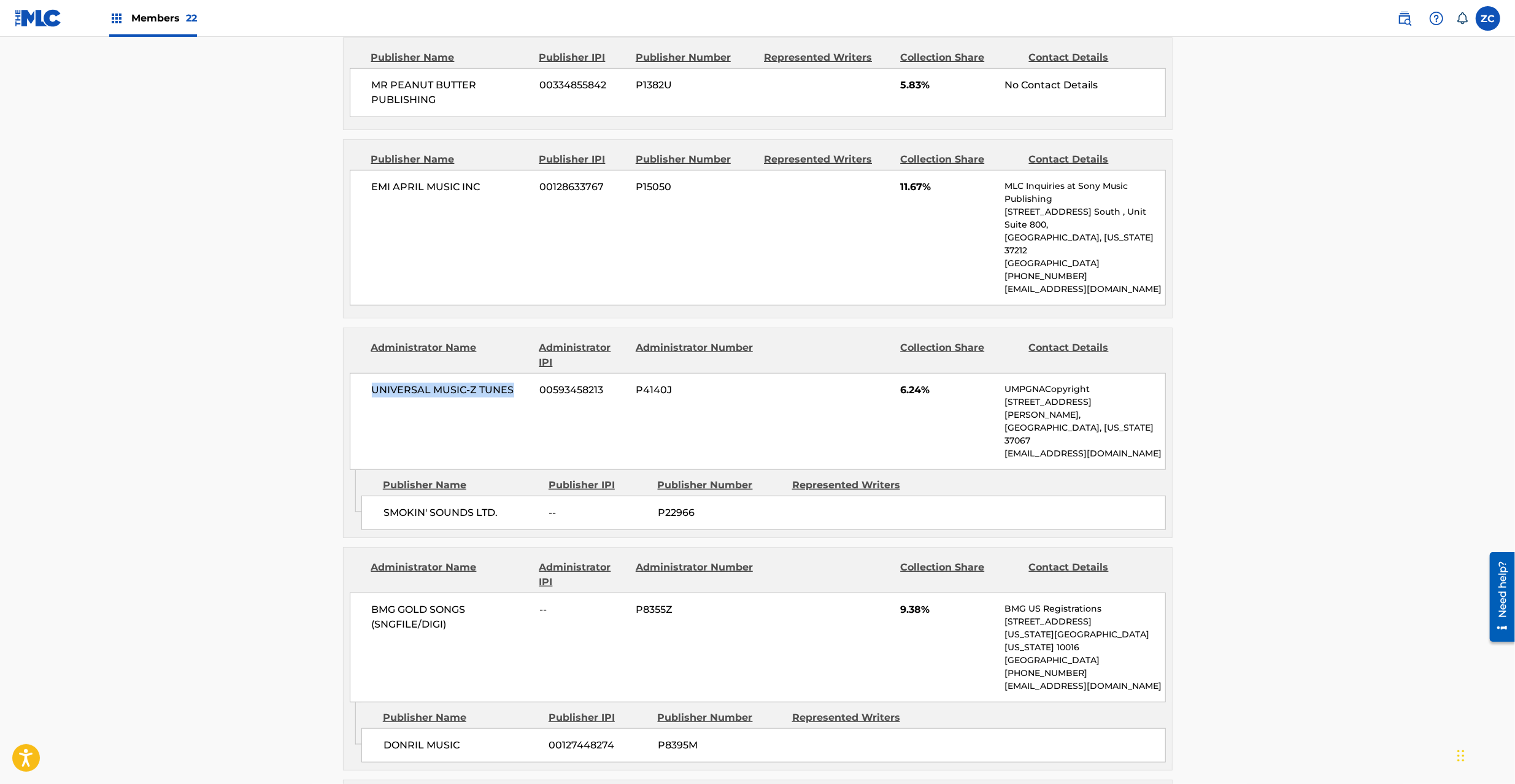
scroll to position [764, 0]
click at [403, 504] on span "SMOKIN' SOUNDS LTD." at bounding box center [462, 512] width 157 height 14
click at [491, 504] on span "SMOKIN' SOUNDS LTD." at bounding box center [462, 512] width 157 height 14
click at [383, 601] on span "BMG GOLD SONGS (SNGFILE/DIGI)" at bounding box center [451, 616] width 159 height 29
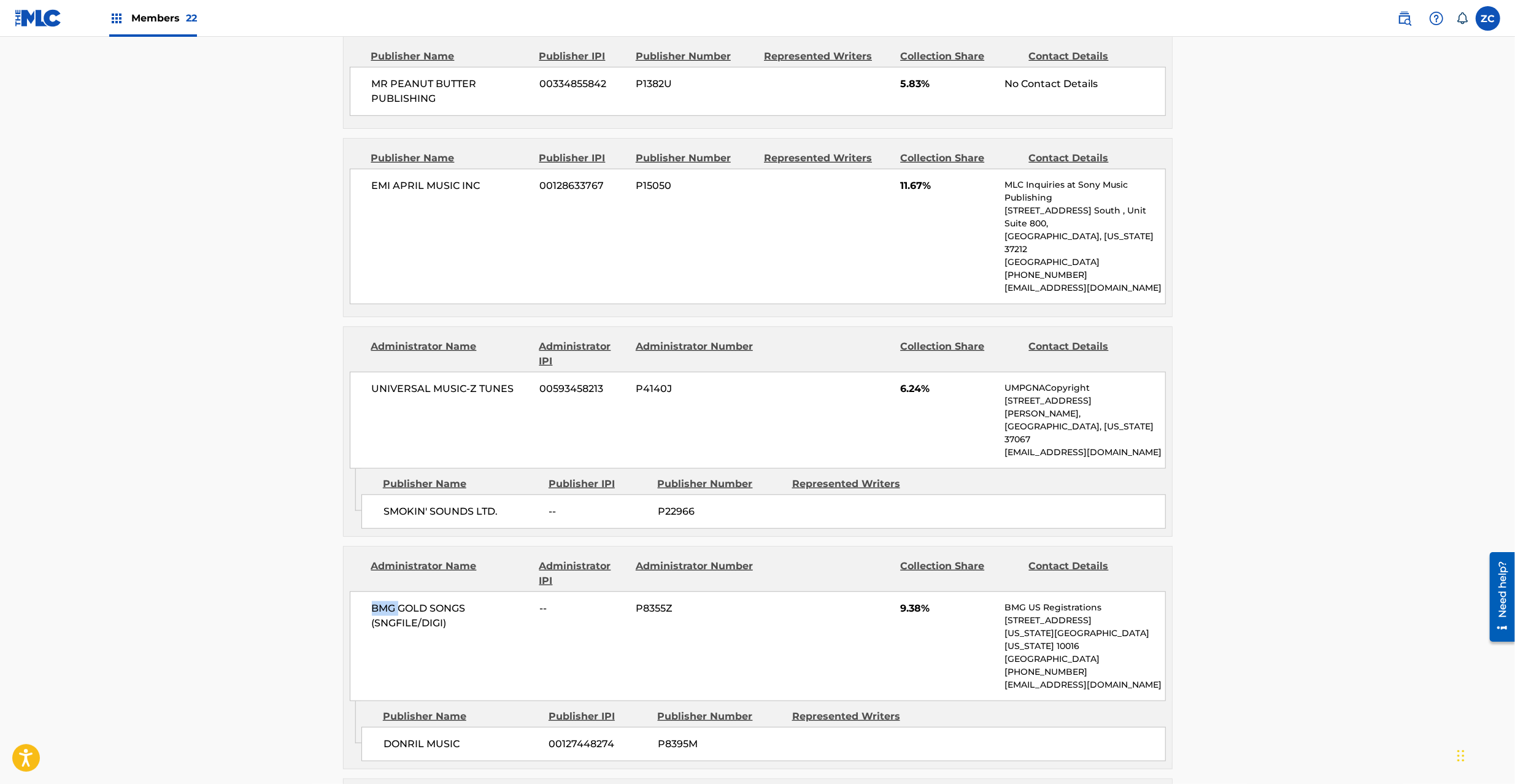
click at [383, 601] on span "BMG GOLD SONGS (SNGFILE/DIGI)" at bounding box center [451, 616] width 159 height 29
click at [444, 601] on span "BMG GOLD SONGS (SNGFILE/DIGI)" at bounding box center [451, 616] width 159 height 29
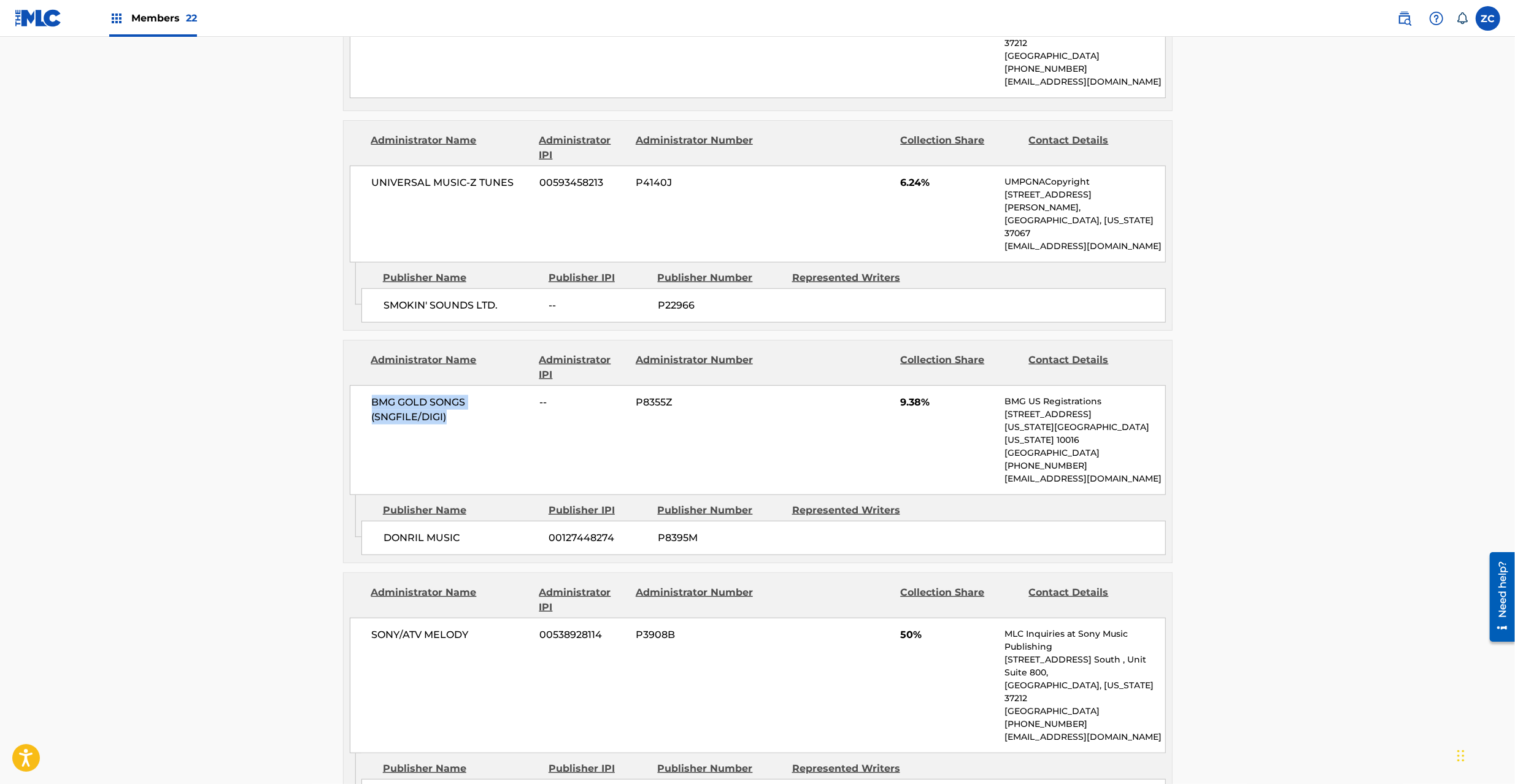
scroll to position [982, 0]
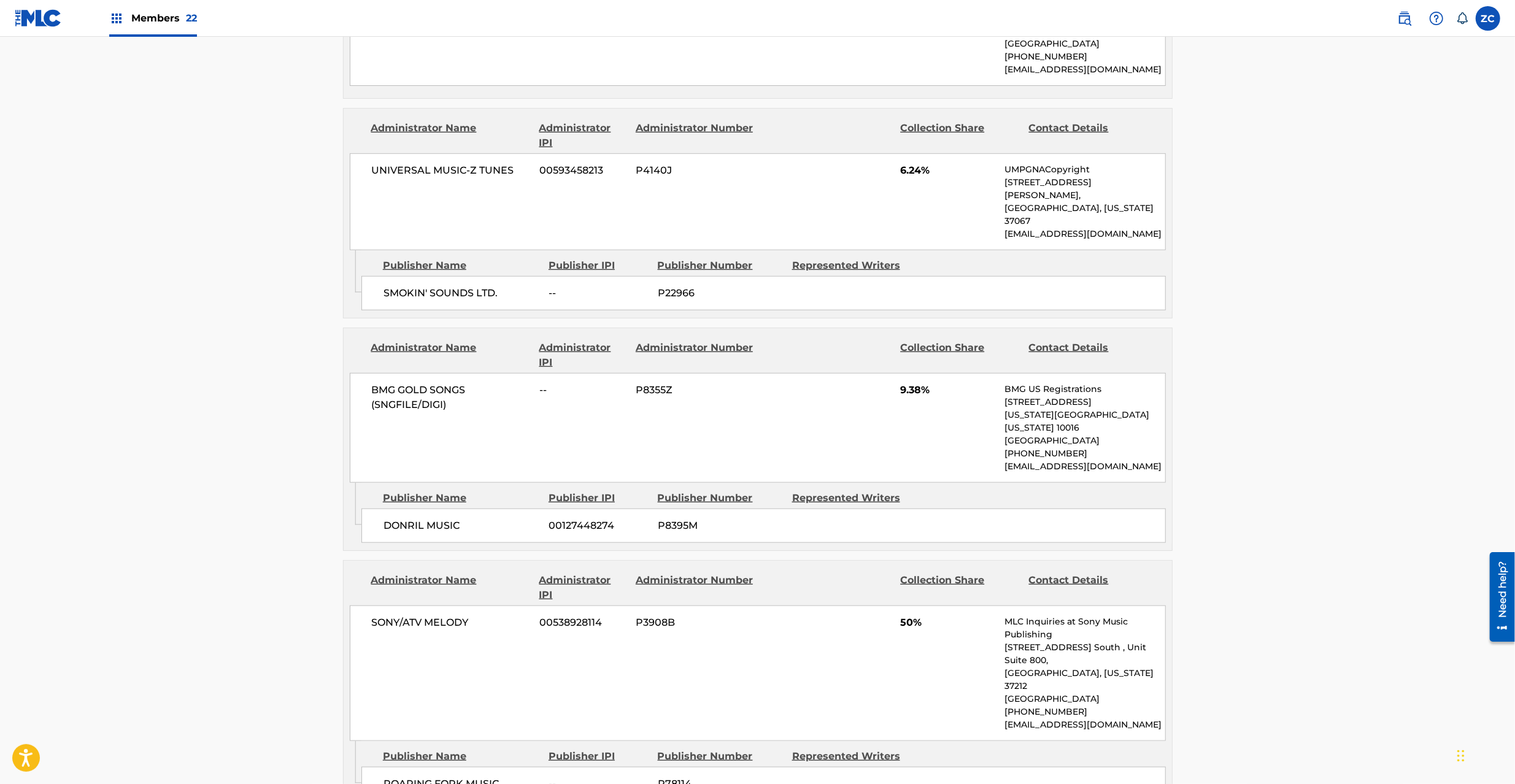
click at [396, 519] on span "DONRIL MUSIC" at bounding box center [462, 526] width 157 height 14
drag, startPoint x: 396, startPoint y: 464, endPoint x: 403, endPoint y: 464, distance: 7.0
click at [399, 519] on span "DONRIL MUSIC" at bounding box center [462, 526] width 157 height 14
click at [449, 519] on span "DONRIL MUSIC" at bounding box center [462, 526] width 157 height 14
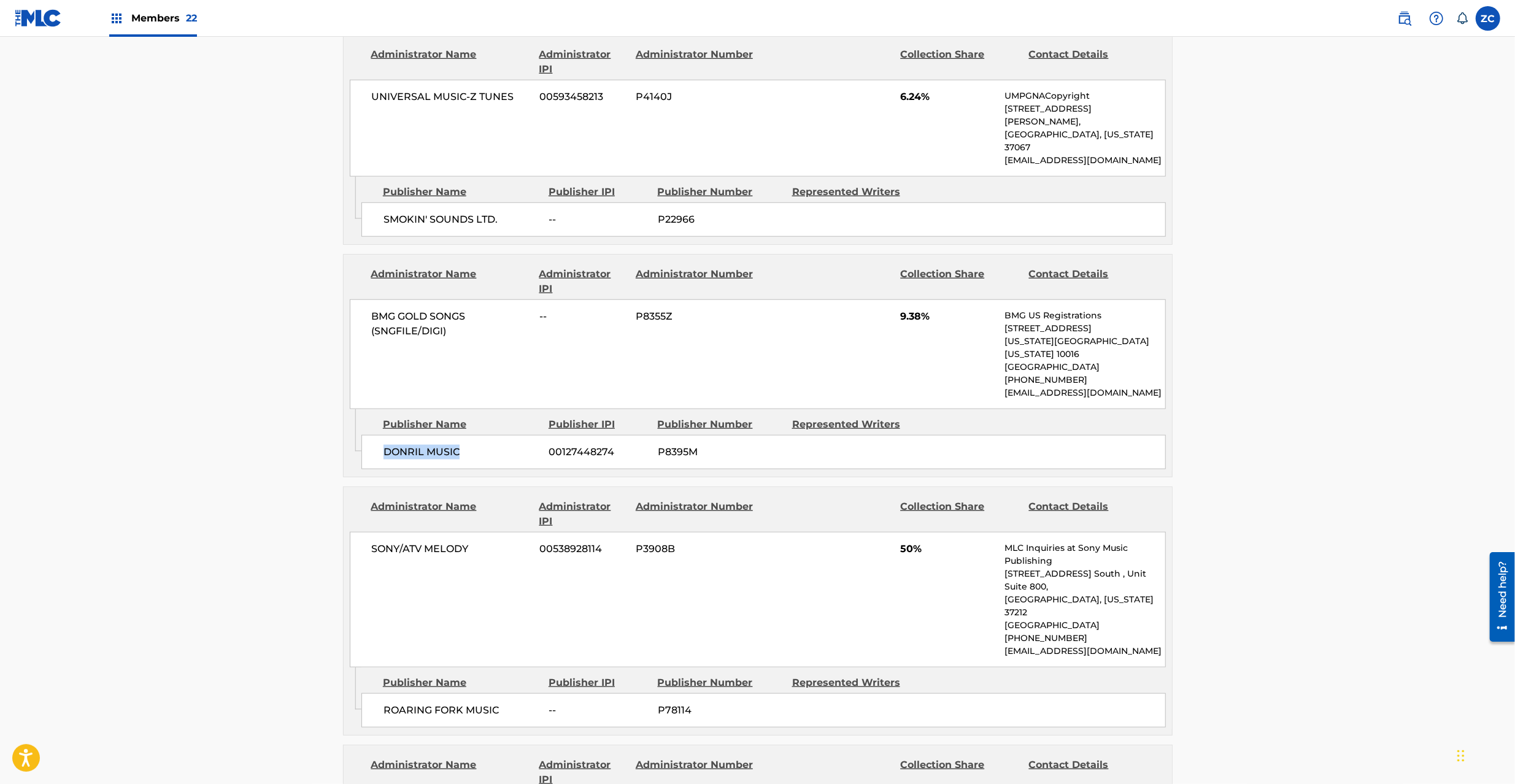
scroll to position [1091, 0]
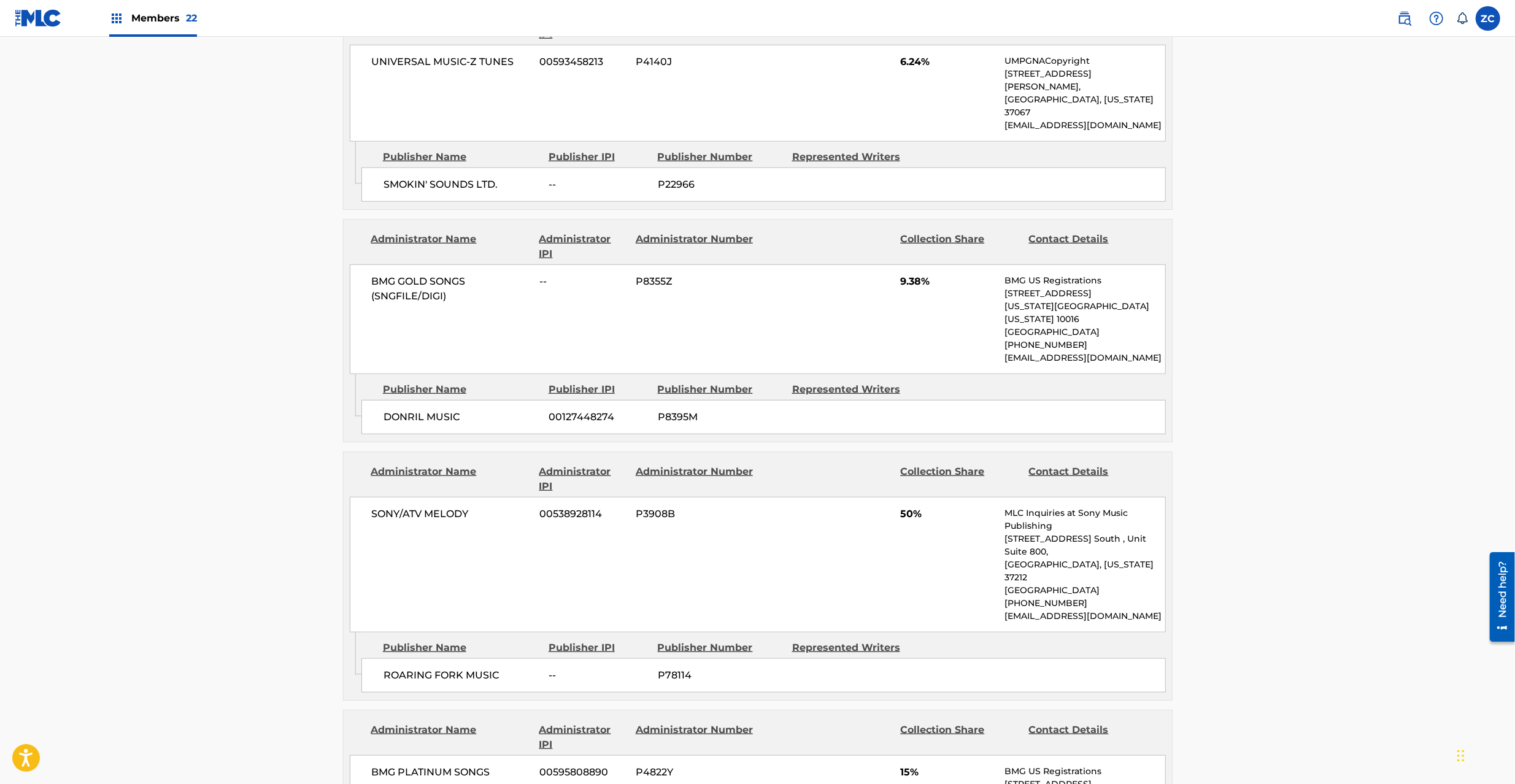
click at [385, 507] on span "SONY/ATV MELODY" at bounding box center [451, 514] width 159 height 14
click at [454, 507] on span "SONY/ATV MELODY" at bounding box center [451, 514] width 159 height 14
click at [409, 668] on span "ROARING FORK MUSIC" at bounding box center [462, 675] width 157 height 14
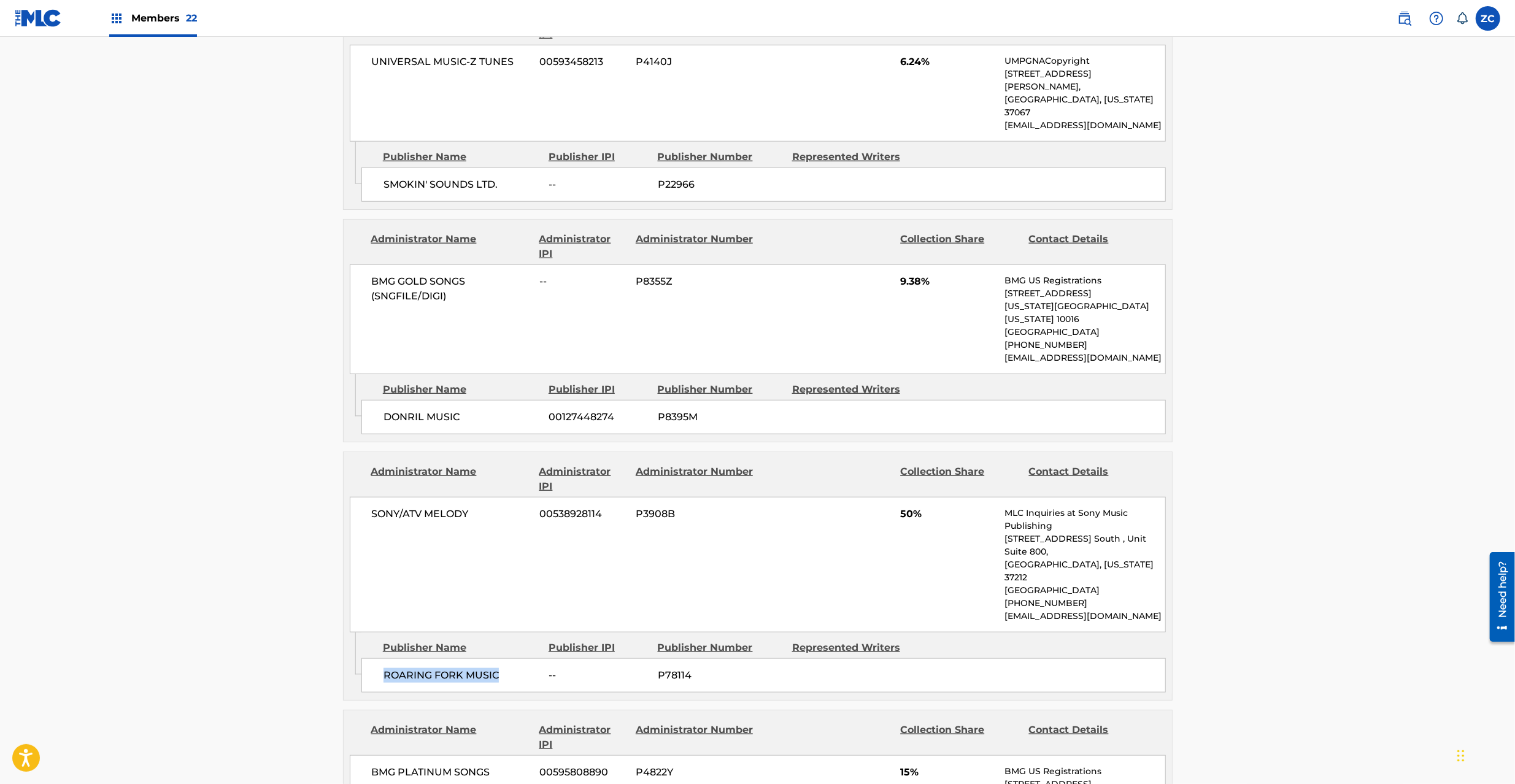
click at [476, 668] on span "ROARING FORK MUSIC" at bounding box center [462, 675] width 157 height 14
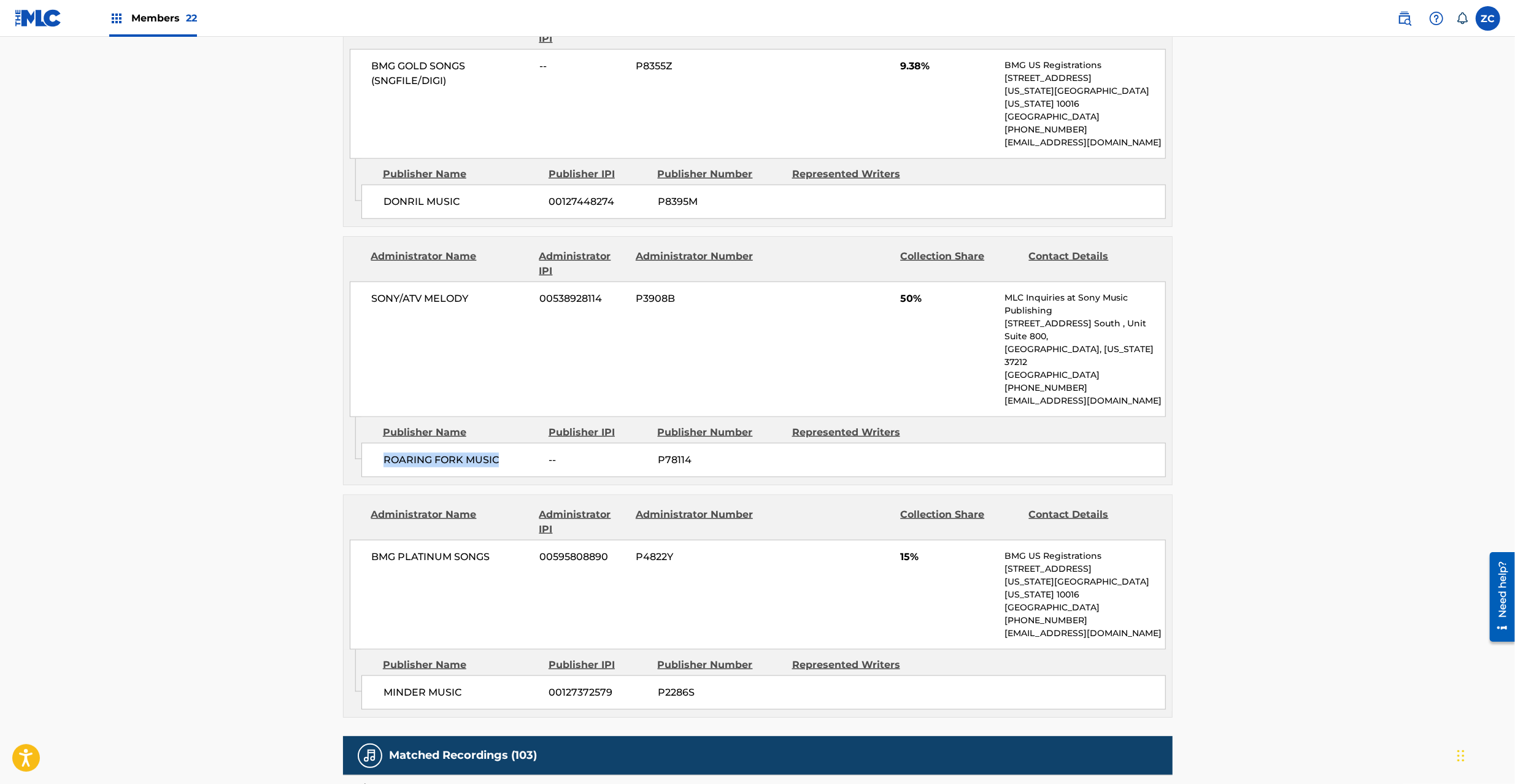
scroll to position [1309, 0]
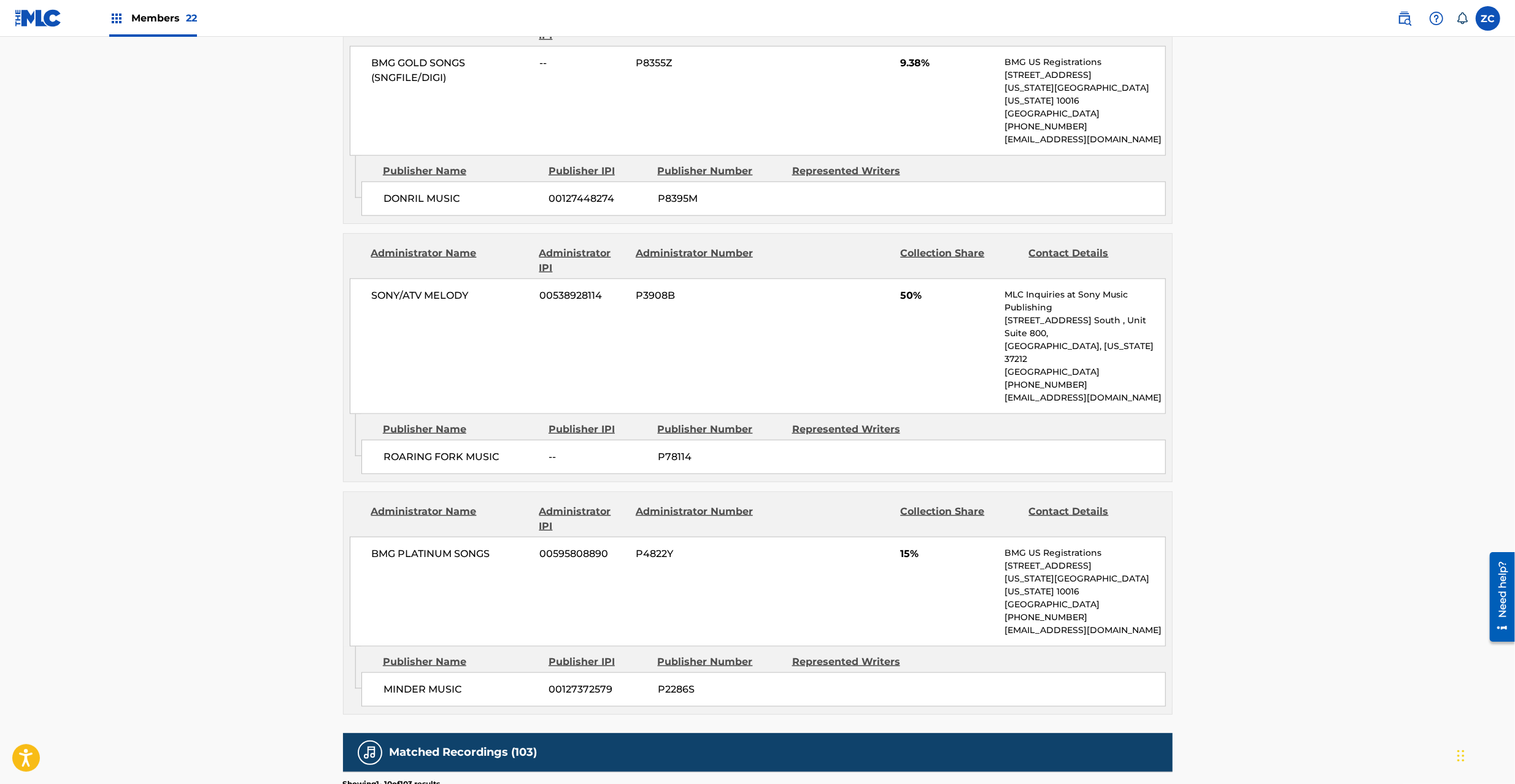
click at [386, 547] on span "BMG PLATINUM SONGS" at bounding box center [451, 554] width 159 height 14
click at [484, 547] on span "BMG PLATINUM SONGS" at bounding box center [451, 554] width 159 height 14
click at [396, 682] on span "MINDER MUSIC" at bounding box center [462, 690] width 157 height 14
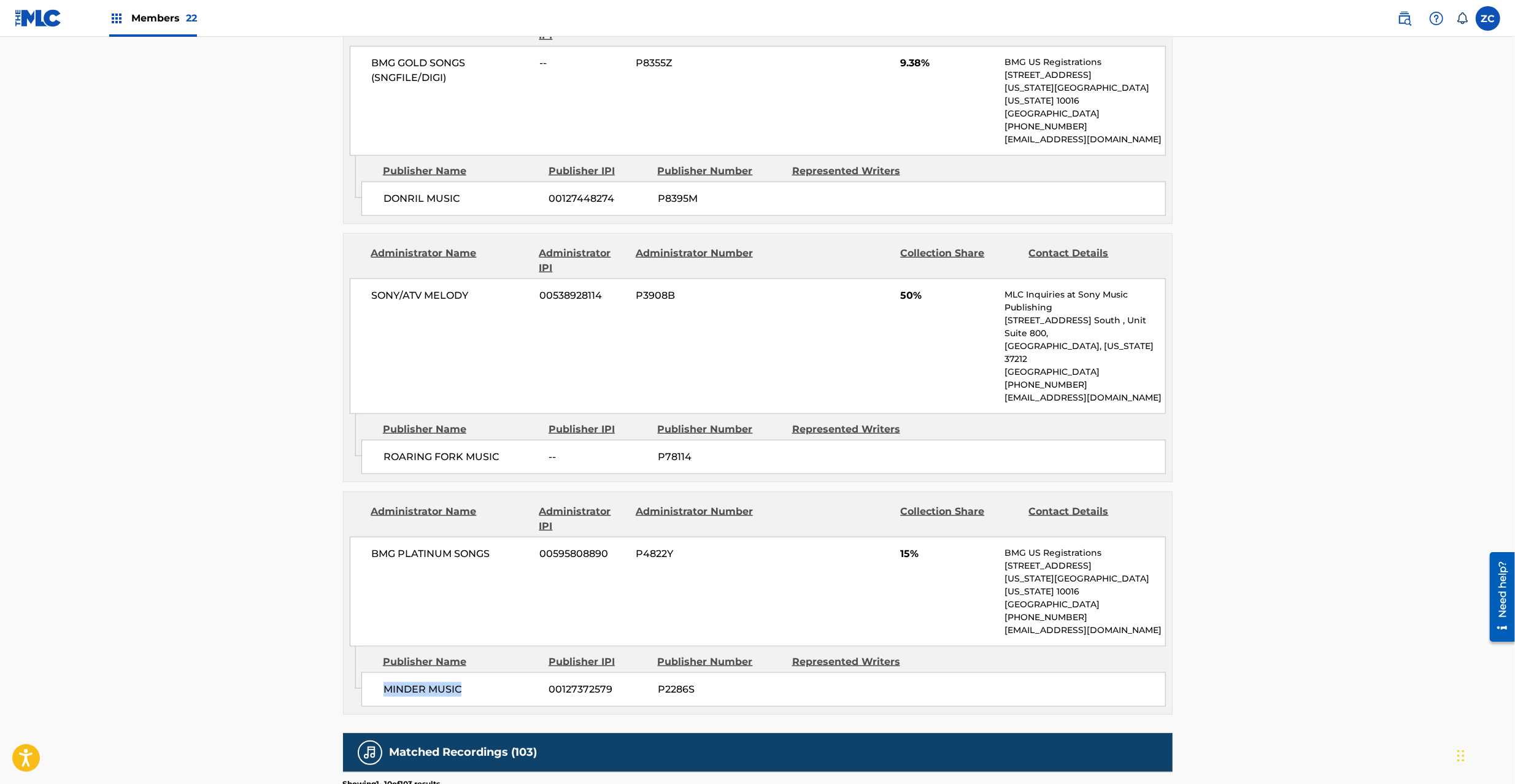
click at [453, 682] on span "MINDER MUSIC" at bounding box center [462, 690] width 157 height 14
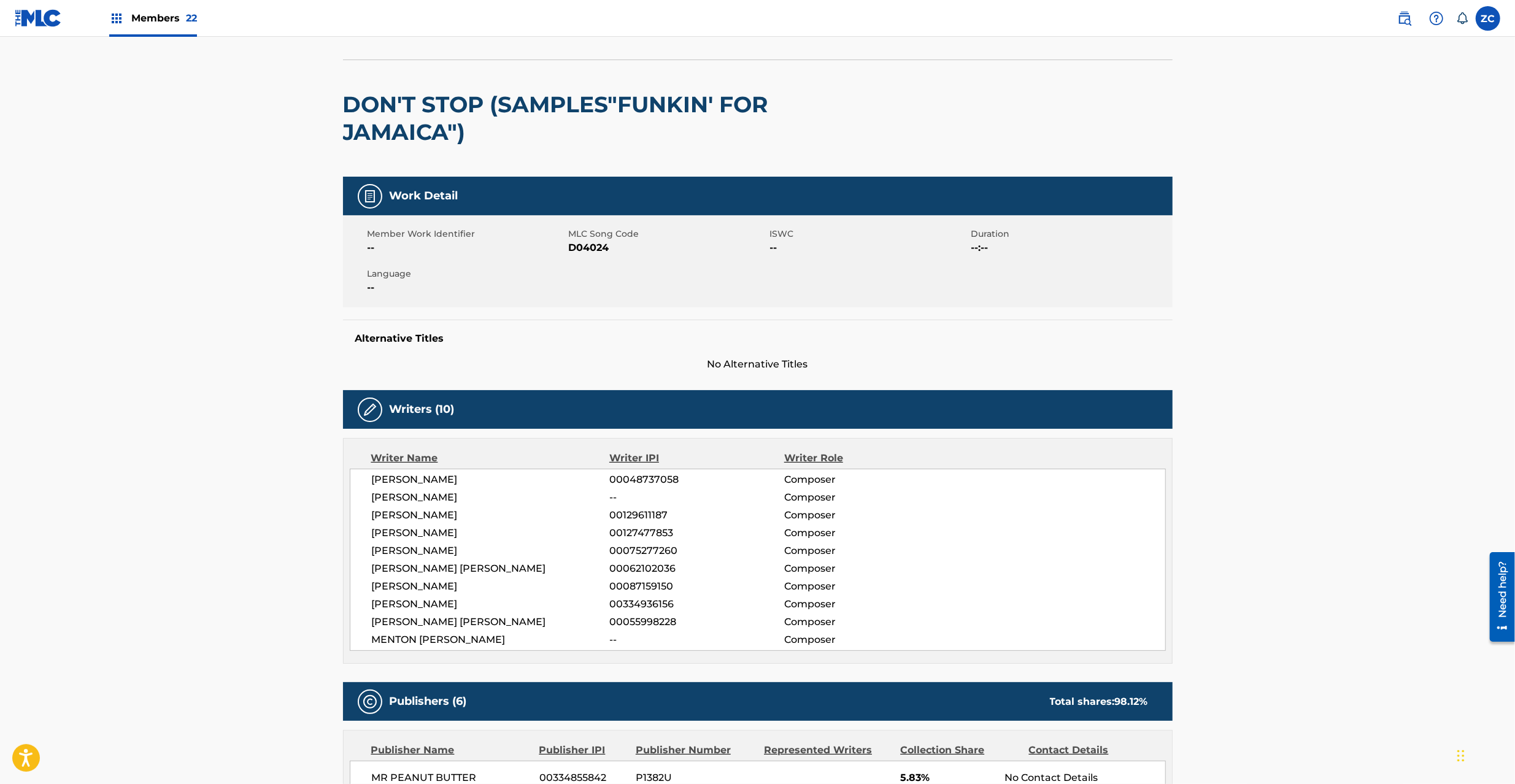
scroll to position [0, 0]
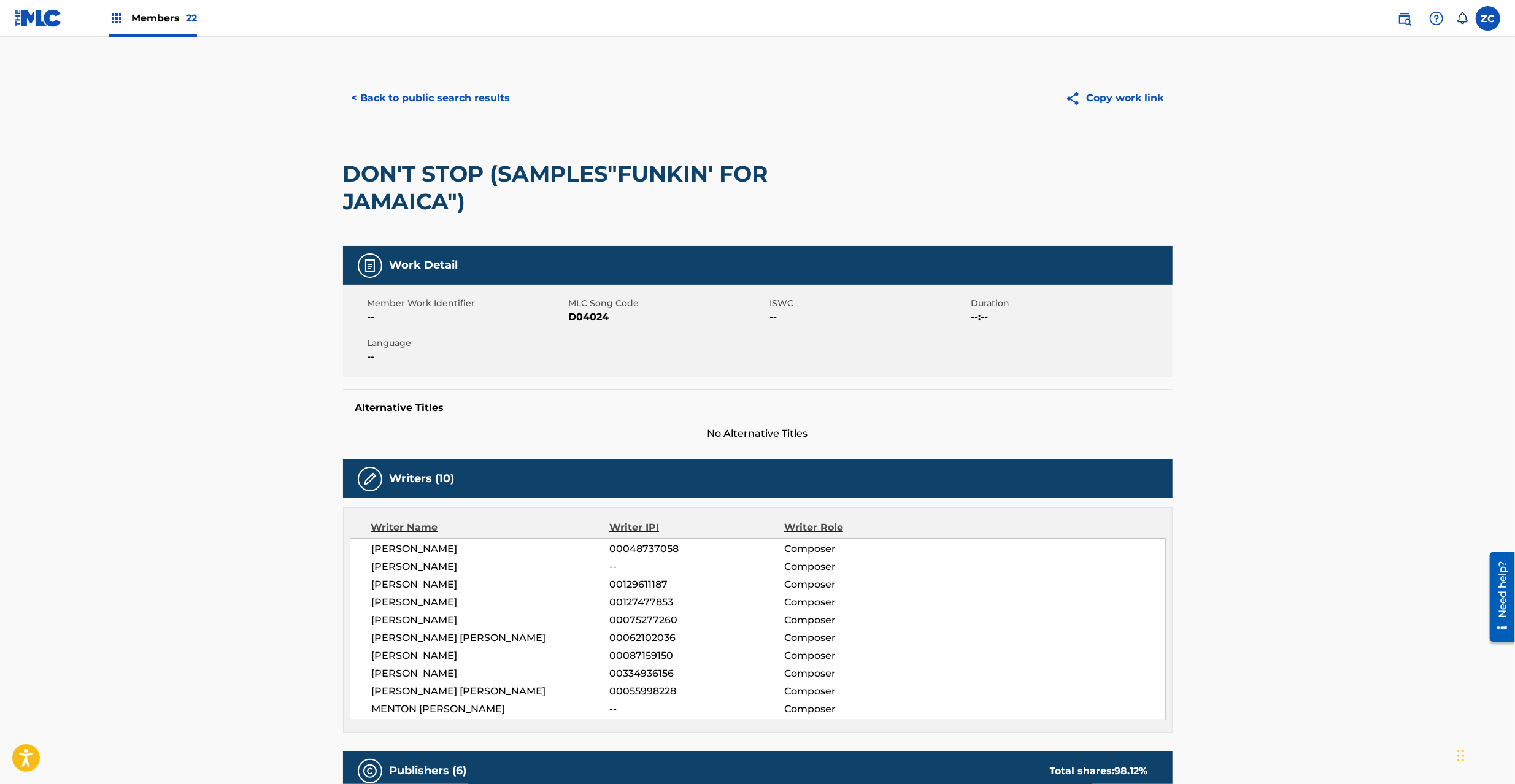
click at [454, 93] on button "< Back to public search results" at bounding box center [431, 98] width 176 height 31
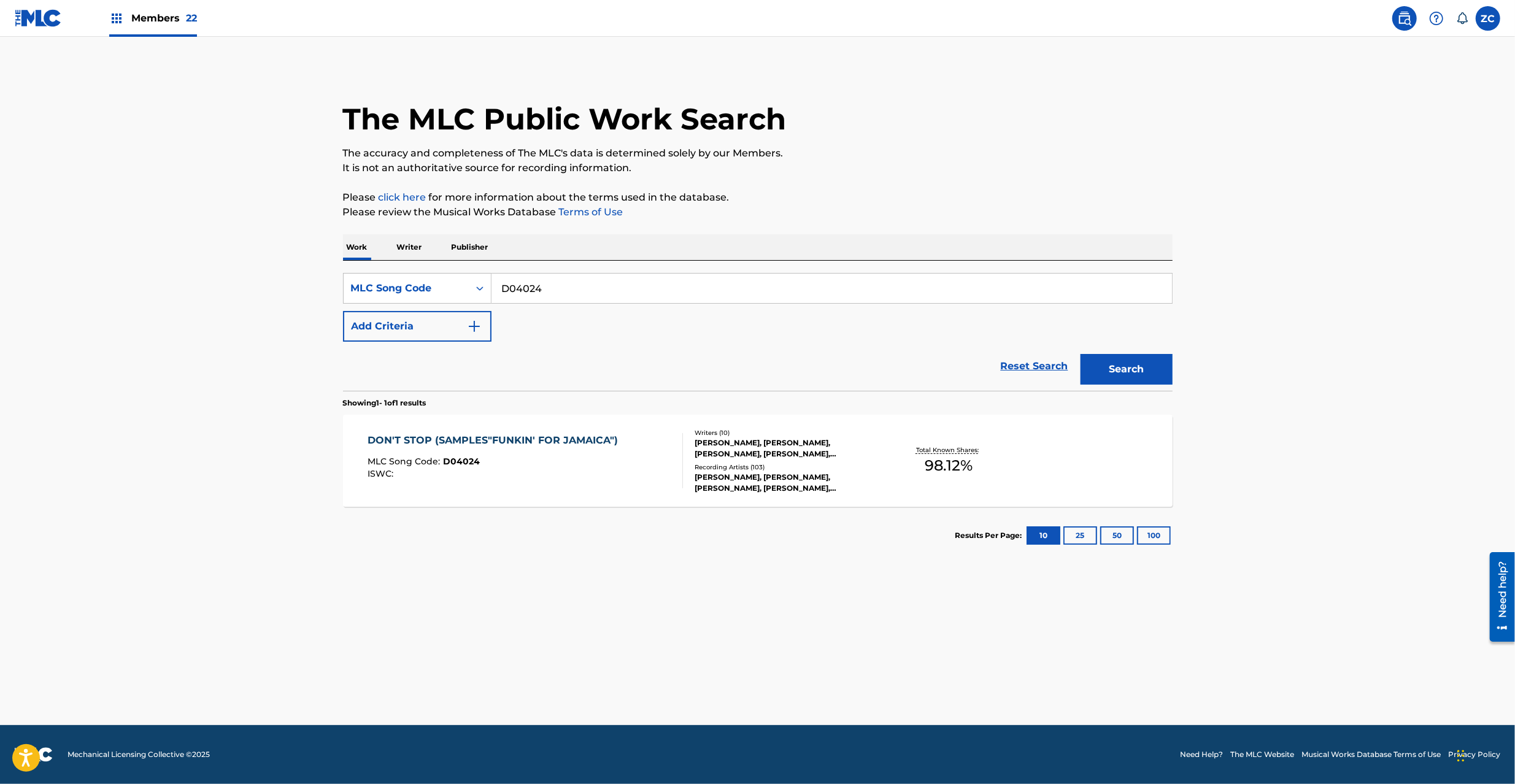
click at [687, 287] on input "D04024" at bounding box center [832, 288] width 681 height 29
paste input "T08963"
type input "T08963"
click at [1125, 373] on button "Search" at bounding box center [1127, 369] width 92 height 31
click at [823, 475] on div "Recording Artists ( 67 )" at bounding box center [787, 473] width 185 height 9
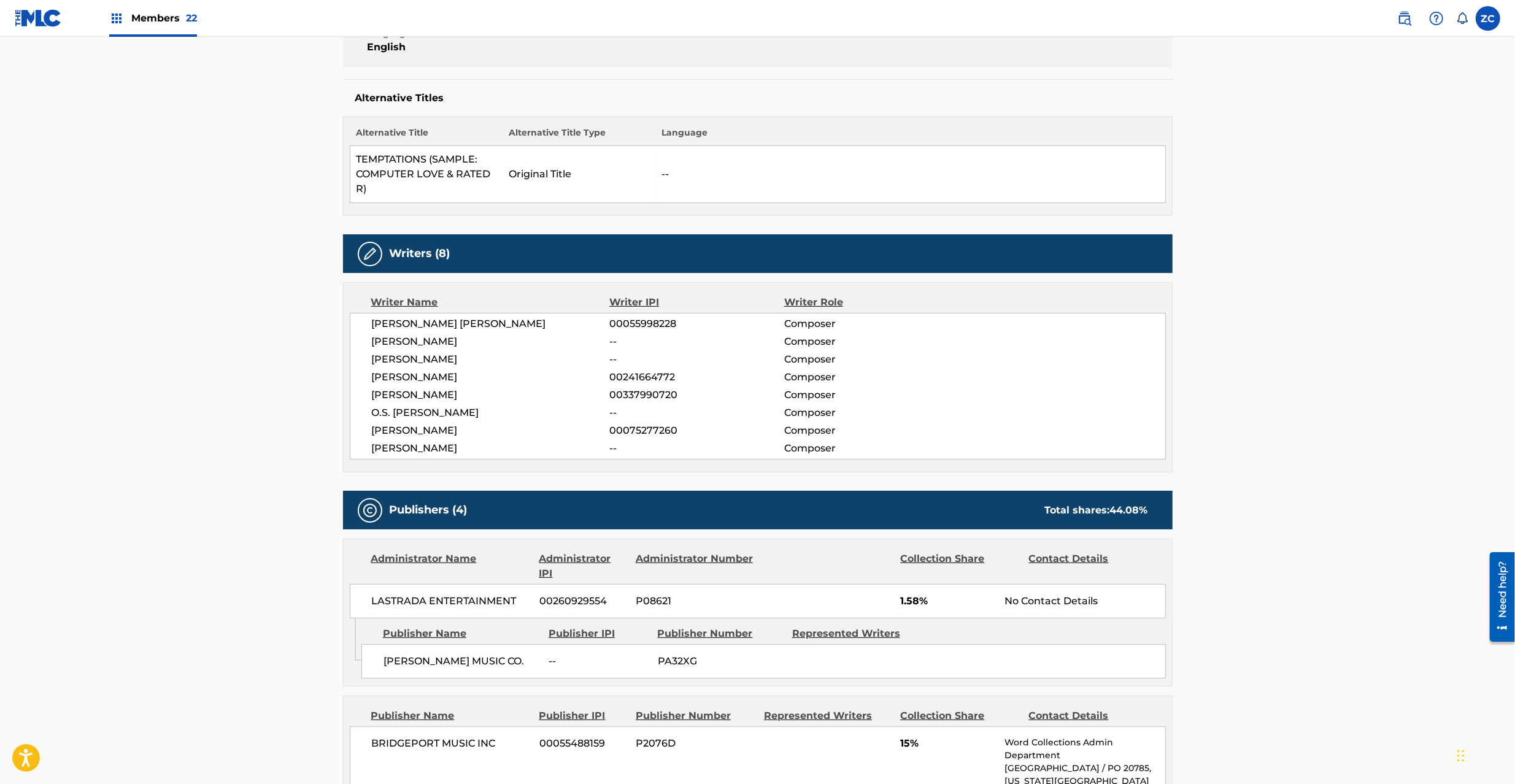
scroll to position [436, 0]
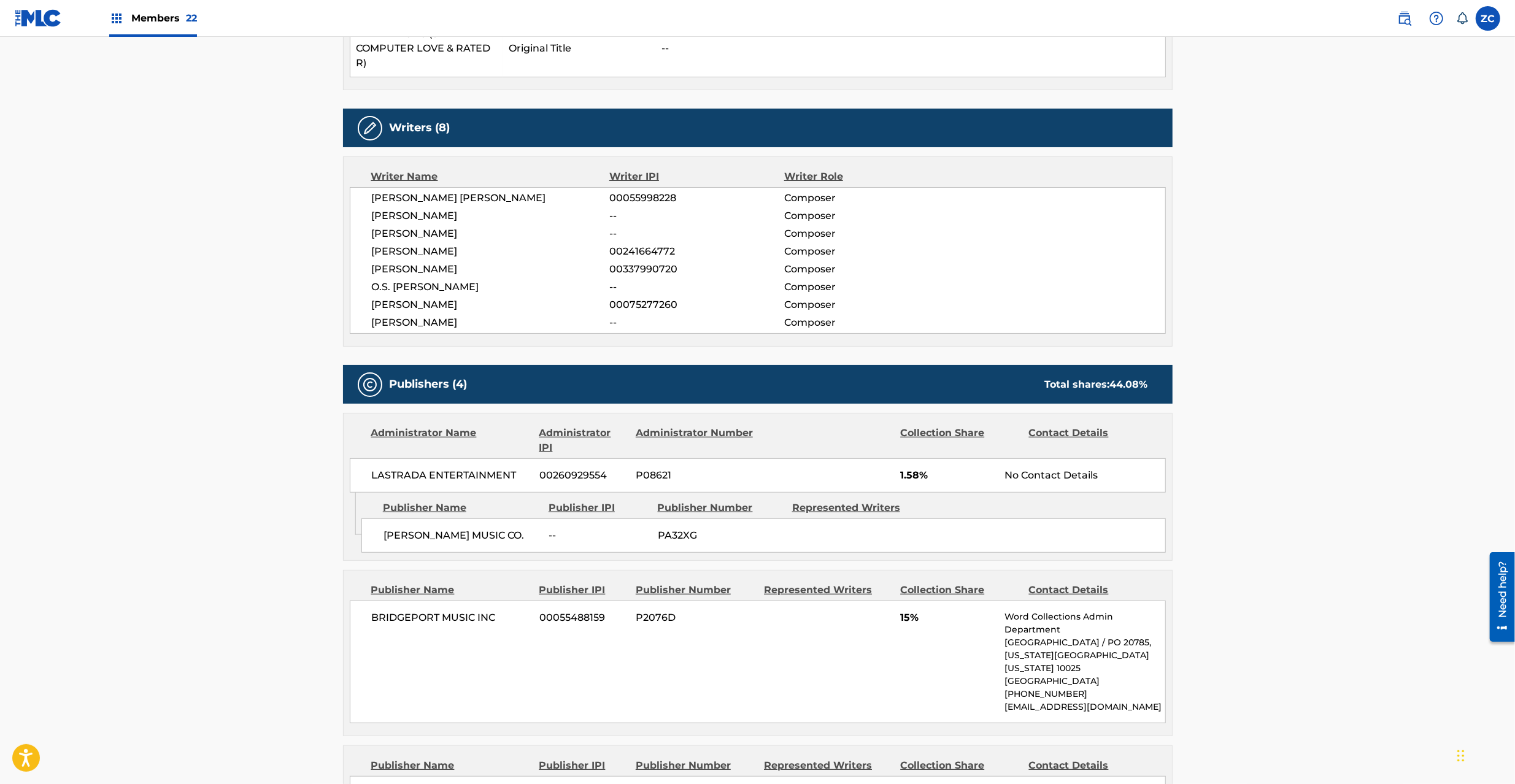
click at [394, 479] on span "LASTRADA ENTERTAINMENT" at bounding box center [451, 476] width 159 height 14
click at [502, 480] on span "LASTRADA ENTERTAINMENT" at bounding box center [451, 476] width 159 height 14
click at [413, 531] on span "[PERSON_NAME] MUSIC CO." at bounding box center [462, 536] width 157 height 14
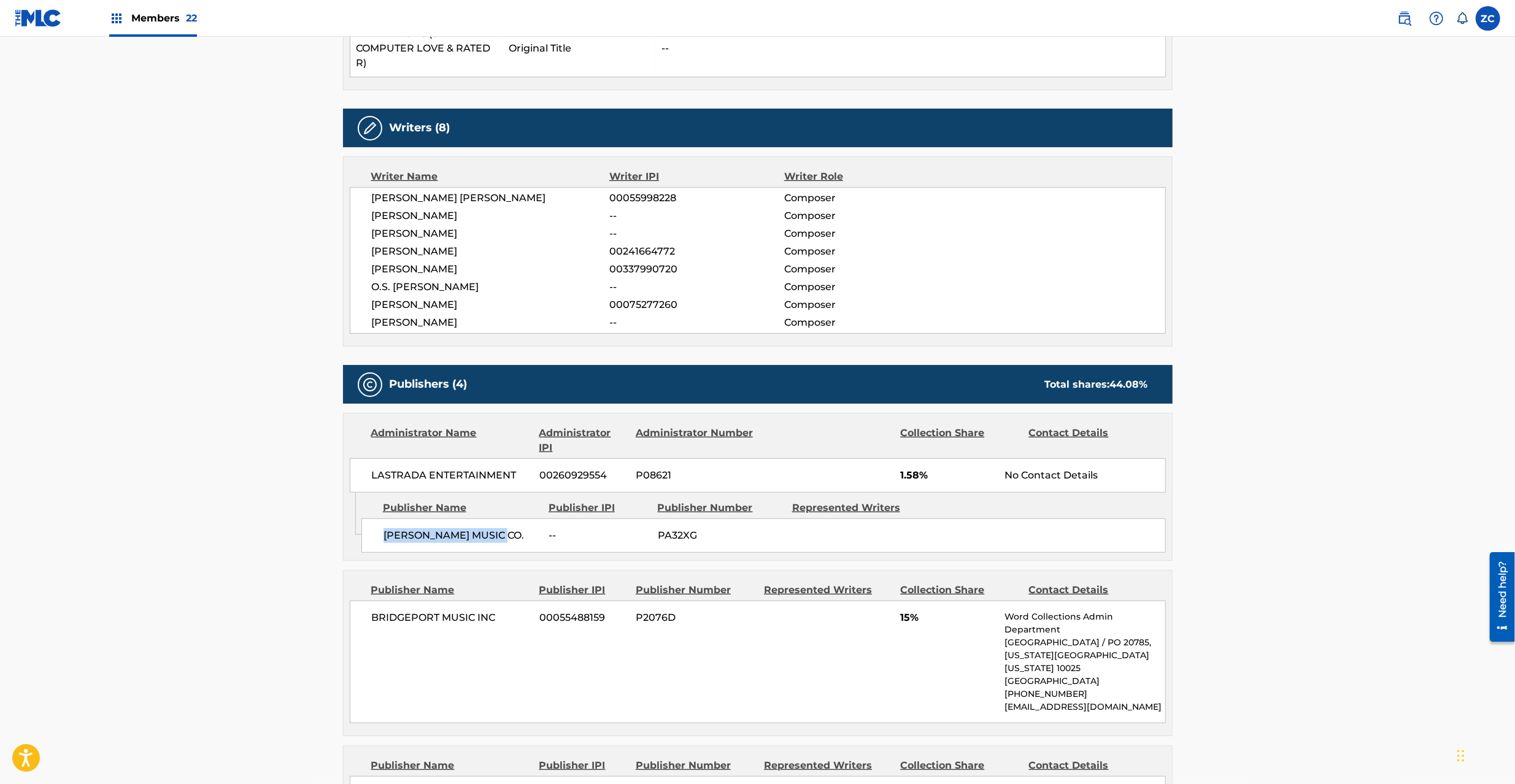
click at [501, 536] on span "[PERSON_NAME] MUSIC CO." at bounding box center [462, 536] width 157 height 14
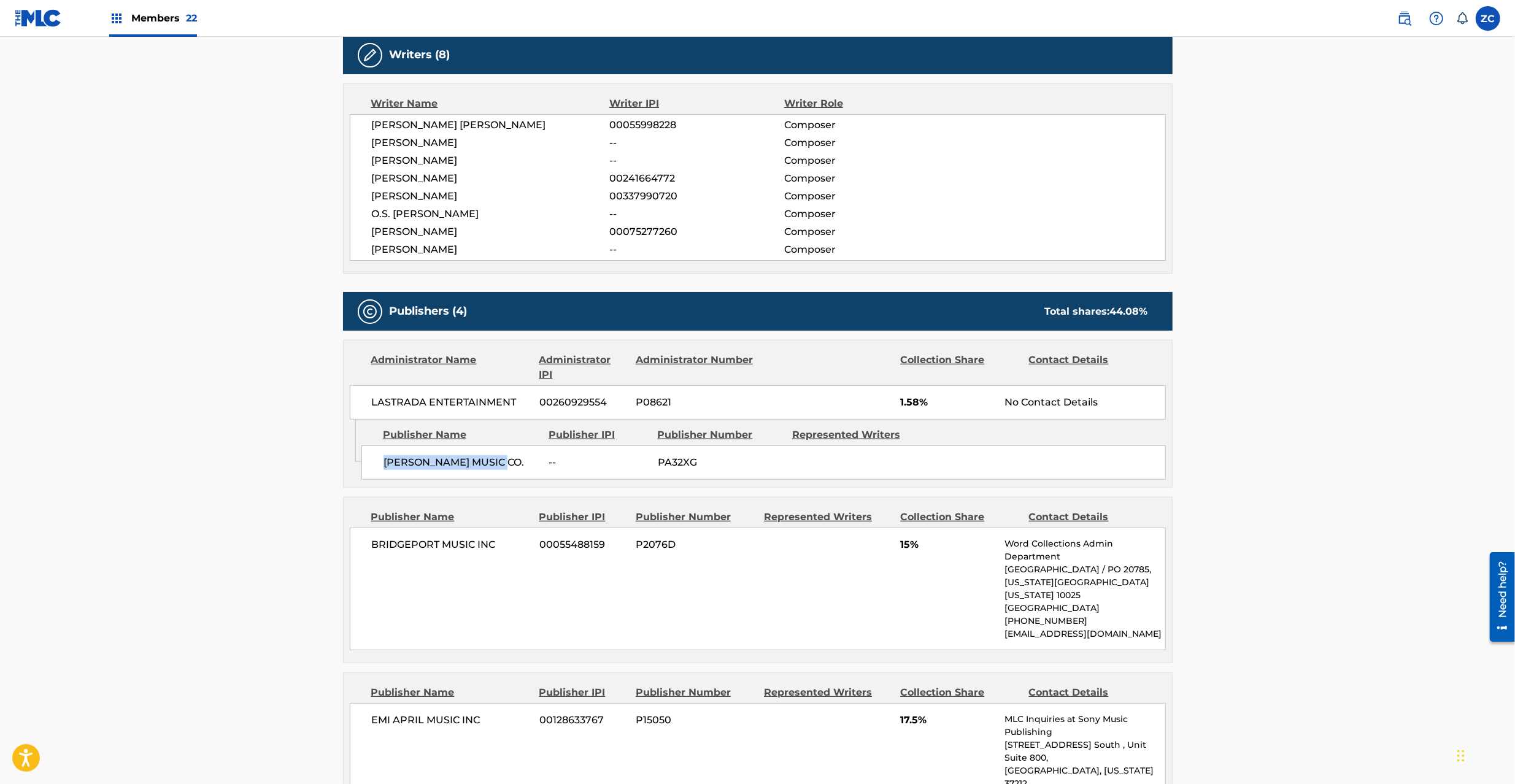
scroll to position [546, 0]
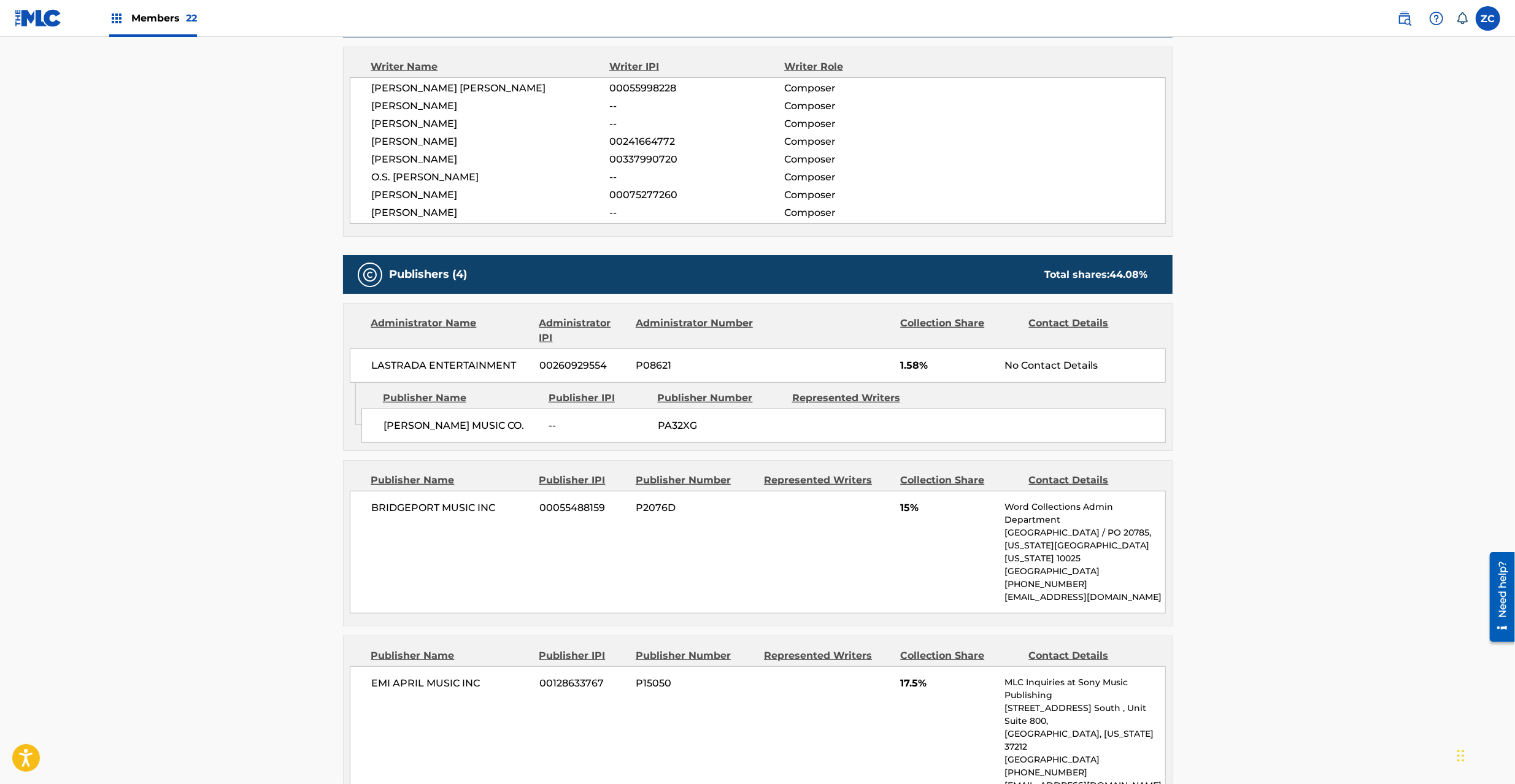
click at [393, 512] on span "BRIDGEPORT MUSIC INC" at bounding box center [451, 508] width 159 height 14
click at [479, 511] on span "BRIDGEPORT MUSIC INC" at bounding box center [451, 508] width 159 height 14
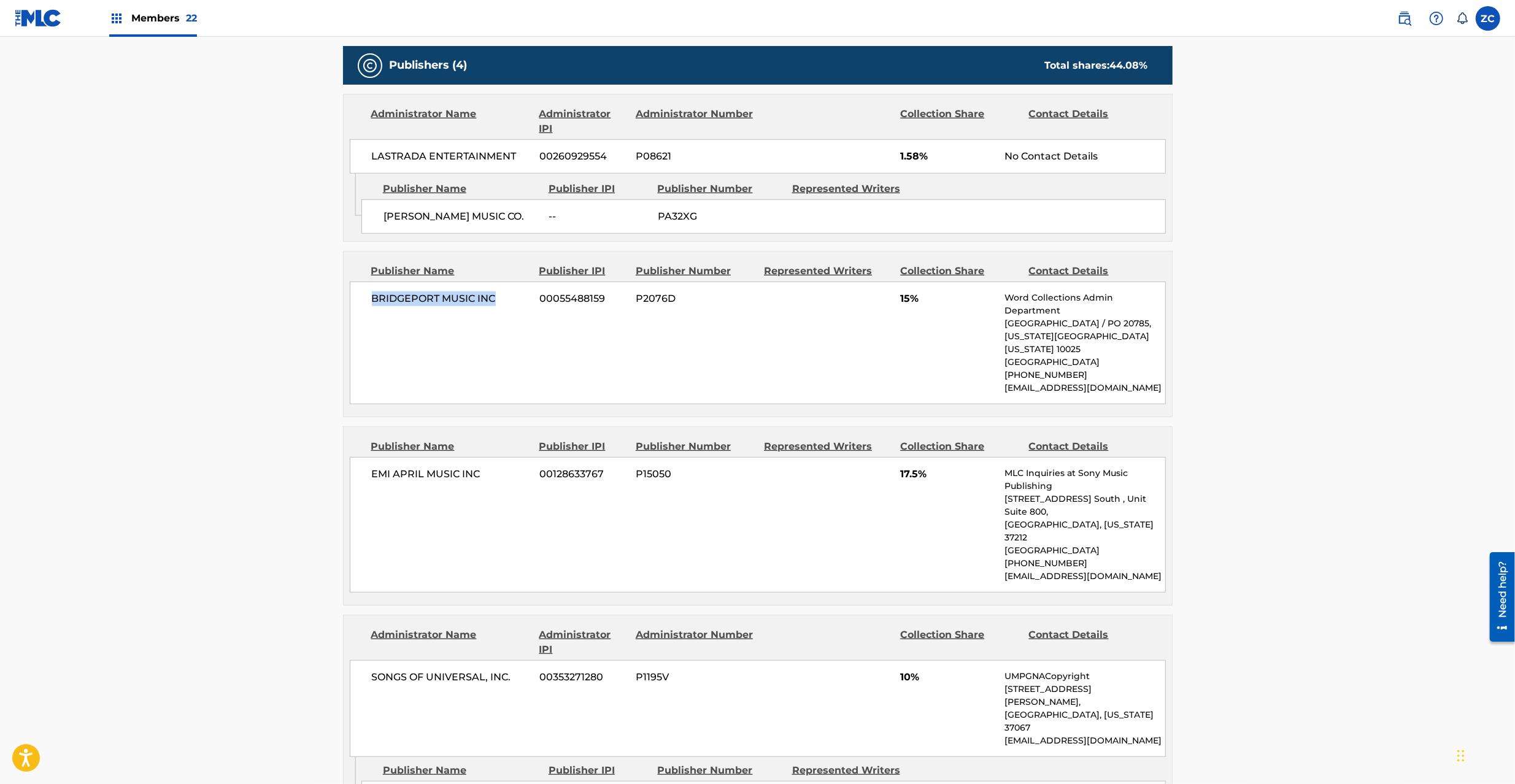
scroll to position [764, 0]
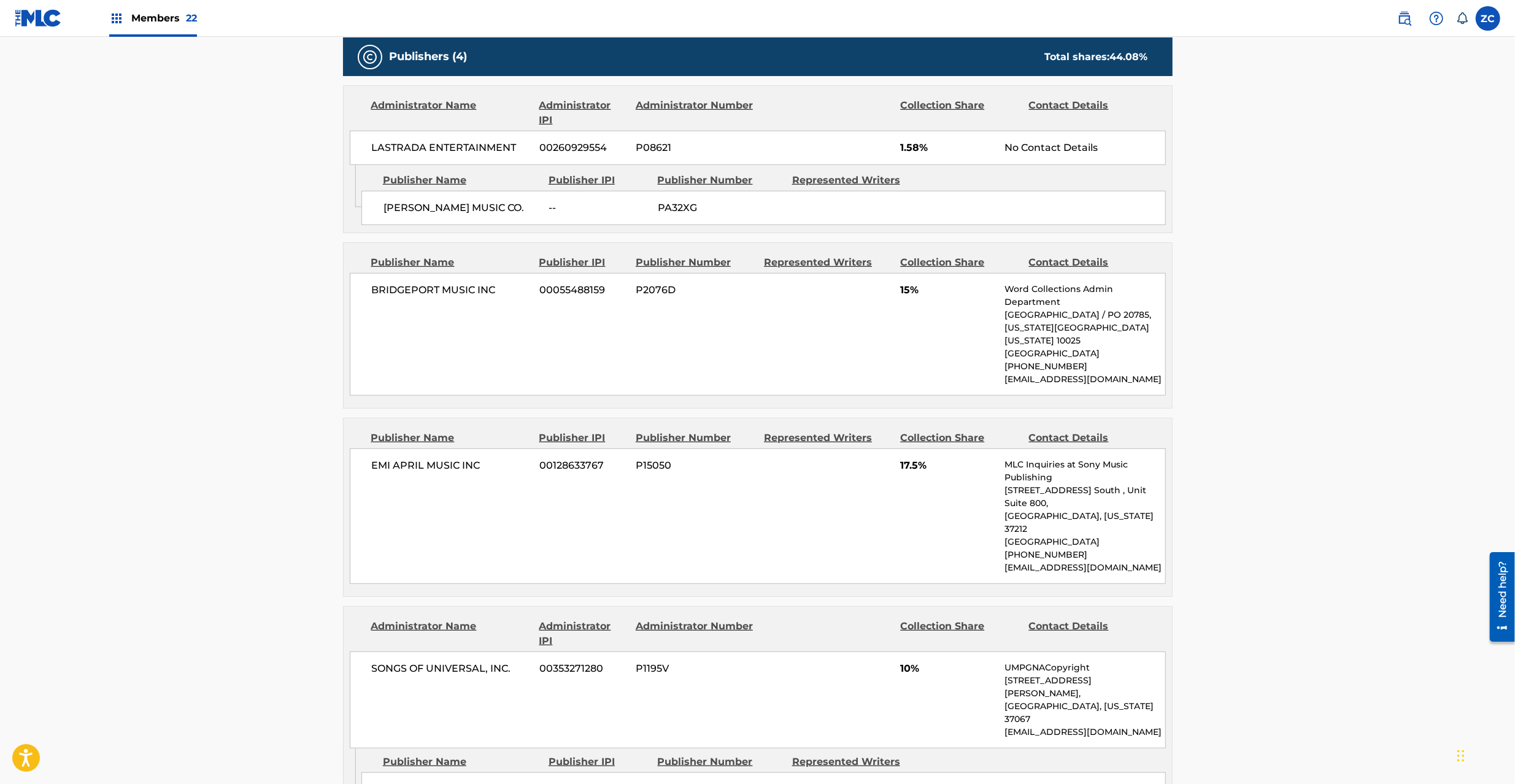
click at [379, 473] on span "EMI APRIL MUSIC INC" at bounding box center [451, 466] width 159 height 14
click at [462, 473] on span "EMI APRIL MUSIC INC" at bounding box center [451, 466] width 159 height 14
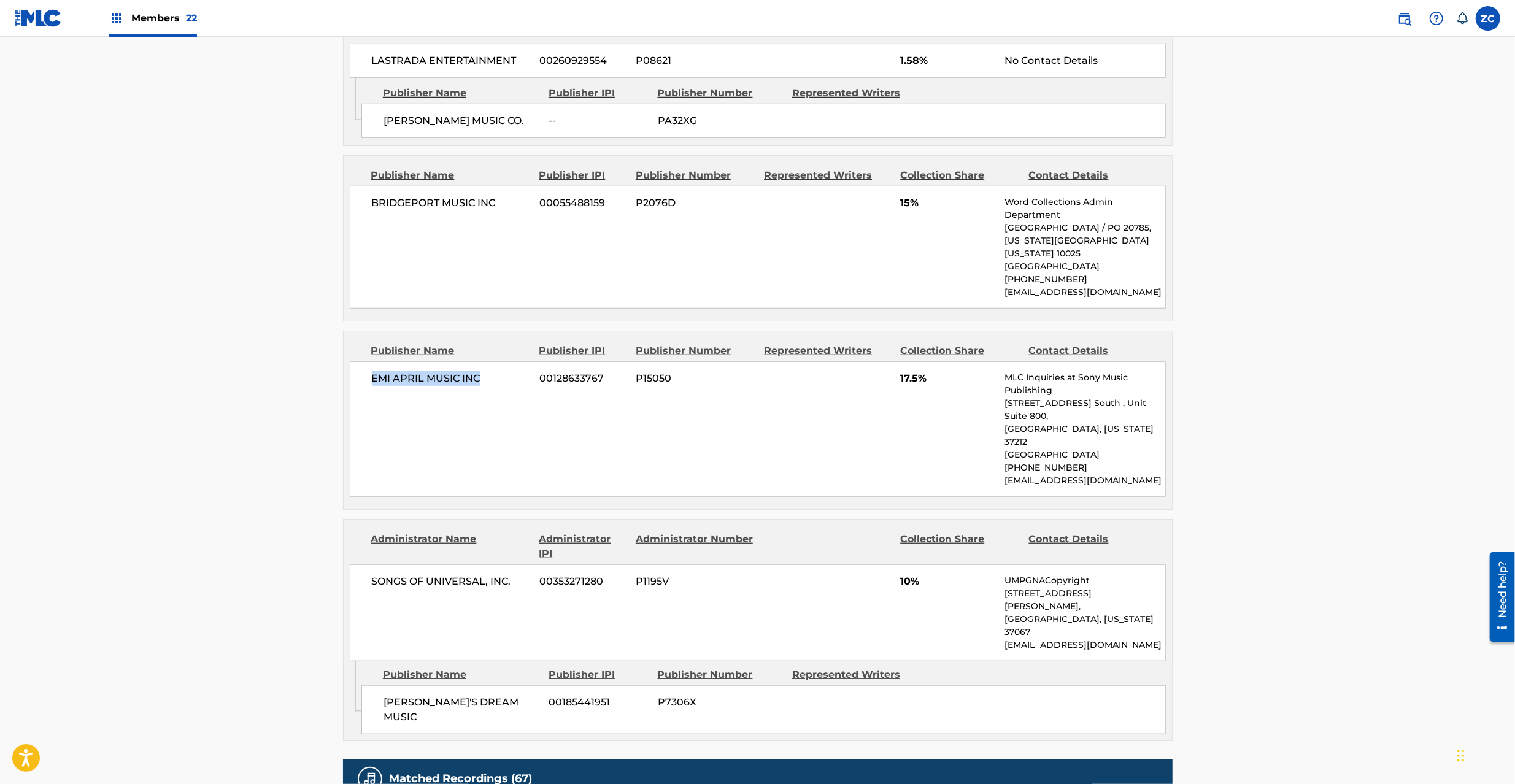
scroll to position [982, 0]
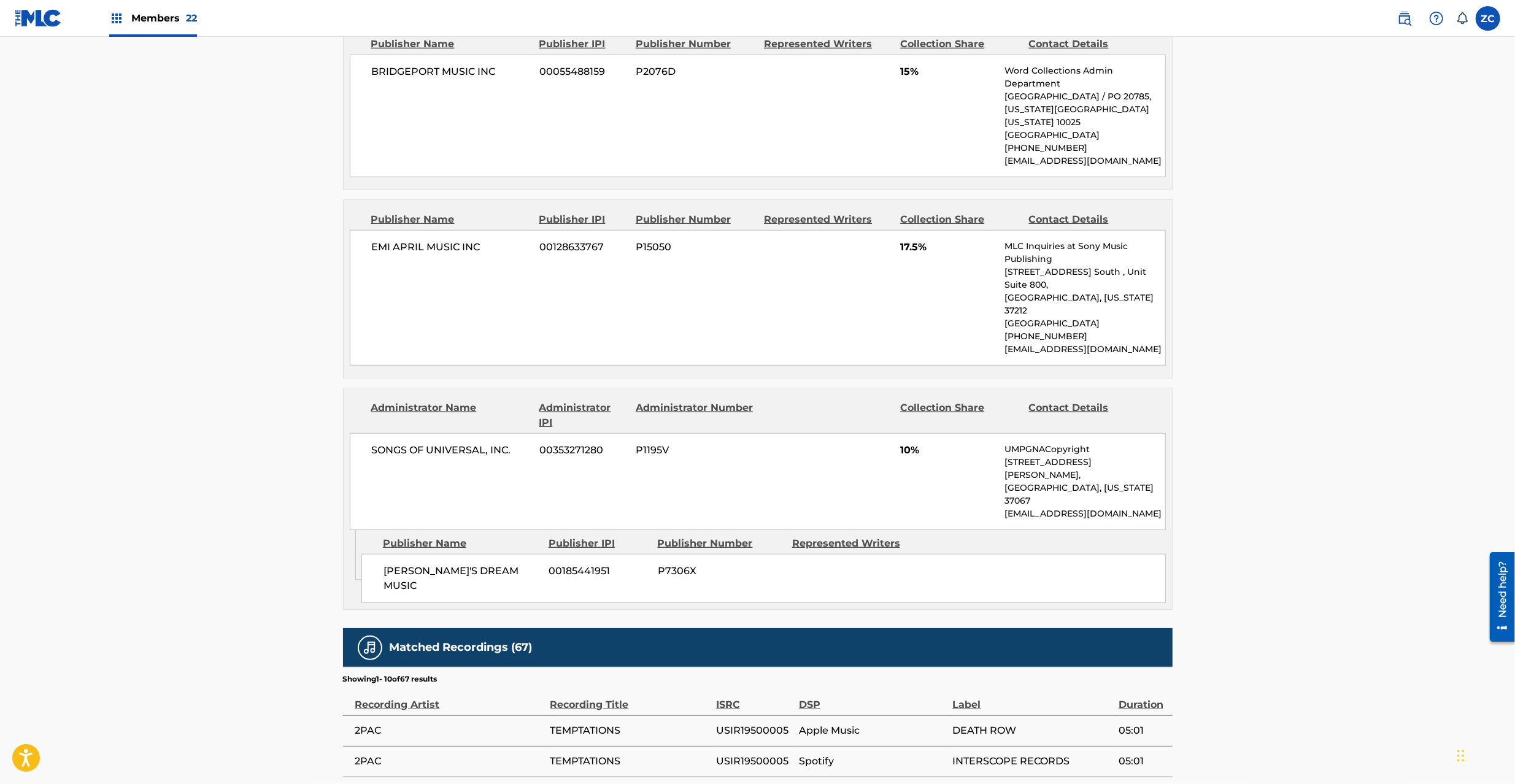
click at [388, 443] on span "SONGS OF UNIVERSAL, INC." at bounding box center [451, 450] width 159 height 14
click at [513, 443] on span "SONGS OF UNIVERSAL, INC." at bounding box center [451, 450] width 159 height 14
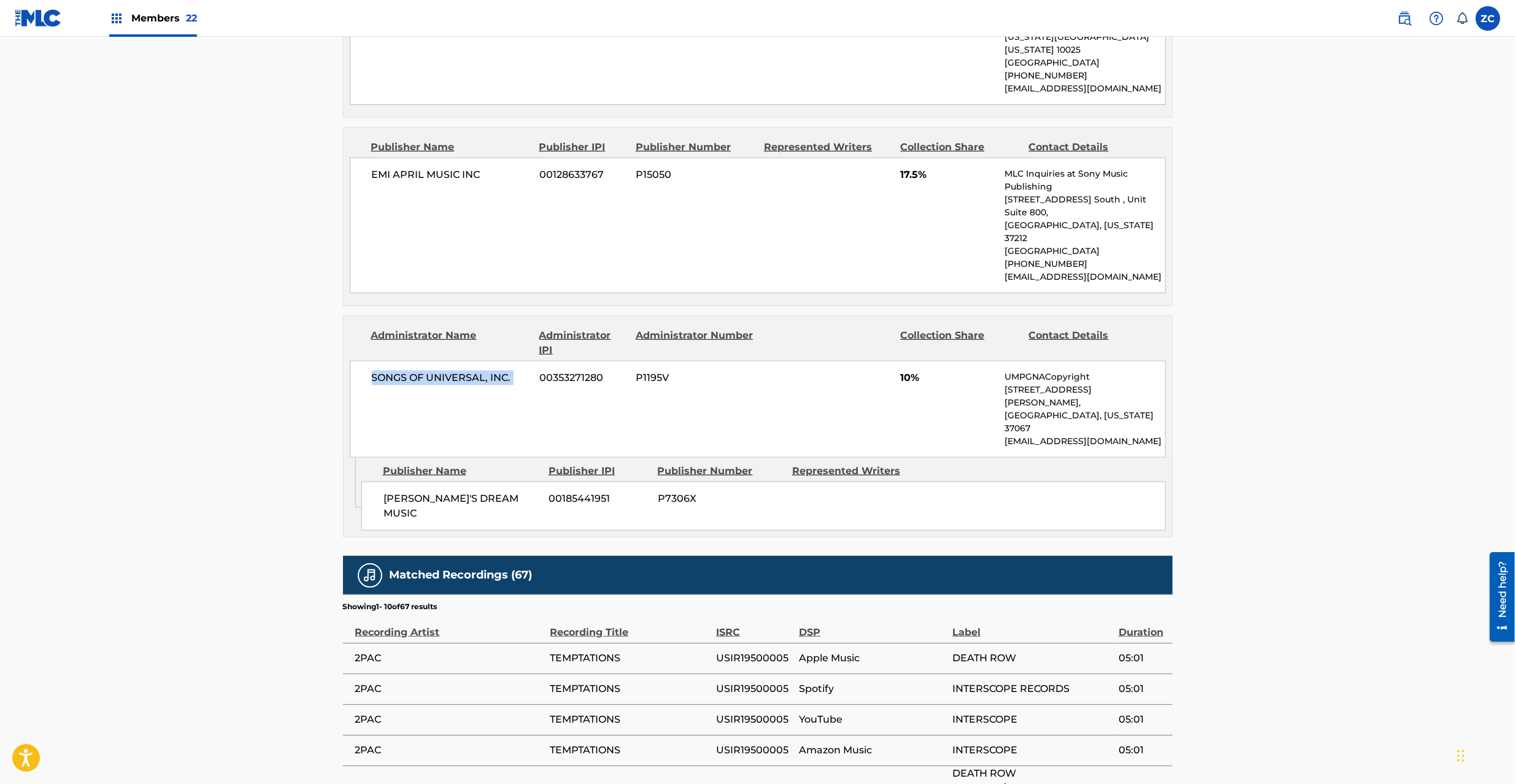
scroll to position [1091, 0]
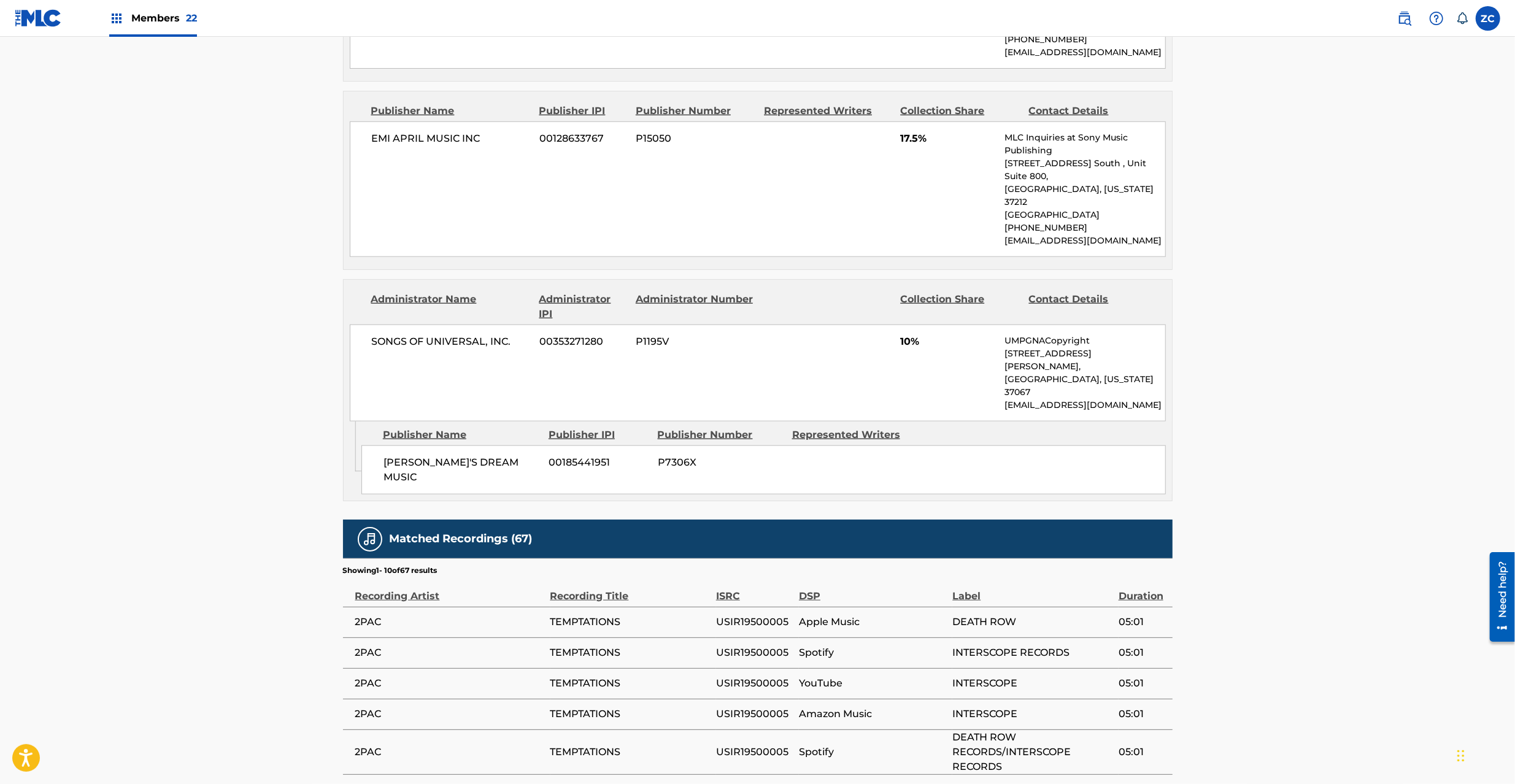
click at [406, 455] on span "[PERSON_NAME]'S DREAM MUSIC" at bounding box center [462, 470] width 157 height 29
click at [496, 455] on span "[PERSON_NAME]'S DREAM MUSIC" at bounding box center [462, 470] width 157 height 29
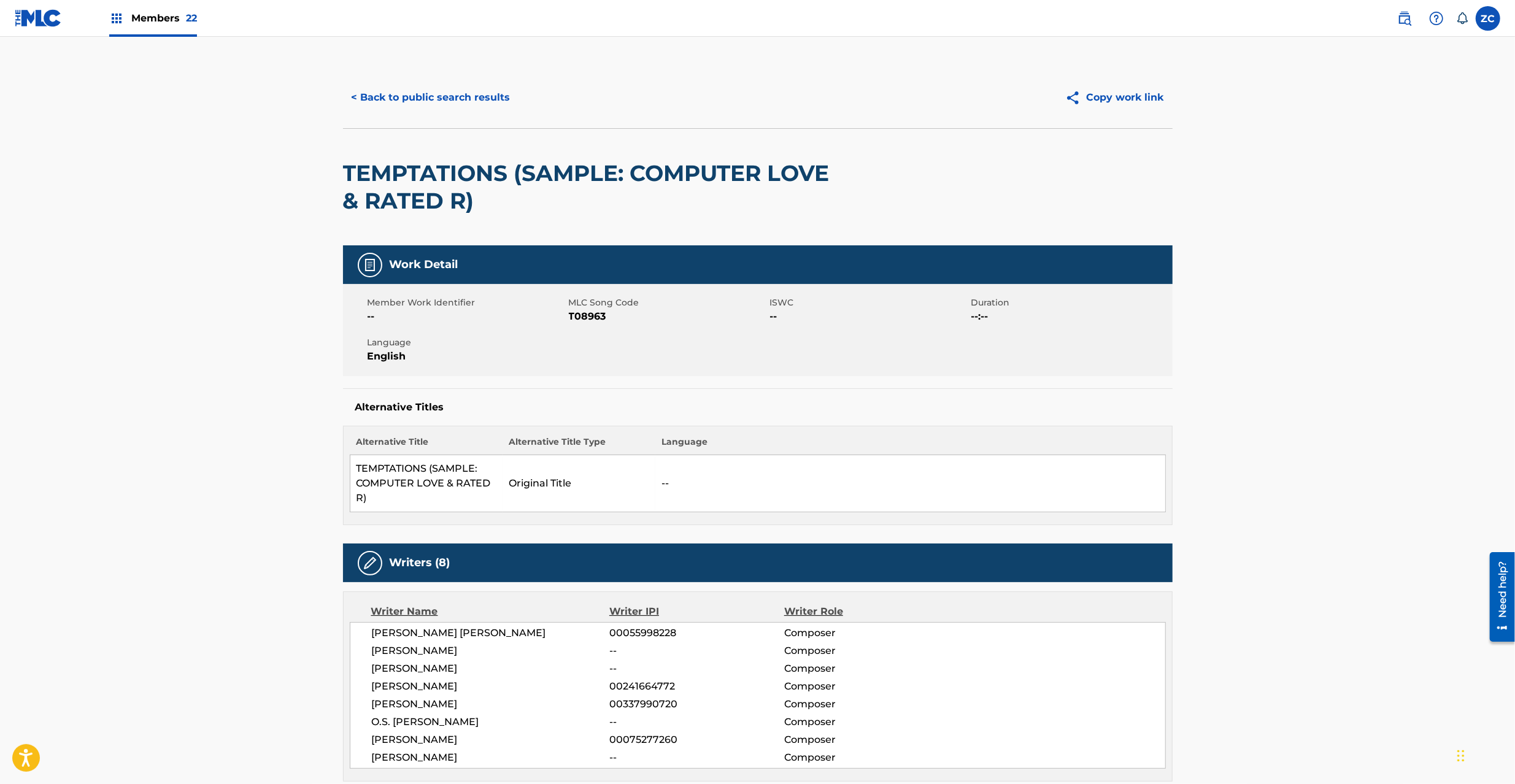
scroll to position [0, 0]
click at [481, 100] on button "< Back to public search results" at bounding box center [431, 98] width 176 height 31
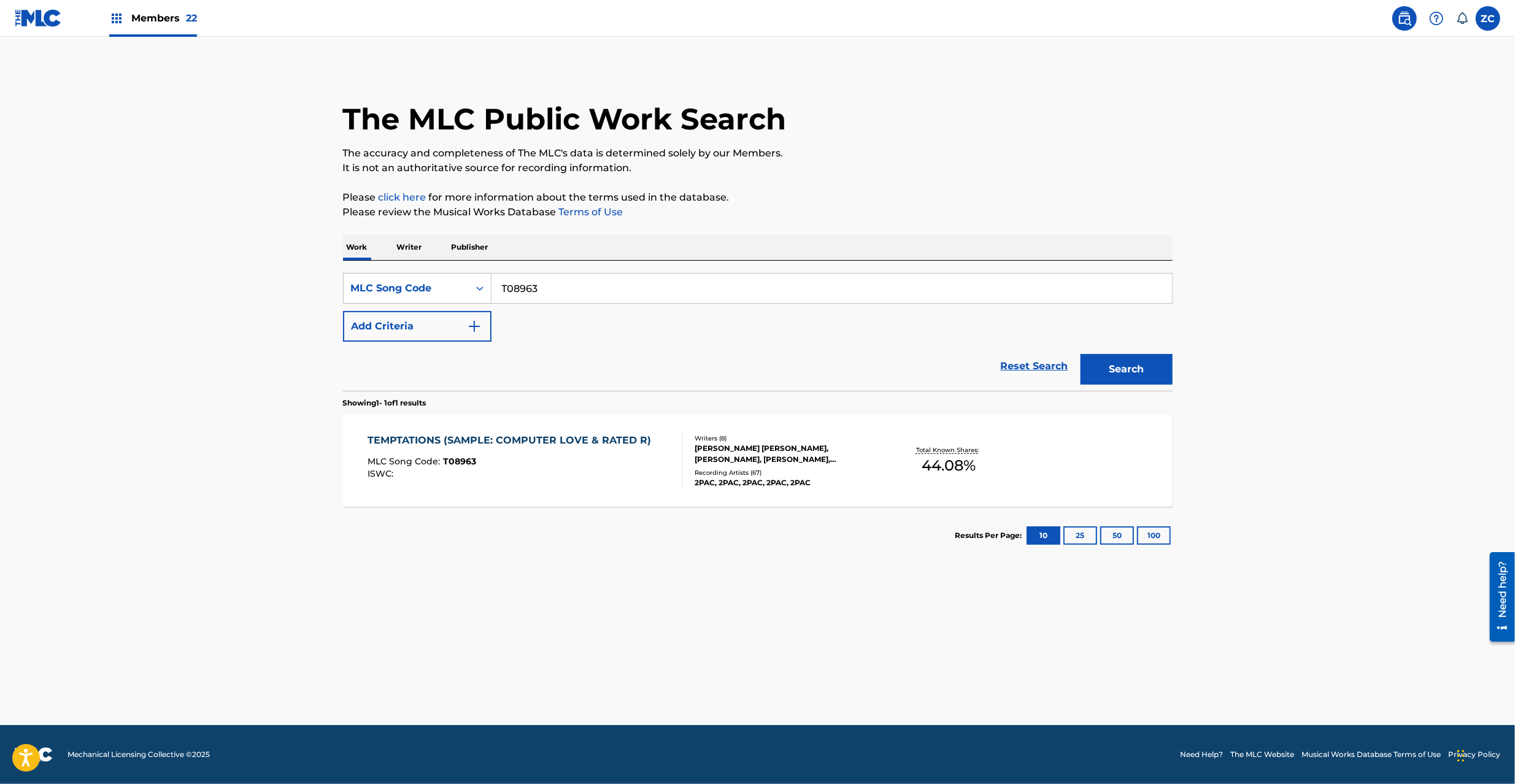
click at [597, 290] on input "T08963" at bounding box center [832, 288] width 681 height 29
paste input "PV8QBR"
type input "PV8QBR"
click at [1127, 382] on button "Search" at bounding box center [1127, 369] width 92 height 31
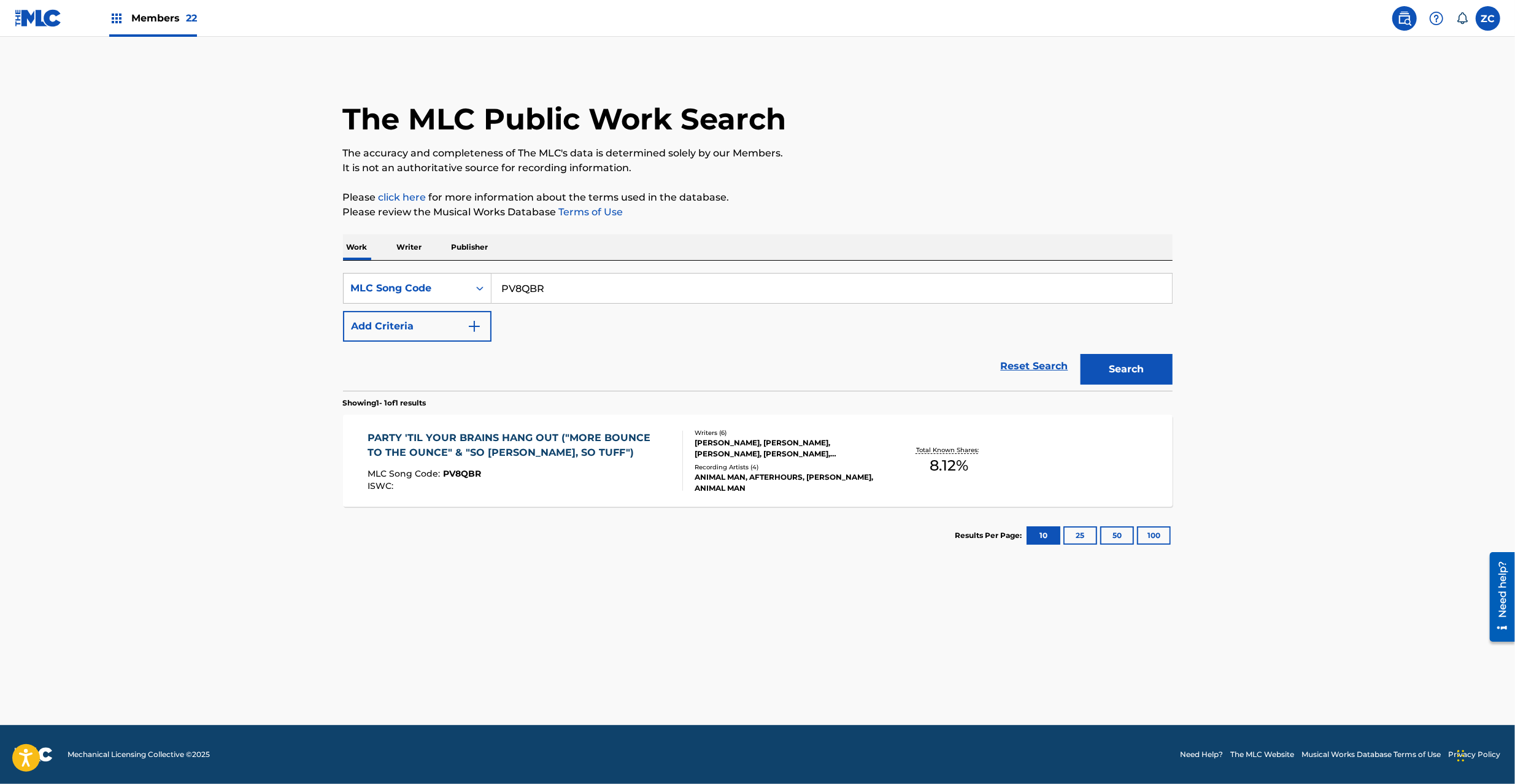
click at [733, 474] on div "ANIMAL MAN, AFTERHOURS, [PERSON_NAME], ANIMAL MAN" at bounding box center [787, 483] width 185 height 22
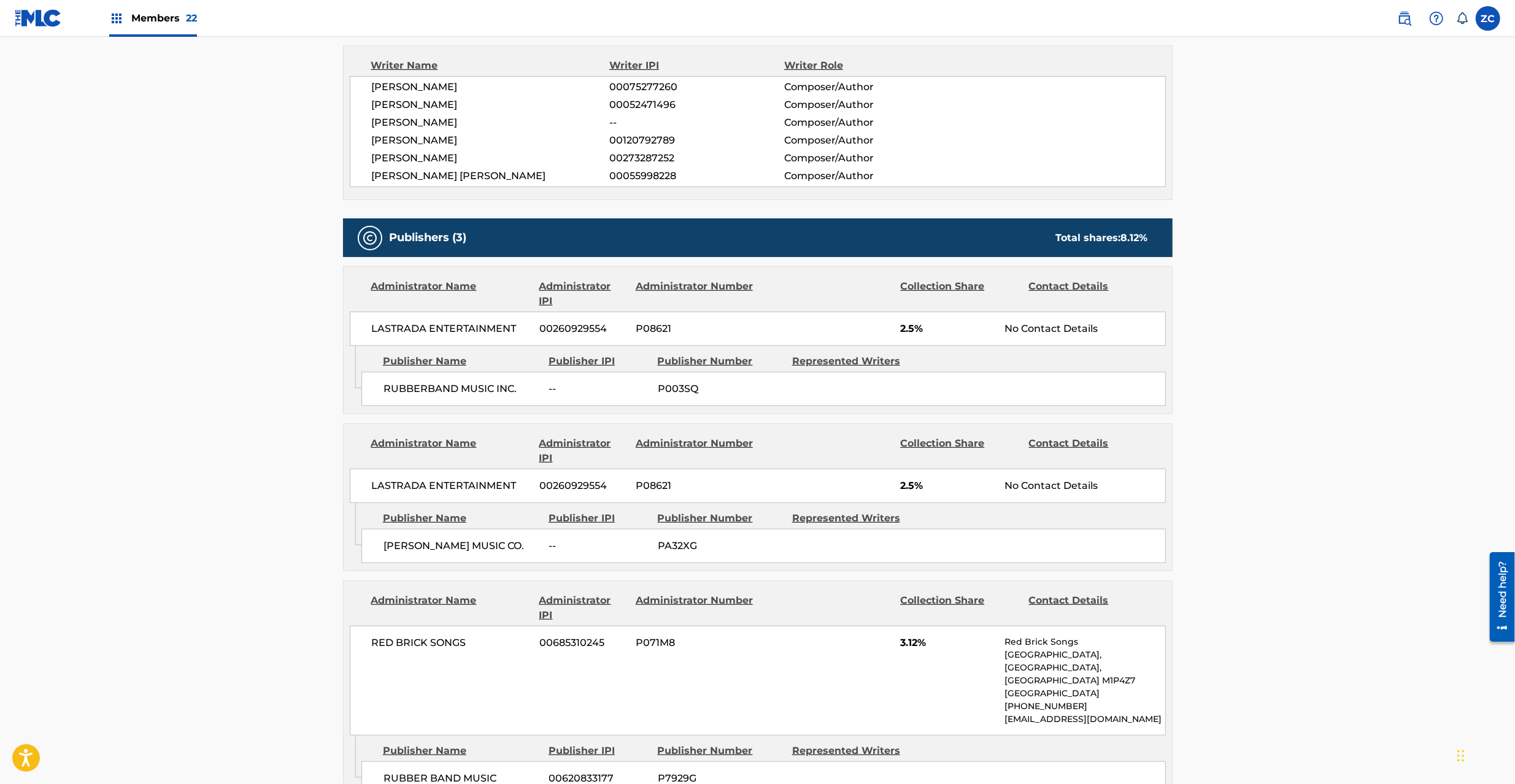
scroll to position [654, 0]
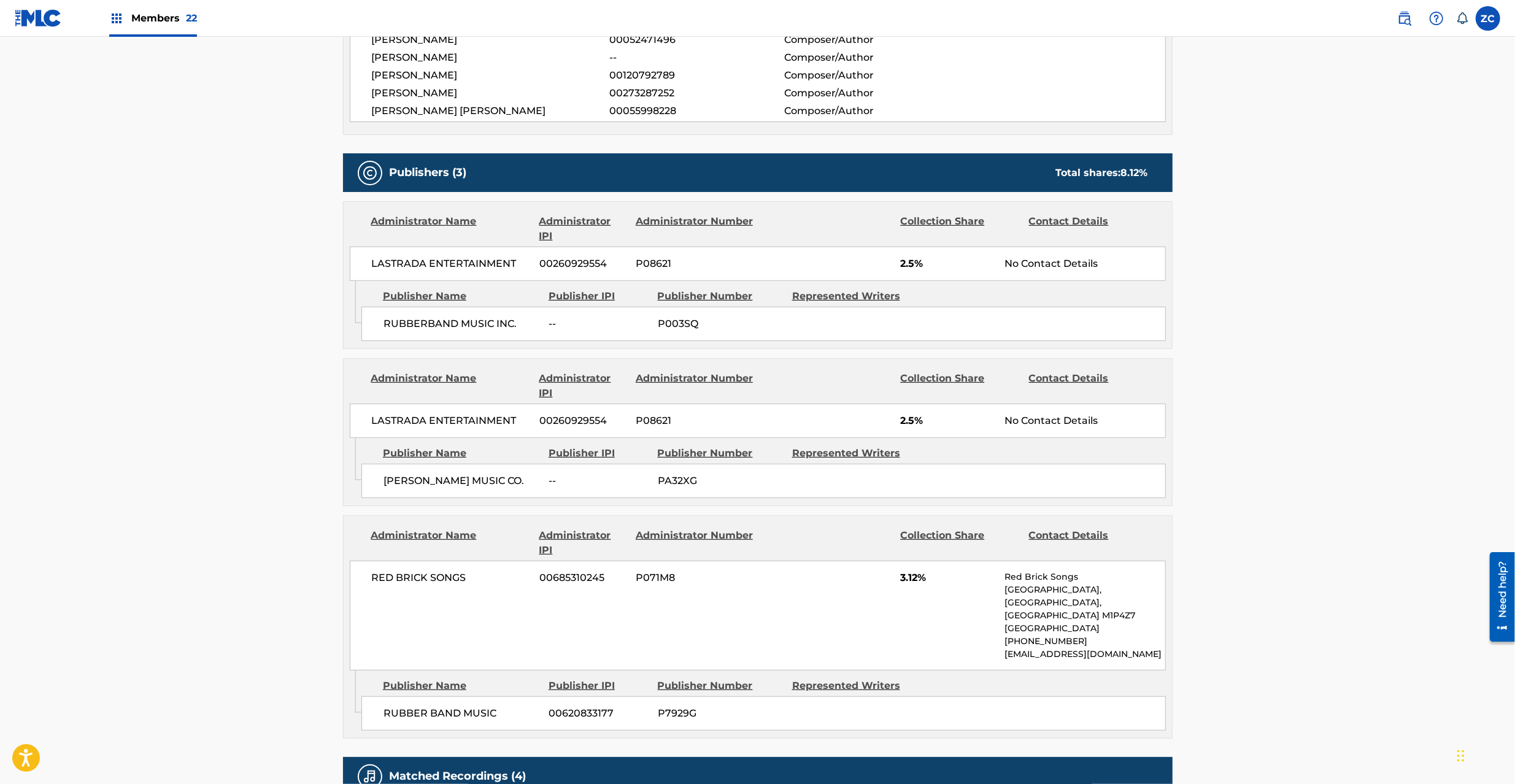
click at [403, 268] on span "LASTRADA ENTERTAINMENT" at bounding box center [451, 264] width 159 height 14
click at [499, 264] on span "LASTRADA ENTERTAINMENT" at bounding box center [451, 264] width 159 height 14
click at [414, 325] on span "RUBBERBAND MUSIC INC." at bounding box center [462, 324] width 157 height 14
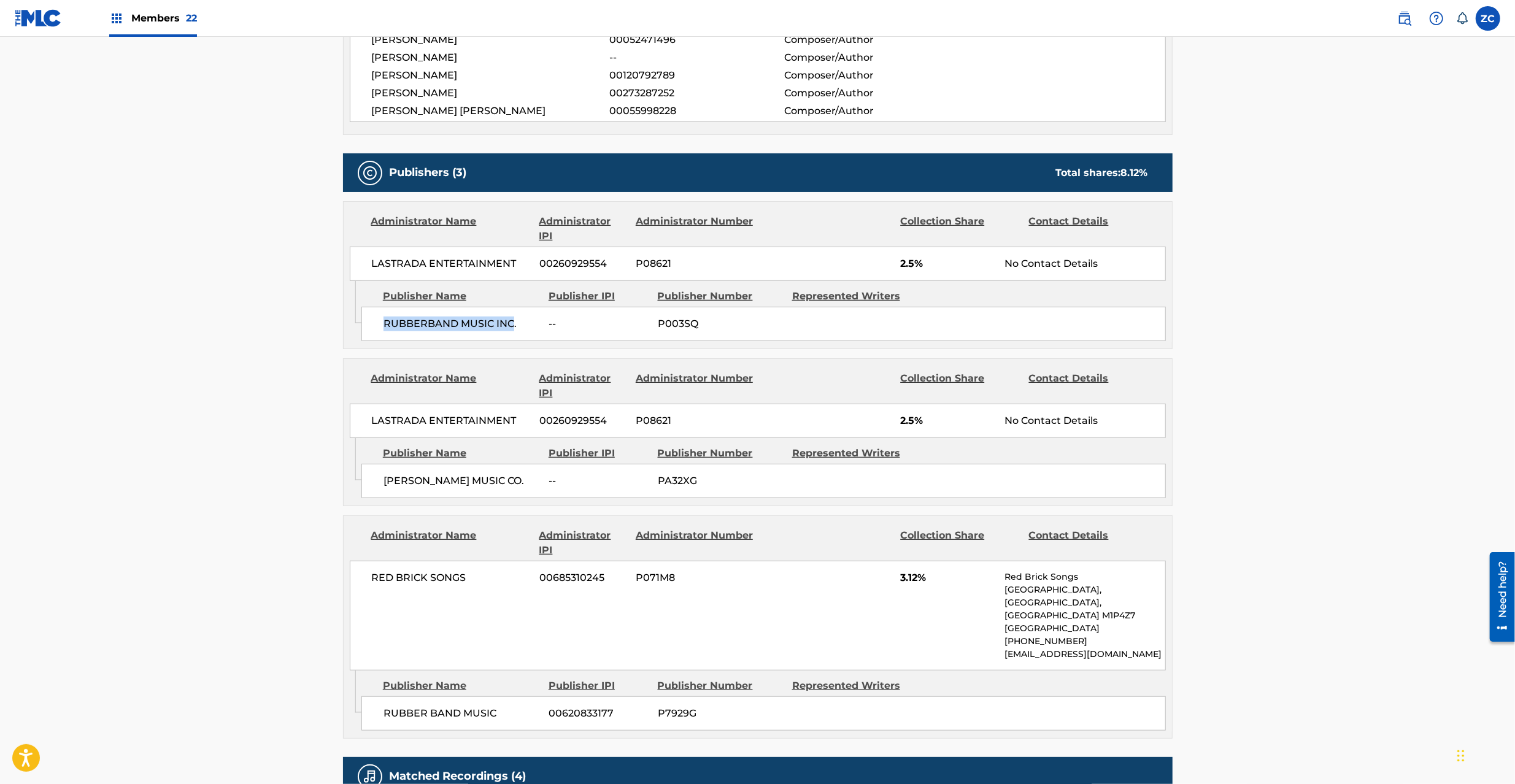
click at [508, 325] on span "RUBBERBAND MUSIC INC." at bounding box center [462, 324] width 157 height 14
click at [398, 426] on span "LASTRADA ENTERTAINMENT" at bounding box center [451, 421] width 159 height 14
click at [495, 422] on span "LASTRADA ENTERTAINMENT" at bounding box center [451, 421] width 159 height 14
click at [413, 481] on span "[PERSON_NAME] MUSIC CO." at bounding box center [462, 481] width 157 height 14
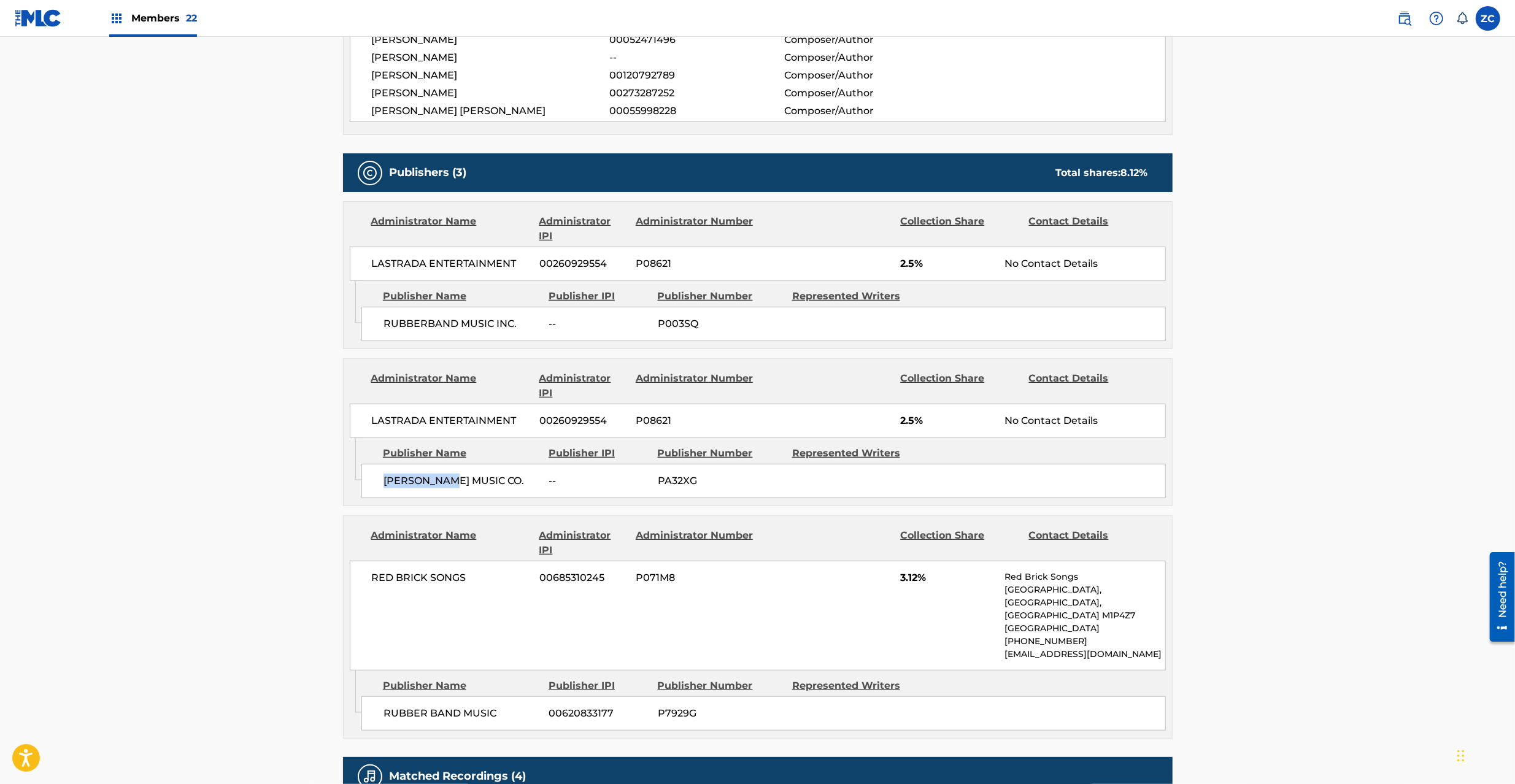
click at [413, 481] on span "[PERSON_NAME] MUSIC CO." at bounding box center [462, 481] width 157 height 14
click at [504, 487] on span "[PERSON_NAME] MUSIC CO." at bounding box center [462, 481] width 157 height 14
click at [384, 578] on span "RED BRICK SONGS" at bounding box center [451, 578] width 159 height 14
click at [452, 582] on span "RED BRICK SONGS" at bounding box center [451, 578] width 159 height 14
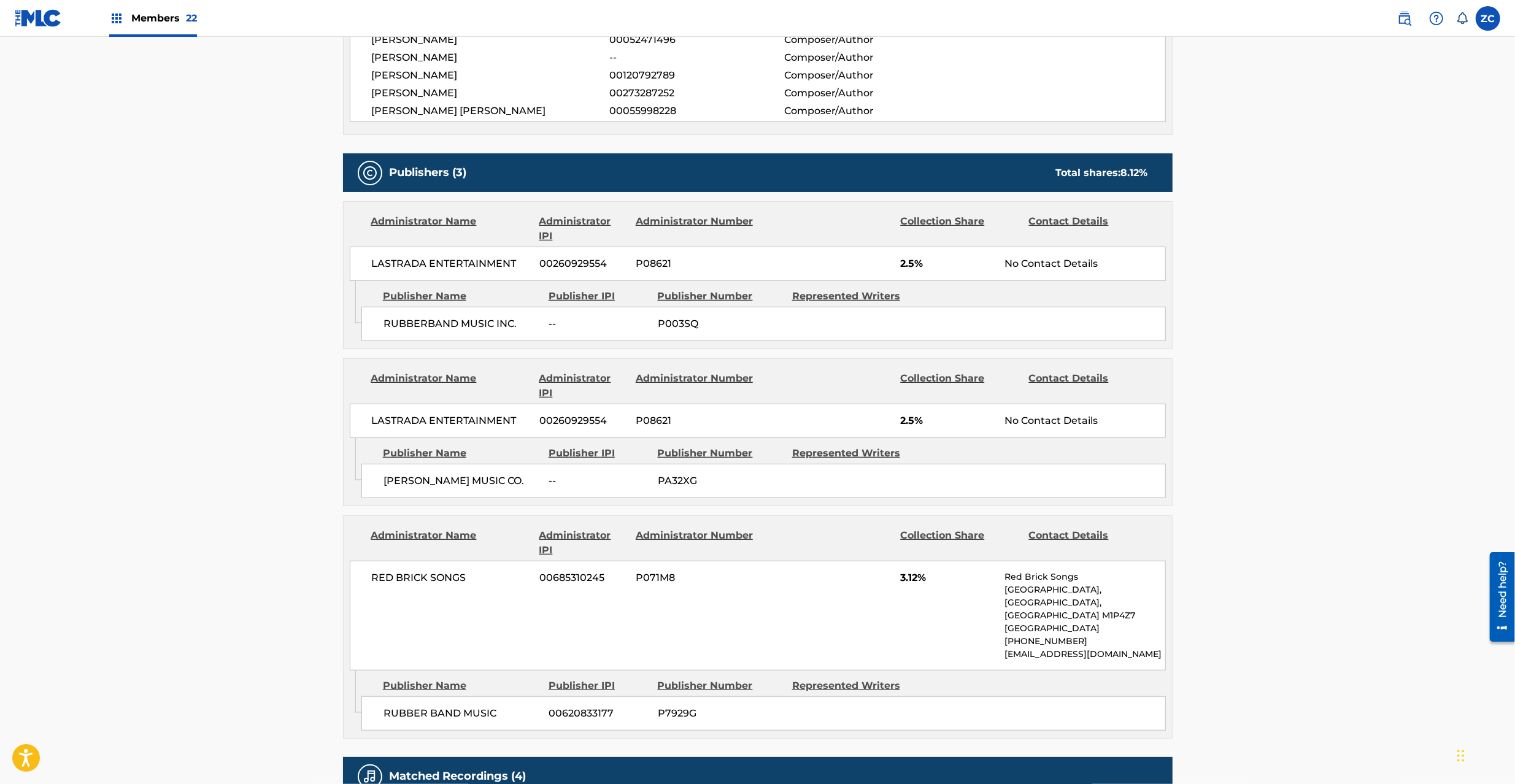
click at [410, 721] on span "RUBBER BAND MUSIC" at bounding box center [462, 713] width 157 height 14
click at [490, 718] on span "RUBBER BAND MUSIC" at bounding box center [462, 713] width 157 height 14
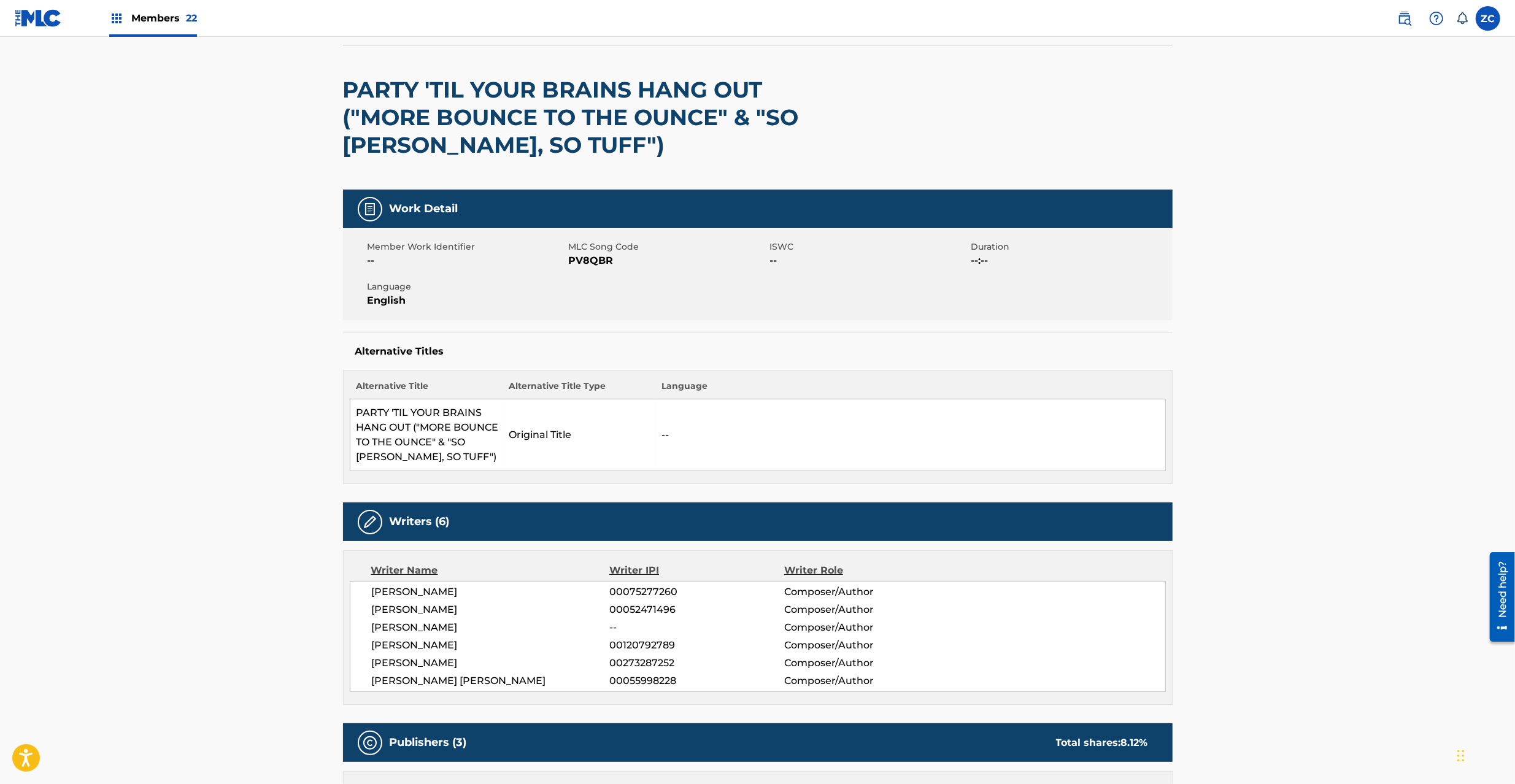
scroll to position [0, 0]
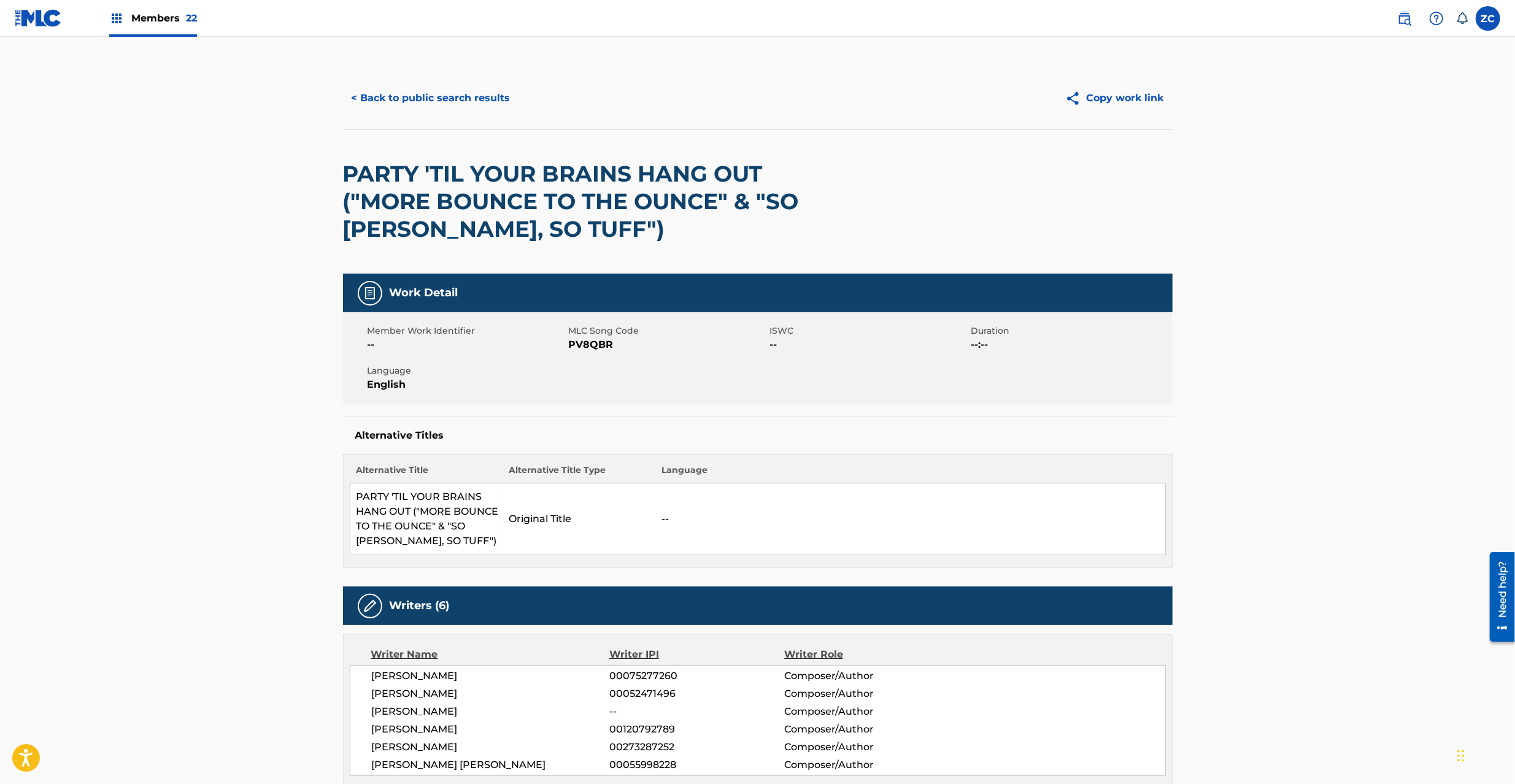
click at [462, 92] on button "< Back to public search results" at bounding box center [431, 98] width 176 height 31
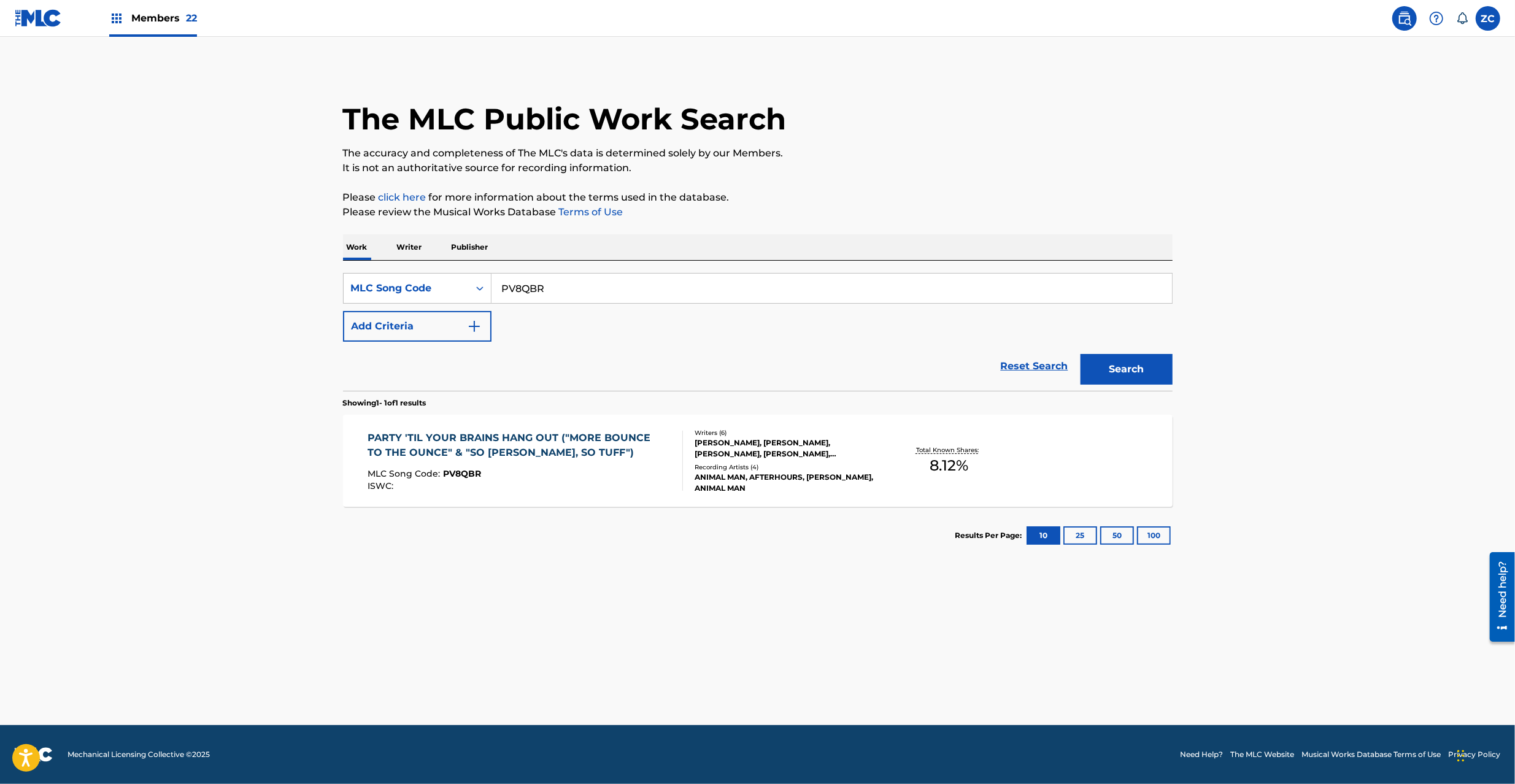
click at [614, 282] on input "PV8QBR" at bounding box center [832, 288] width 681 height 29
paste input "D12018"
type input "D12018"
click at [1148, 373] on button "Search" at bounding box center [1127, 369] width 92 height 31
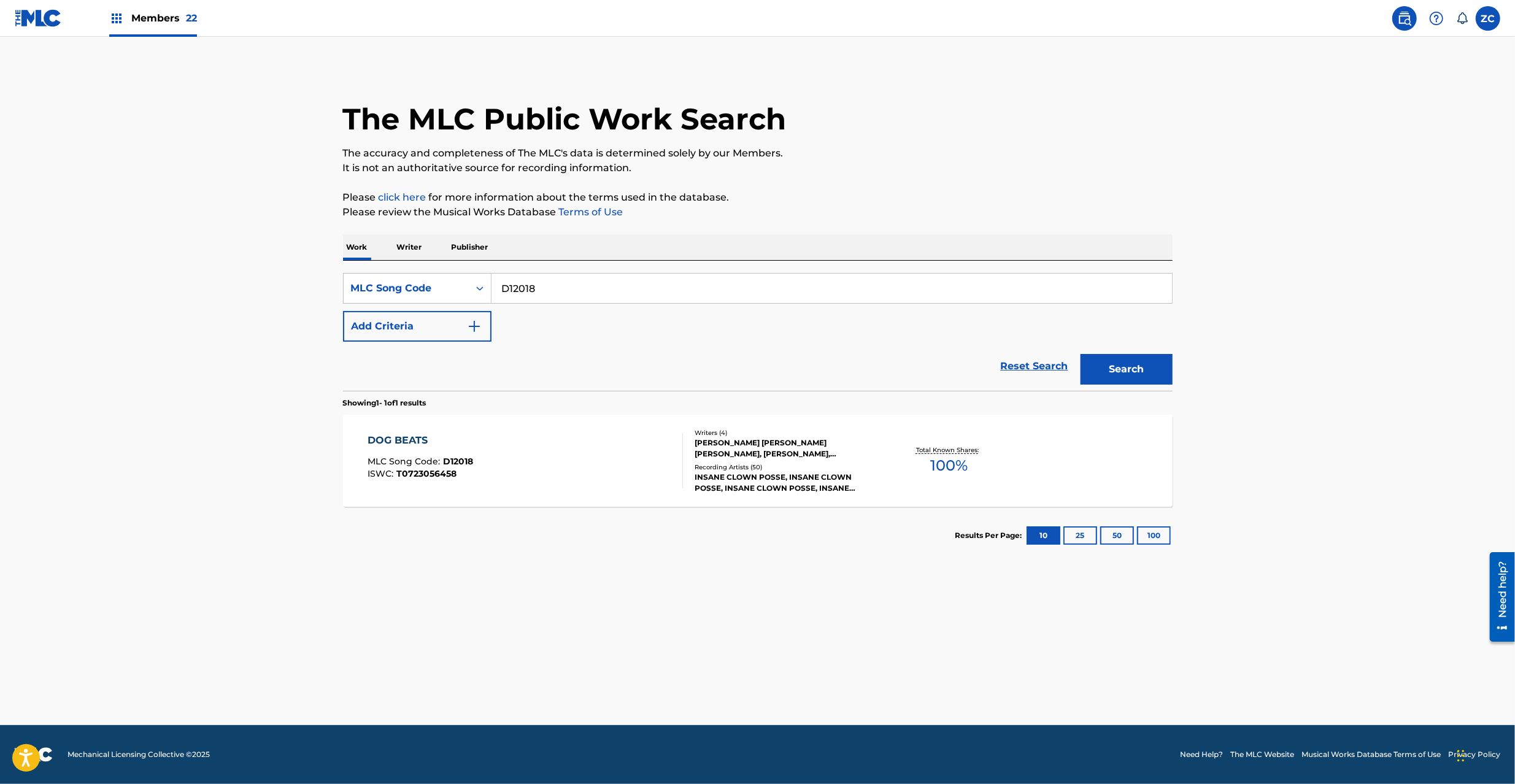
click at [747, 462] on div "Writers ( 4 ) [PERSON_NAME] [PERSON_NAME] [PERSON_NAME], [PERSON_NAME], [PERSON…" at bounding box center [781, 461] width 197 height 65
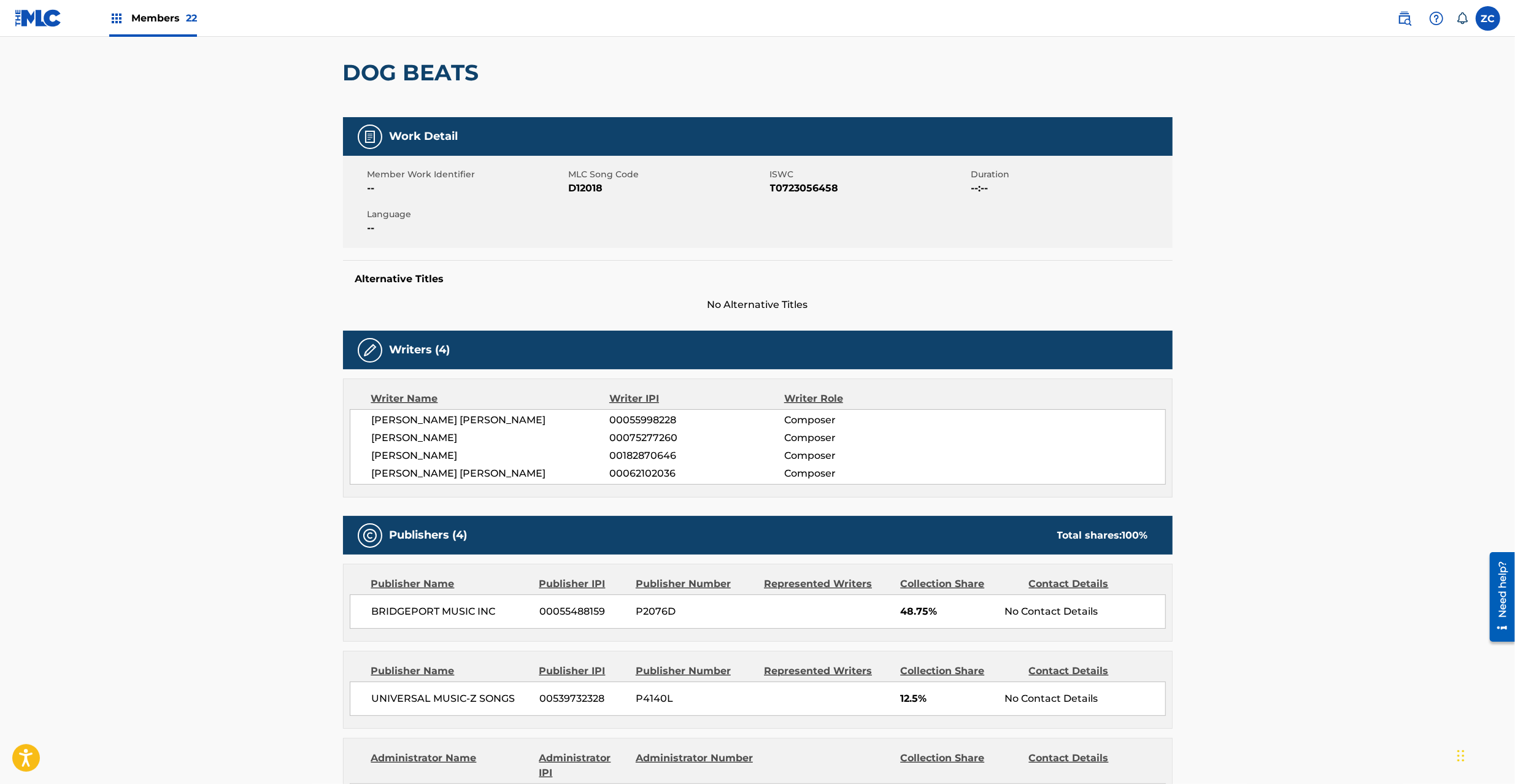
scroll to position [219, 0]
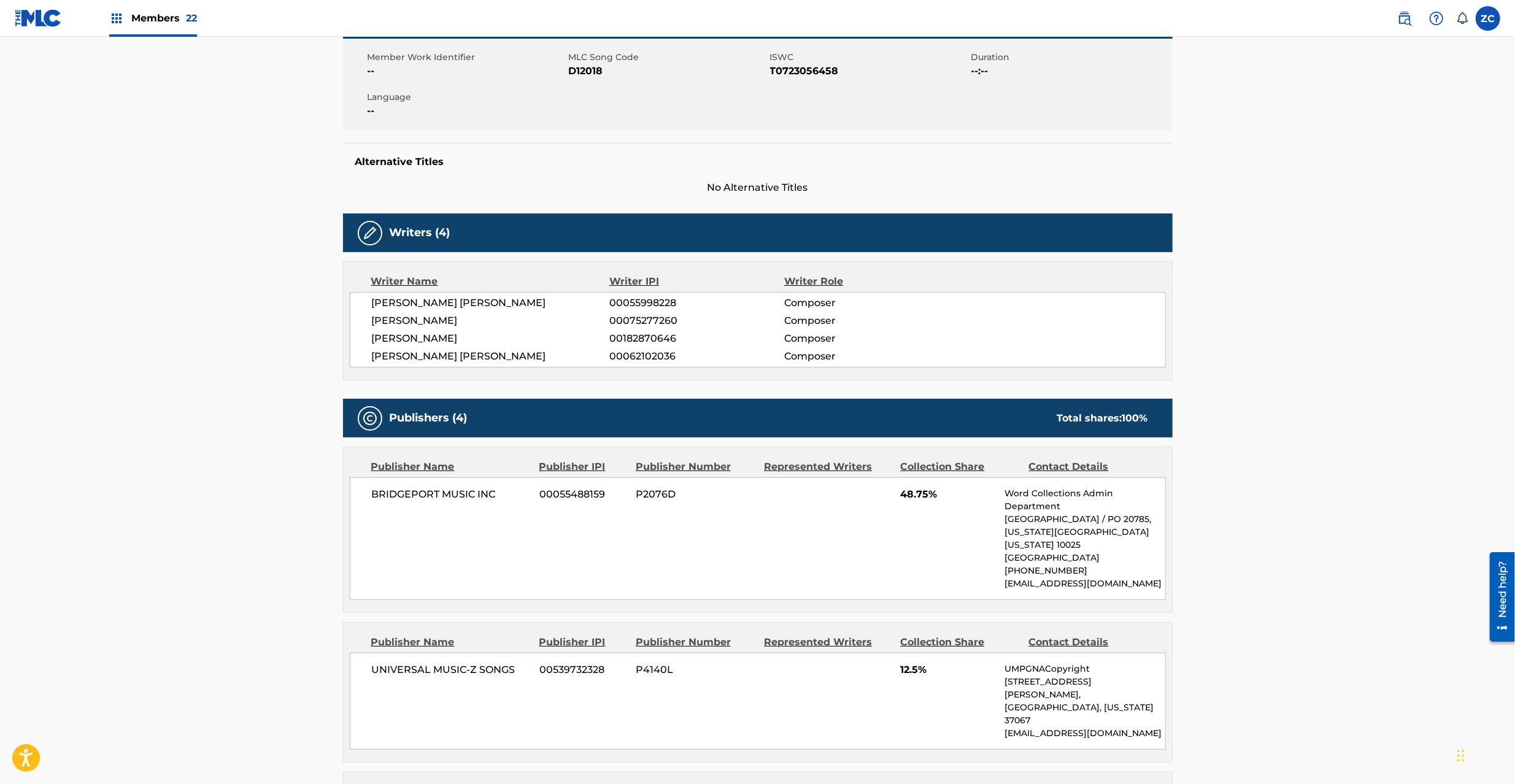
click at [392, 496] on span "BRIDGEPORT MUSIC INC" at bounding box center [451, 495] width 159 height 14
click at [489, 497] on span "BRIDGEPORT MUSIC INC" at bounding box center [451, 495] width 159 height 14
click at [392, 663] on div "UNIVERSAL MUSIC-Z SONGS 00539732328 P4140L 12.5% UMPGNACopyright [STREET_ADDRES…" at bounding box center [758, 701] width 816 height 97
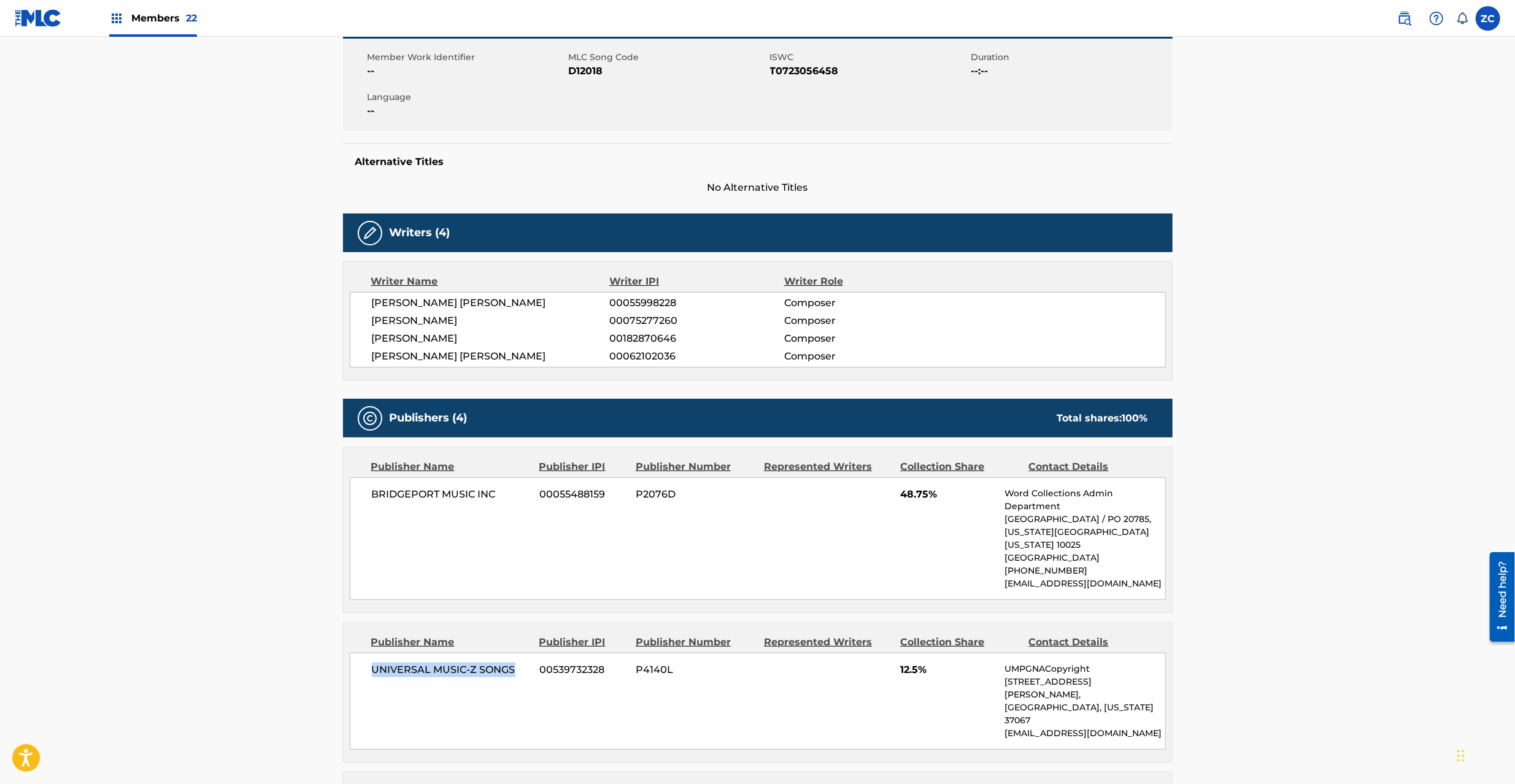
click at [511, 673] on span "UNIVERSAL MUSIC-Z SONGS" at bounding box center [451, 670] width 159 height 14
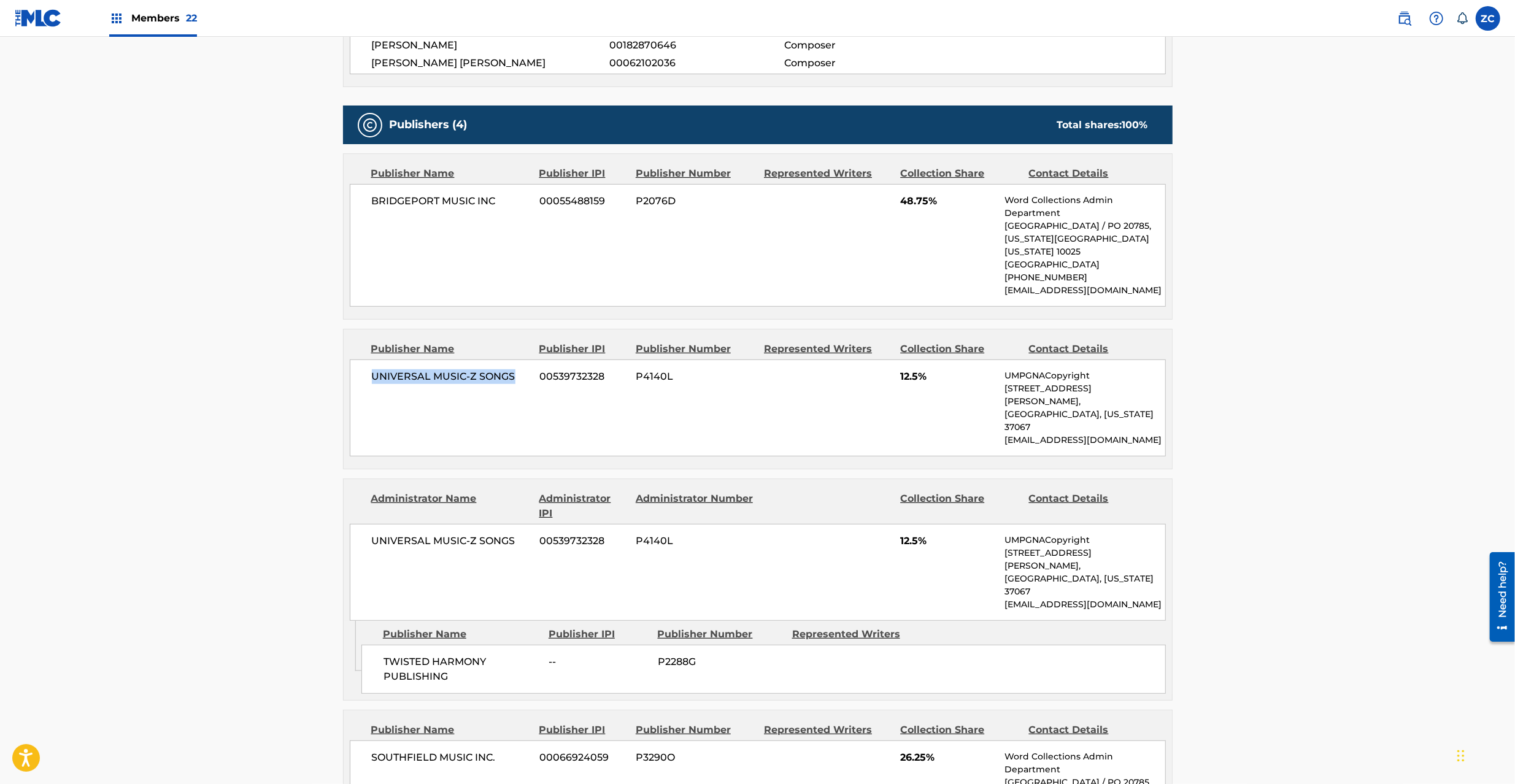
scroll to position [546, 0]
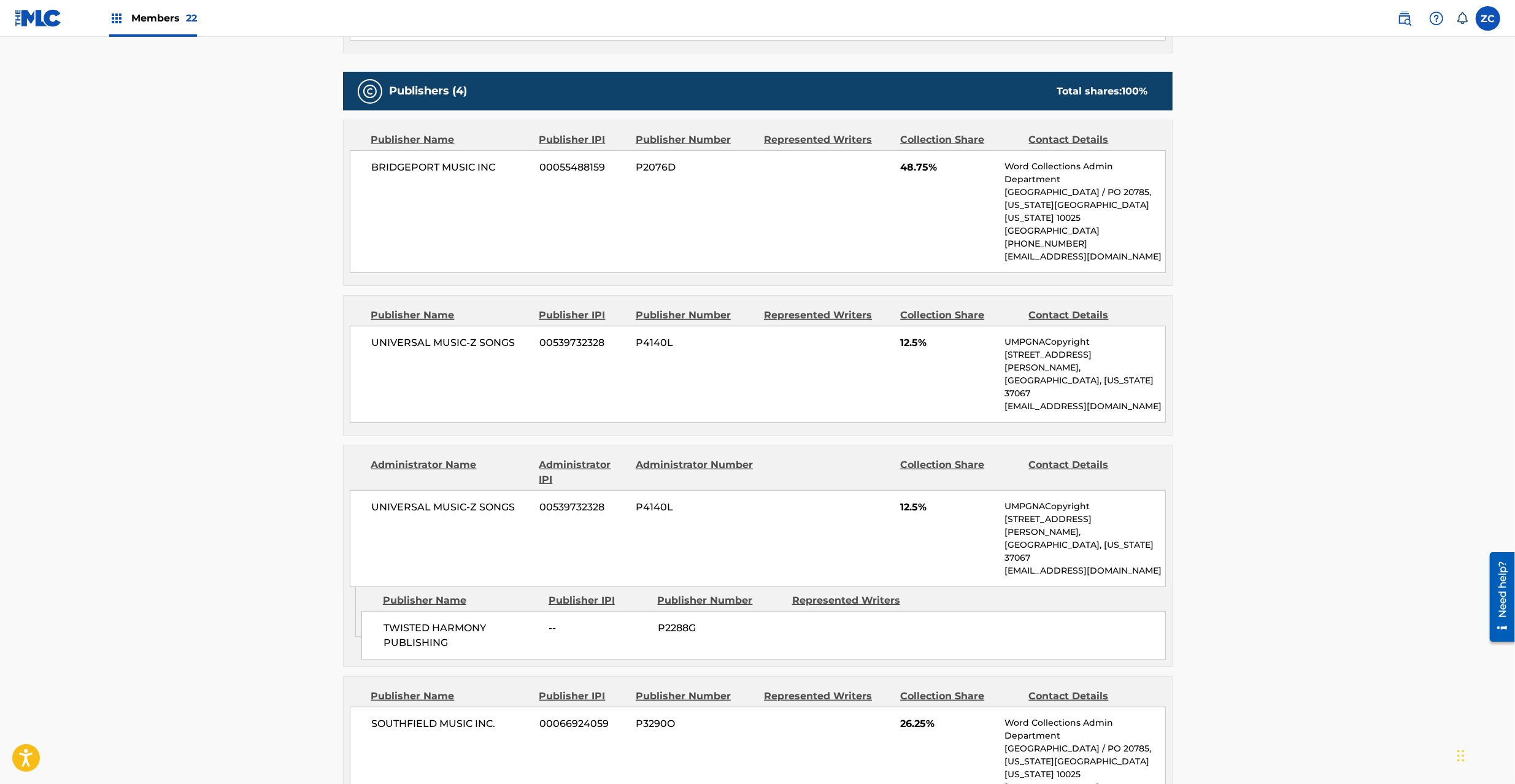
click at [403, 500] on span "UNIVERSAL MUSIC-Z SONGS" at bounding box center [451, 508] width 159 height 14
click at [498, 500] on span "UNIVERSAL MUSIC-Z SONGS" at bounding box center [451, 508] width 159 height 14
click at [403, 621] on span "TWISTED HARMONY PUBLISHING" at bounding box center [462, 635] width 157 height 29
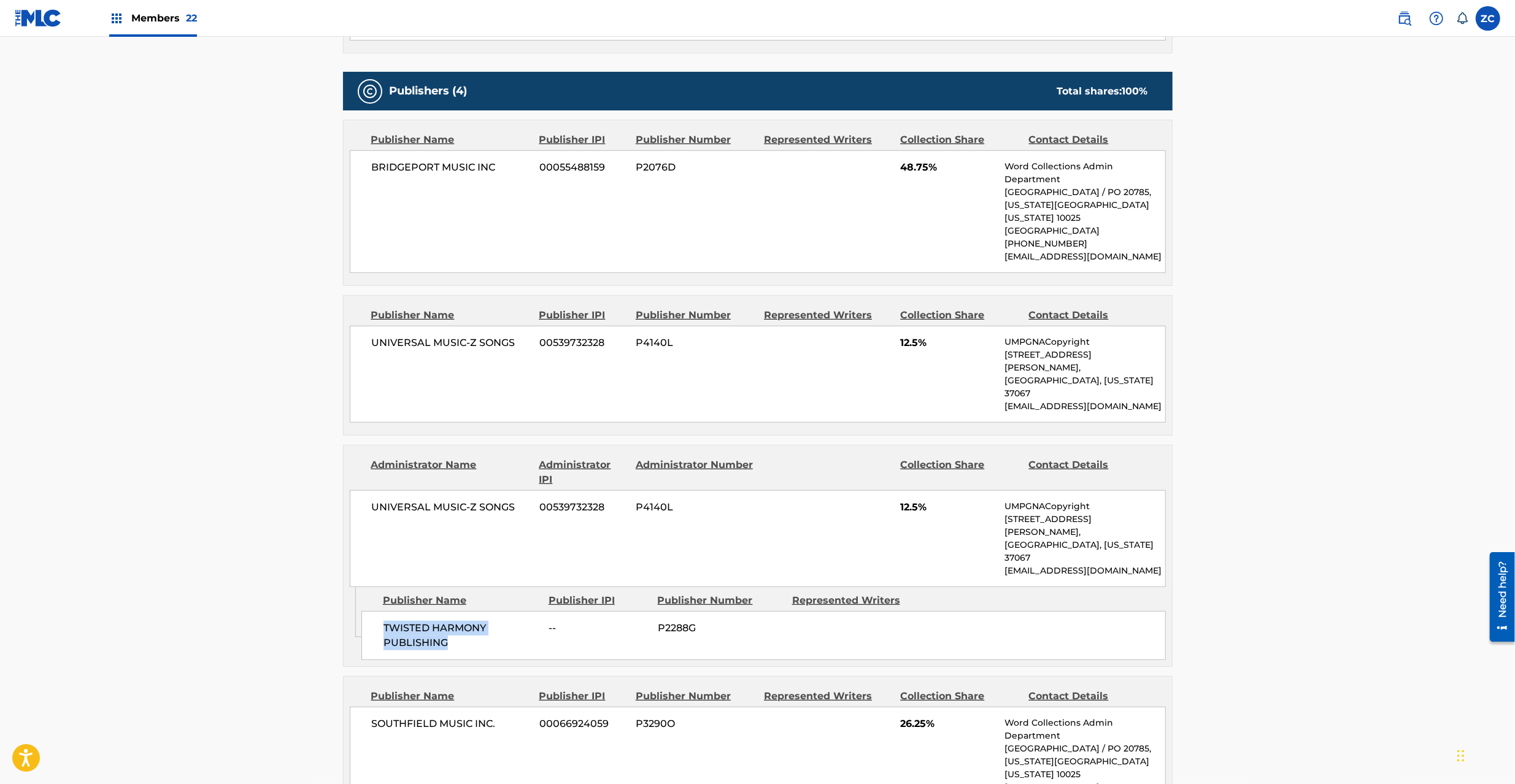
click at [430, 621] on span "TWISTED HARMONY PUBLISHING" at bounding box center [462, 635] width 157 height 29
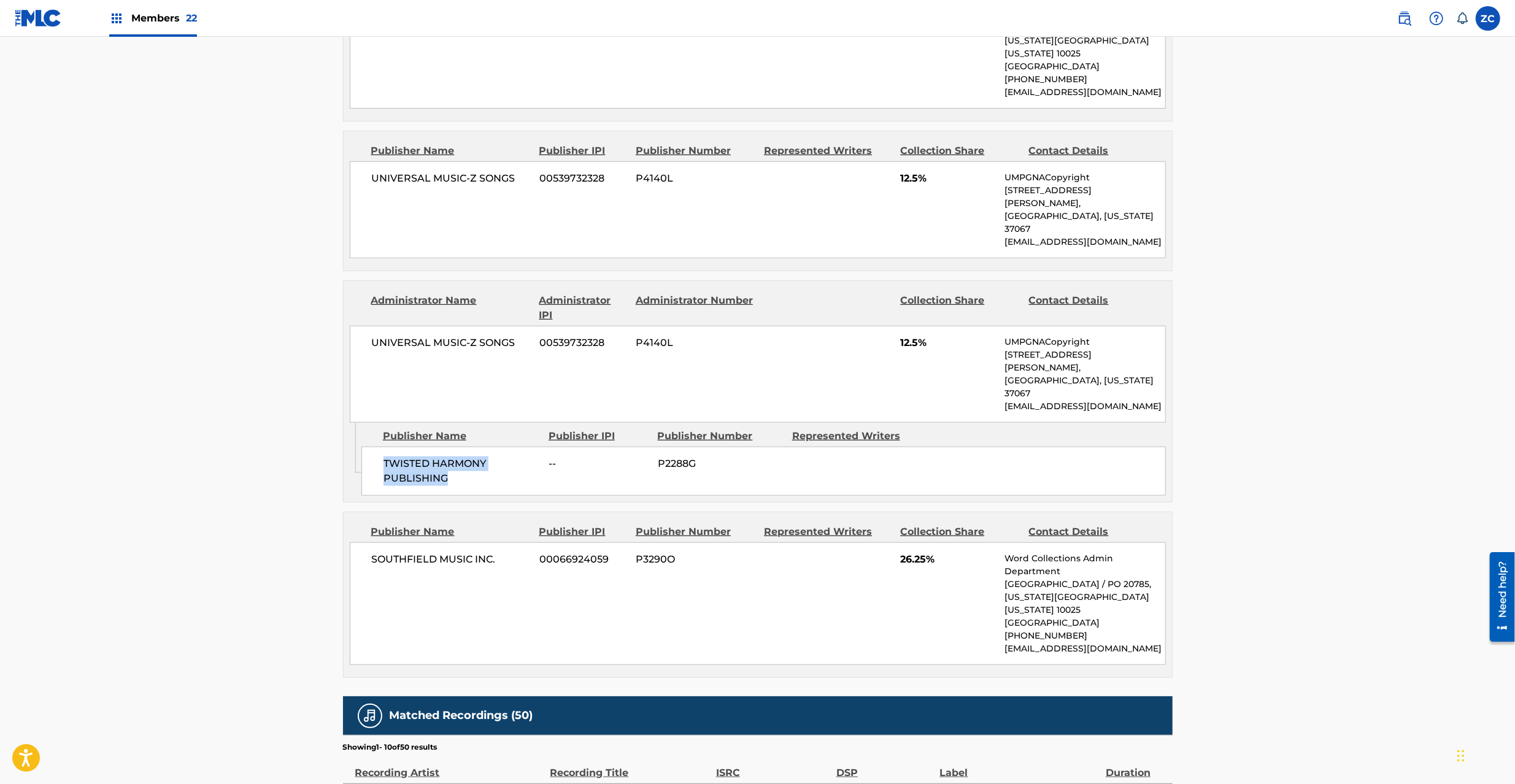
scroll to position [764, 0]
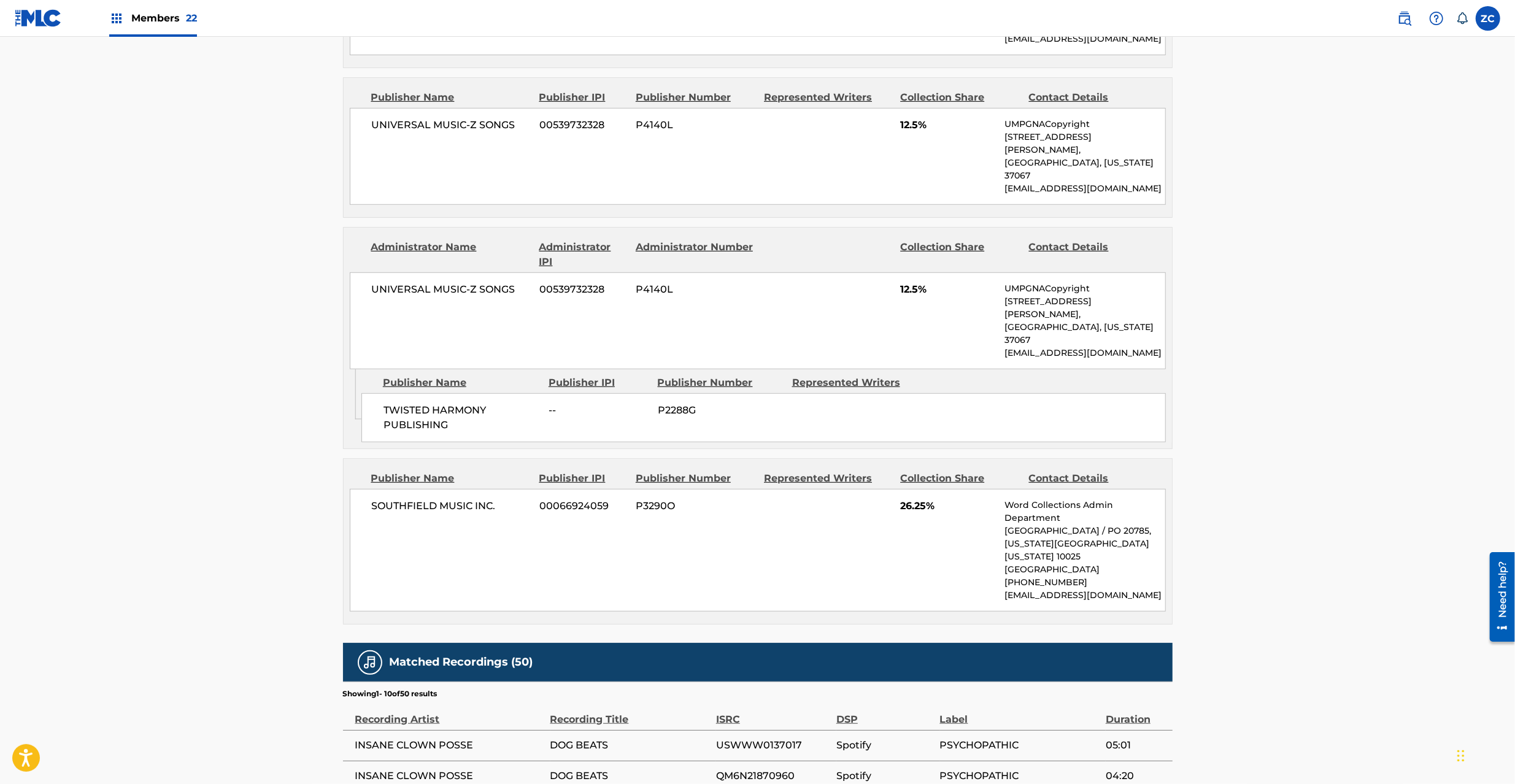
click at [399, 499] on span "SOUTHFIELD MUSIC INC." at bounding box center [451, 506] width 159 height 14
click at [494, 499] on span "SOUTHFIELD MUSIC INC." at bounding box center [451, 506] width 159 height 14
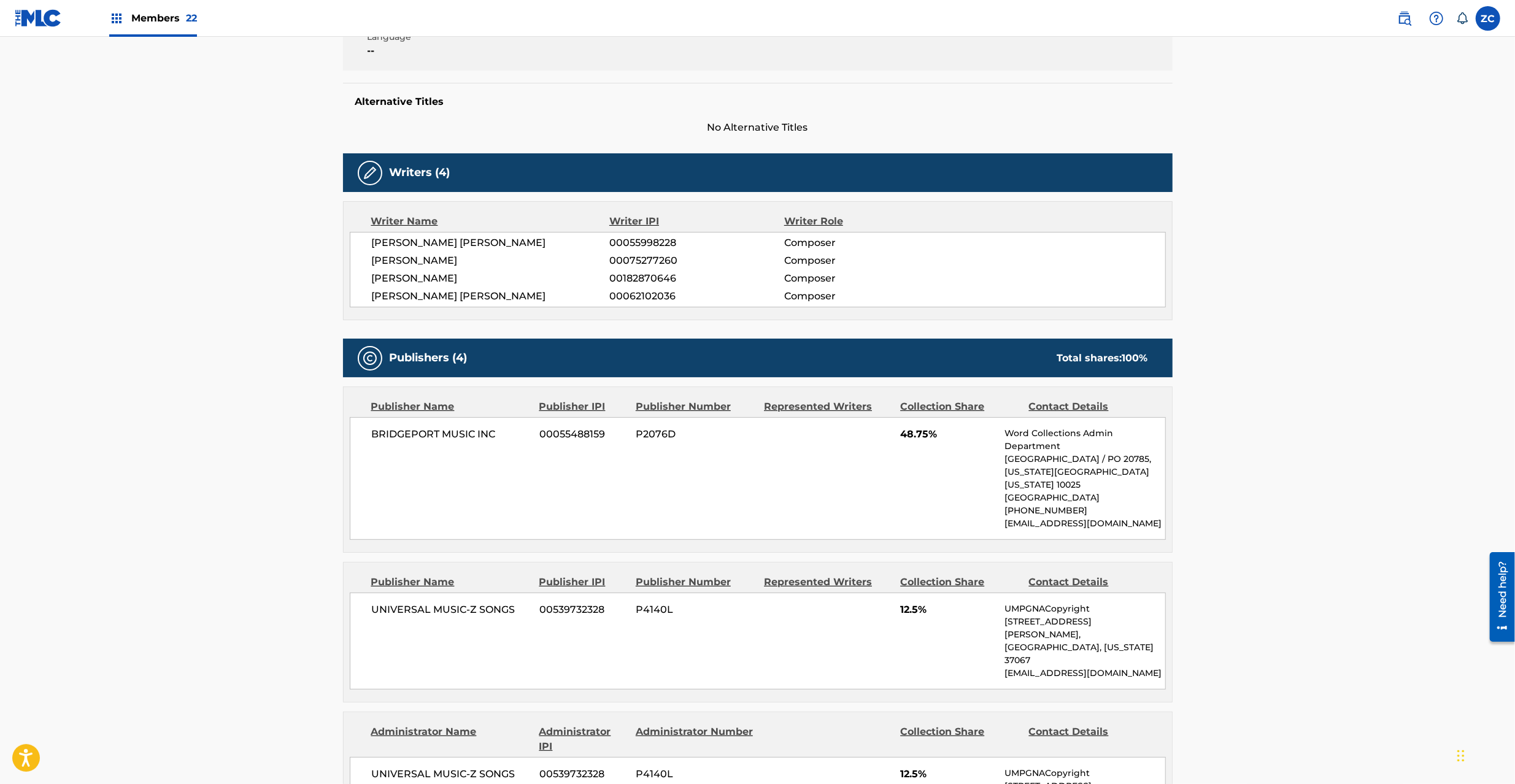
scroll to position [0, 0]
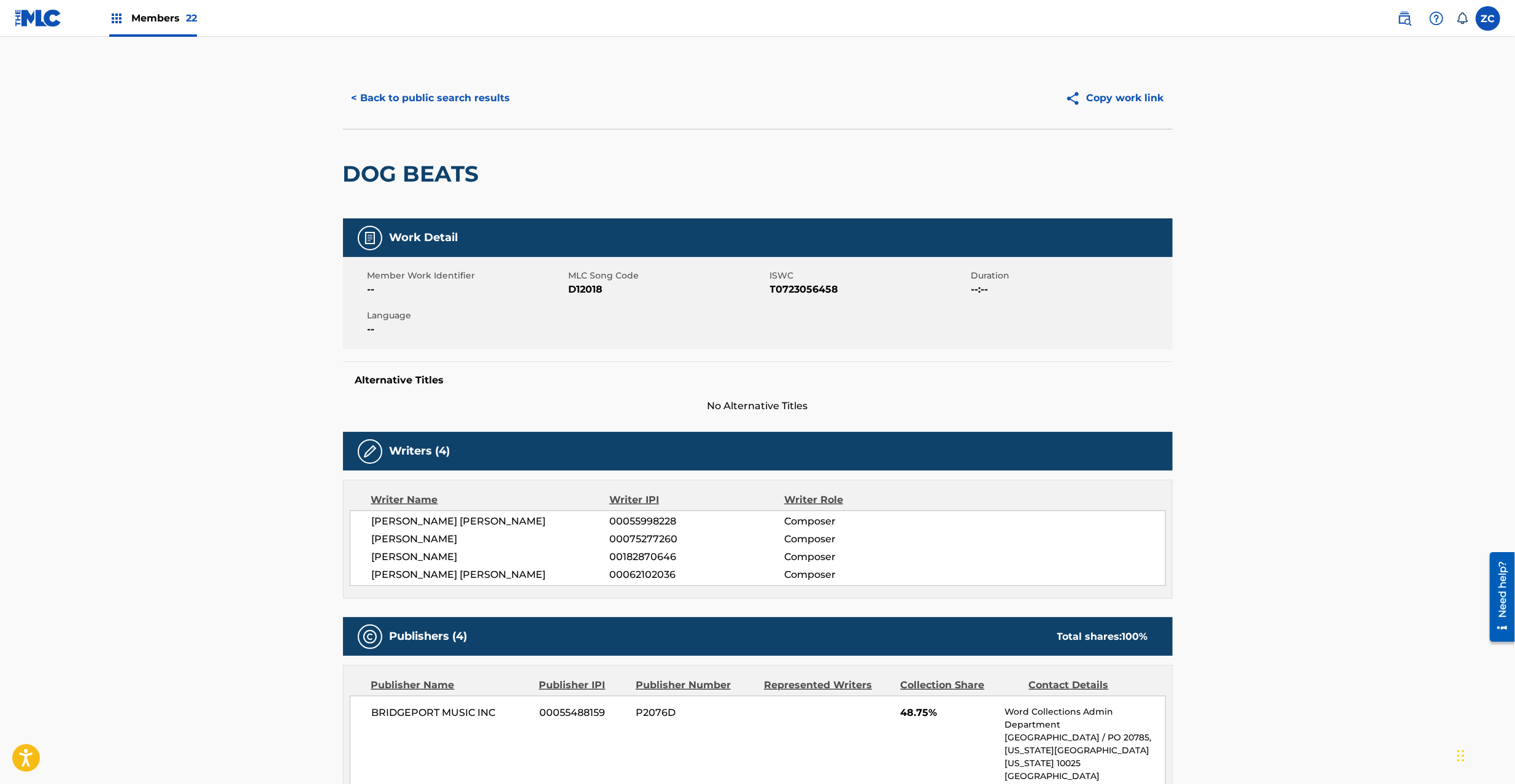
click at [457, 94] on button "< Back to public search results" at bounding box center [431, 98] width 176 height 31
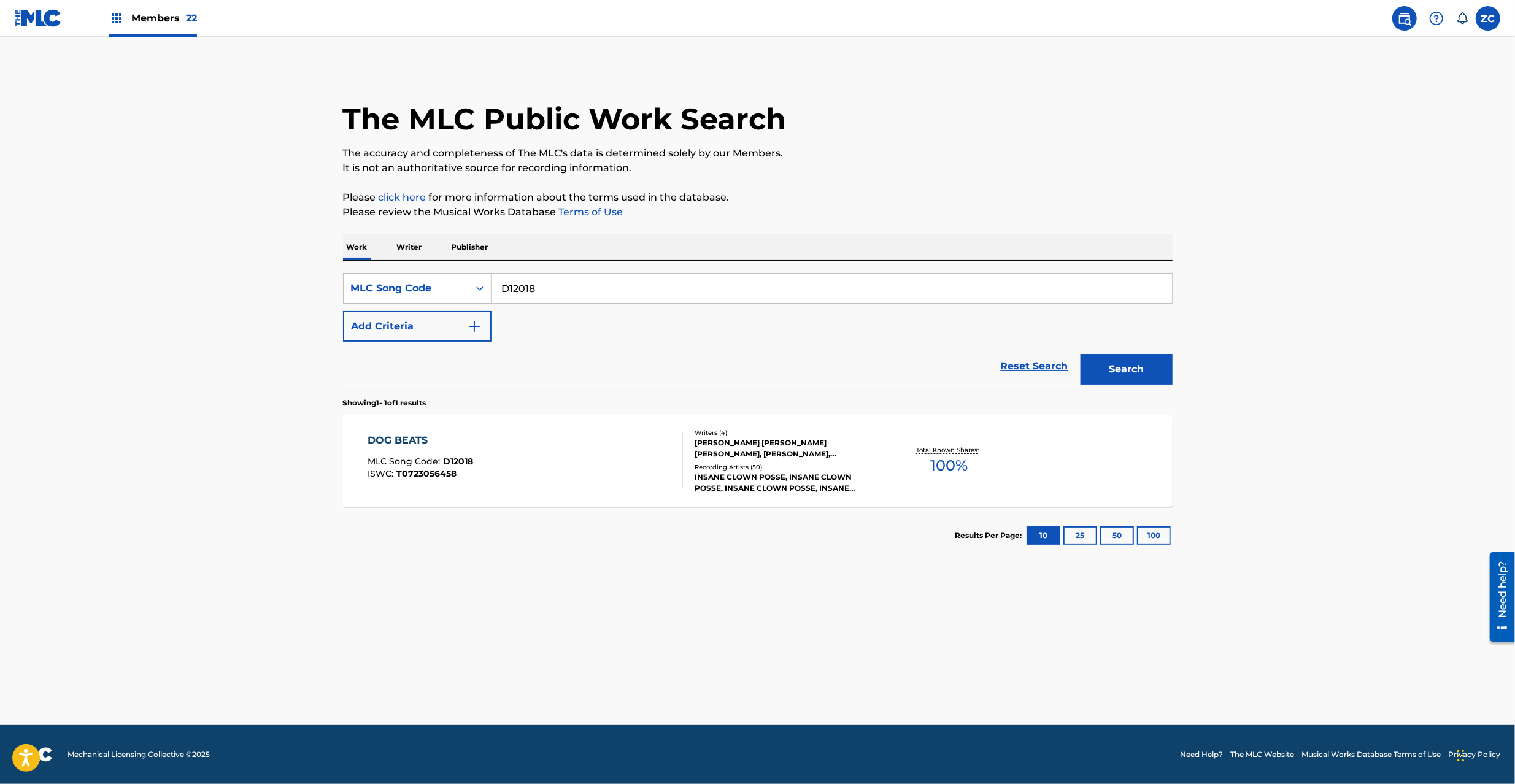
click at [677, 293] on input "D12018" at bounding box center [832, 288] width 681 height 29
paste input "P10221"
type input "P10221"
click at [1148, 371] on button "Search" at bounding box center [1127, 369] width 92 height 31
click at [733, 492] on div "[PERSON_NAME], [PERSON_NAME], [PERSON_NAME], [PERSON_NAME], [PERSON_NAME]" at bounding box center [787, 483] width 185 height 22
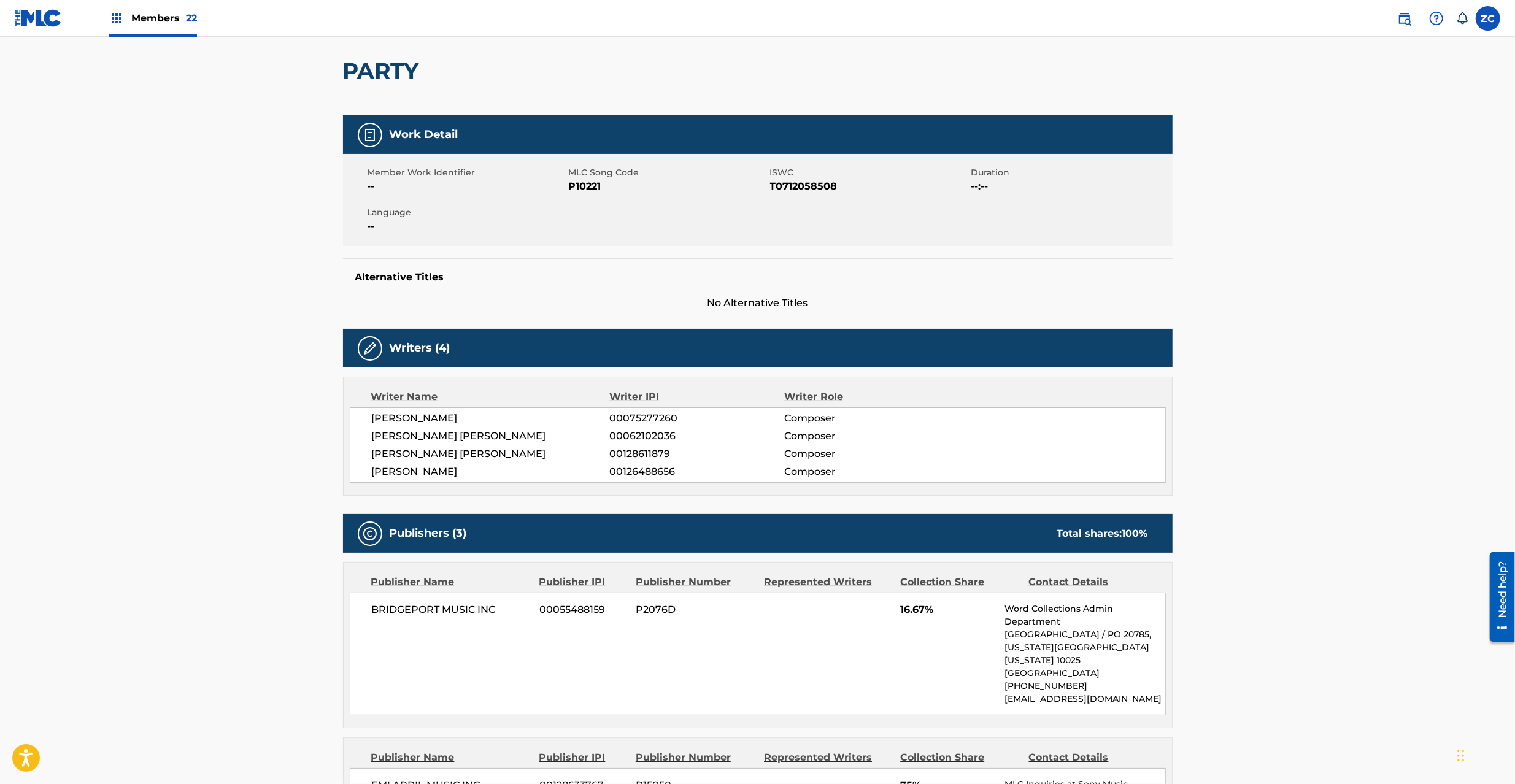
scroll to position [219, 0]
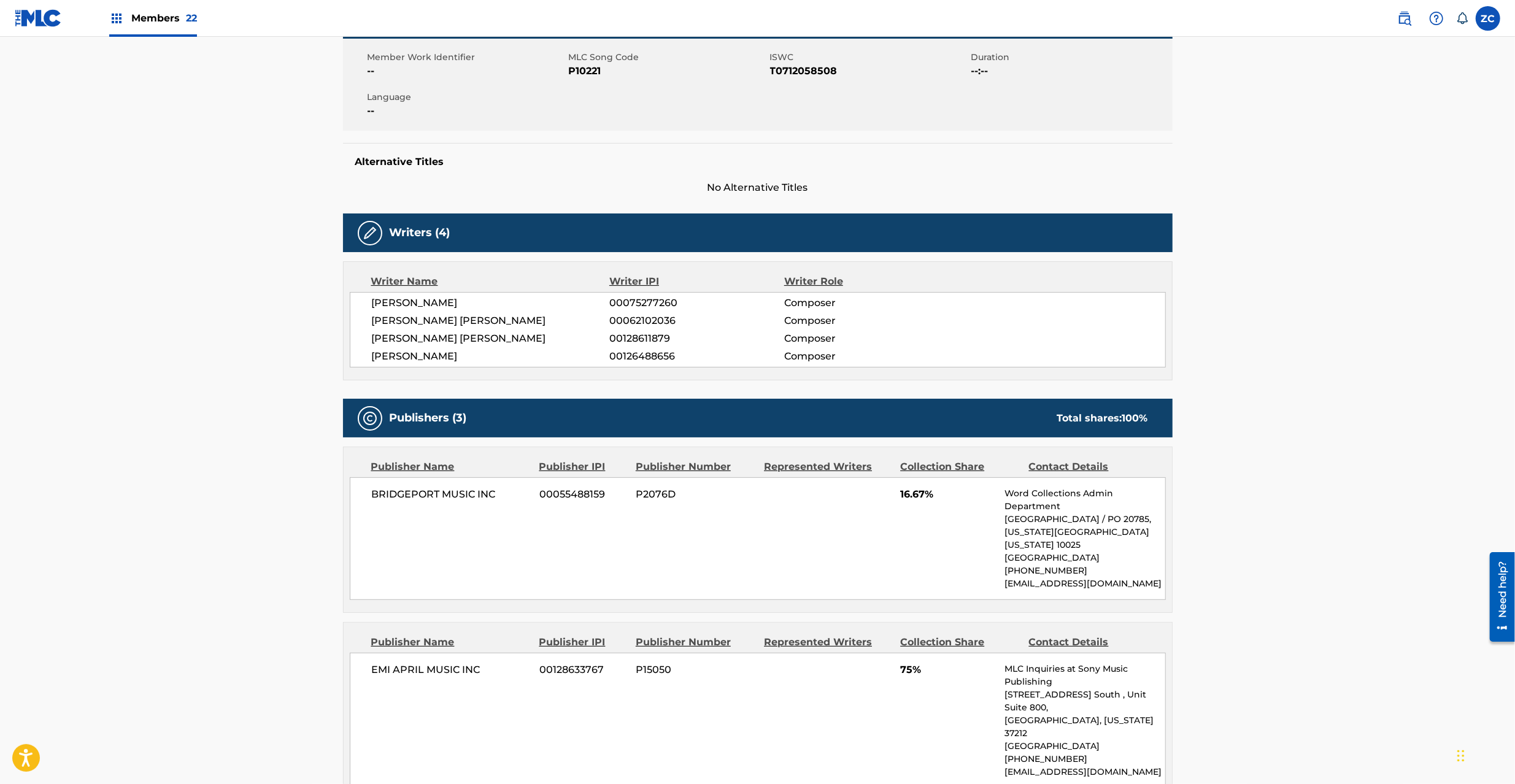
click at [398, 492] on span "BRIDGEPORT MUSIC INC" at bounding box center [451, 495] width 159 height 14
click at [496, 499] on span "BRIDGEPORT MUSIC INC" at bounding box center [451, 495] width 159 height 14
click at [384, 669] on span "EMI APRIL MUSIC INC" at bounding box center [451, 670] width 159 height 14
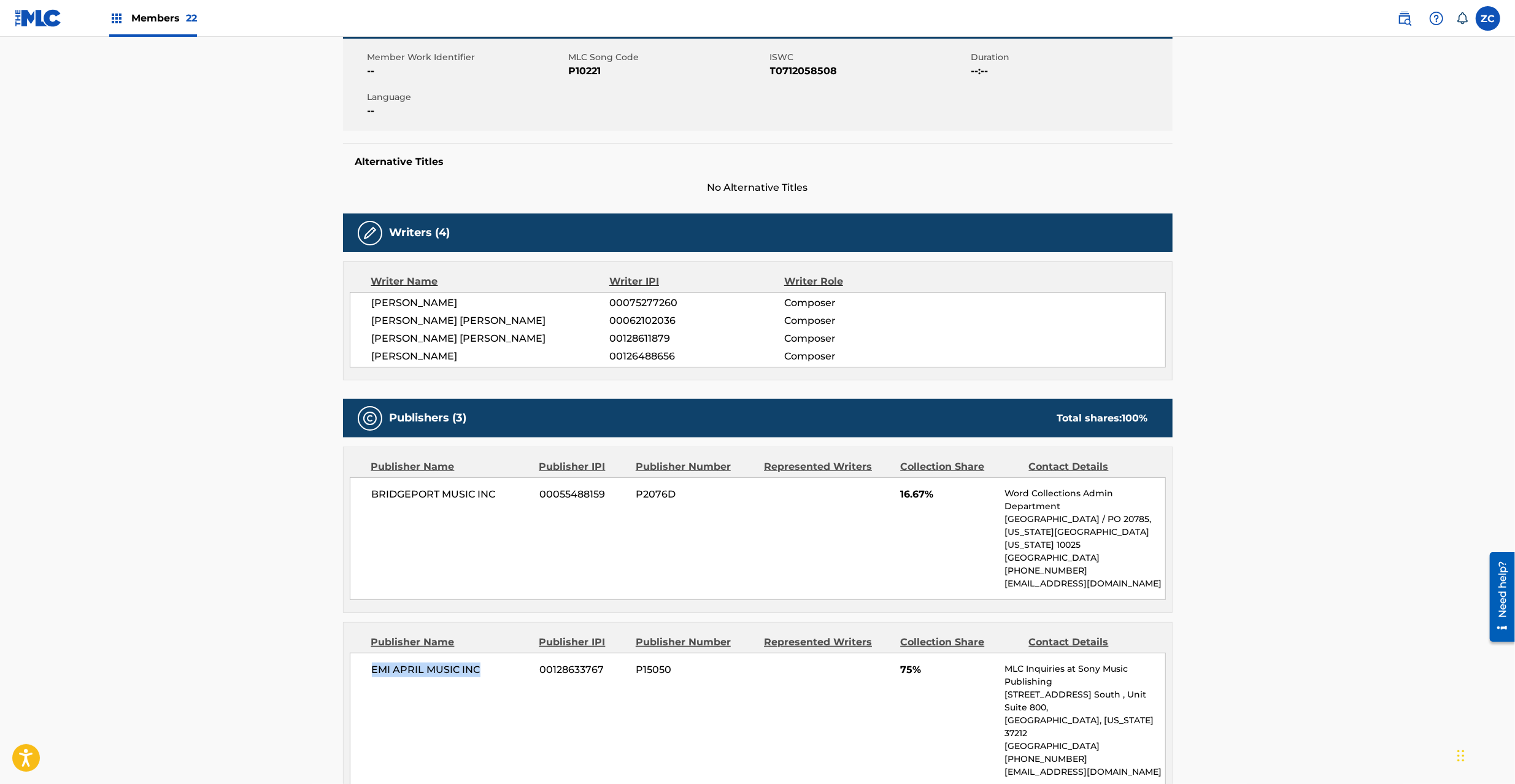
click at [472, 671] on span "EMI APRIL MUSIC INC" at bounding box center [451, 670] width 159 height 14
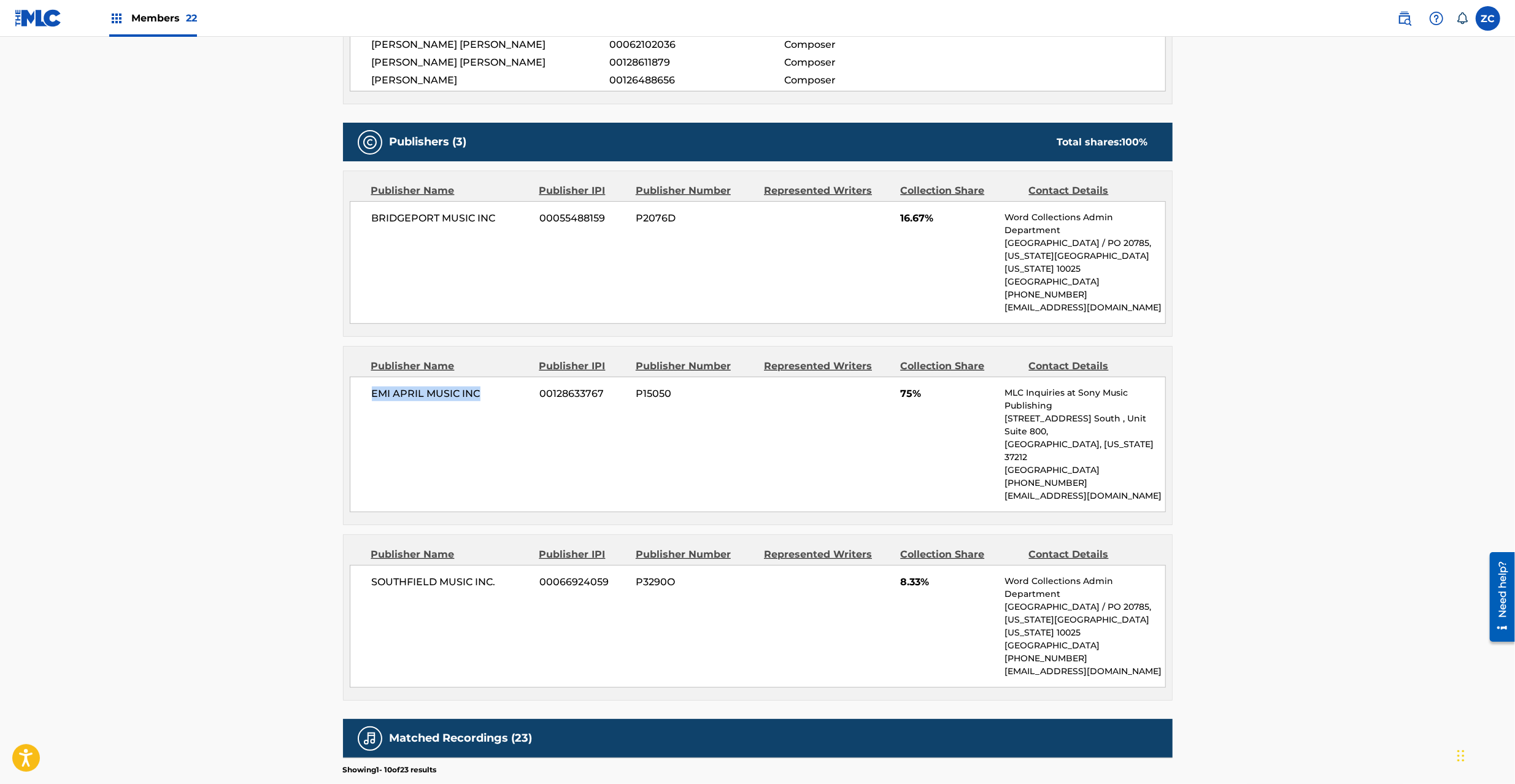
scroll to position [546, 0]
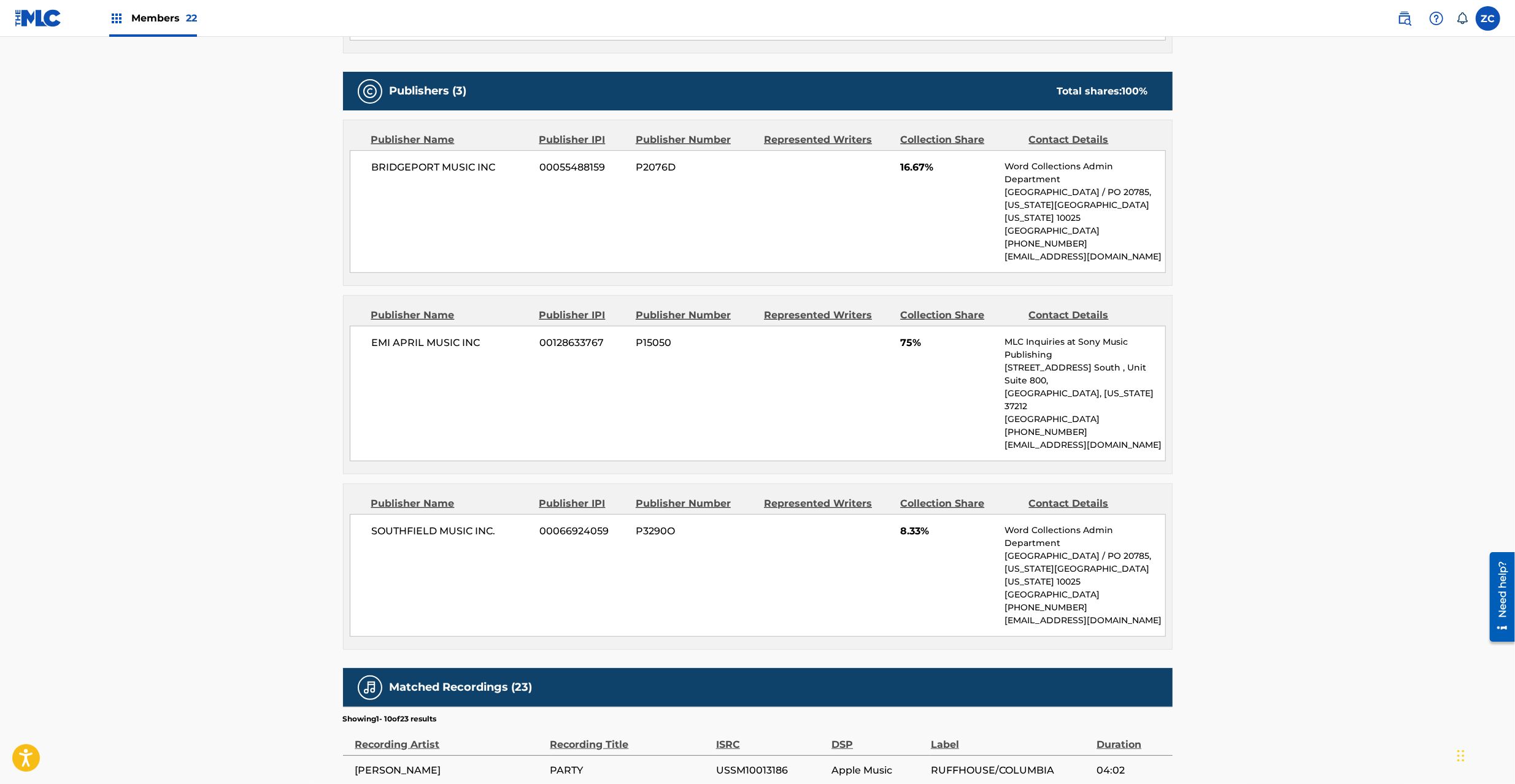
click at [383, 524] on span "SOUTHFIELD MUSIC INC." at bounding box center [451, 531] width 159 height 14
click at [490, 524] on span "SOUTHFIELD MUSIC INC." at bounding box center [451, 531] width 159 height 14
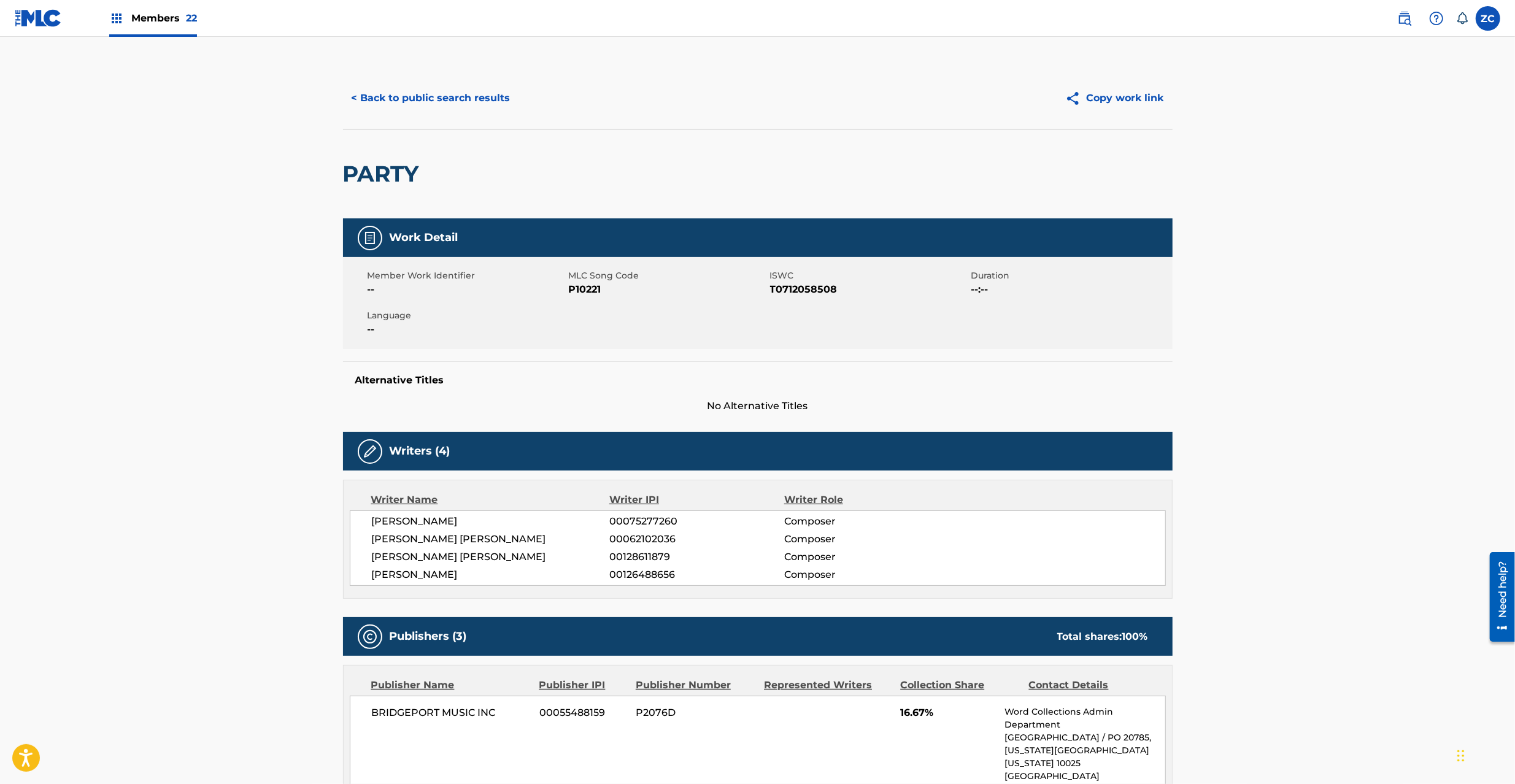
click at [499, 97] on button "< Back to public search results" at bounding box center [431, 98] width 176 height 31
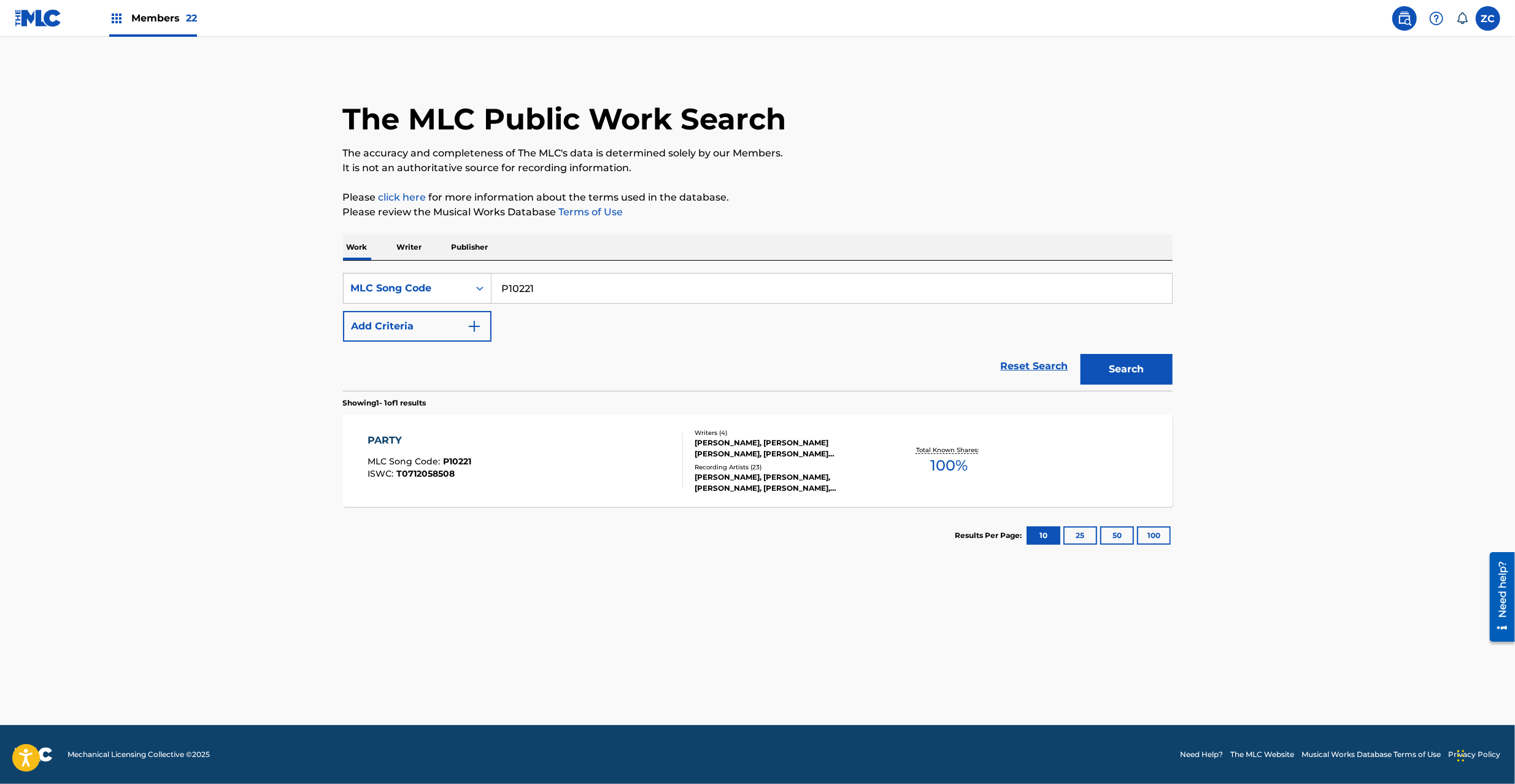
click at [599, 289] on input "P10221" at bounding box center [832, 288] width 681 height 29
paste input "M8707O"
type input "M8707O"
click at [1136, 373] on button "Search" at bounding box center [1127, 369] width 92 height 31
click at [641, 484] on div "MESSING UP A GOOD THING MLC Song Code : M8707O ISWC : T9110700817" at bounding box center [525, 460] width 316 height 55
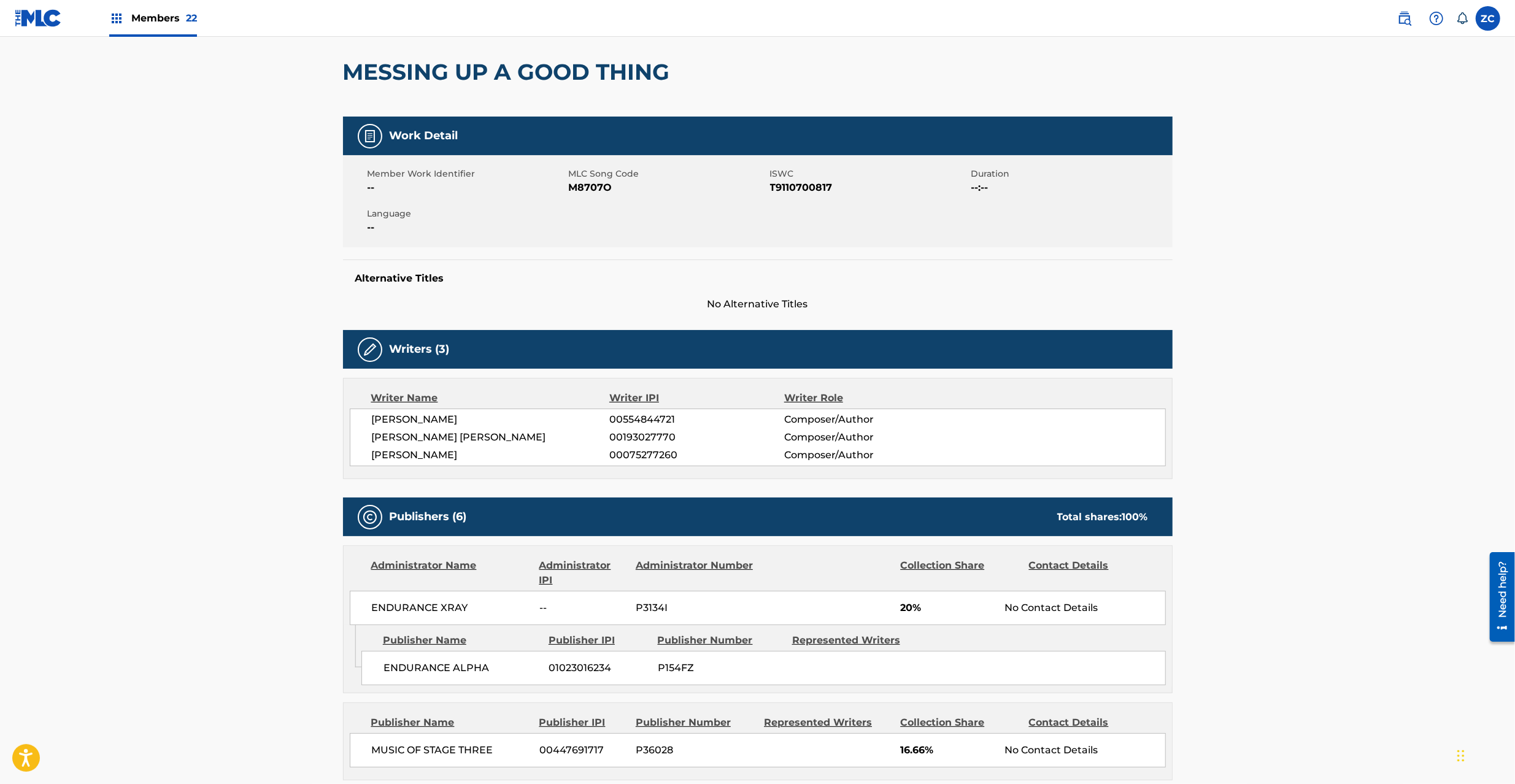
scroll to position [219, 0]
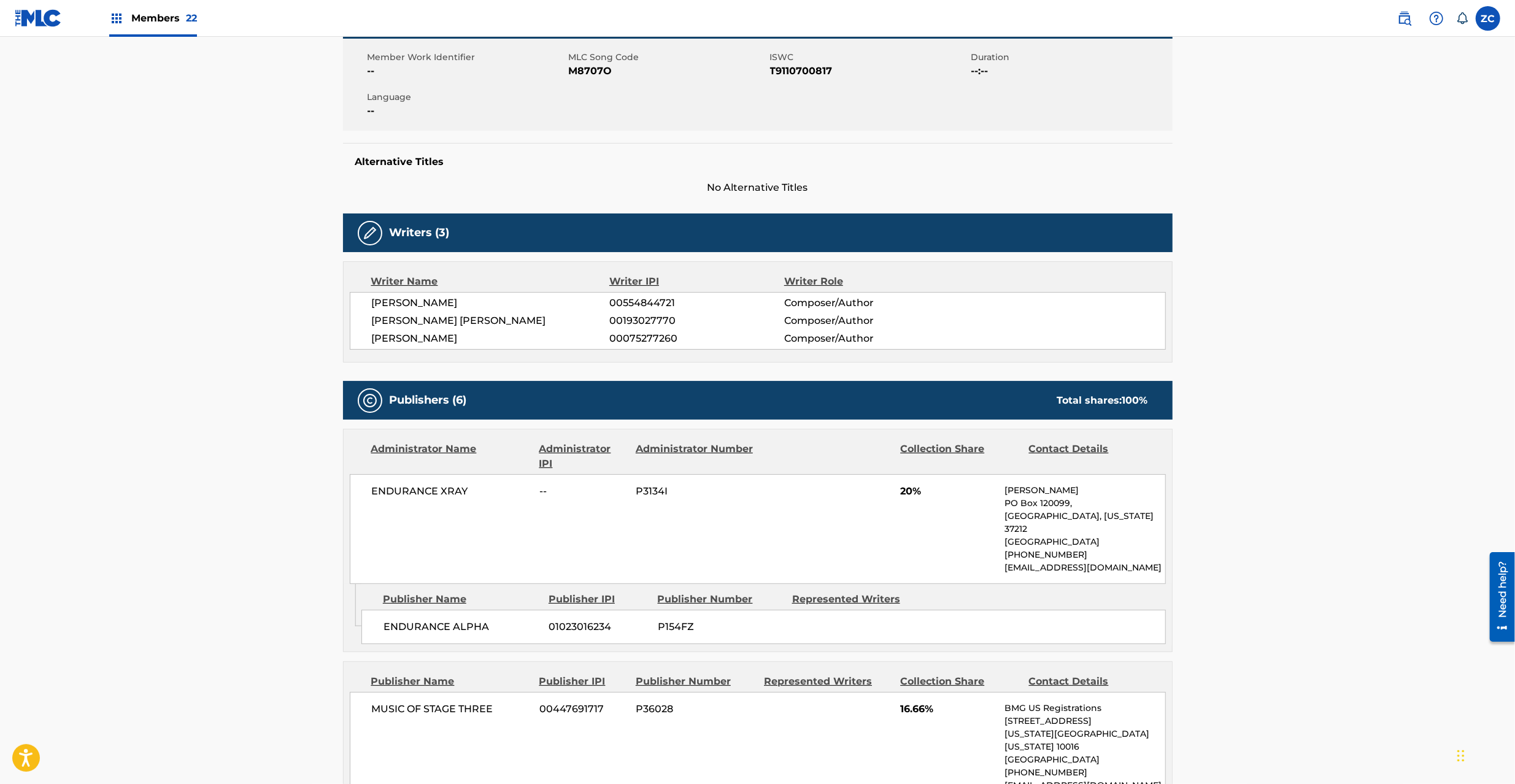
click at [398, 491] on span "ENDURANCE XRAY" at bounding box center [451, 491] width 159 height 14
click at [459, 492] on span "ENDURANCE XRAY" at bounding box center [451, 491] width 159 height 14
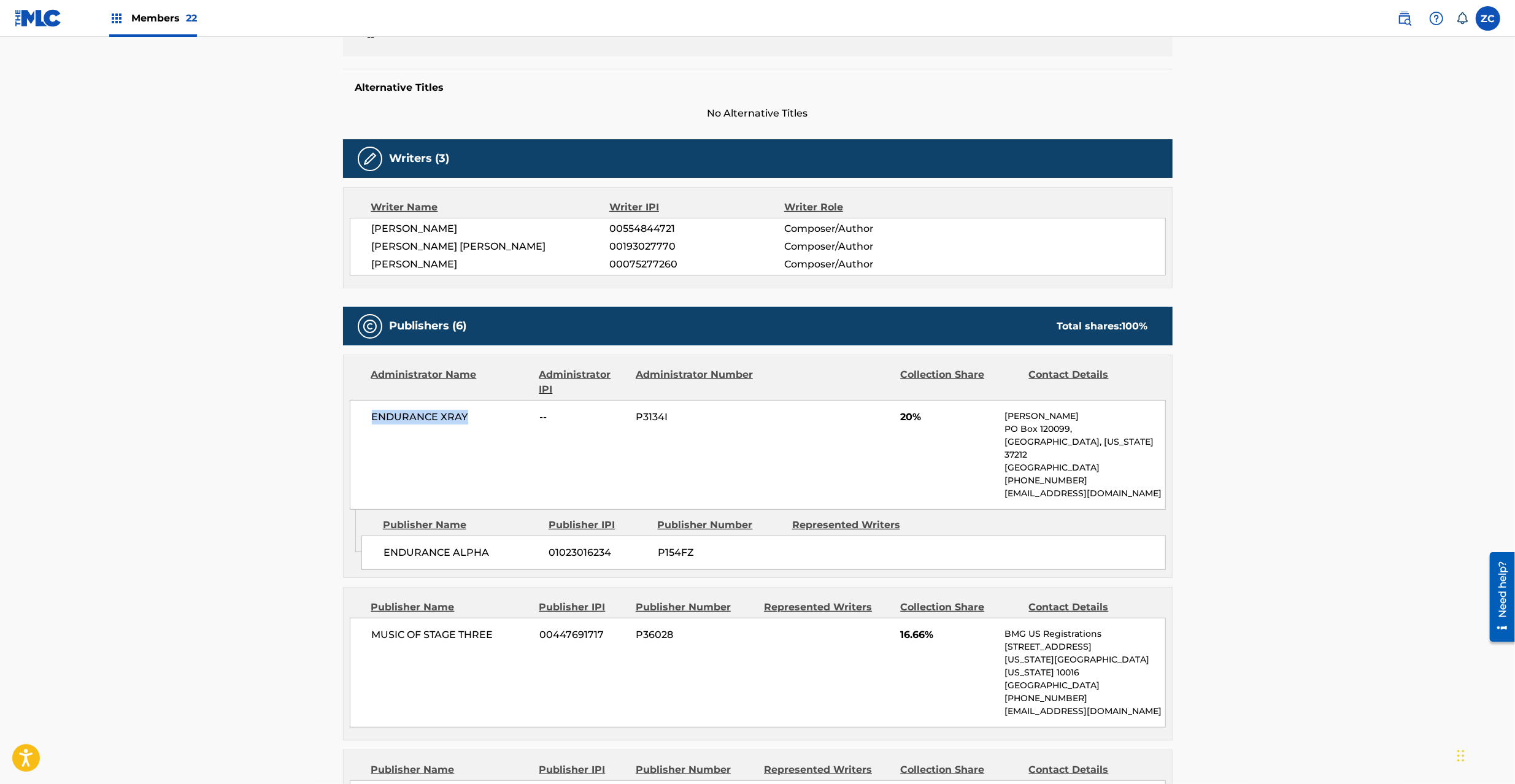
scroll to position [327, 0]
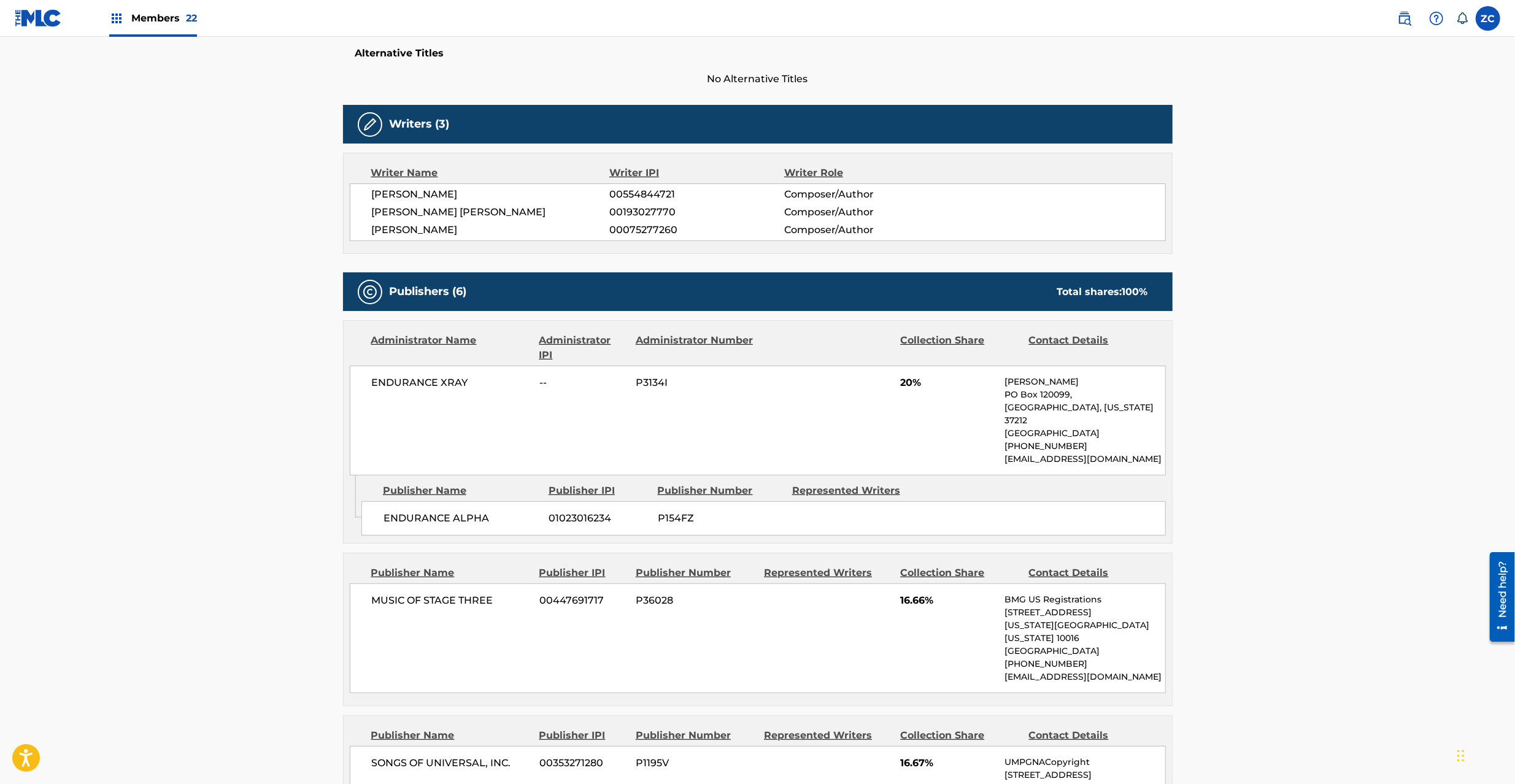
click at [415, 511] on span "ENDURANCE ALPHA" at bounding box center [462, 518] width 157 height 14
click at [472, 511] on span "ENDURANCE ALPHA" at bounding box center [462, 518] width 157 height 14
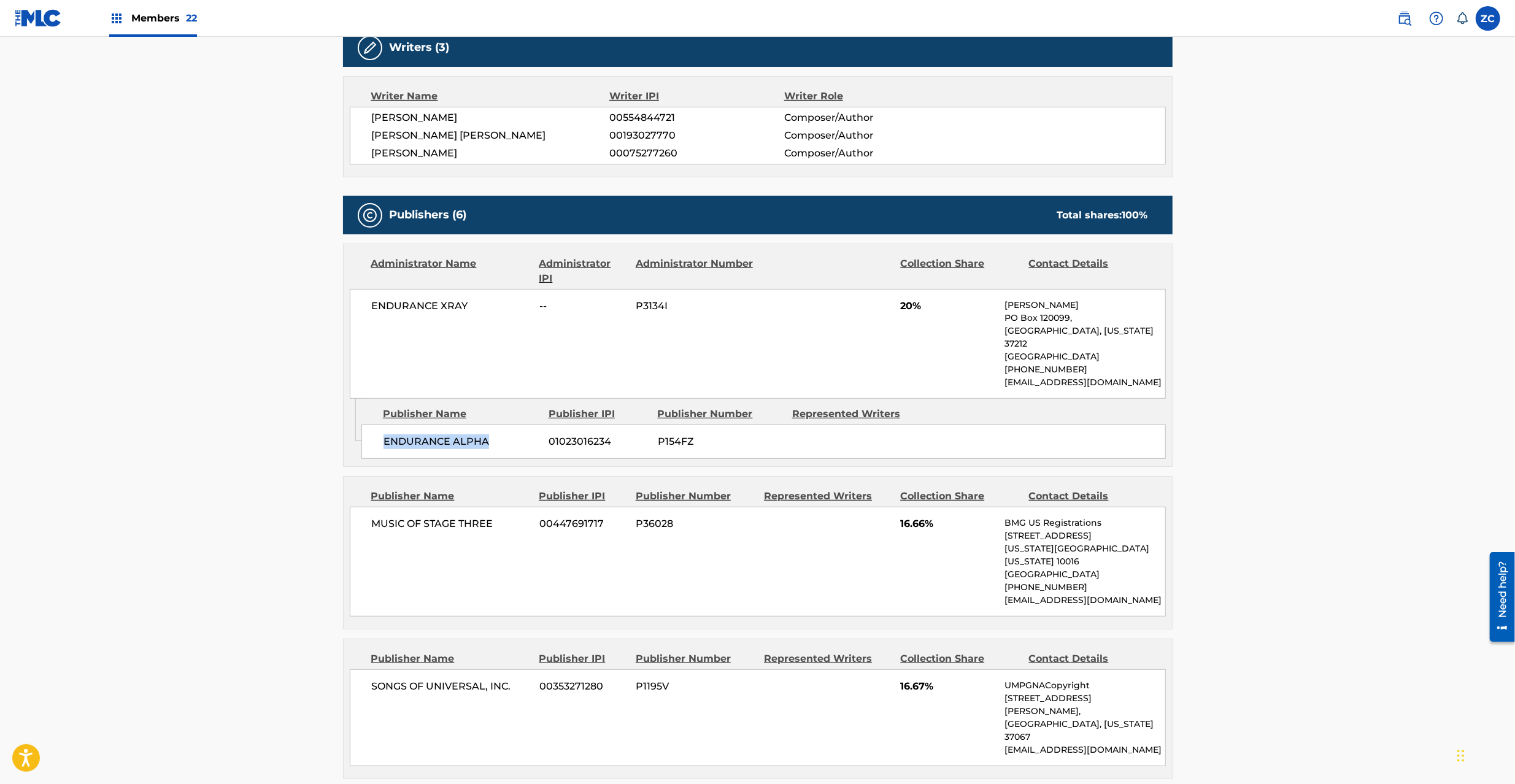
scroll to position [436, 0]
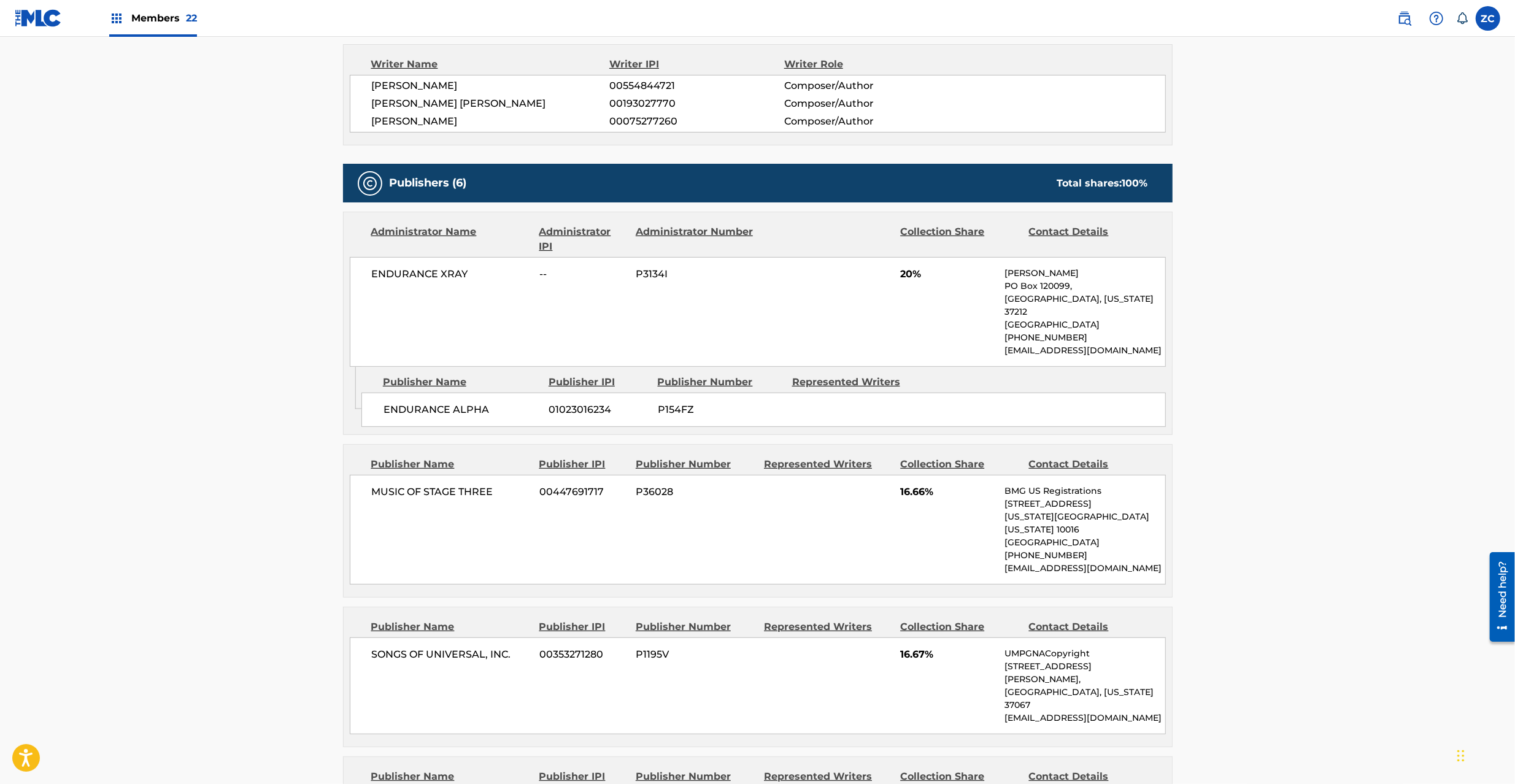
click at [384, 486] on span "MUSIC OF STAGE THREE" at bounding box center [451, 492] width 159 height 14
click at [484, 485] on span "MUSIC OF STAGE THREE" at bounding box center [451, 492] width 159 height 14
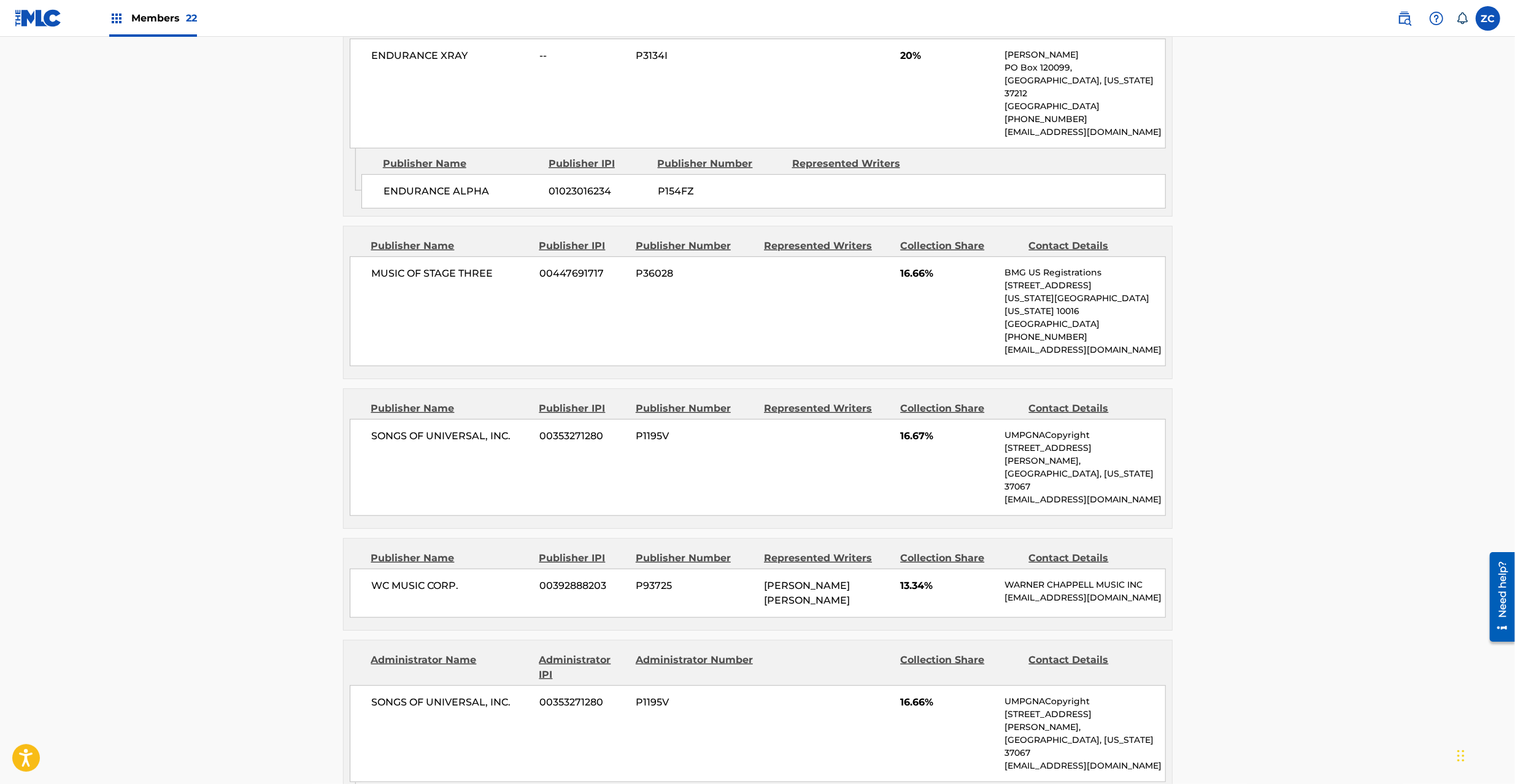
click at [396, 429] on span "SONGS OF UNIVERSAL, INC." at bounding box center [451, 436] width 159 height 14
click at [502, 429] on span "SONGS OF UNIVERSAL, INC." at bounding box center [451, 436] width 159 height 14
click at [377, 579] on span "WC MUSIC CORP." at bounding box center [451, 586] width 159 height 14
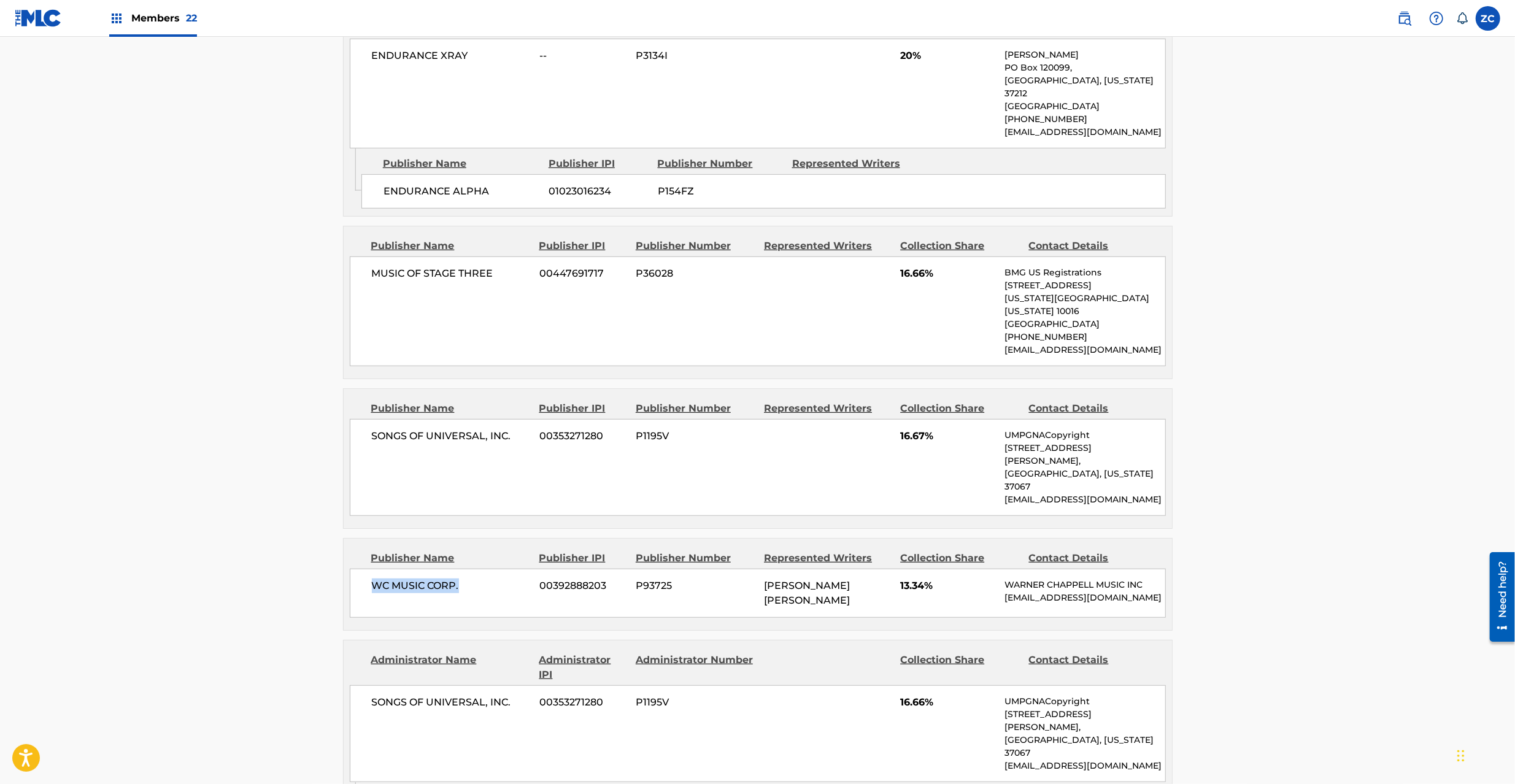
click at [455, 579] on span "WC MUSIC CORP." at bounding box center [451, 586] width 159 height 14
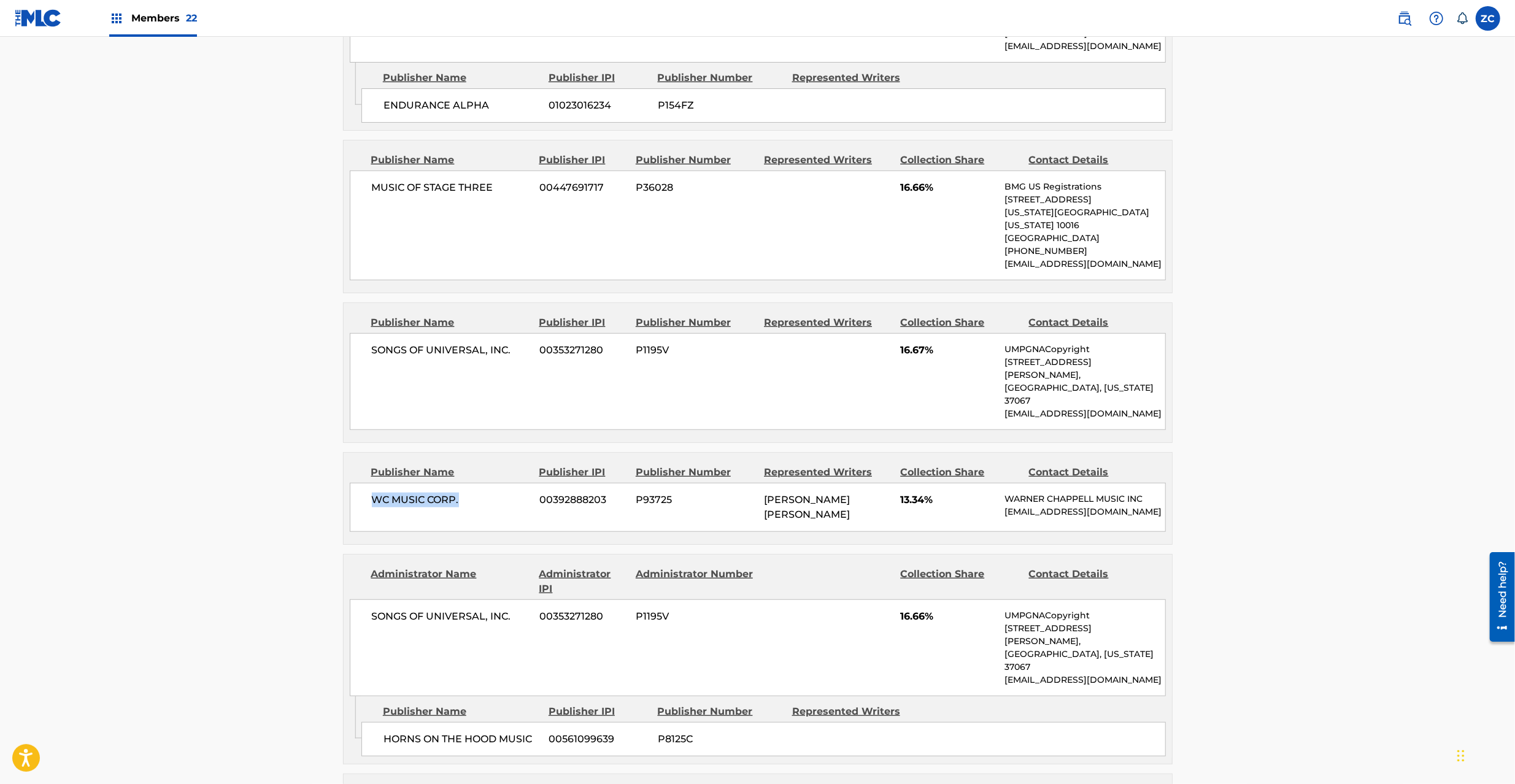
scroll to position [764, 0]
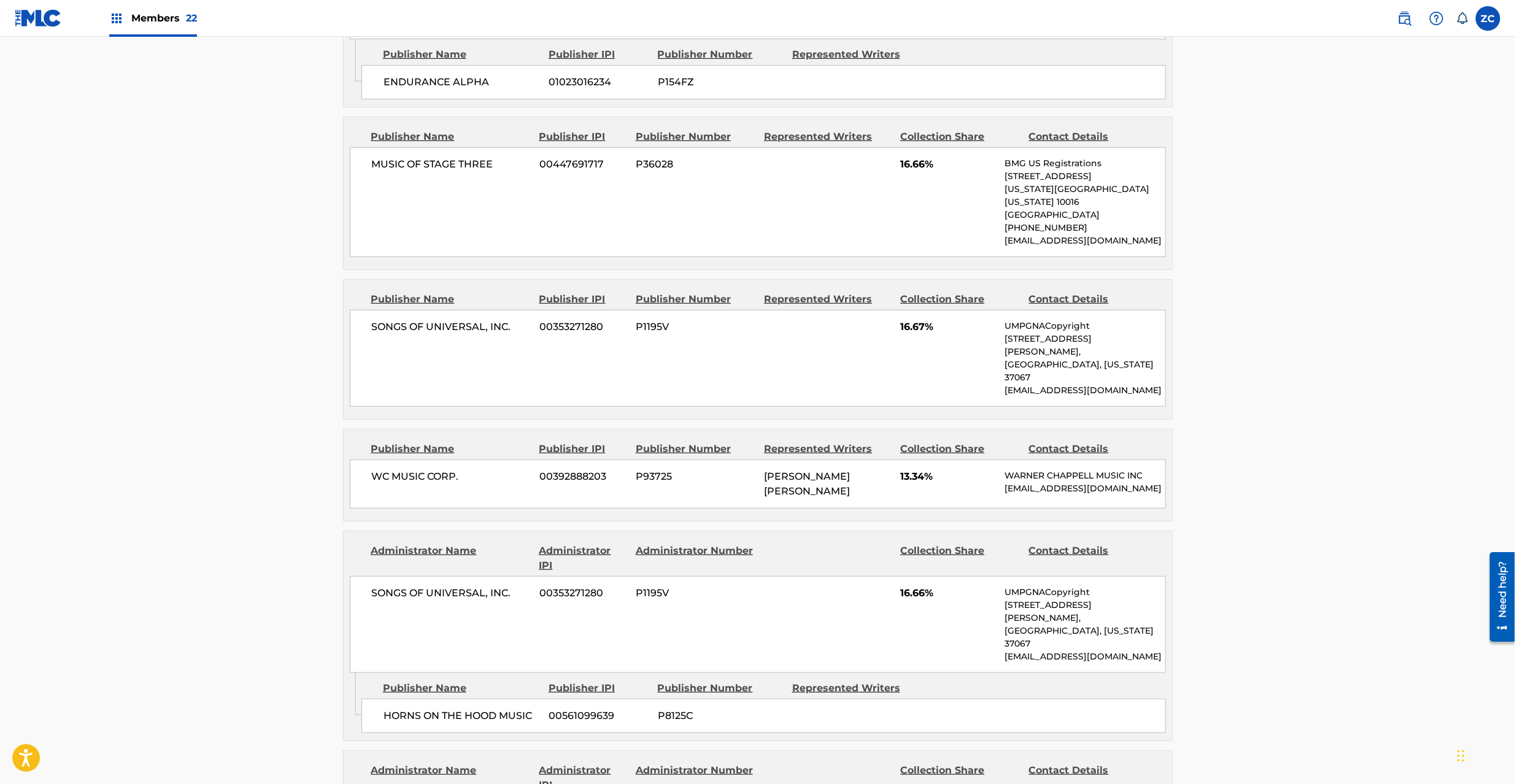
click at [396, 586] on span "SONGS OF UNIVERSAL, INC." at bounding box center [451, 593] width 159 height 14
click at [506, 586] on span "SONGS OF UNIVERSAL, INC." at bounding box center [451, 593] width 159 height 14
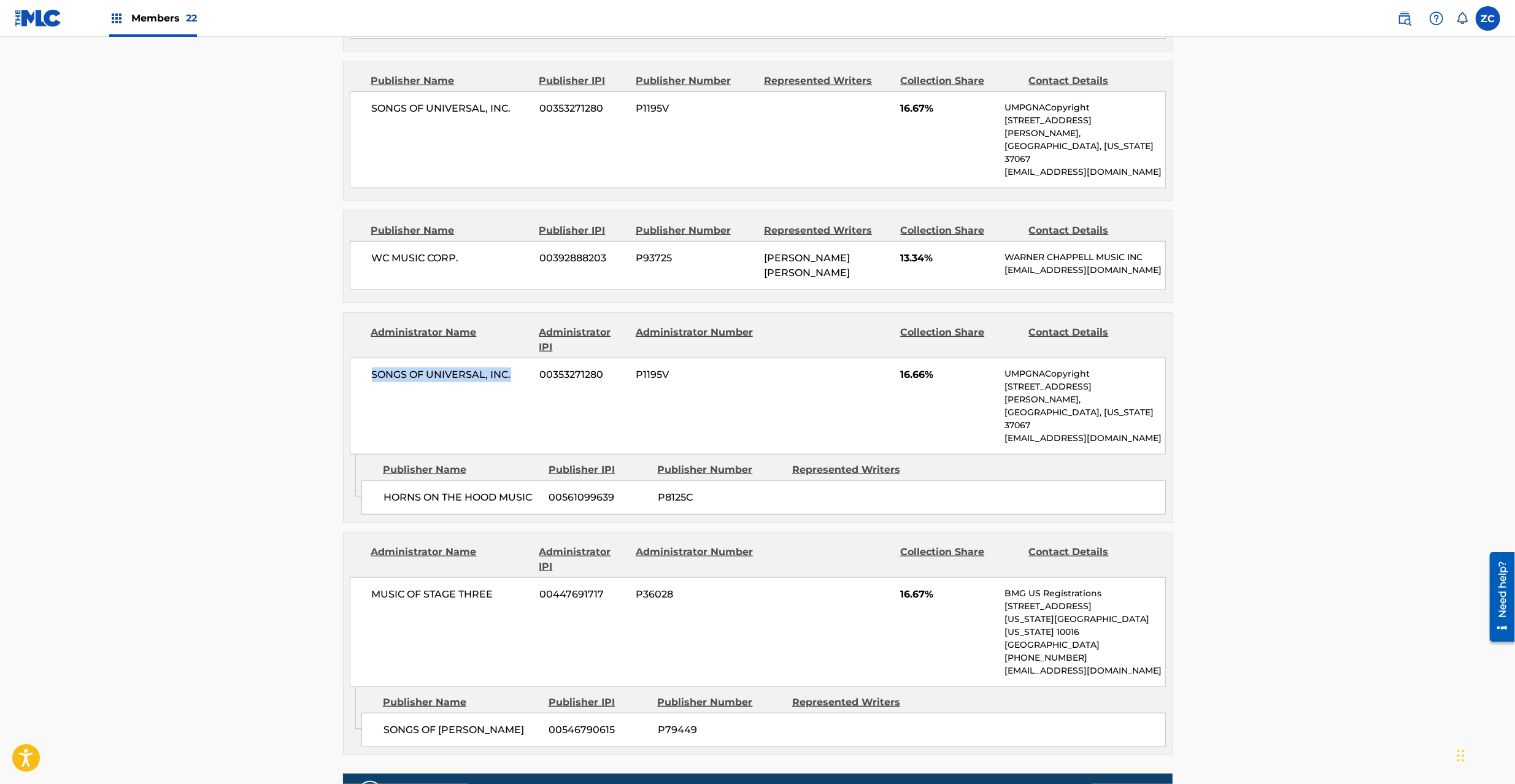
scroll to position [1091, 0]
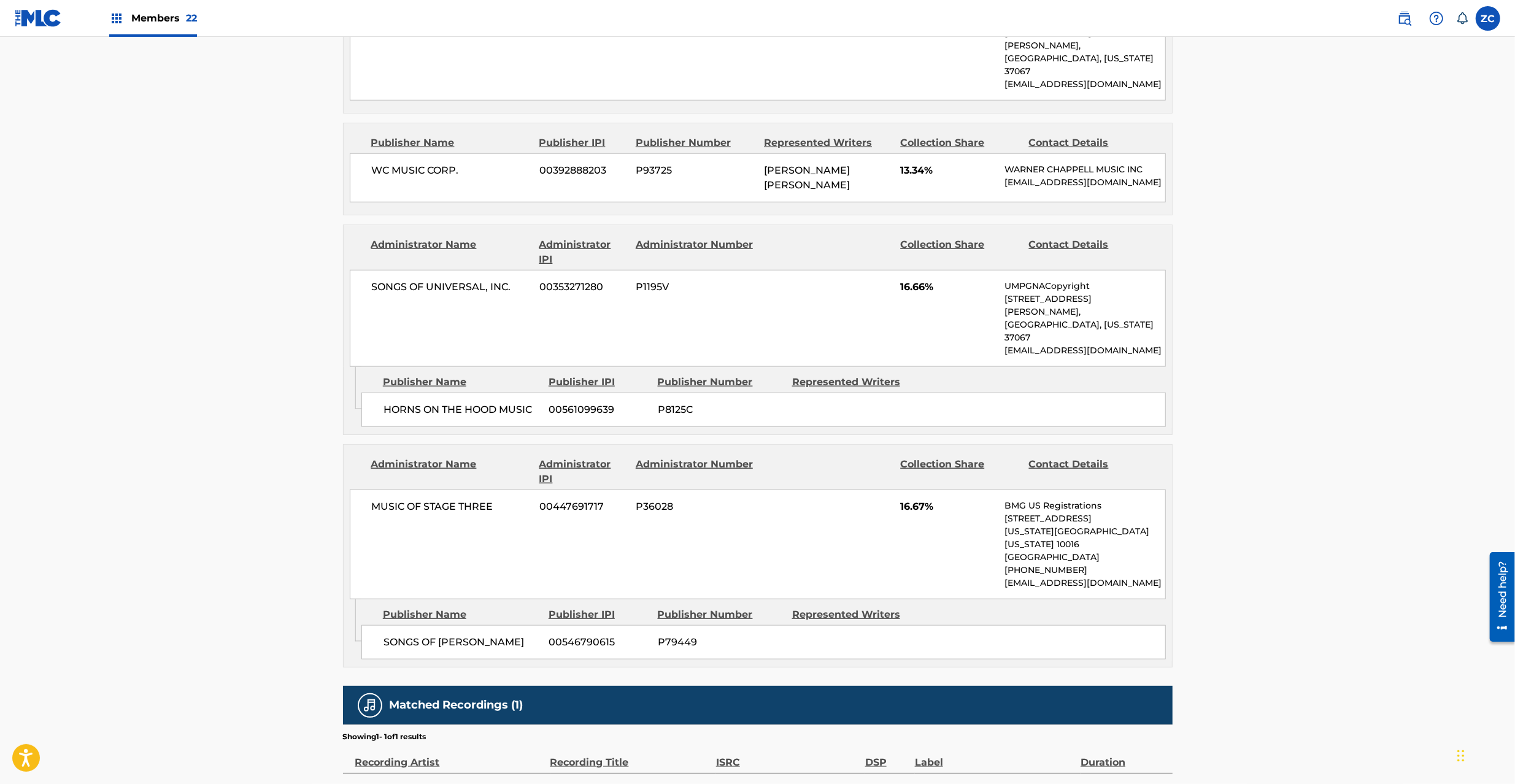
click at [404, 431] on div "Publishers (6) Total shares: 100 % Administrator Name Administrator IPI Adminis…" at bounding box center [758, 98] width 830 height 1138
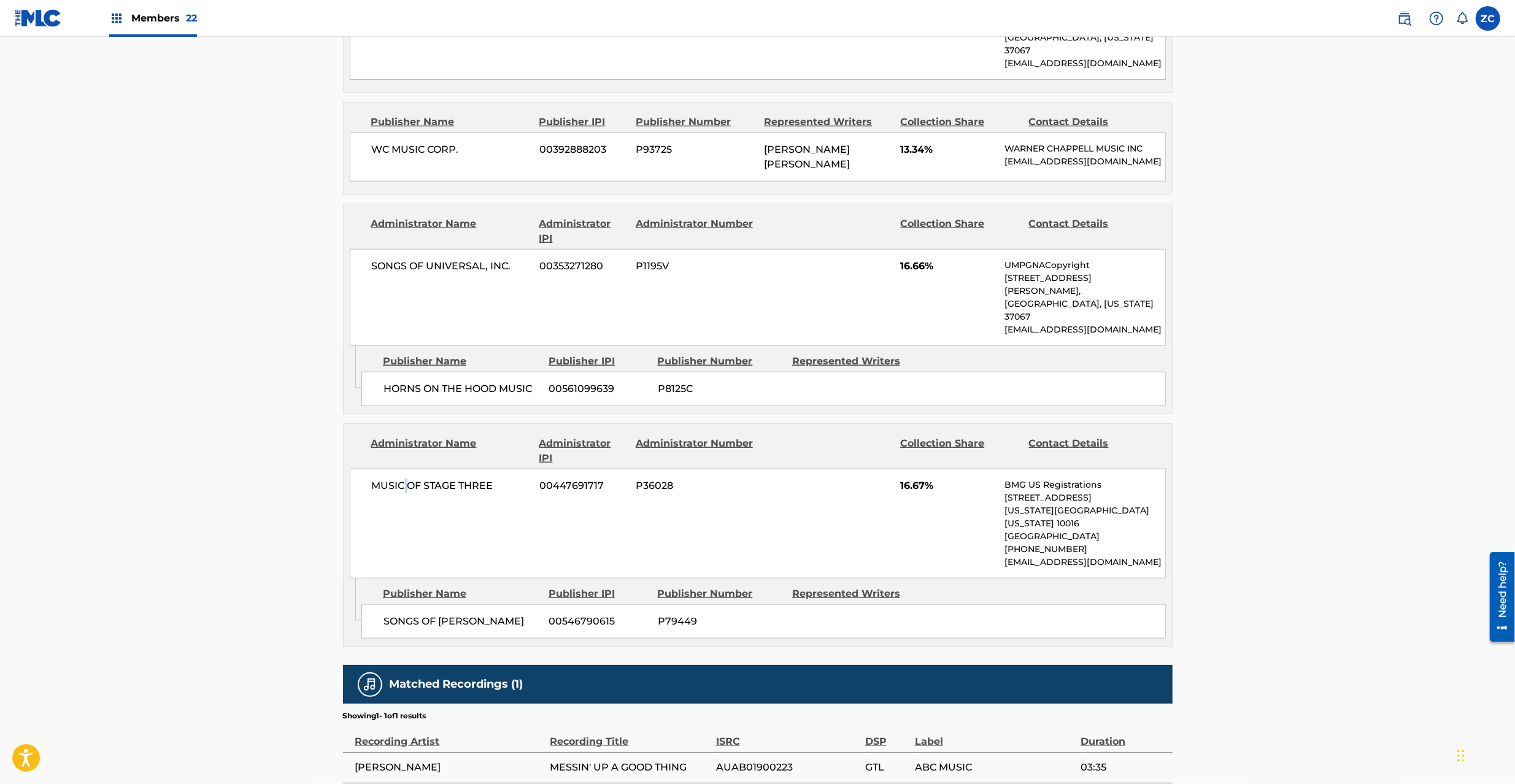
click at [404, 469] on div "MUSIC OF STAGE THREE 00447691717 P36028 16.67% BMG US Registrations [STREET_ADD…" at bounding box center [758, 524] width 816 height 110
click at [411, 382] on span "HORNS ON THE HOOD MUSIC" at bounding box center [462, 389] width 157 height 14
click at [511, 382] on span "HORNS ON THE HOOD MUSIC" at bounding box center [462, 389] width 157 height 14
click at [404, 614] on span "SONGS OF [PERSON_NAME]" at bounding box center [462, 622] width 157 height 14
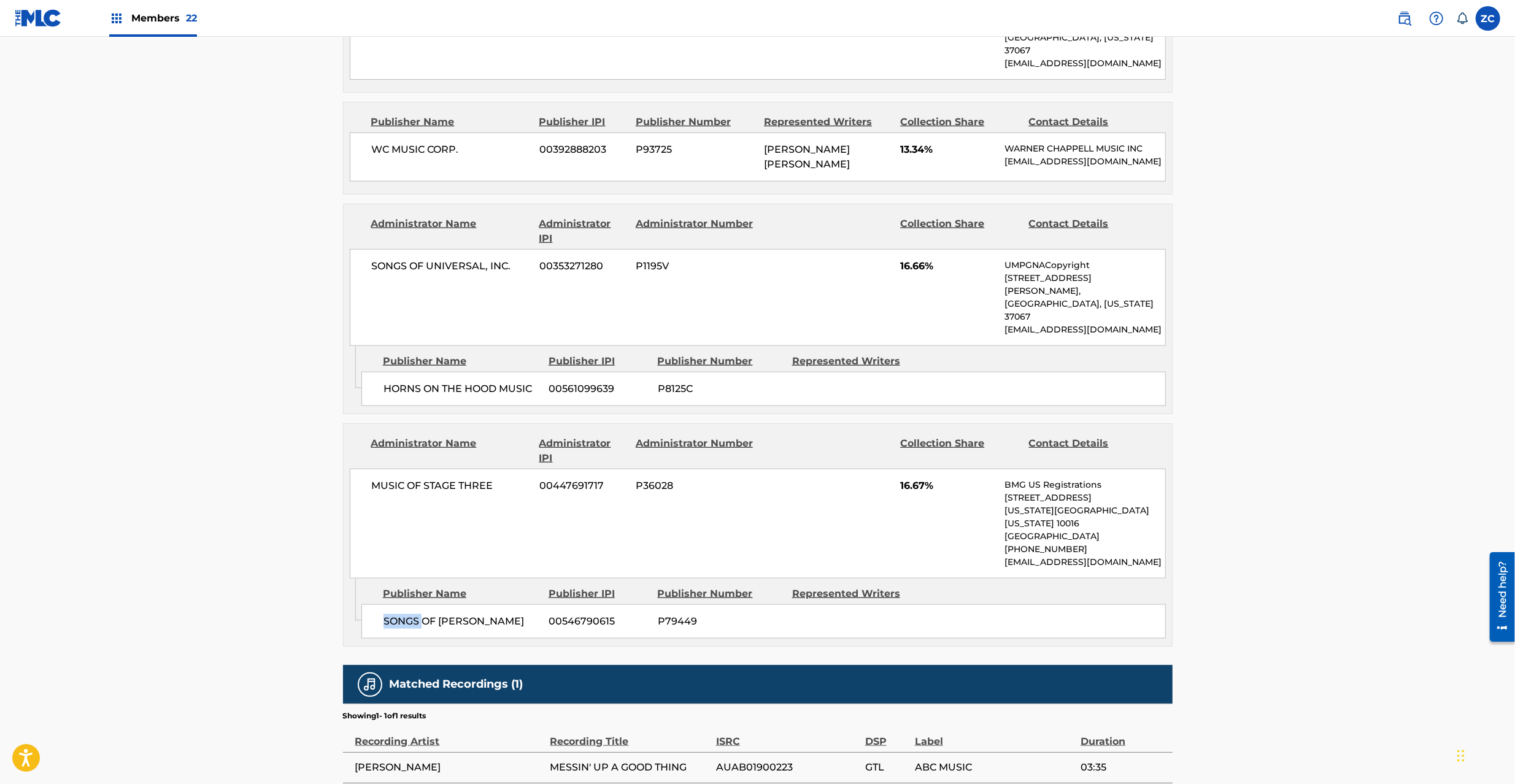
click at [404, 614] on span "SONGS OF [PERSON_NAME]" at bounding box center [462, 622] width 157 height 14
click at [386, 479] on span "MUSIC OF STAGE THREE" at bounding box center [451, 486] width 159 height 14
click at [482, 479] on span "MUSIC OF STAGE THREE" at bounding box center [451, 486] width 159 height 14
click at [409, 614] on span "SONGS OF [PERSON_NAME]" at bounding box center [462, 622] width 157 height 14
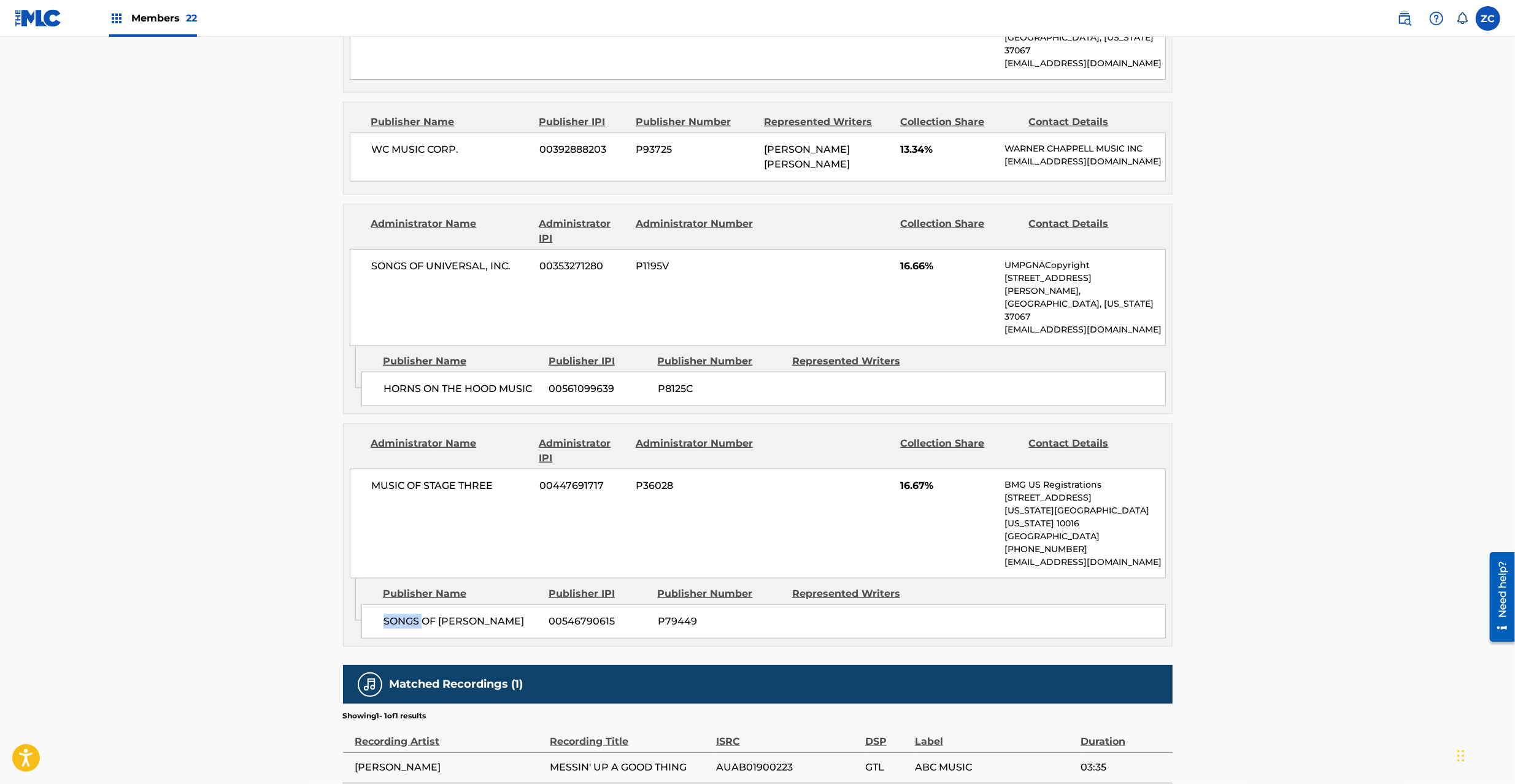
drag, startPoint x: 409, startPoint y: 546, endPoint x: 472, endPoint y: 546, distance: 63.0
click at [410, 614] on span "SONGS OF [PERSON_NAME]" at bounding box center [462, 622] width 157 height 14
click at [479, 614] on span "SONGS OF [PERSON_NAME]" at bounding box center [462, 622] width 157 height 14
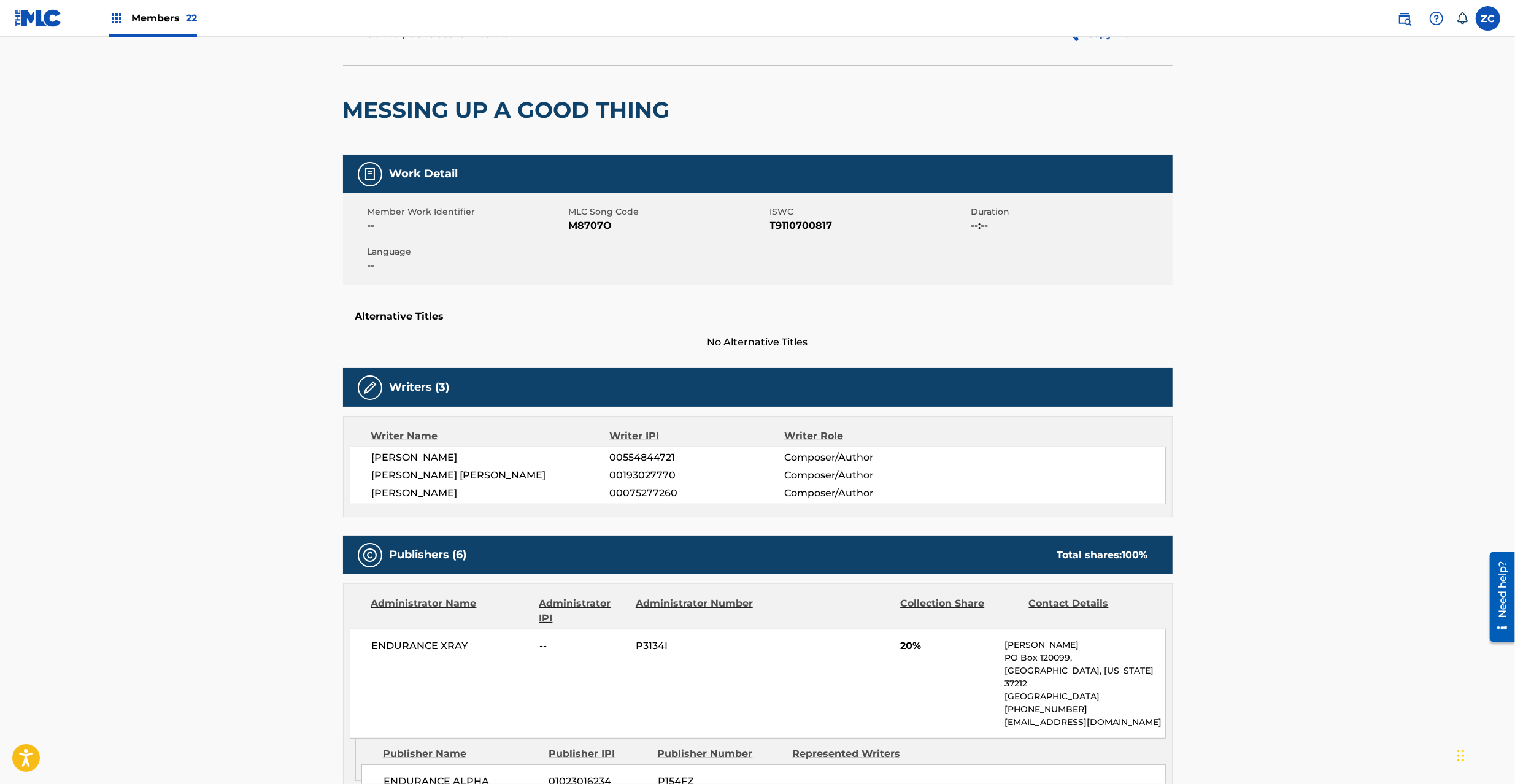
scroll to position [0, 0]
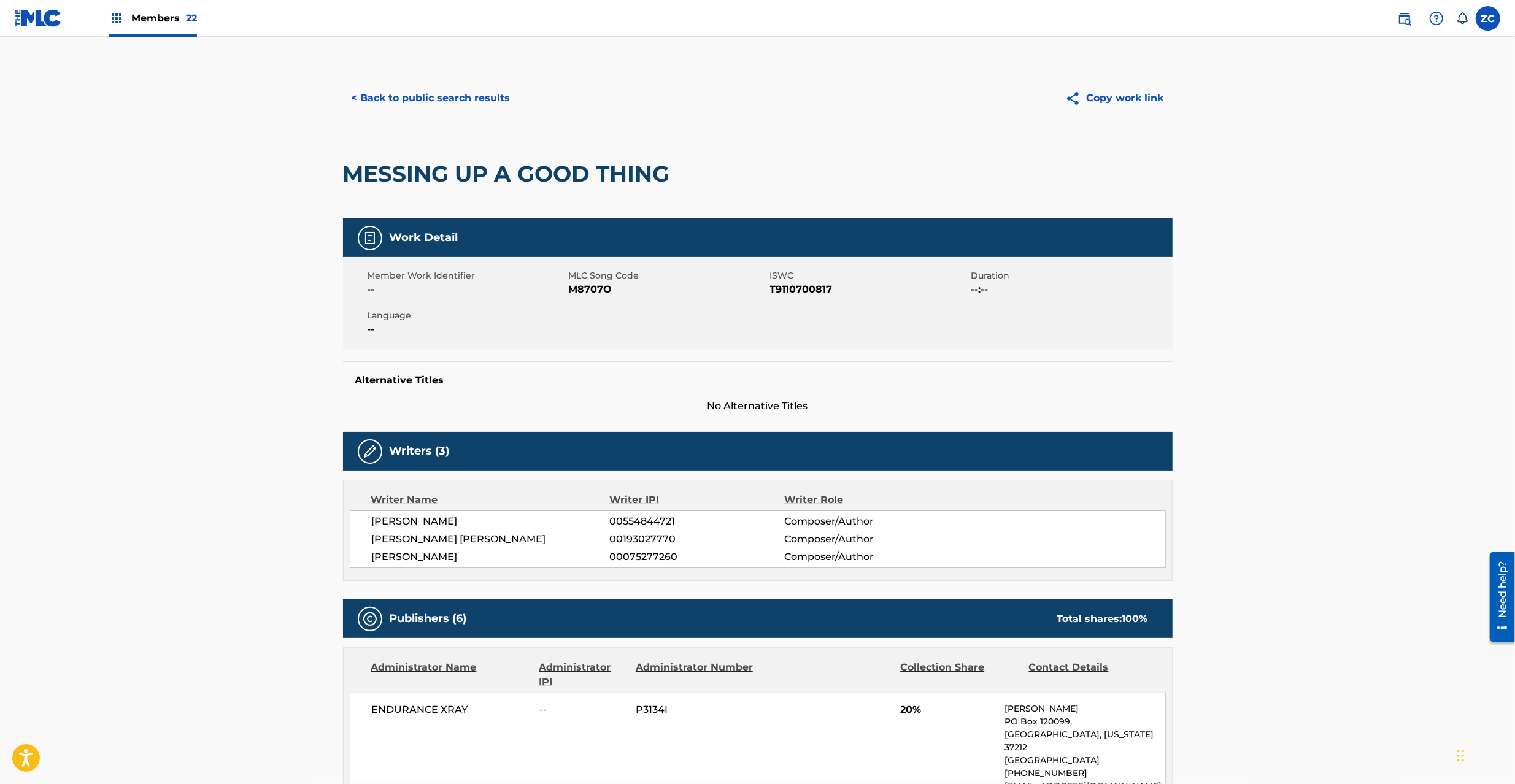
click at [474, 102] on button "< Back to public search results" at bounding box center [431, 98] width 176 height 31
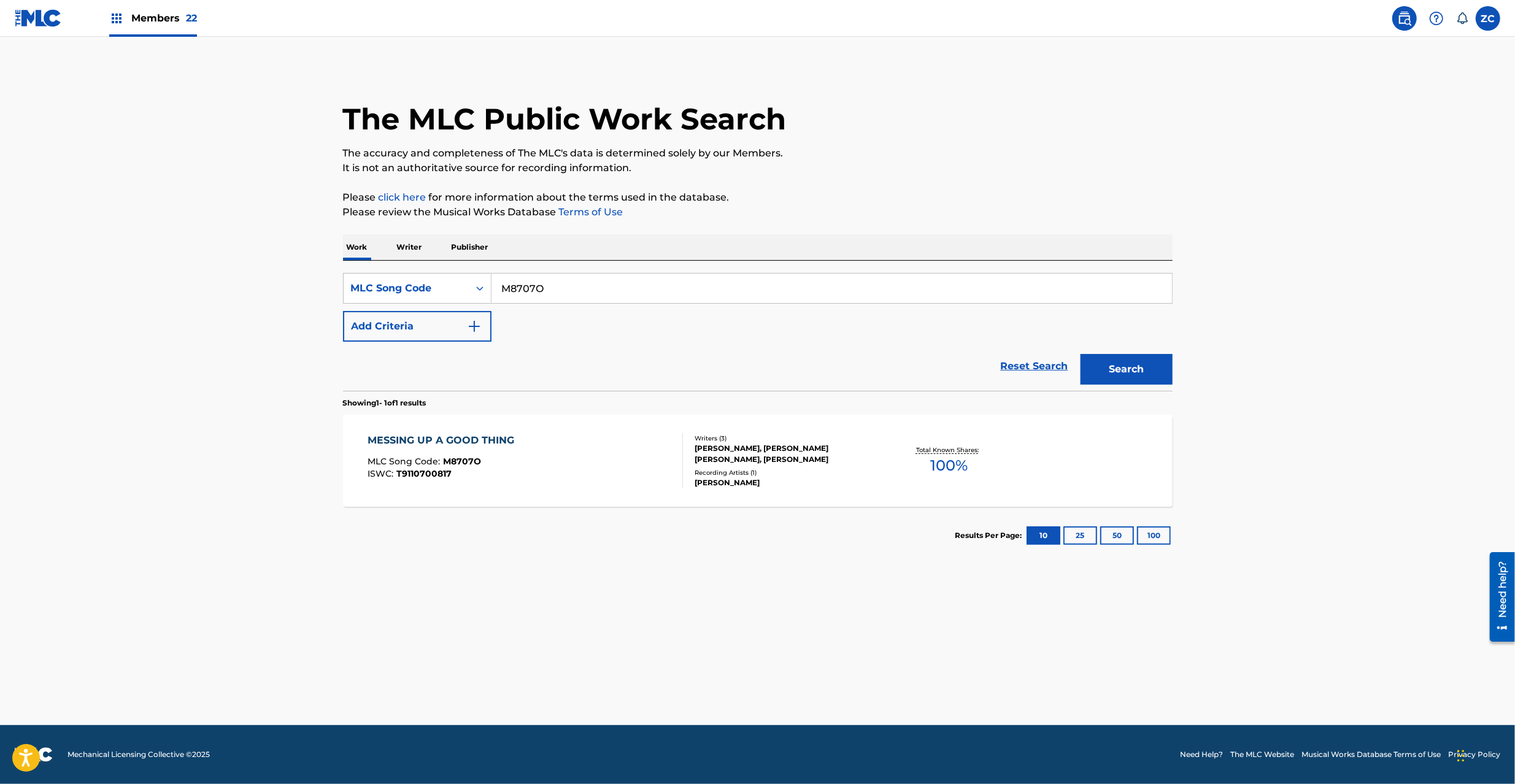
click at [569, 288] on input "M8707O" at bounding box center [832, 288] width 681 height 29
paste input "D76910"
type input "D76910"
click at [1113, 367] on button "Search" at bounding box center [1127, 369] width 92 height 31
click at [504, 462] on div "MLC Song Code : D76910" at bounding box center [471, 463] width 208 height 12
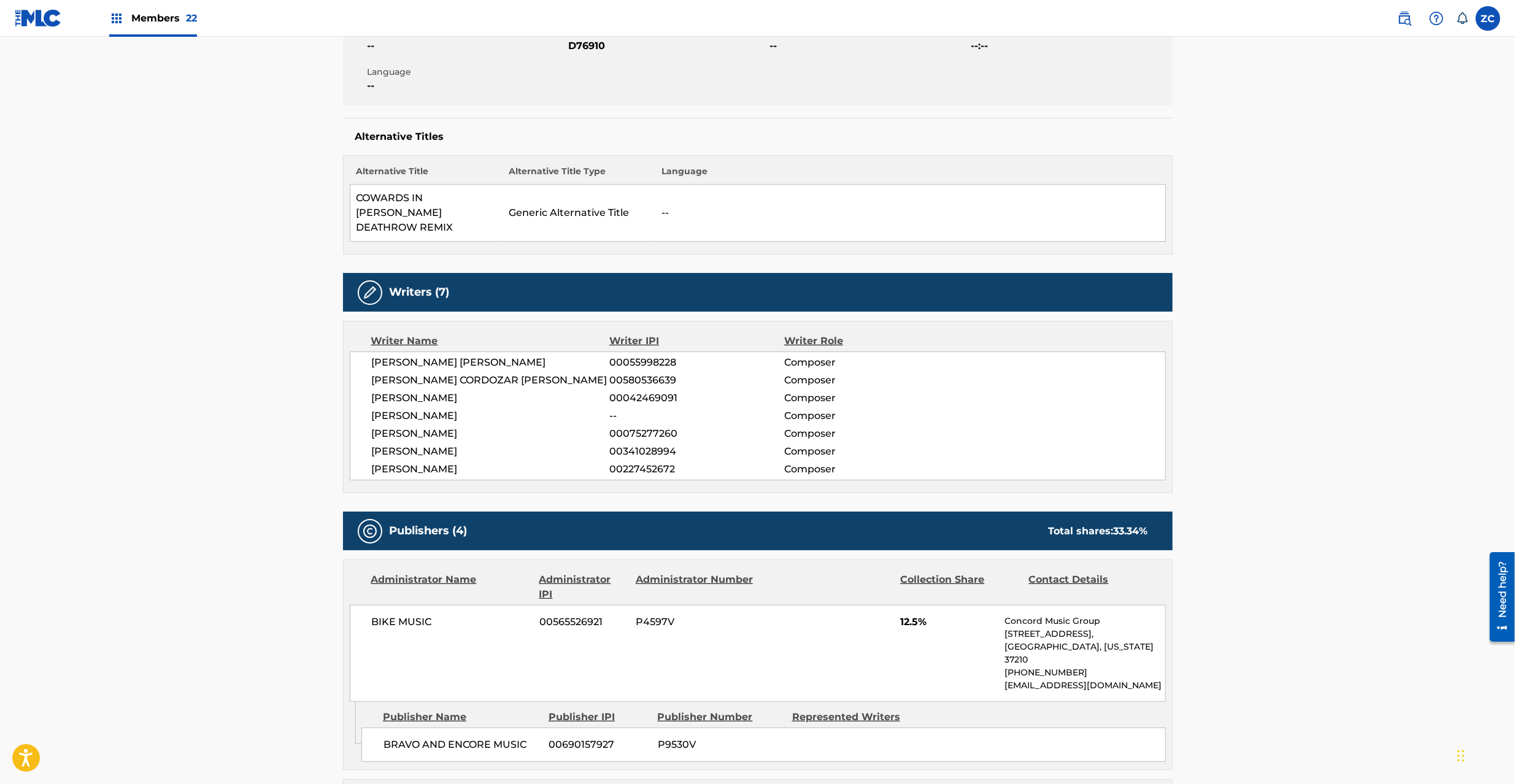
scroll to position [436, 0]
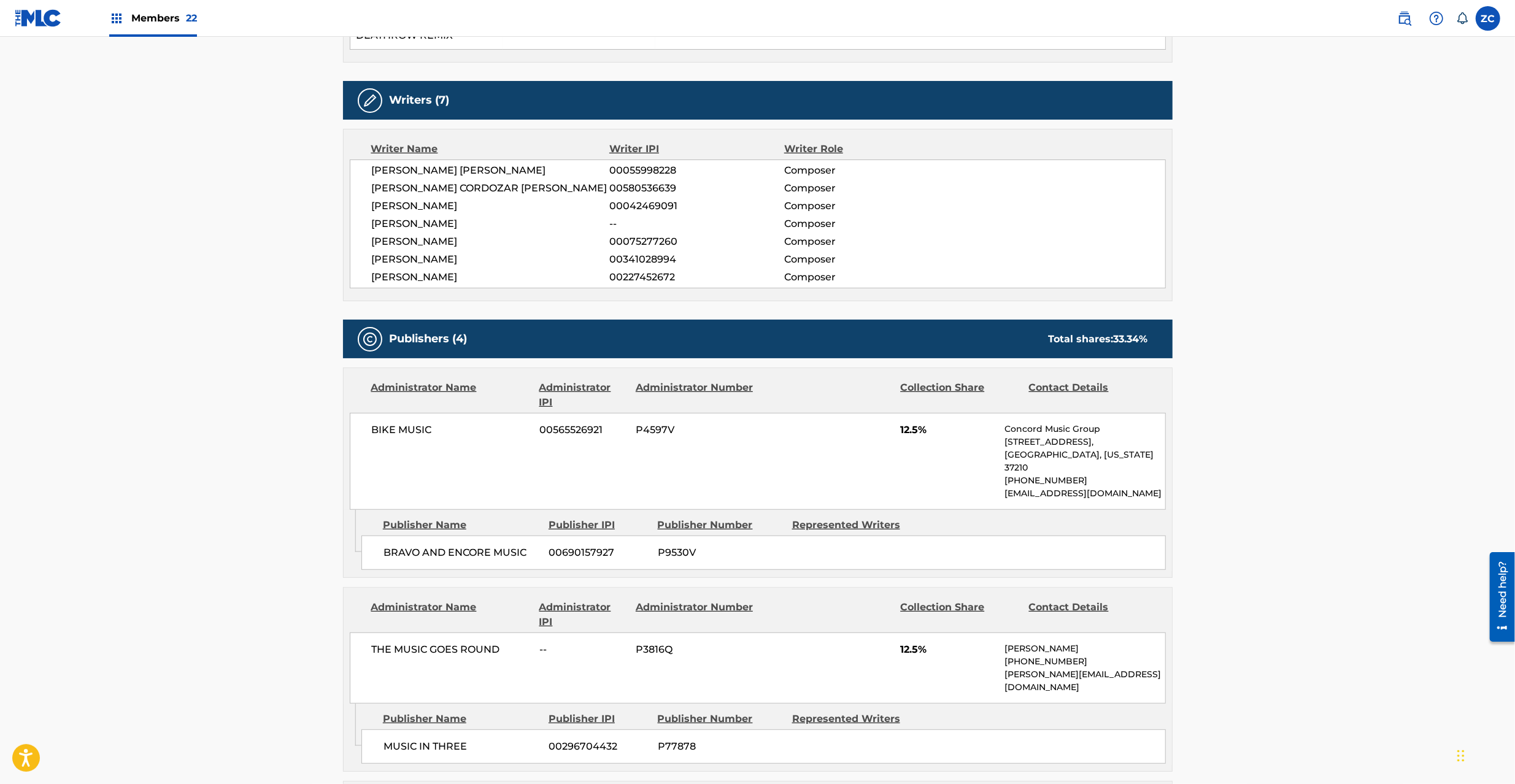
click at [385, 423] on span "BIKE MUSIC" at bounding box center [451, 430] width 159 height 14
click at [431, 423] on span "BIKE MUSIC" at bounding box center [451, 430] width 159 height 14
click at [401, 546] on span "BRAVO AND ENCORE MUSIC" at bounding box center [462, 553] width 157 height 14
click at [407, 536] on div "BRAVO AND ENCORE MUSIC 00690157927 P9530V" at bounding box center [764, 553] width 804 height 34
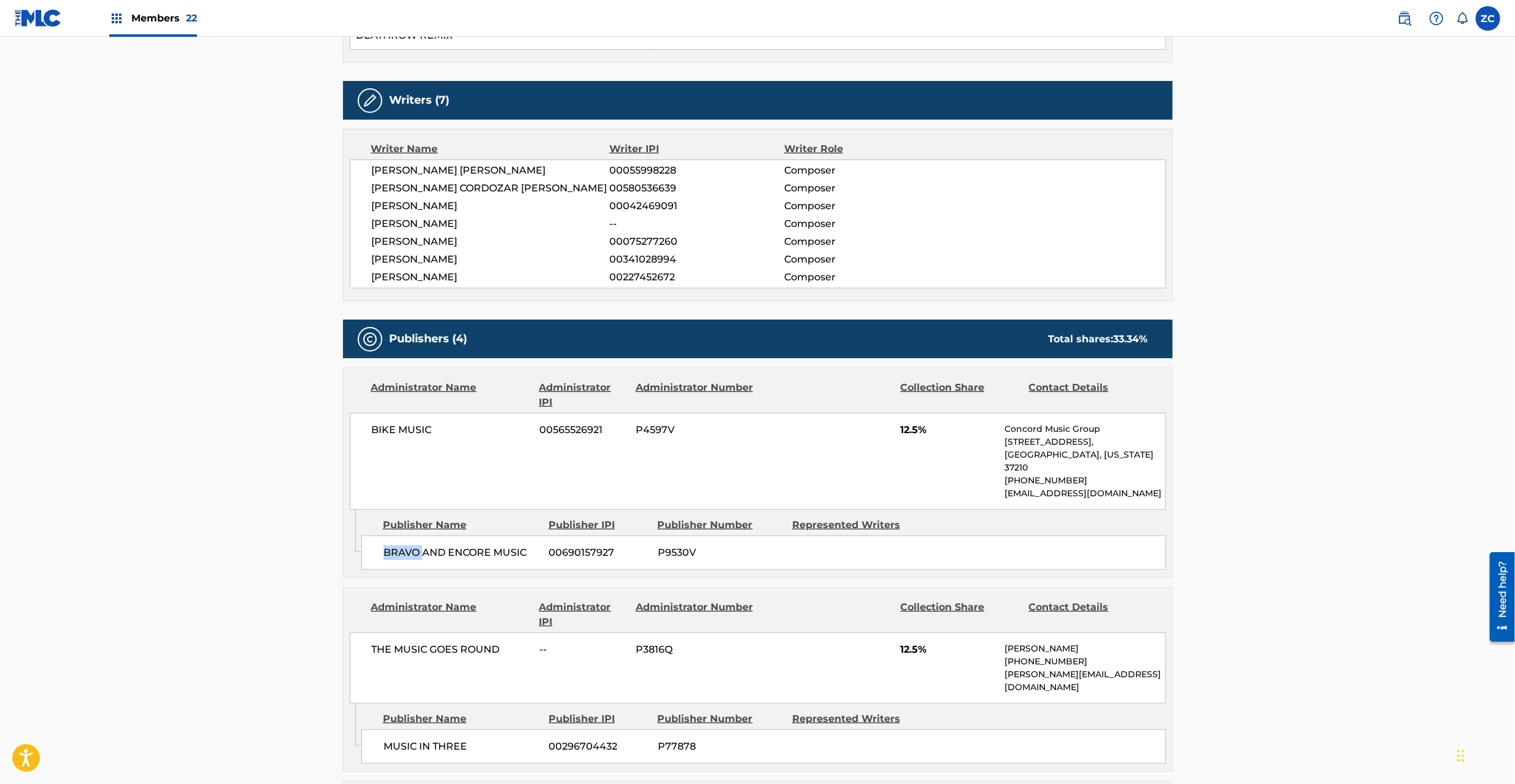
click at [407, 536] on div "BRAVO AND ENCORE MUSIC 00690157927 P9530V" at bounding box center [764, 553] width 804 height 34
click at [515, 546] on span "BRAVO AND ENCORE MUSIC" at bounding box center [462, 553] width 157 height 14
click at [379, 643] on span "THE MUSIC GOES ROUND" at bounding box center [451, 650] width 159 height 14
click at [472, 643] on span "THE MUSIC GOES ROUND" at bounding box center [451, 650] width 159 height 14
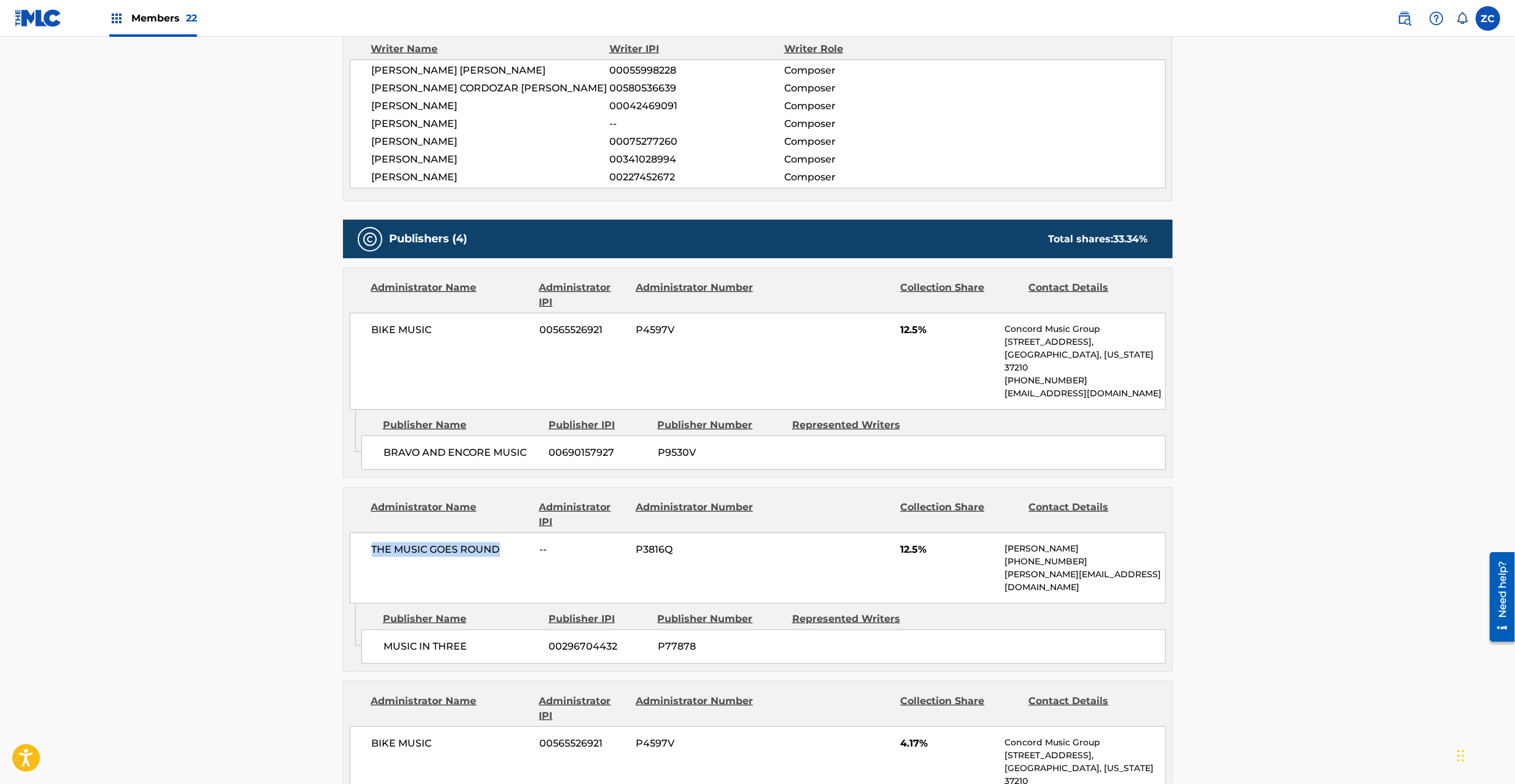
scroll to position [654, 0]
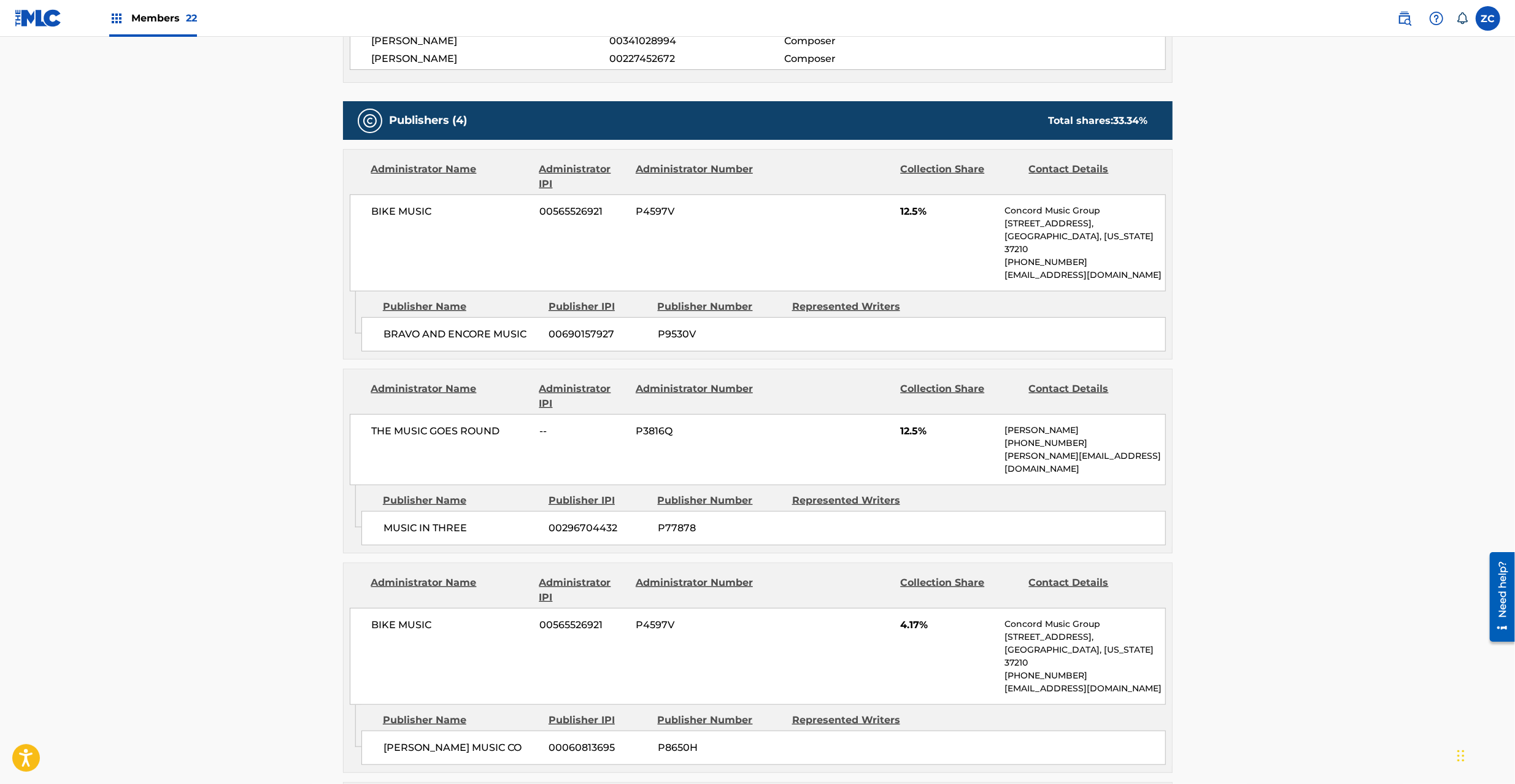
click at [405, 521] on span "MUSIC IN THREE" at bounding box center [462, 528] width 157 height 14
click at [455, 521] on span "MUSIC IN THREE" at bounding box center [462, 528] width 157 height 14
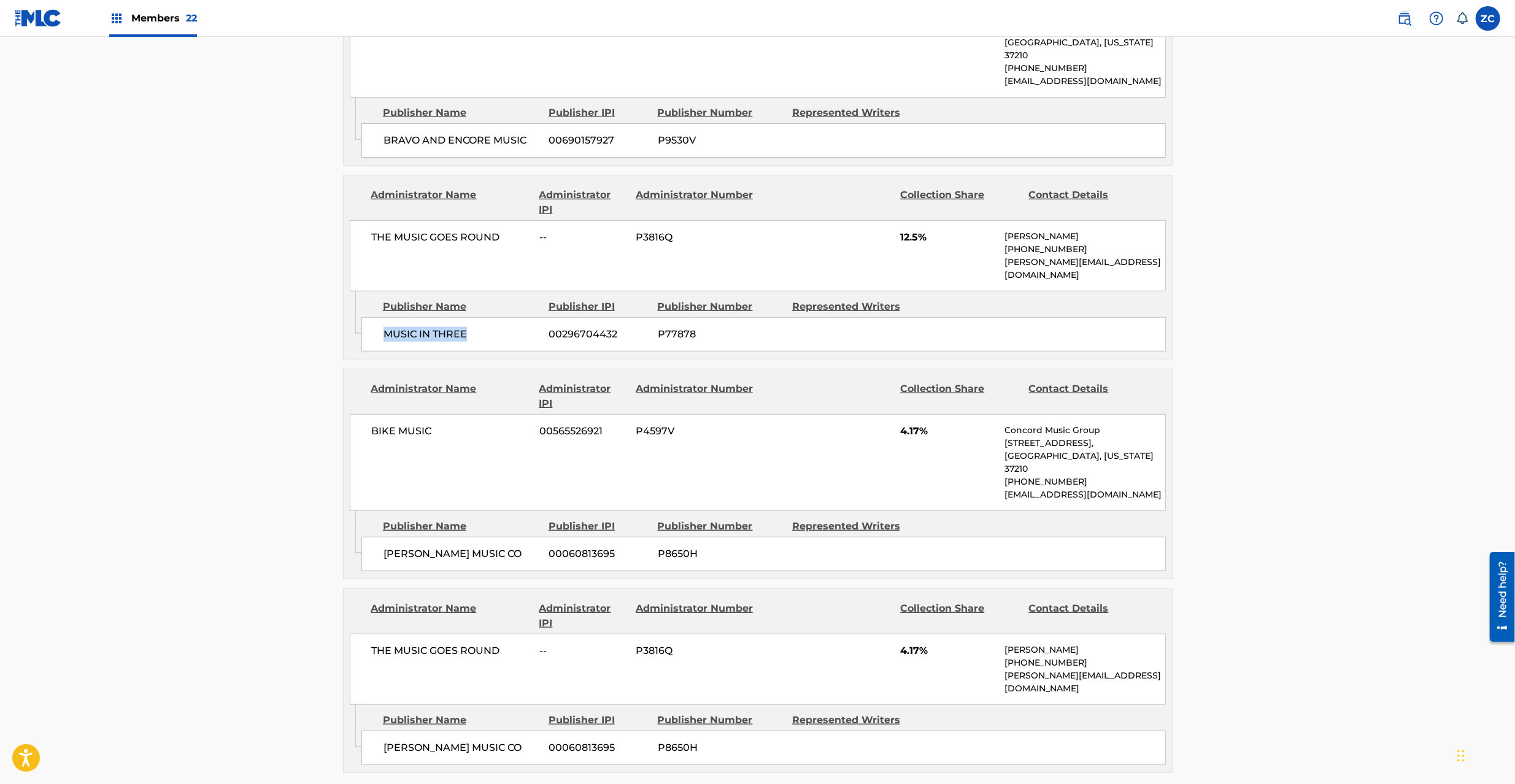
scroll to position [872, 0]
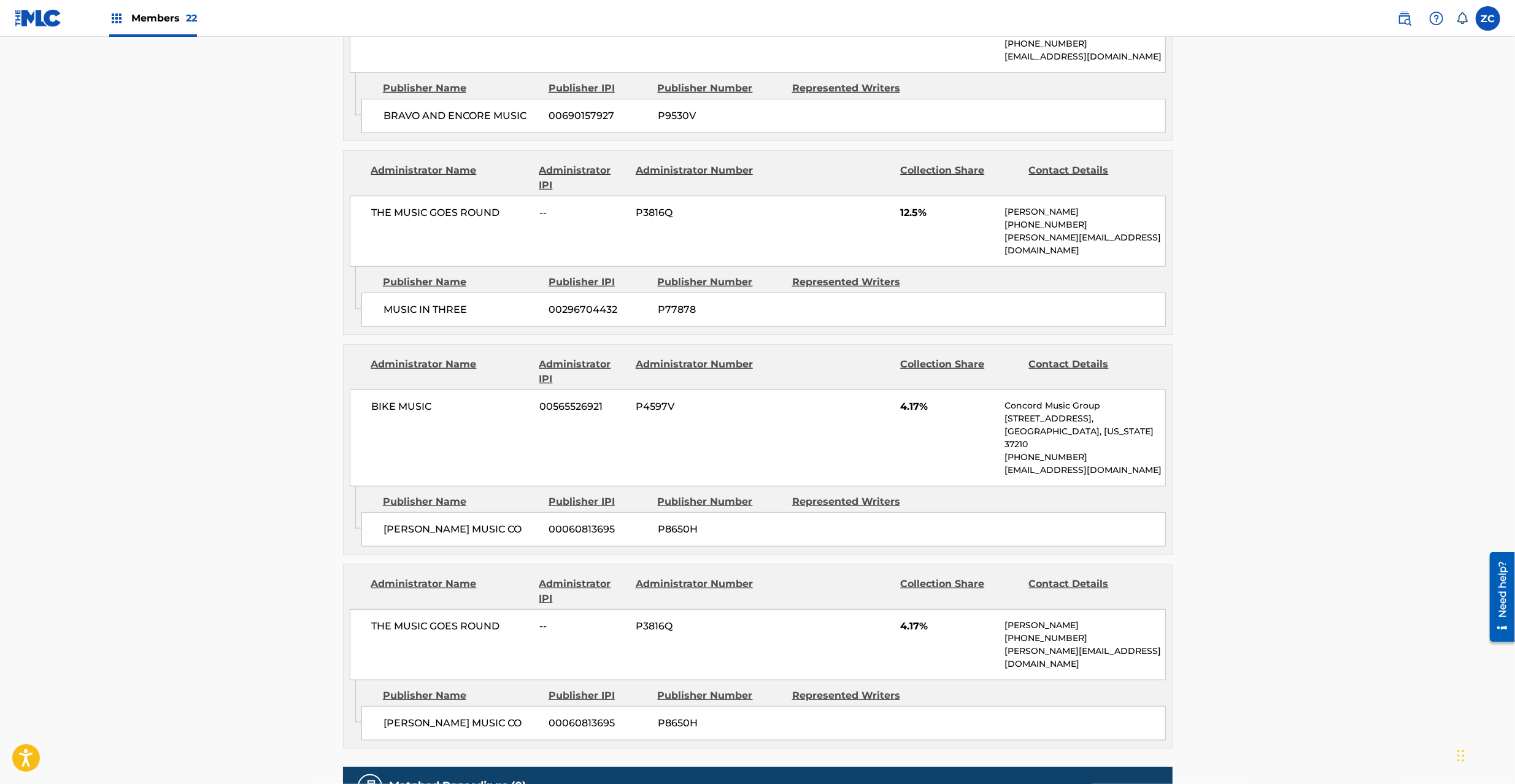
click at [376, 400] on span "BIKE MUSIC" at bounding box center [451, 407] width 159 height 14
click at [411, 400] on span "BIKE MUSIC" at bounding box center [451, 407] width 159 height 14
click at [392, 522] on span "[PERSON_NAME] MUSIC CO" at bounding box center [462, 529] width 157 height 14
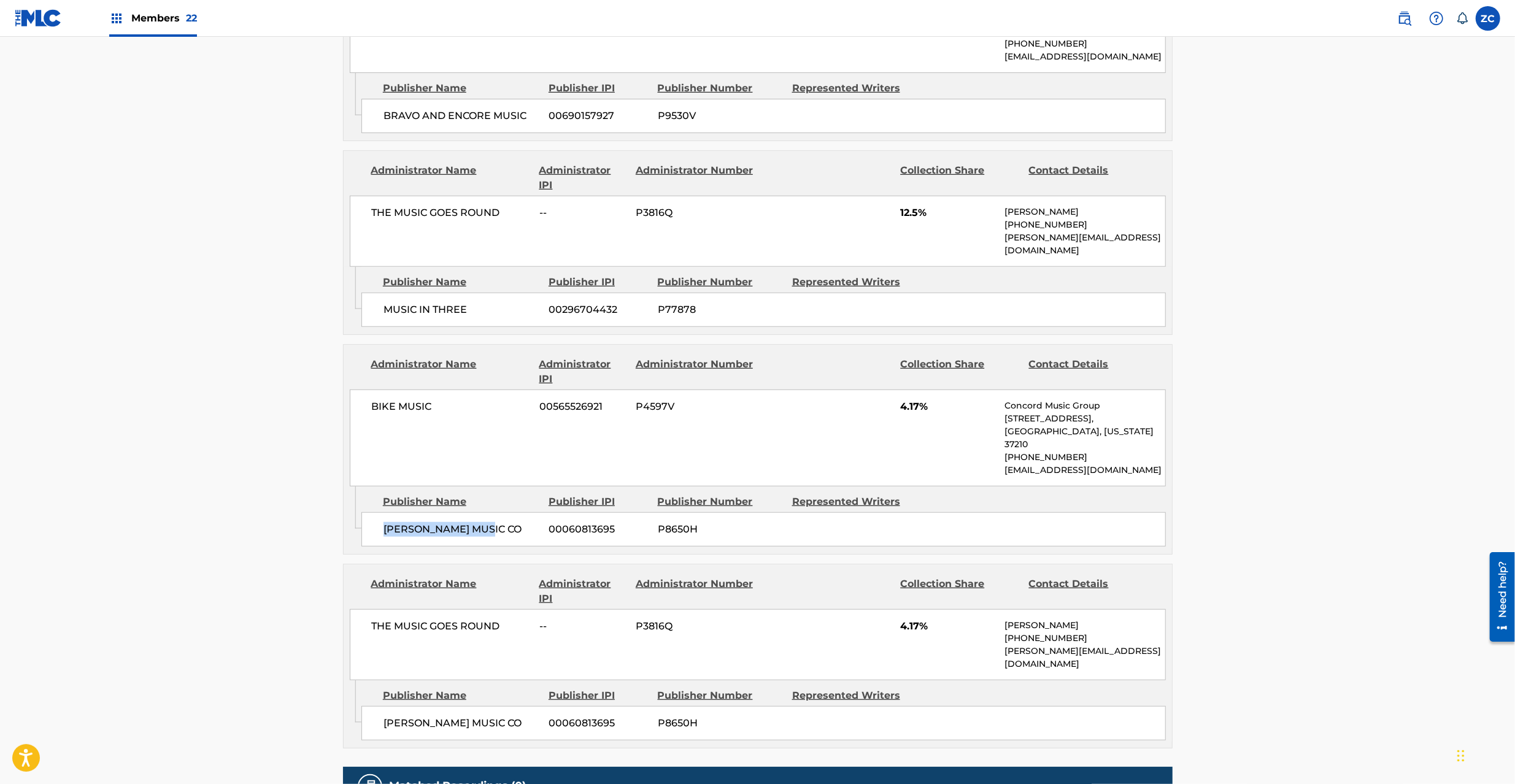
click at [474, 522] on span "[PERSON_NAME] MUSIC CO" at bounding box center [462, 529] width 157 height 14
click at [379, 619] on span "THE MUSIC GOES ROUND" at bounding box center [451, 626] width 159 height 14
click at [477, 619] on span "THE MUSIC GOES ROUND" at bounding box center [451, 626] width 159 height 14
click at [389, 716] on span "[PERSON_NAME] MUSIC CO" at bounding box center [462, 723] width 157 height 14
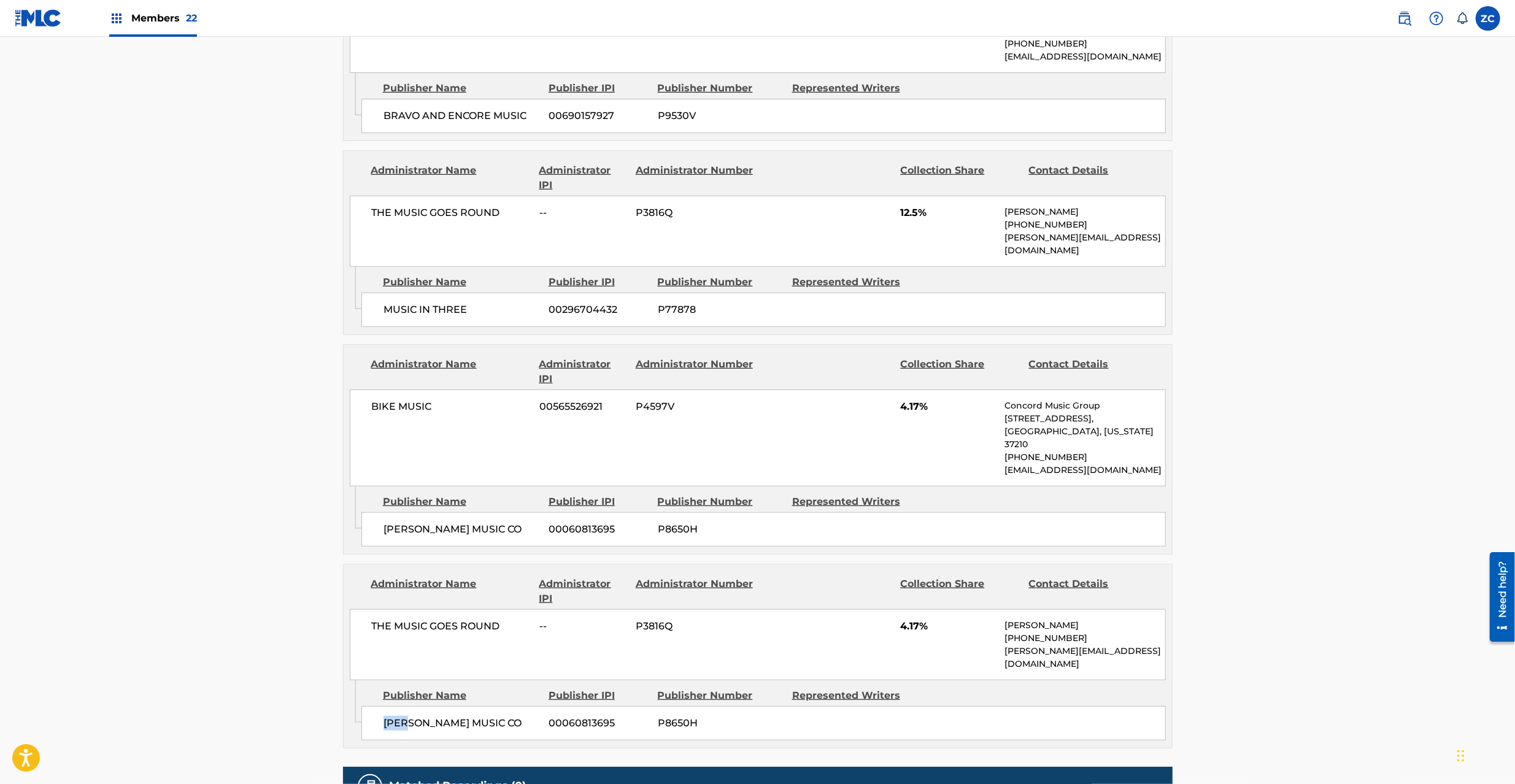
click at [389, 716] on span "[PERSON_NAME] MUSIC CO" at bounding box center [462, 723] width 157 height 14
click at [474, 716] on span "[PERSON_NAME] MUSIC CO" at bounding box center [462, 723] width 157 height 14
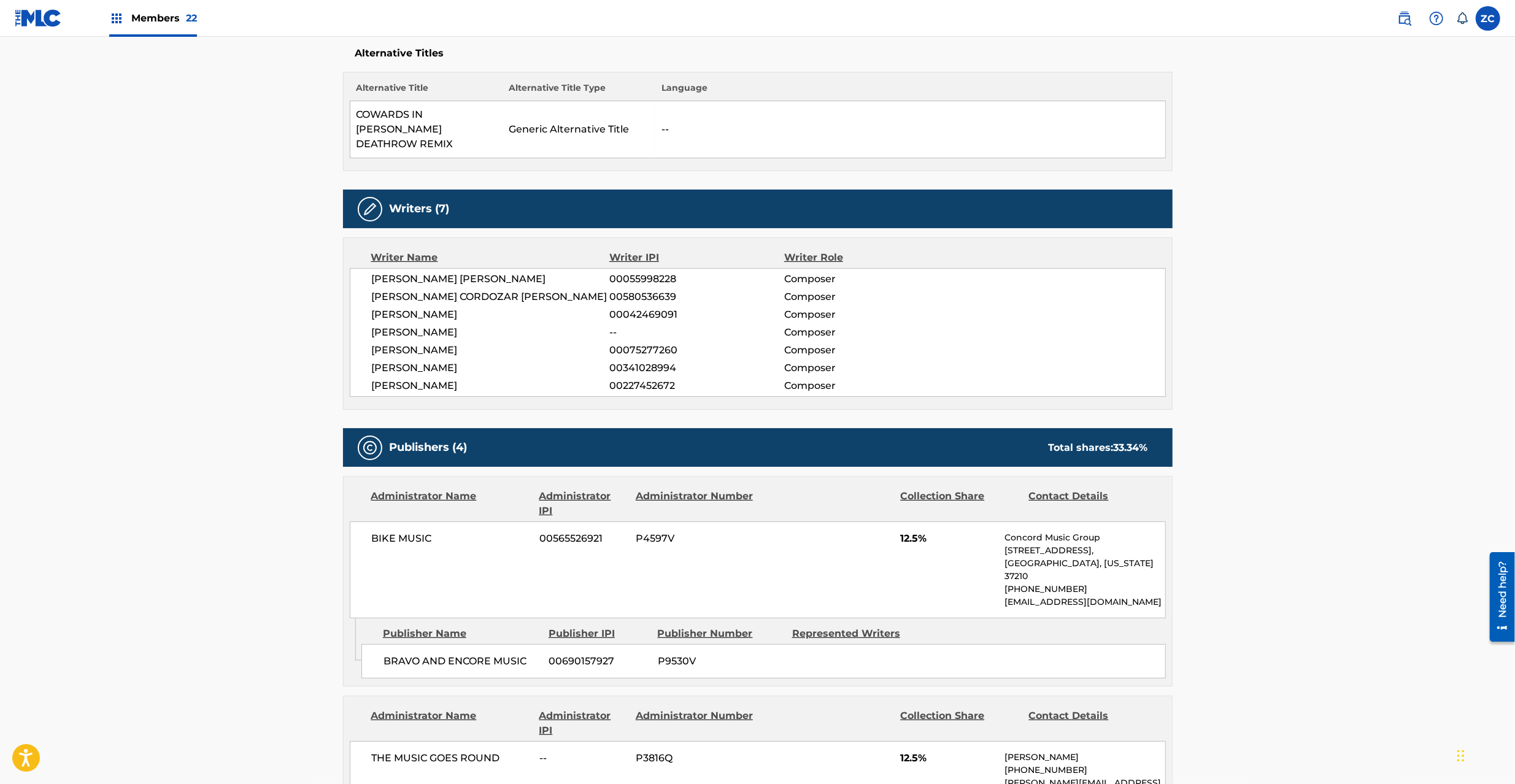
scroll to position [0, 0]
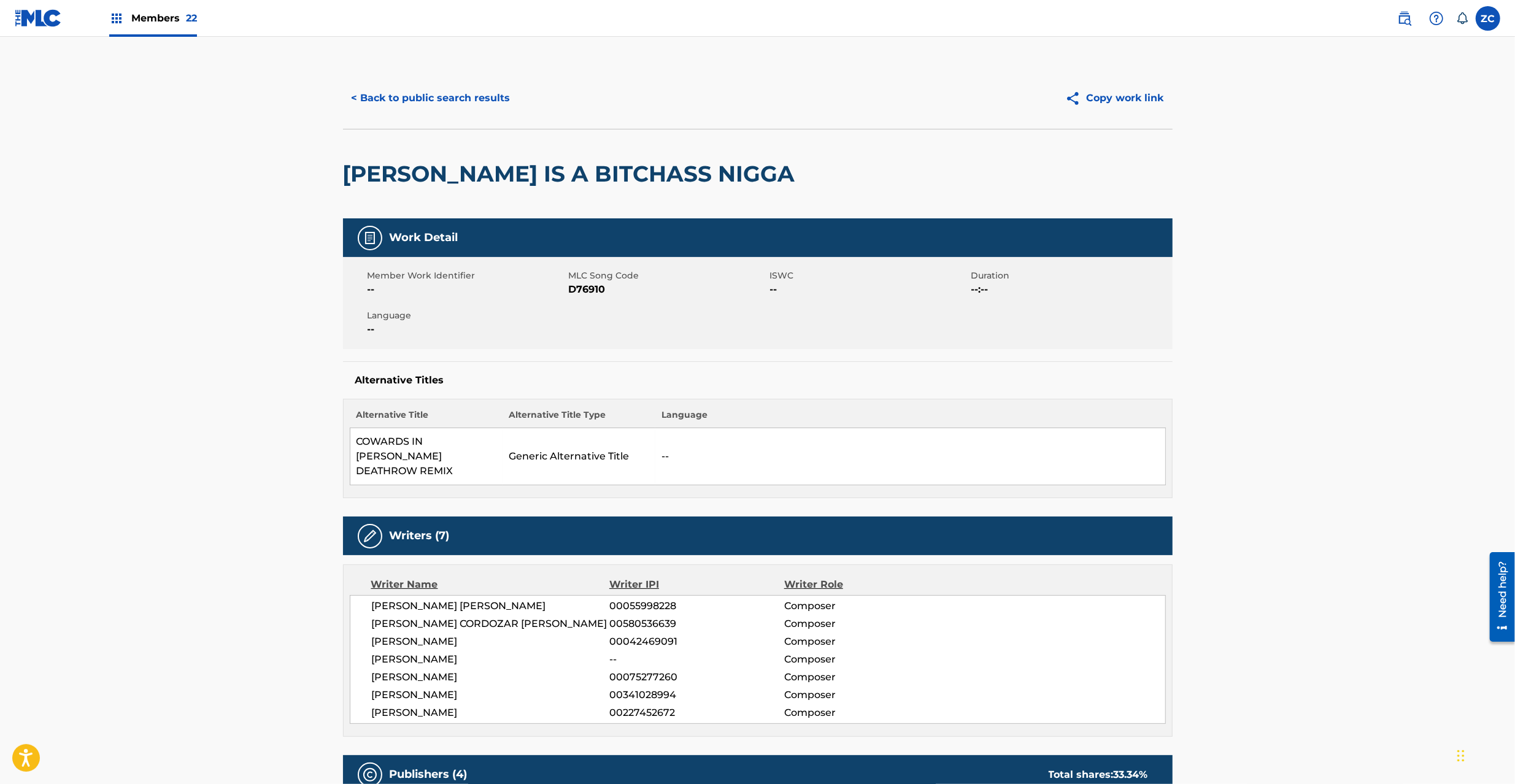
click at [28, 21] on img at bounding box center [38, 18] width 47 height 18
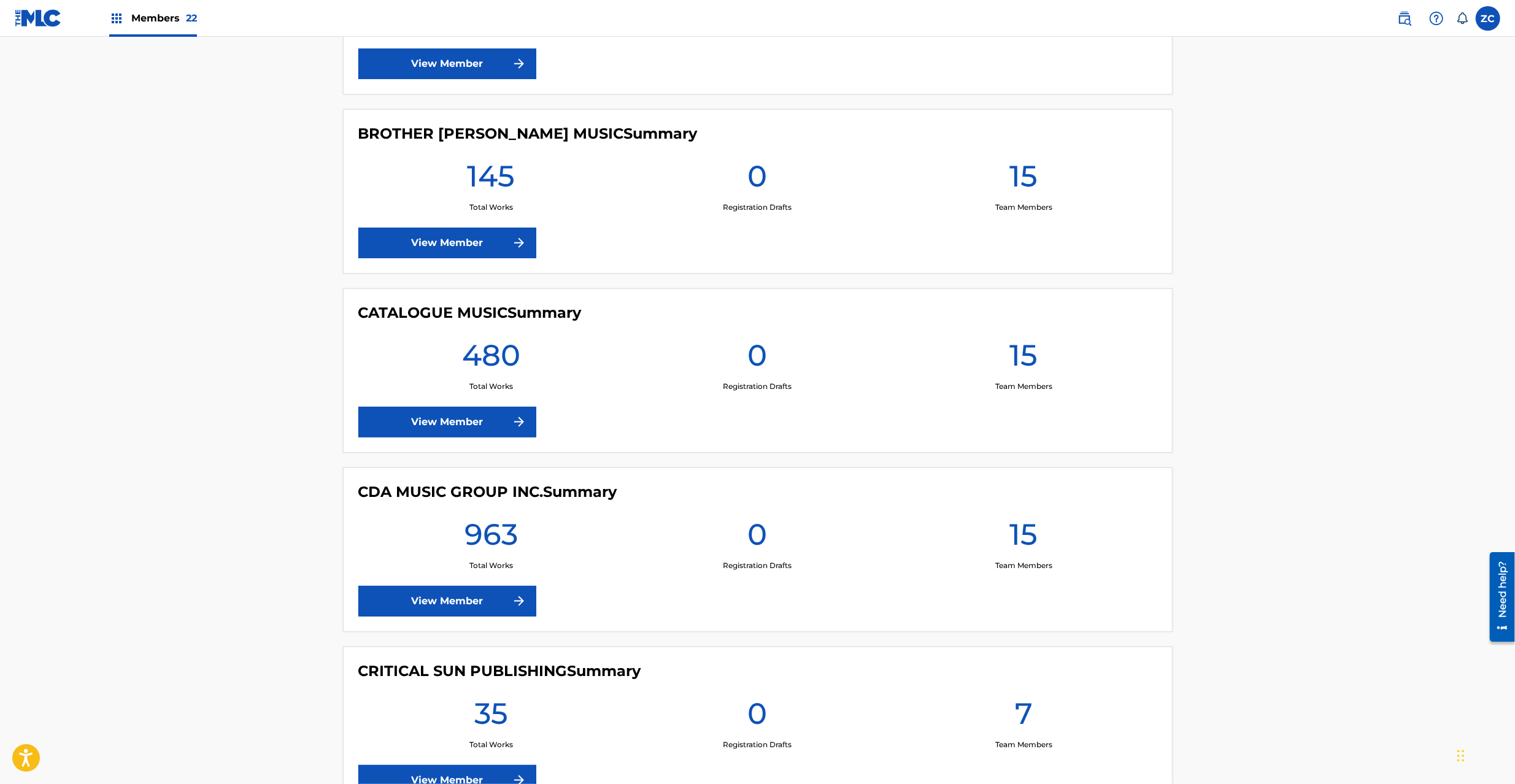
scroll to position [1854, 0]
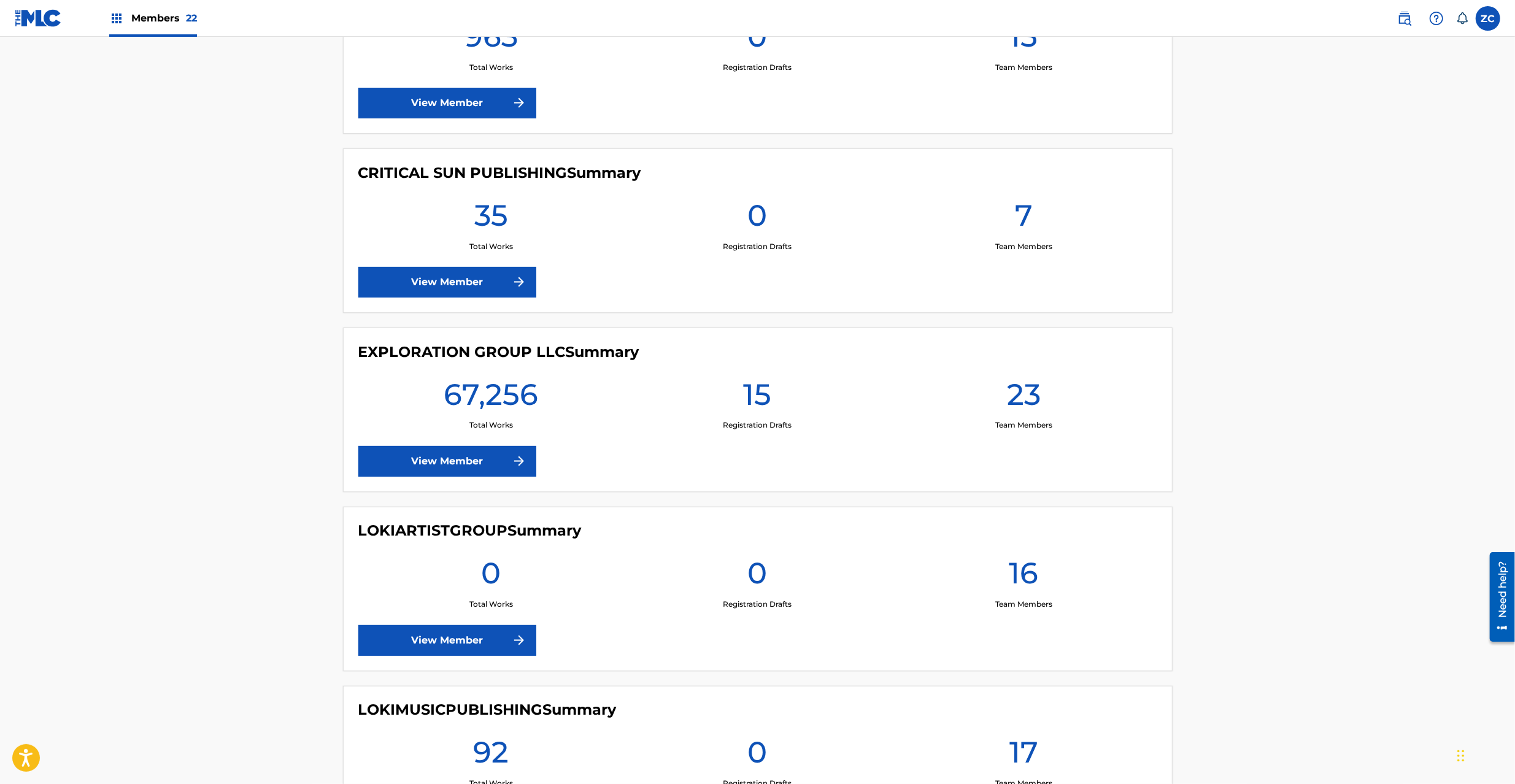
click at [431, 458] on link "View Member" at bounding box center [447, 461] width 178 height 31
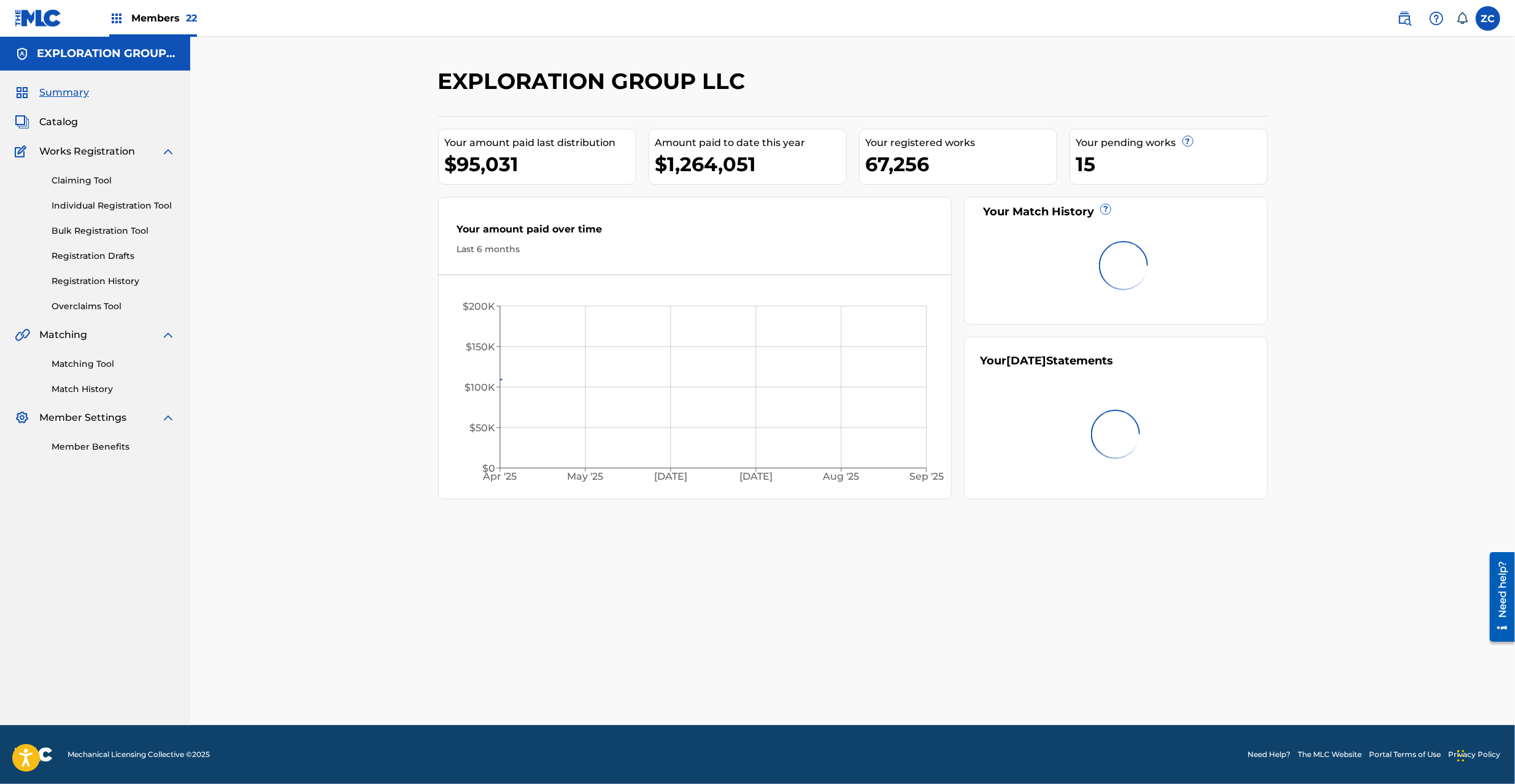
click at [74, 362] on link "Matching Tool" at bounding box center [113, 364] width 124 height 13
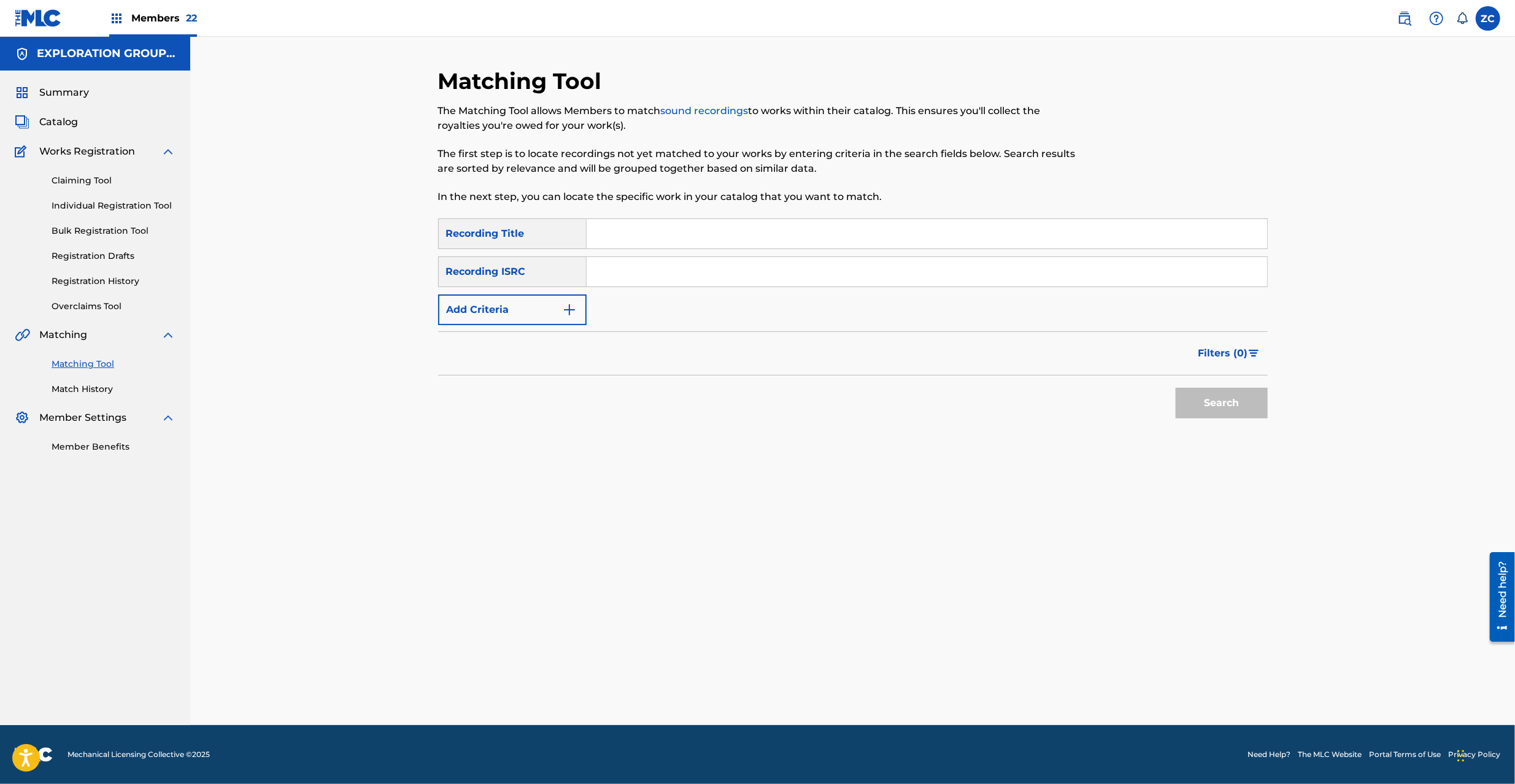
click at [674, 283] on input "Search Form" at bounding box center [927, 272] width 681 height 29
paste input "JPD101800741"
click at [1243, 400] on button "Search" at bounding box center [1222, 403] width 92 height 31
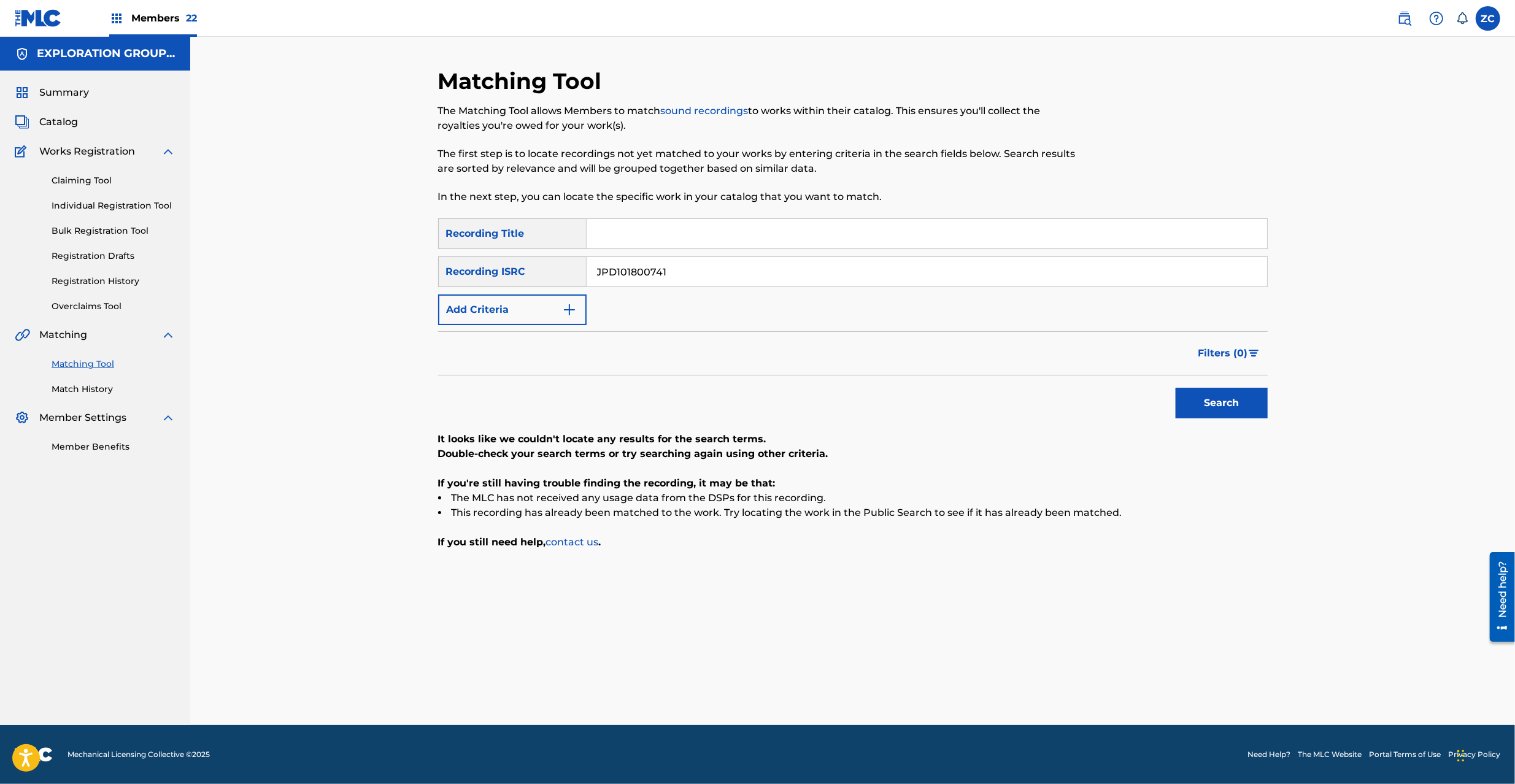
click at [713, 273] on input "JPD101800741" at bounding box center [927, 272] width 681 height 29
paste input "0700102"
click at [1225, 414] on button "Search" at bounding box center [1222, 403] width 92 height 31
click at [895, 270] on input "JPD100700102" at bounding box center [927, 272] width 681 height 29
paste input "SEYOK1422844"
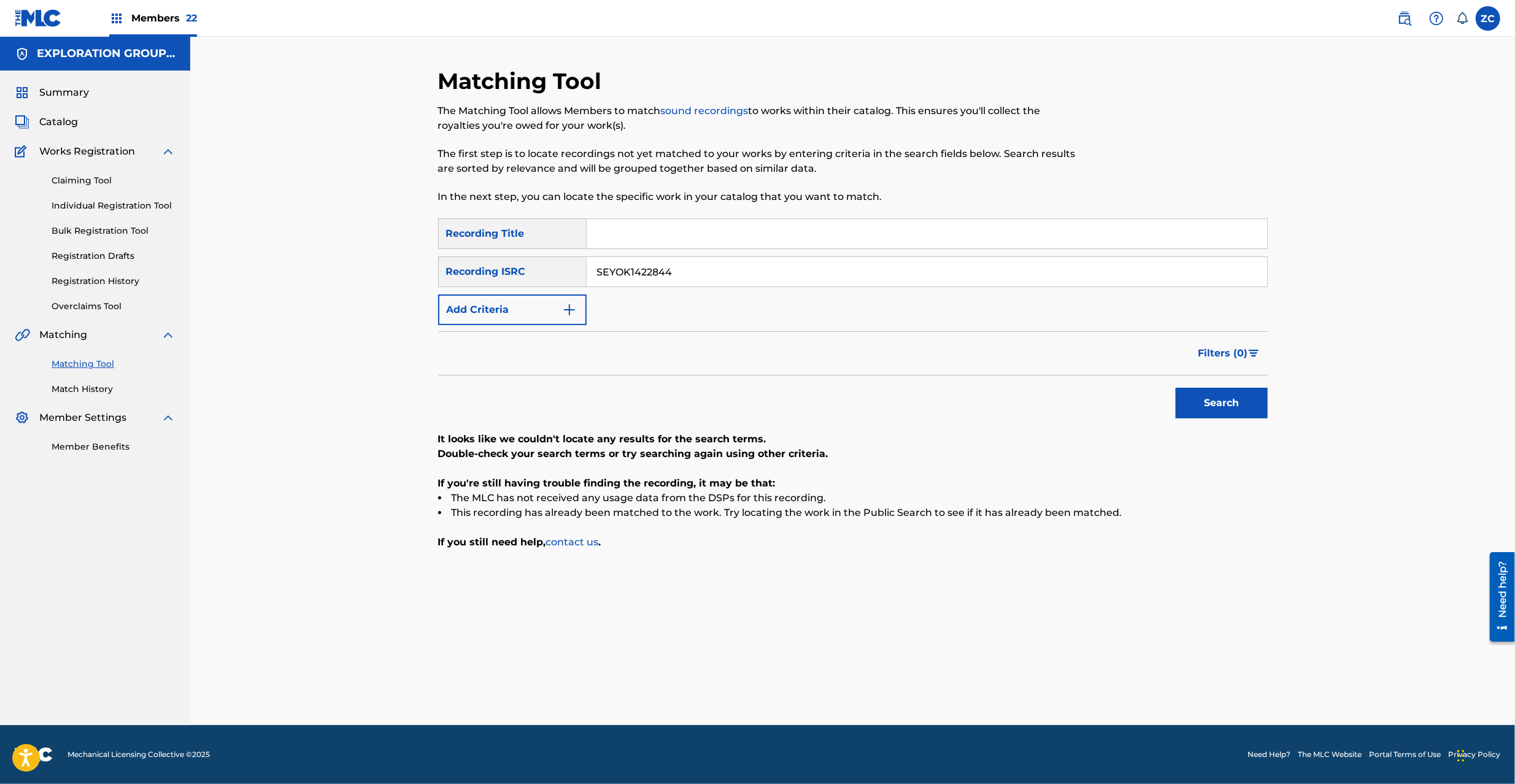
click at [1192, 394] on button "Search" at bounding box center [1222, 403] width 92 height 31
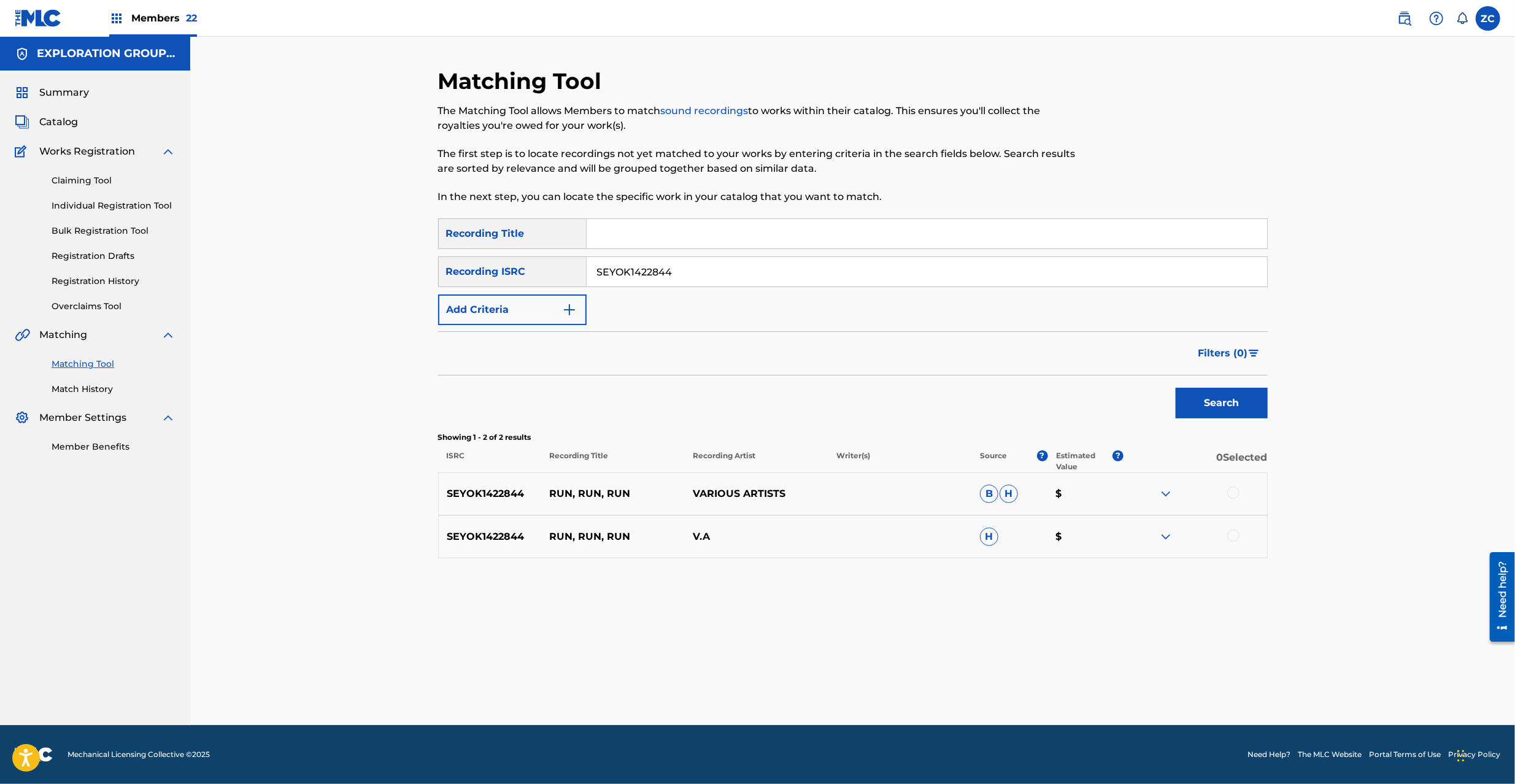
click at [1236, 493] on div at bounding box center [1233, 493] width 12 height 12
click at [1230, 535] on div at bounding box center [1233, 536] width 12 height 12
click at [683, 267] on input "SEYOK1422844" at bounding box center [927, 272] width 681 height 29
paste input "JPD100700112"
click at [1220, 403] on button "Search" at bounding box center [1222, 403] width 92 height 31
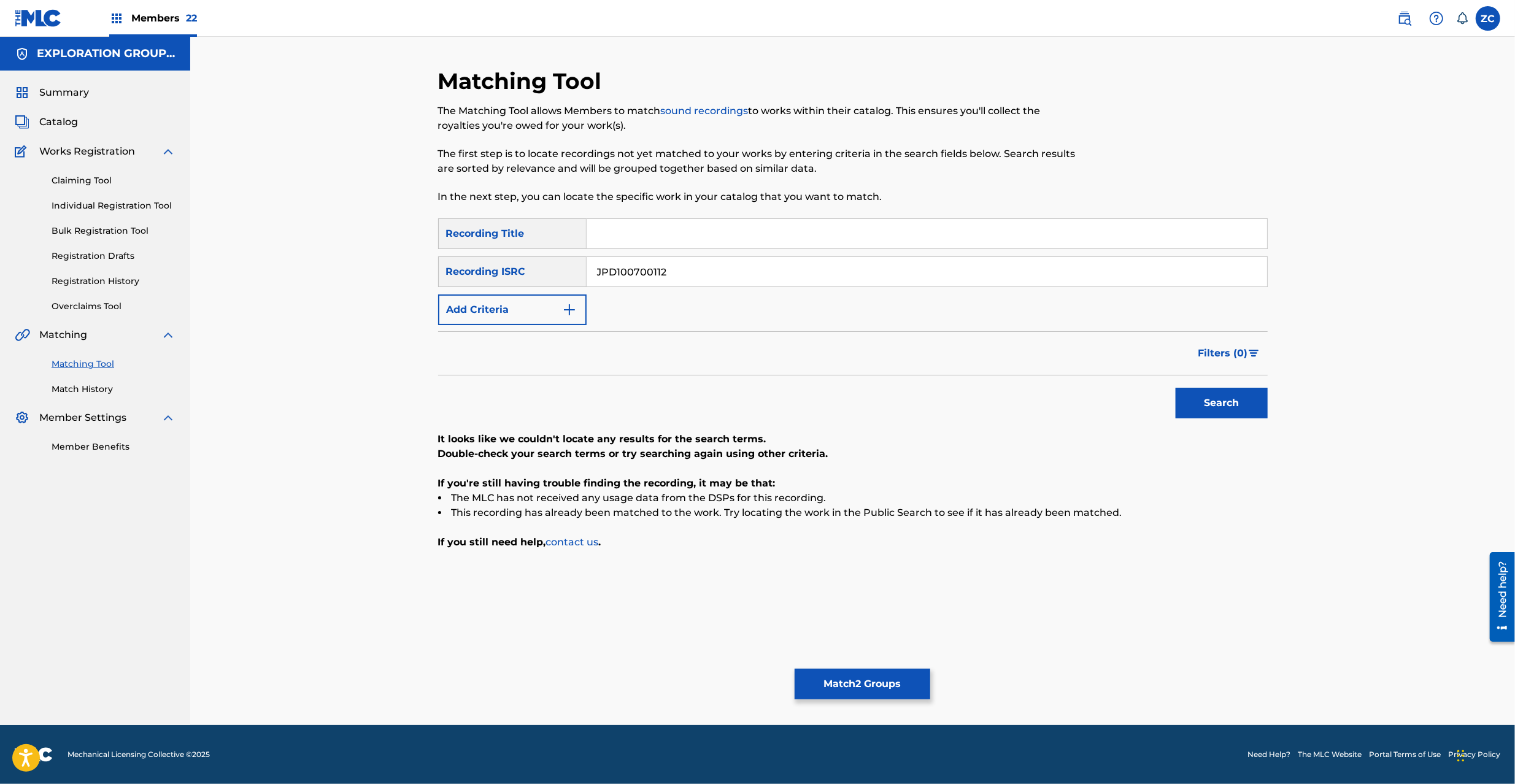
click at [768, 263] on input "JPD100700112" at bounding box center [927, 272] width 681 height 29
paste input "400382"
type input "JPD100400382"
click at [1205, 407] on button "Search" at bounding box center [1222, 403] width 92 height 31
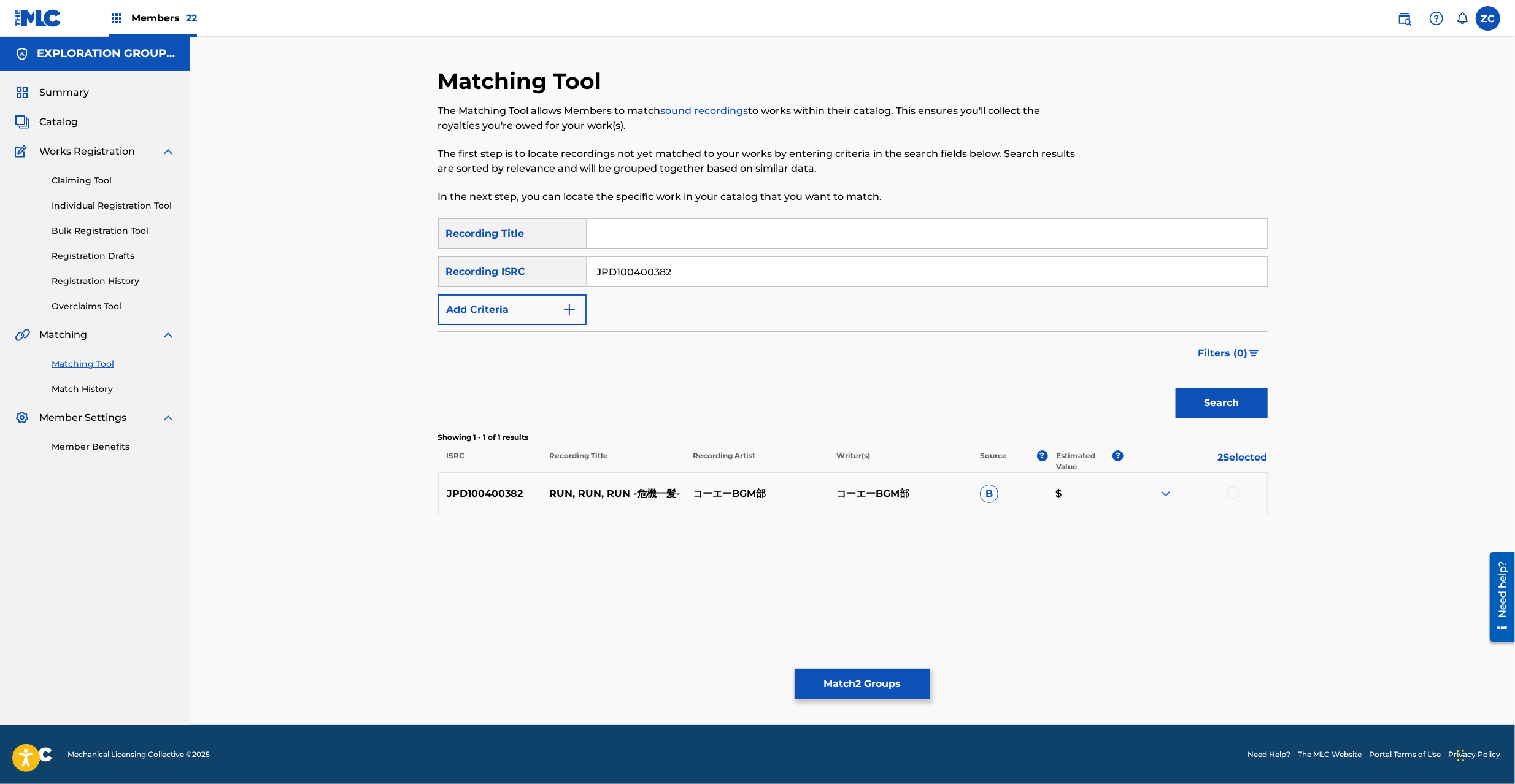
click at [1233, 494] on div at bounding box center [1233, 493] width 12 height 12
click at [880, 679] on button "Match 3 Groups" at bounding box center [862, 684] width 136 height 31
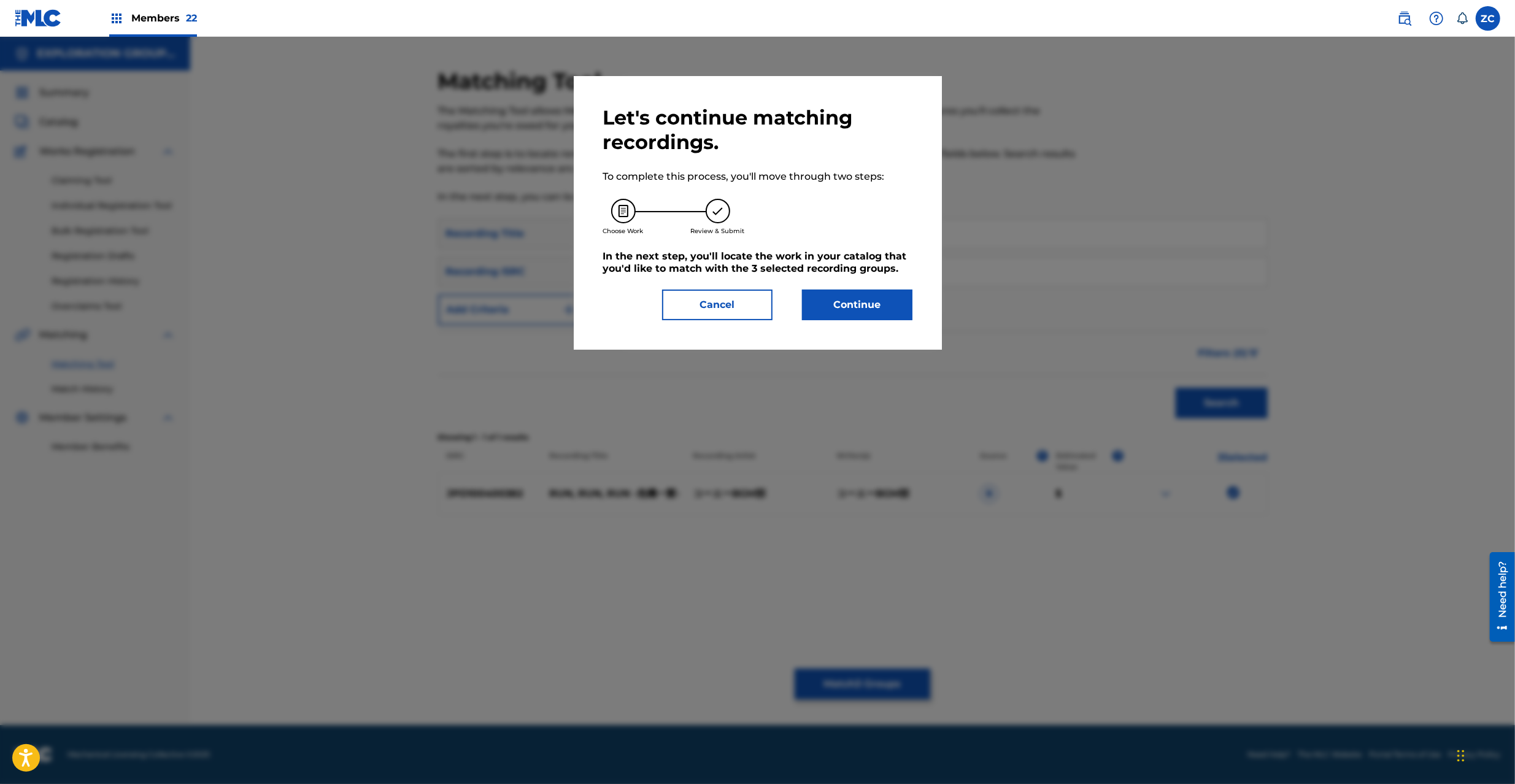
click at [884, 287] on div "Let's continue matching recordings. To complete this process, you'll move throu…" at bounding box center [758, 213] width 309 height 215
click at [884, 299] on button "Continue" at bounding box center [857, 305] width 111 height 31
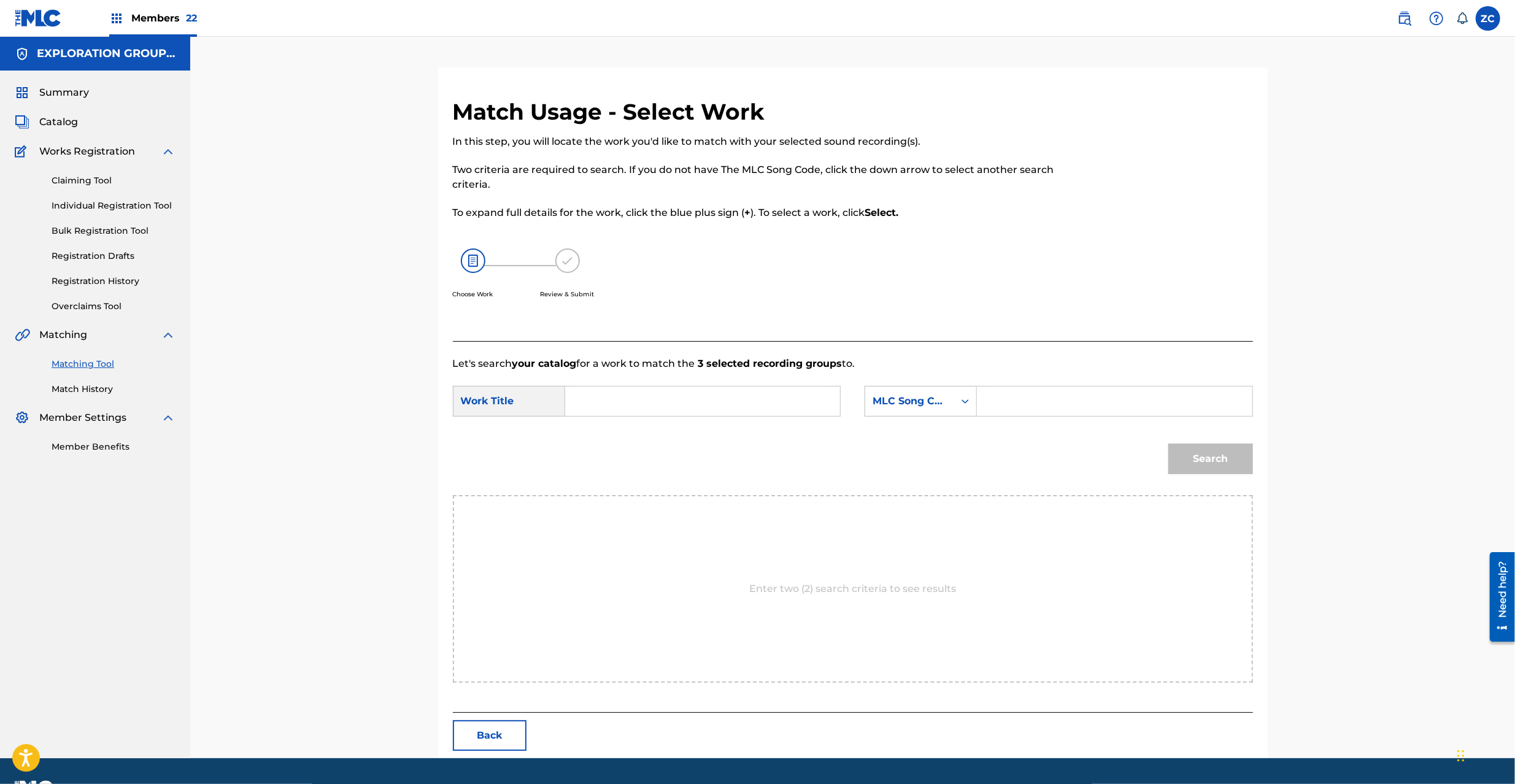
click at [791, 401] on input "Search Form" at bounding box center [703, 401] width 254 height 29
paste input "Run,Run,Run RA99WT"
click at [702, 401] on input "Run,Run,Run RA99WT" at bounding box center [703, 401] width 254 height 29
type input "Run,Run,Run"
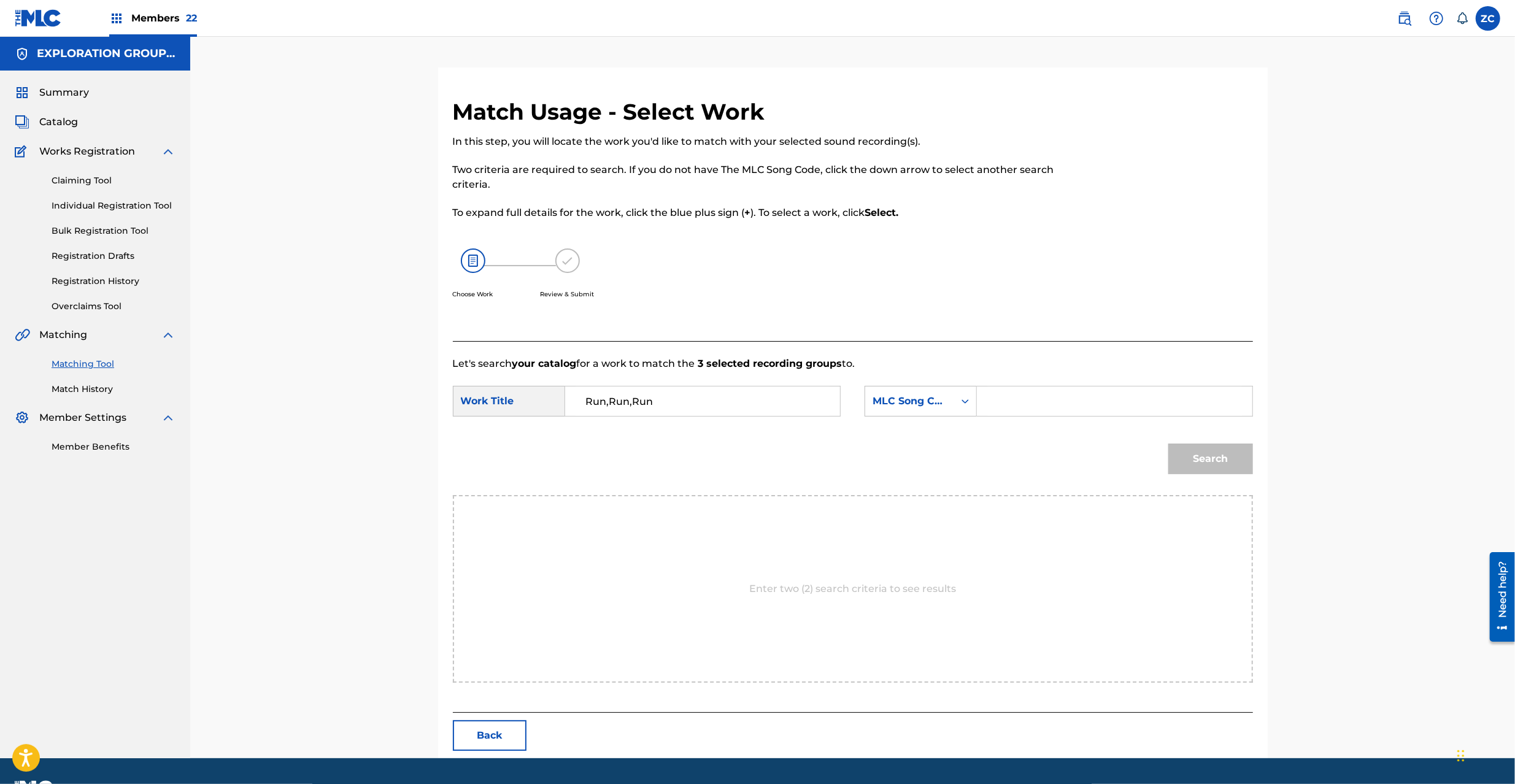
drag, startPoint x: 1083, startPoint y: 405, endPoint x: 1098, endPoint y: 413, distance: 17.0
click at [1083, 405] on input "Search Form" at bounding box center [1115, 401] width 254 height 29
paste input "RA99WT"
type input "RA99WT"
click at [1215, 460] on button "Search" at bounding box center [1210, 458] width 84 height 31
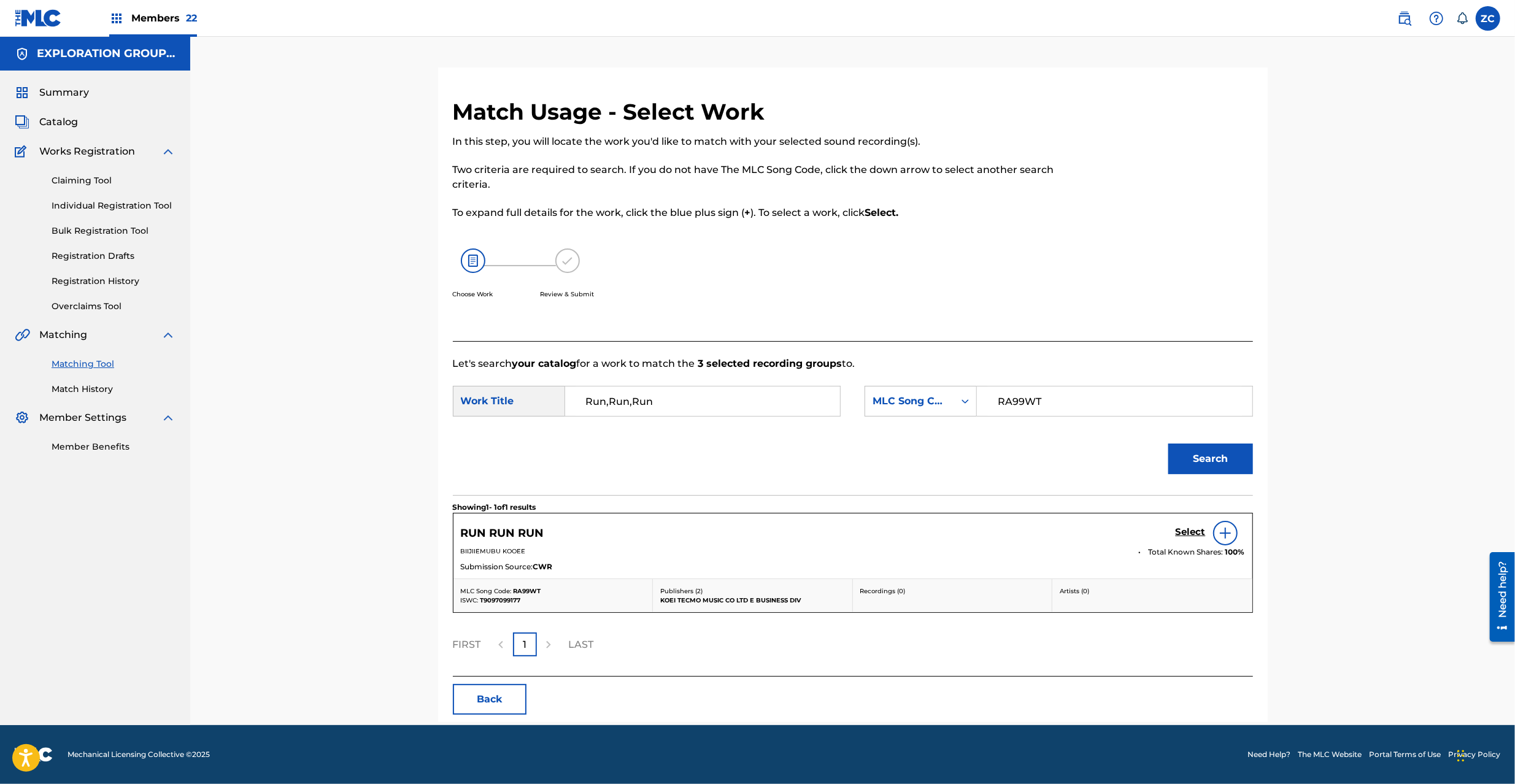
click at [1191, 532] on h5 "Select" at bounding box center [1191, 532] width 30 height 12
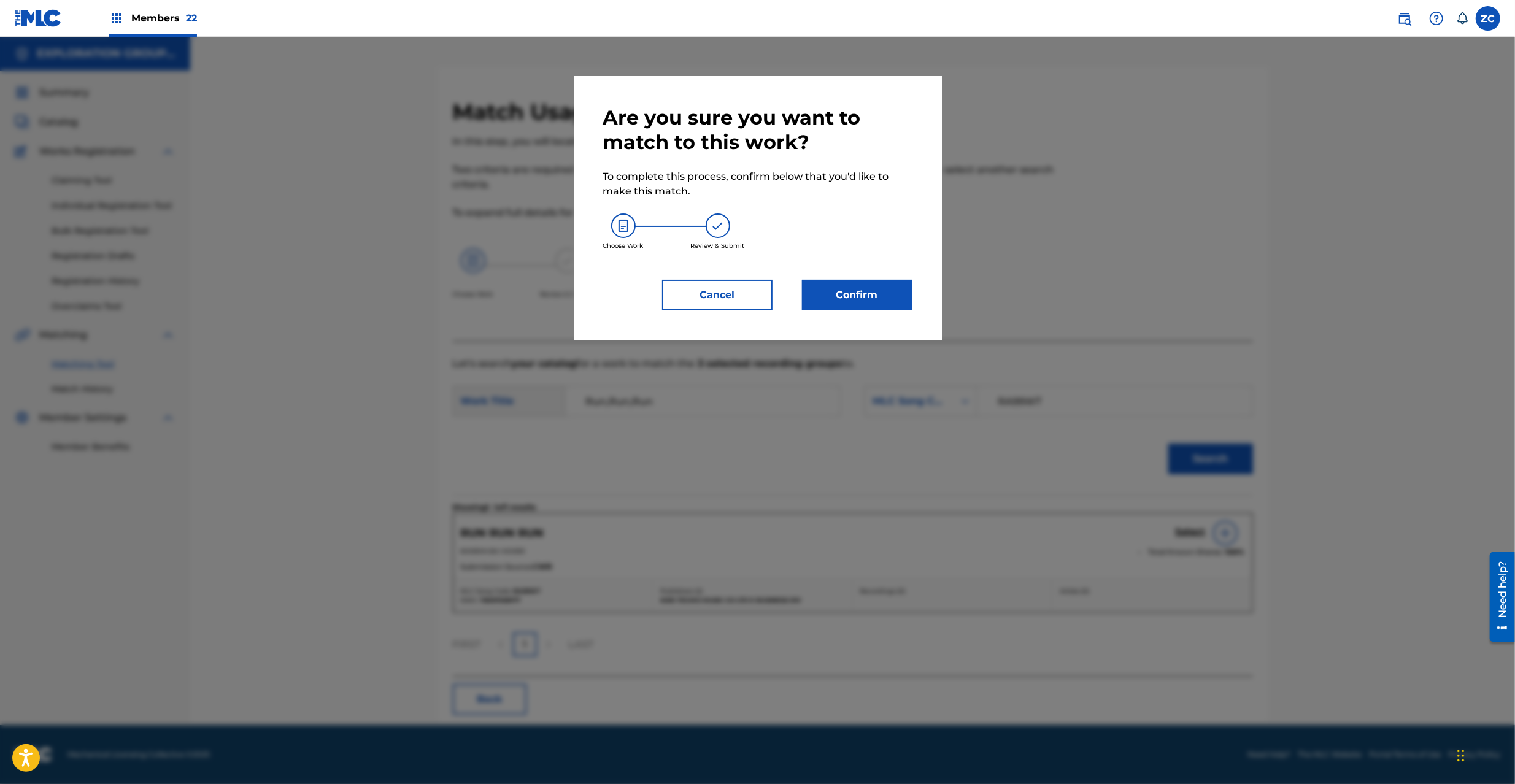
click at [862, 288] on button "Confirm" at bounding box center [857, 295] width 111 height 31
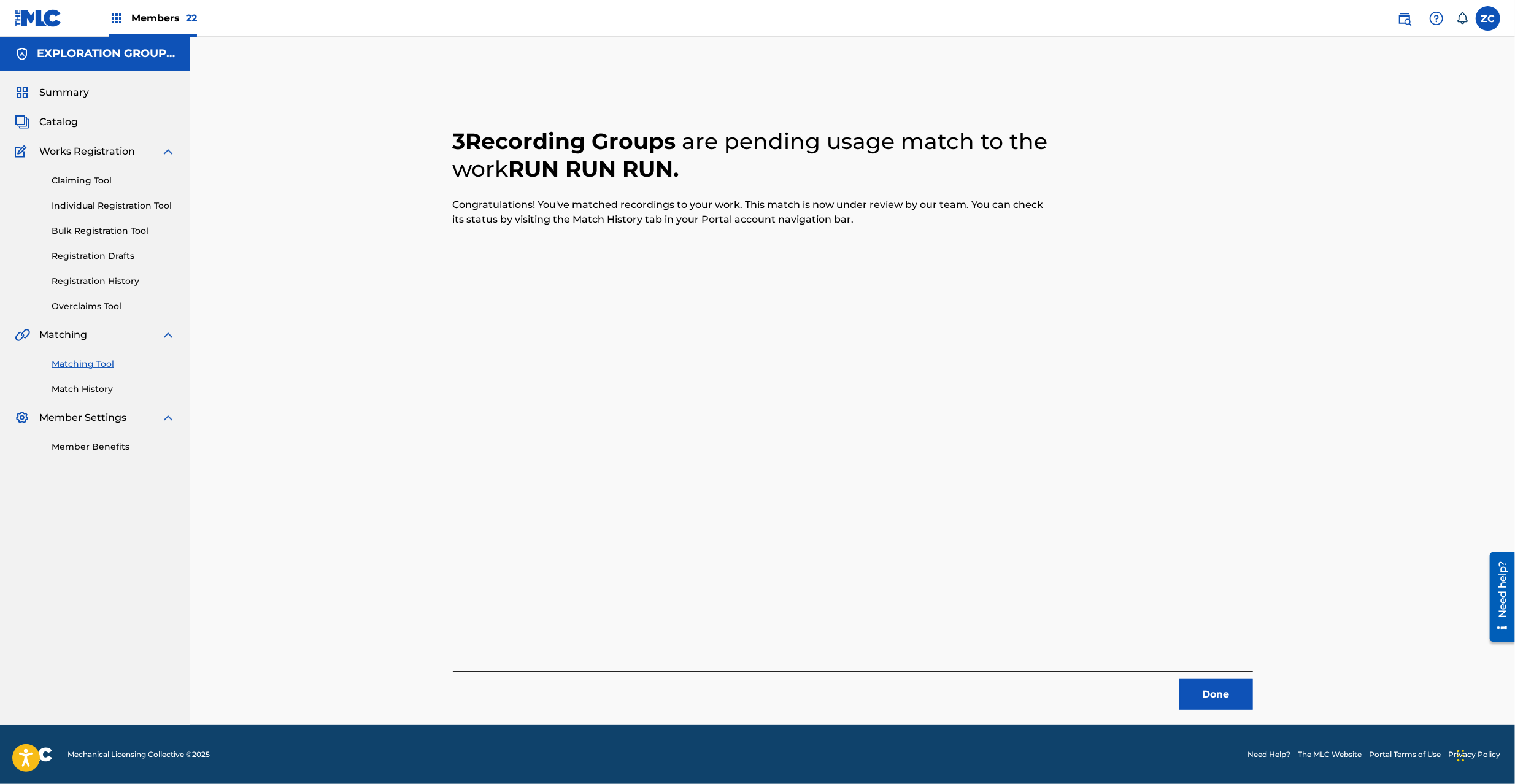
click at [1298, 376] on div "3 Recording Groups are pending usage match to the work RUN RUN RUN . Congratula…" at bounding box center [852, 381] width 1325 height 688
click at [1223, 694] on button "Done" at bounding box center [1216, 694] width 73 height 31
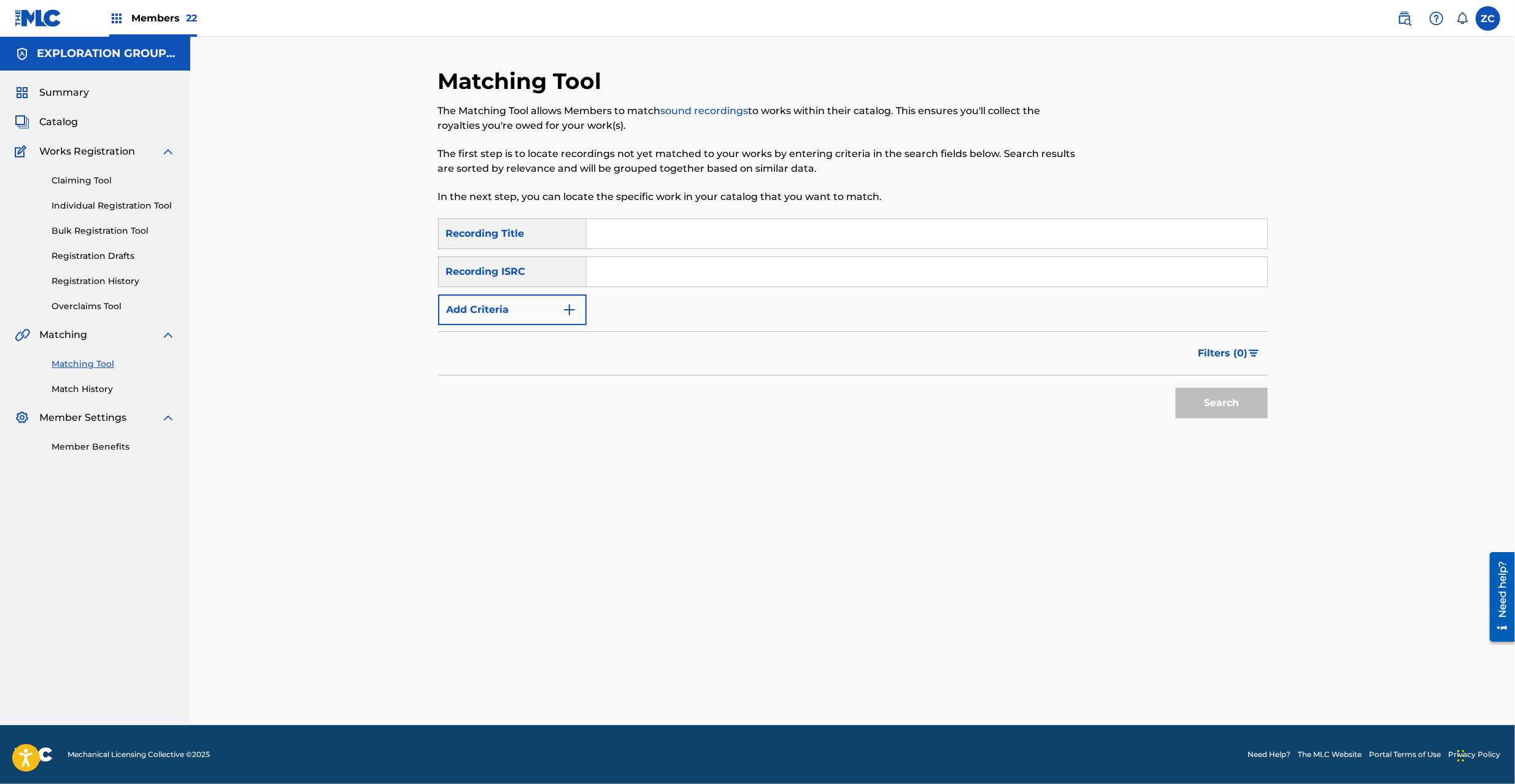
click at [1341, 462] on div "Matching Tool The Matching Tool allows Members to match sound recordings to wor…" at bounding box center [852, 381] width 1325 height 688
drag, startPoint x: 725, startPoint y: 285, endPoint x: 745, endPoint y: 286, distance: 20.0
click at [725, 285] on input "Search Form" at bounding box center [927, 272] width 681 height 29
paste input "JPP300500421"
click at [1222, 405] on button "Search" at bounding box center [1222, 403] width 92 height 31
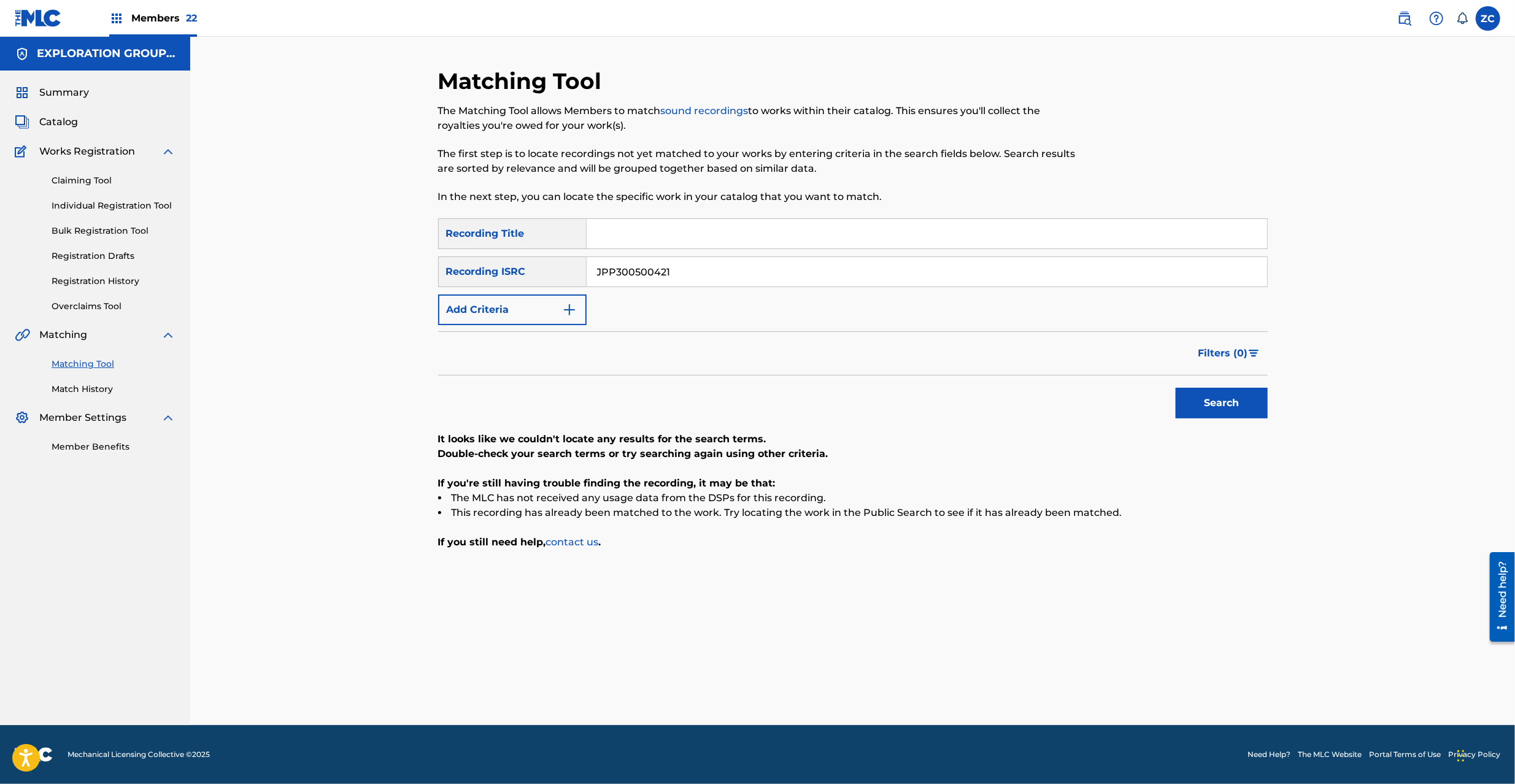
click at [795, 265] on input "JPP300500421" at bounding box center [927, 272] width 681 height 29
paste input "D100700118"
click at [1243, 403] on button "Search" at bounding box center [1222, 403] width 92 height 31
click at [832, 275] on input "JPD100700118" at bounding box center [927, 272] width 681 height 29
paste input "TCJPA1481275"
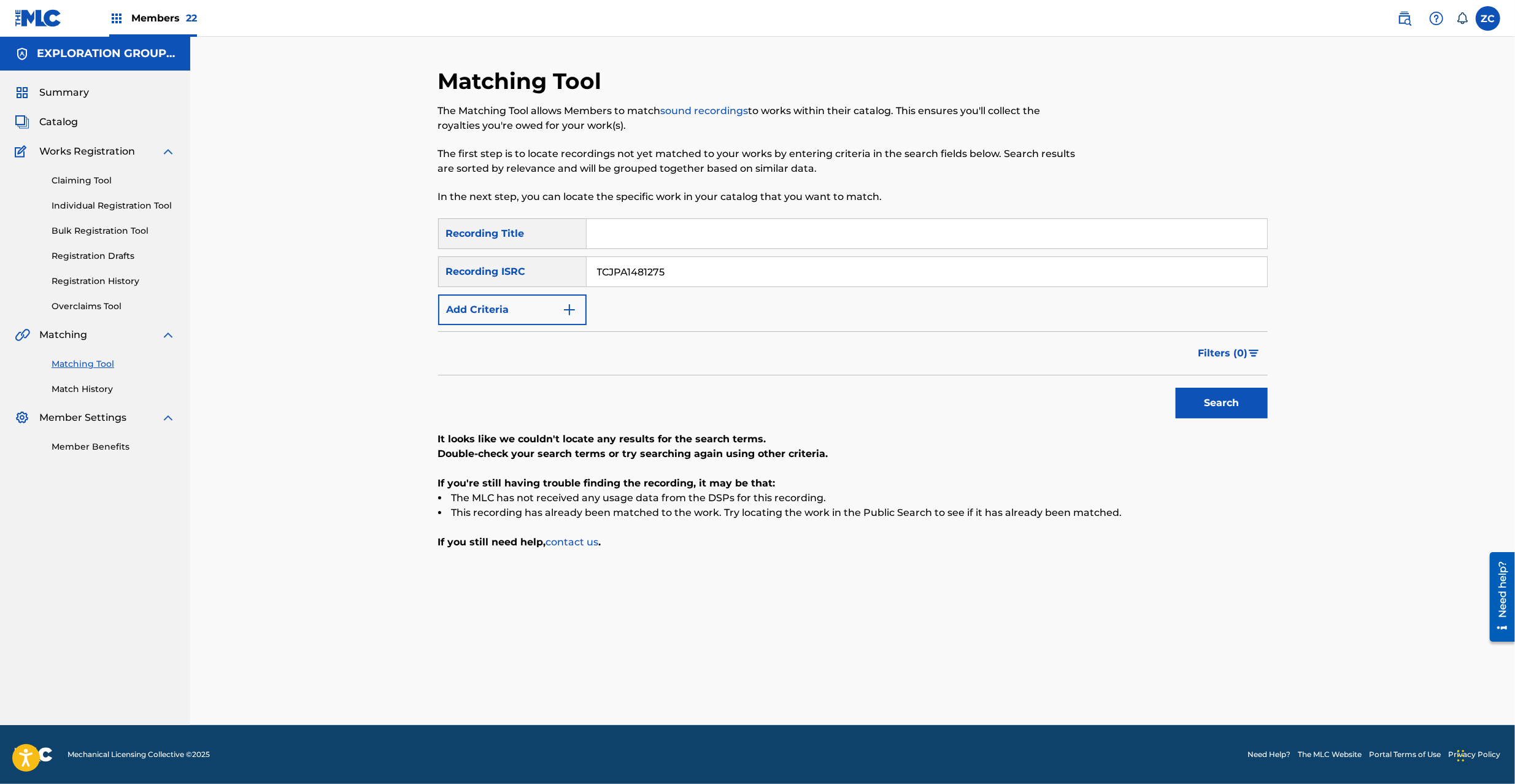
click at [1236, 396] on button "Search" at bounding box center [1222, 403] width 92 height 31
click at [789, 271] on input "TCJPA1481275" at bounding box center [927, 272] width 681 height 29
paste input "JPD100400376"
type input "JPD100400376"
click at [1230, 404] on button "Search" at bounding box center [1222, 403] width 92 height 31
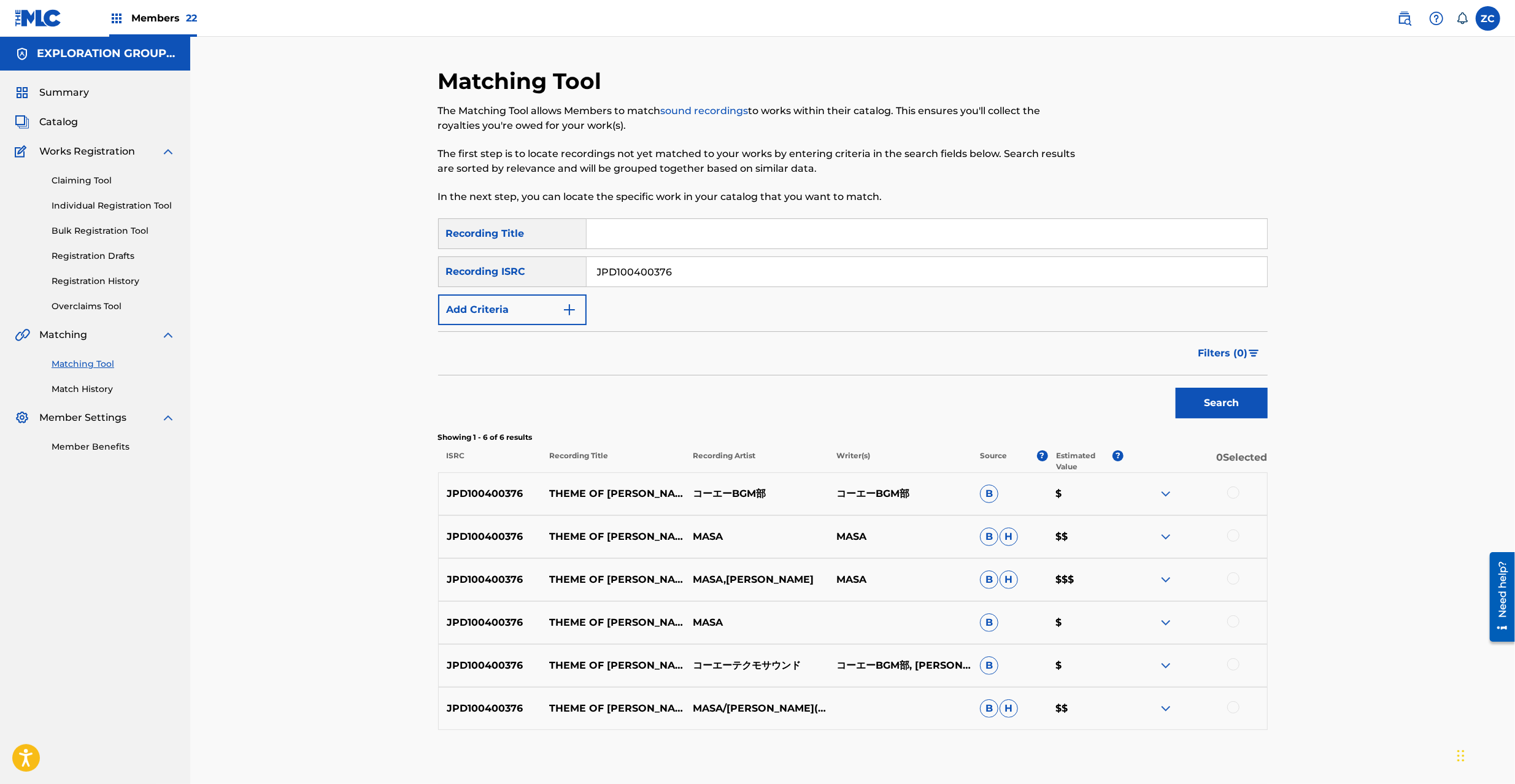
click at [1235, 495] on div at bounding box center [1233, 493] width 12 height 12
click at [1233, 536] on div at bounding box center [1233, 536] width 12 height 12
click at [1233, 582] on div at bounding box center [1233, 578] width 12 height 12
click at [1233, 625] on div at bounding box center [1233, 622] width 12 height 12
click at [1231, 670] on div at bounding box center [1233, 664] width 12 height 12
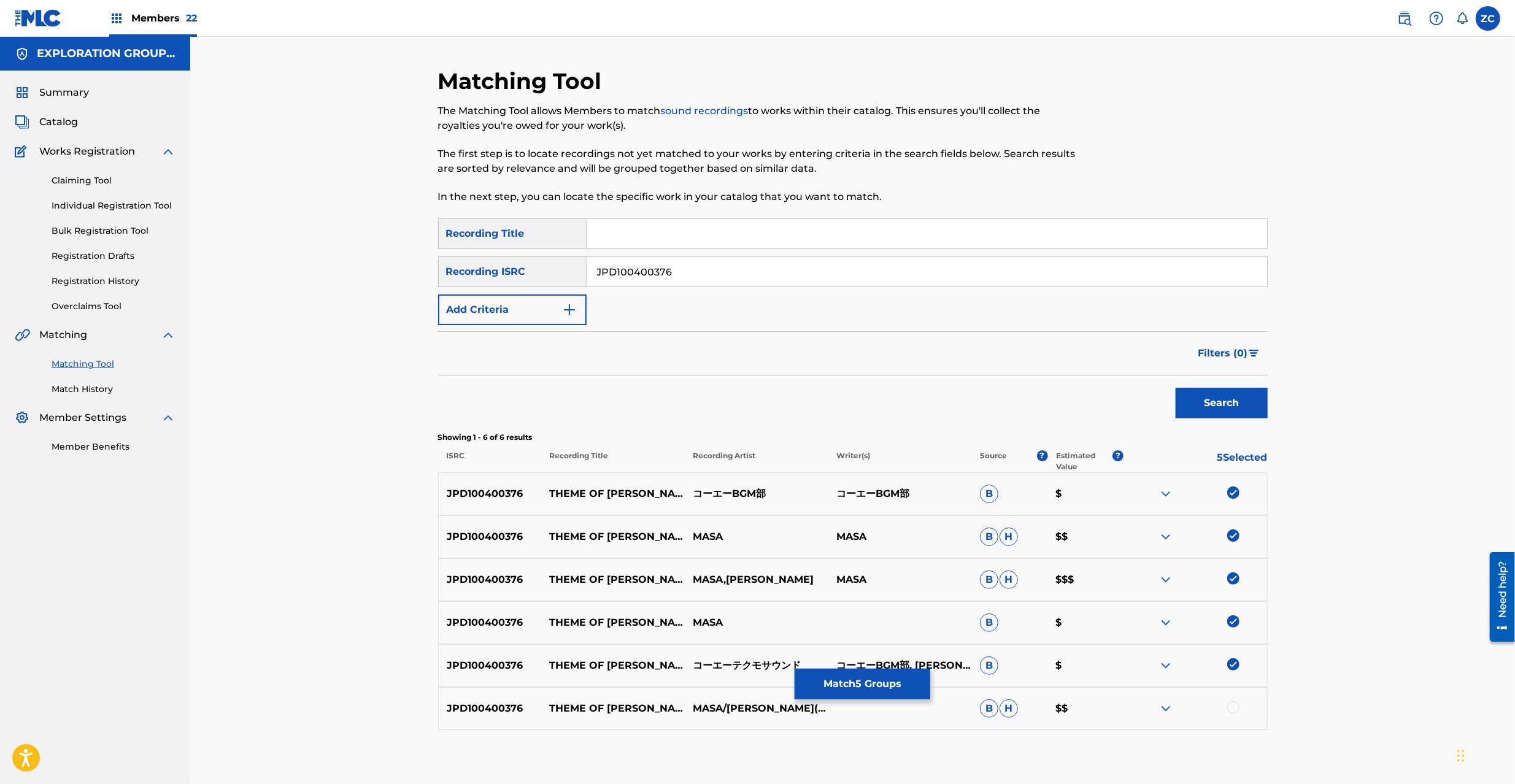
click at [1232, 709] on div at bounding box center [1233, 707] width 12 height 12
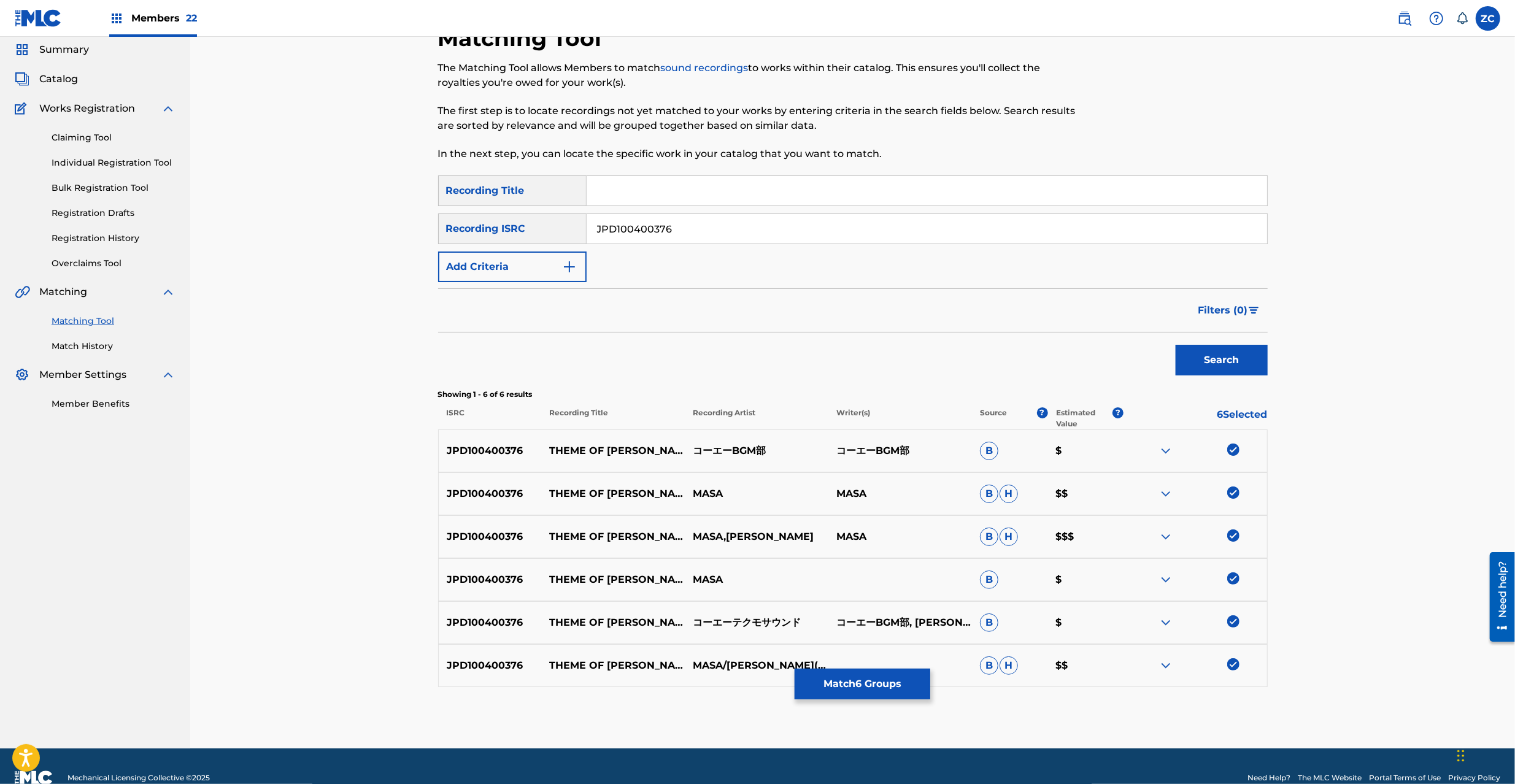
scroll to position [66, 0]
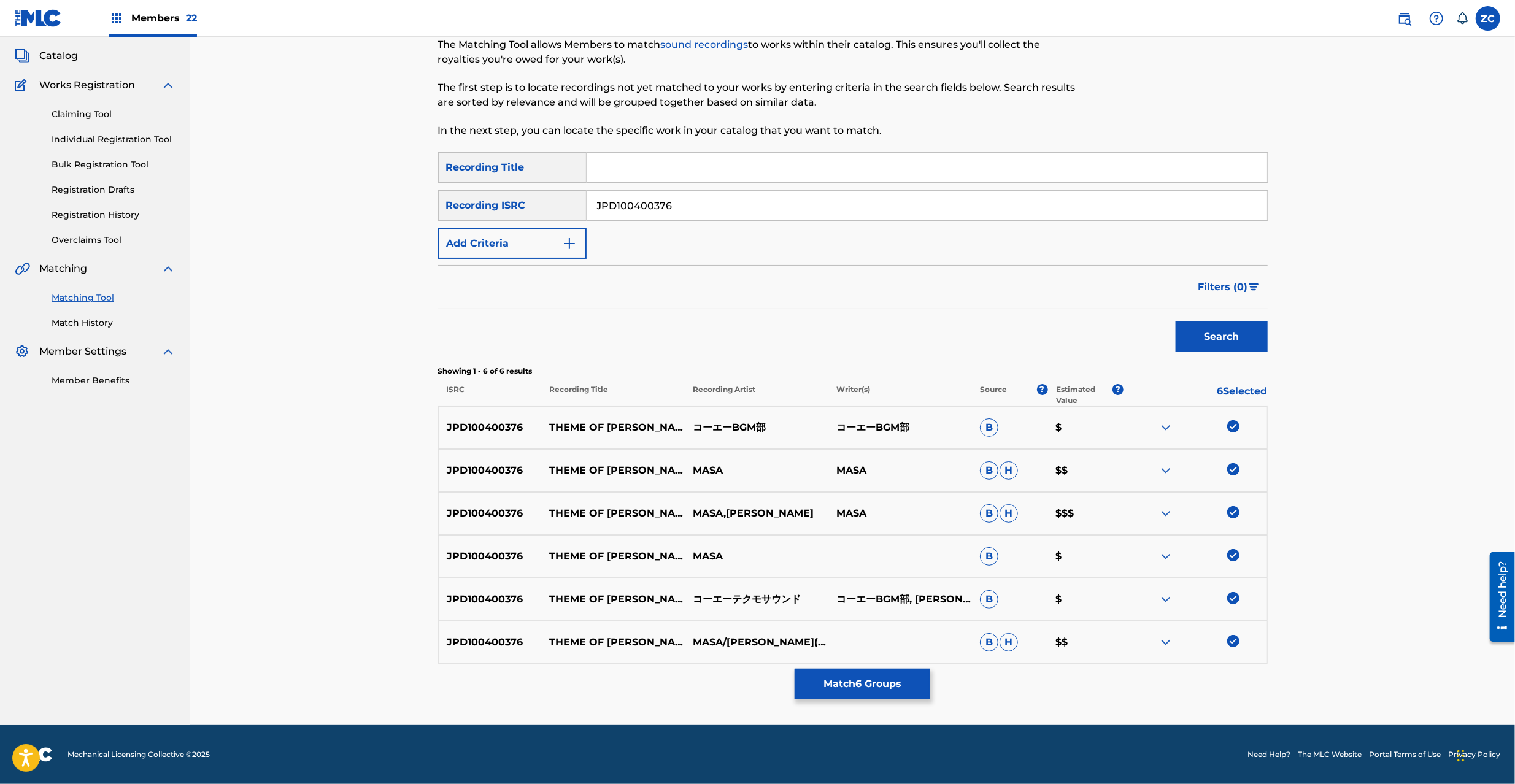
click at [870, 685] on button "Match 6 Groups" at bounding box center [862, 684] width 136 height 31
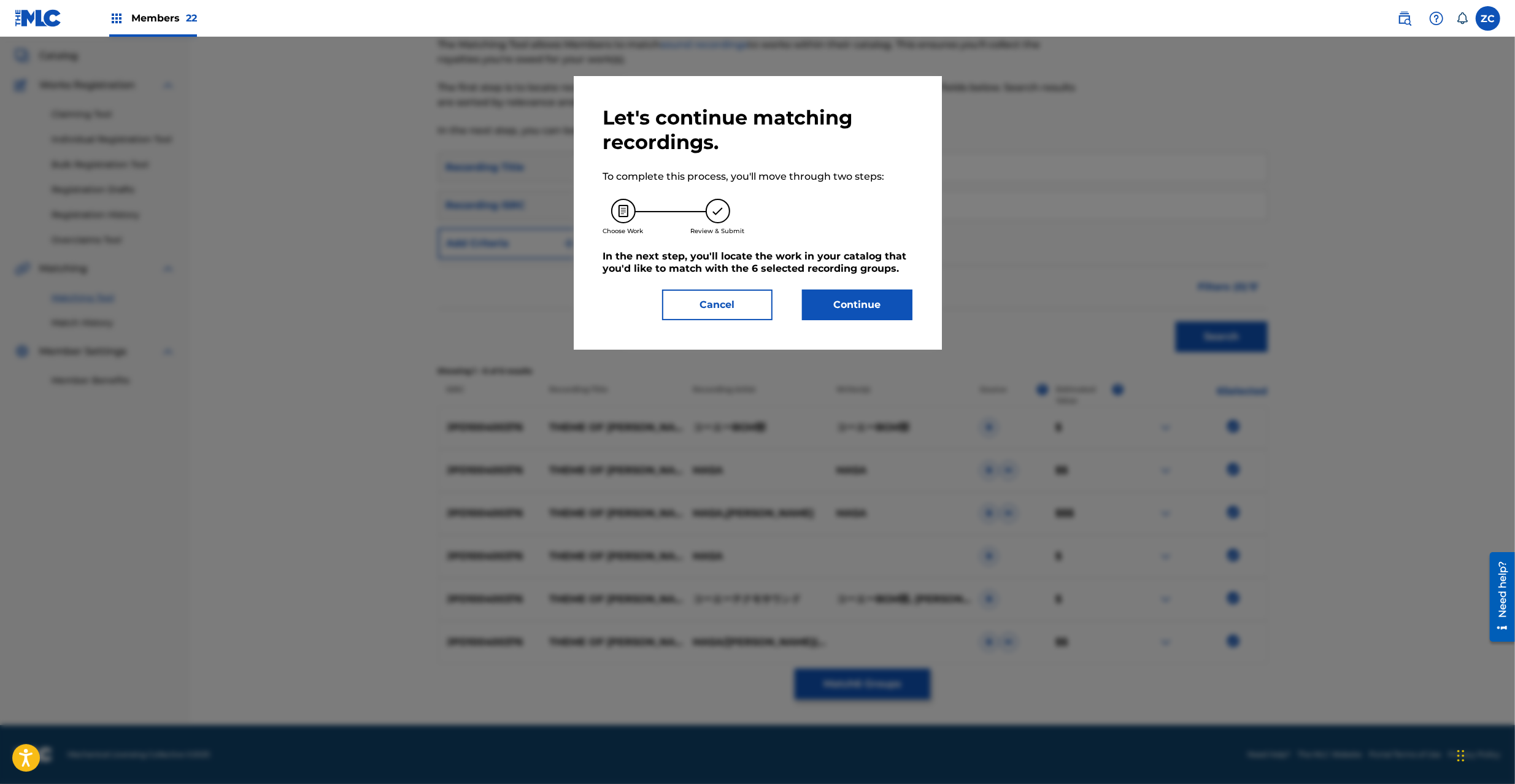
click at [871, 313] on button "Continue" at bounding box center [857, 305] width 111 height 31
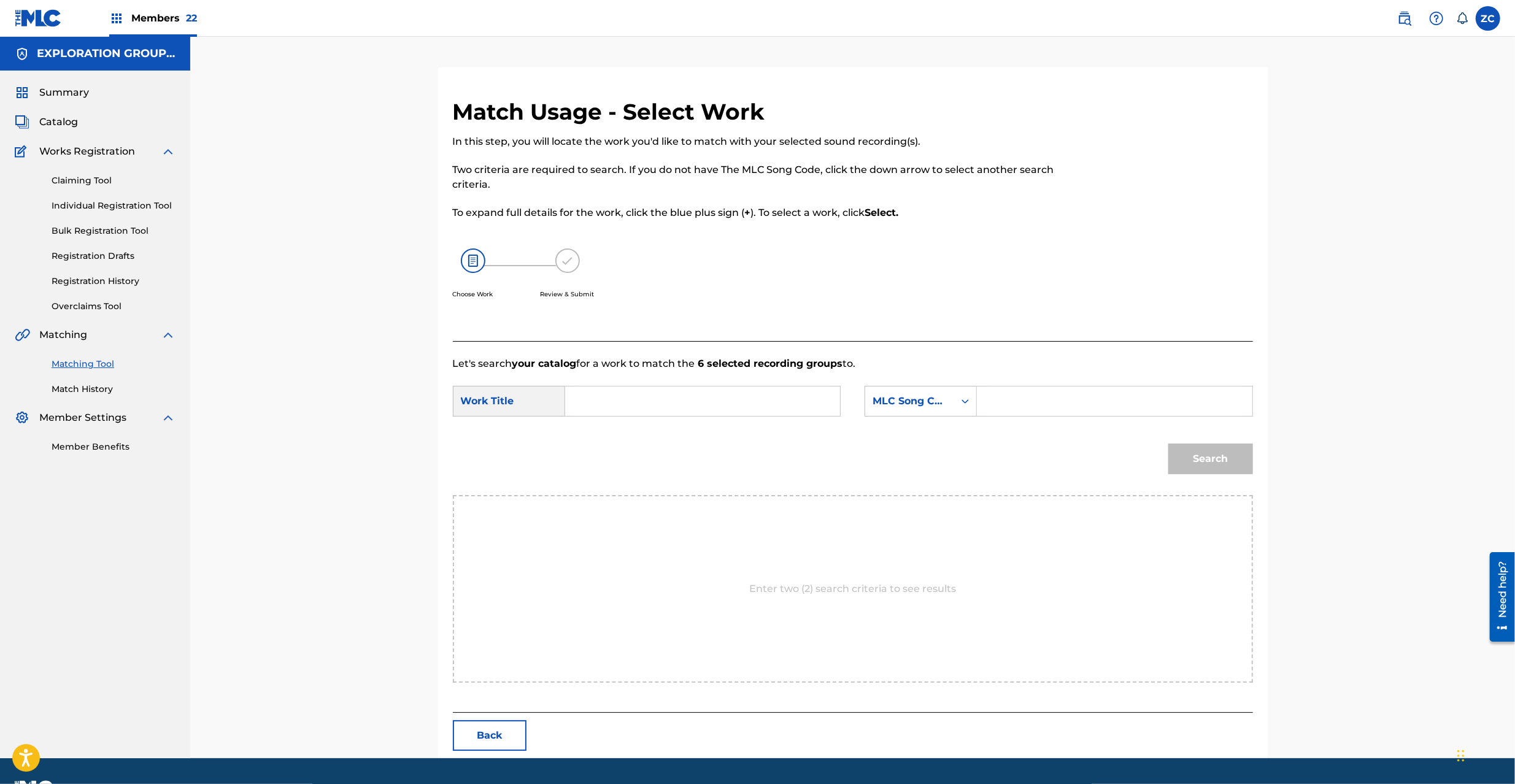
click at [726, 404] on input "Search Form" at bounding box center [703, 401] width 254 height 29
paste input "Theme Of [PERSON_NAME]-Dw S2H Mix- TE9FJW"
click at [756, 405] on input "Theme Of [PERSON_NAME]-Dw S2H Mix- TE9FJW" at bounding box center [703, 401] width 254 height 29
type input "Theme Of [PERSON_NAME]-Dw S2H Mix-"
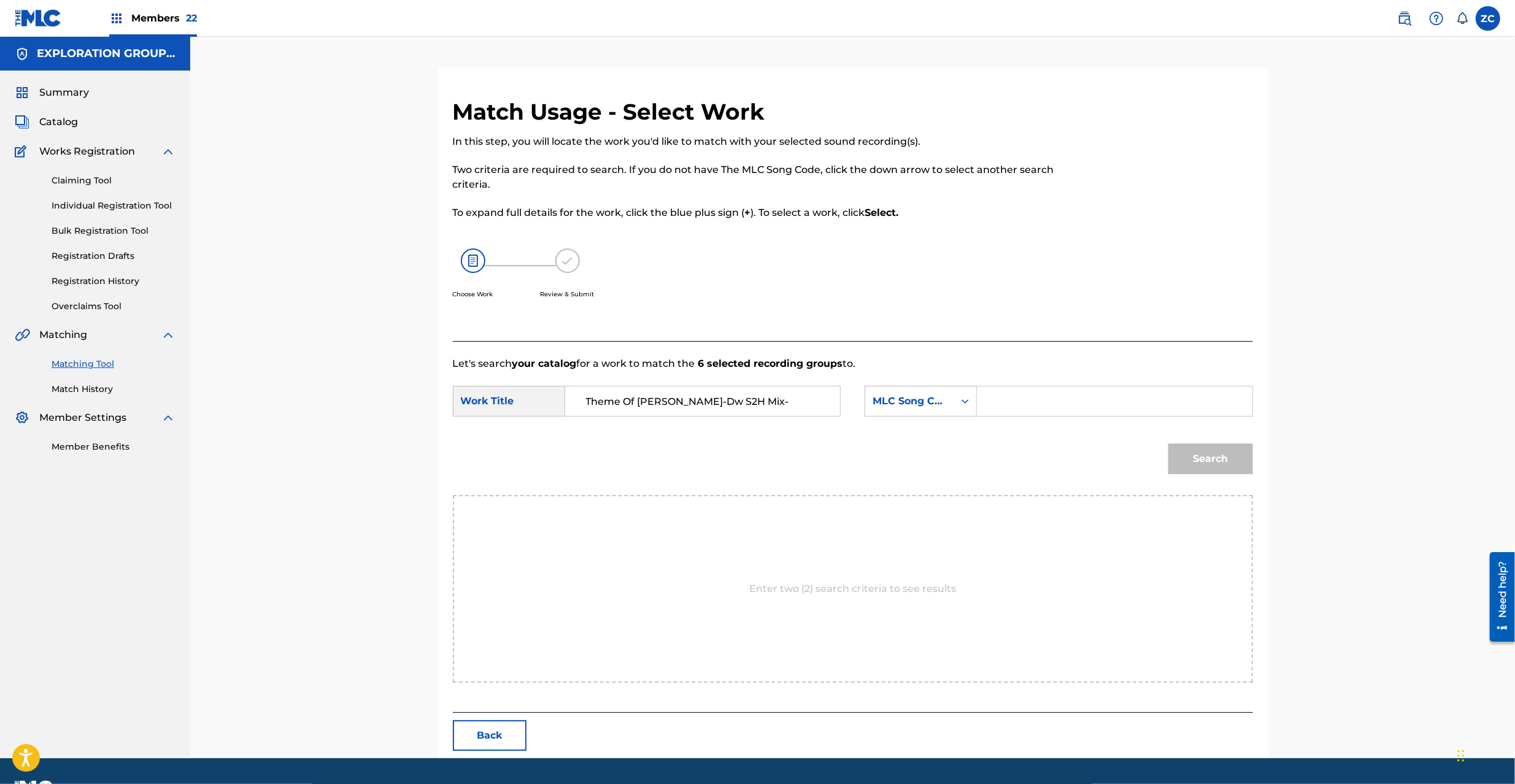
click at [1051, 400] on input "Search Form" at bounding box center [1115, 401] width 254 height 29
paste input "TE9FJW"
type input "TE9FJW"
click at [1186, 451] on button "Search" at bounding box center [1210, 458] width 84 height 31
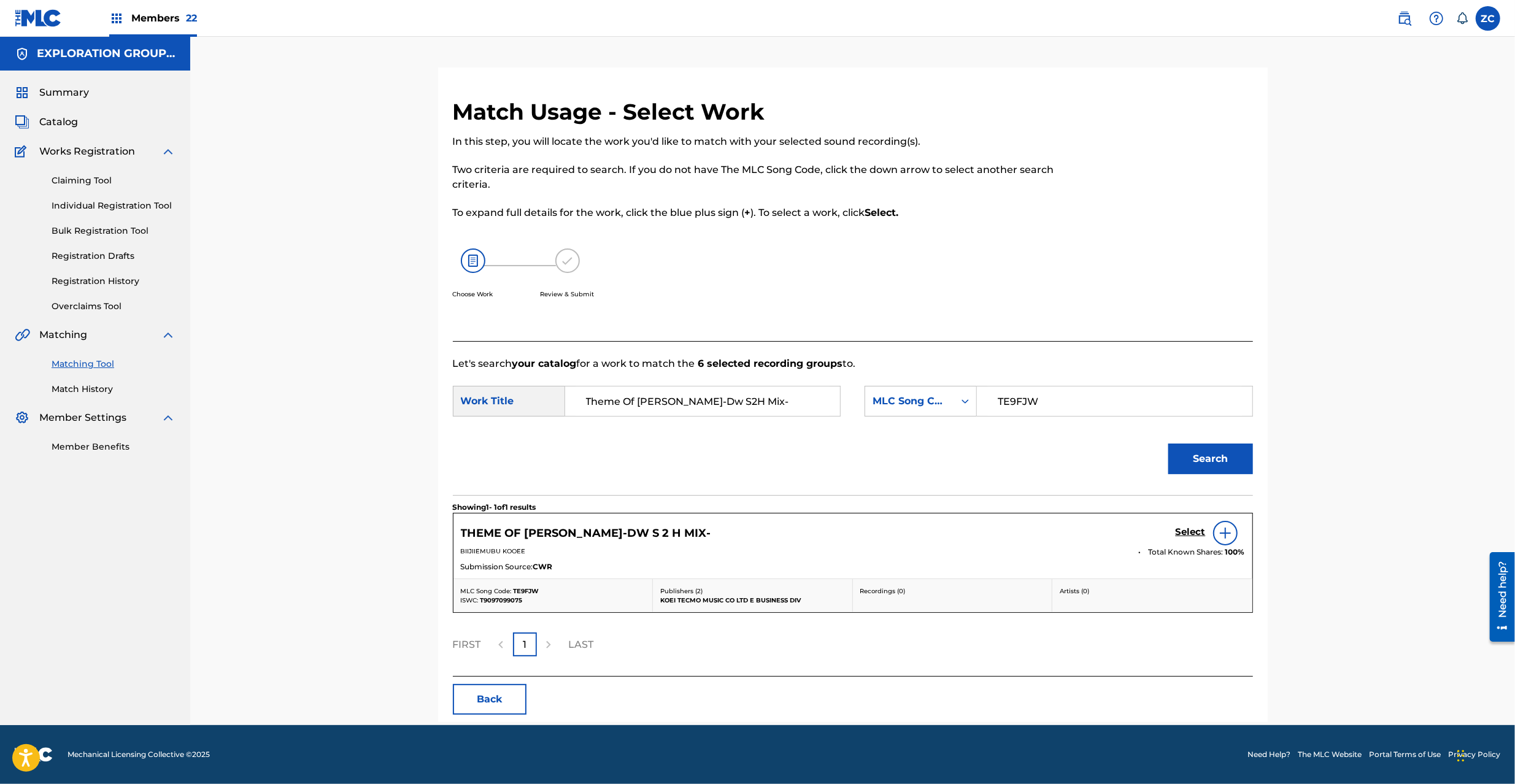
click at [1197, 536] on h5 "Select" at bounding box center [1191, 532] width 30 height 12
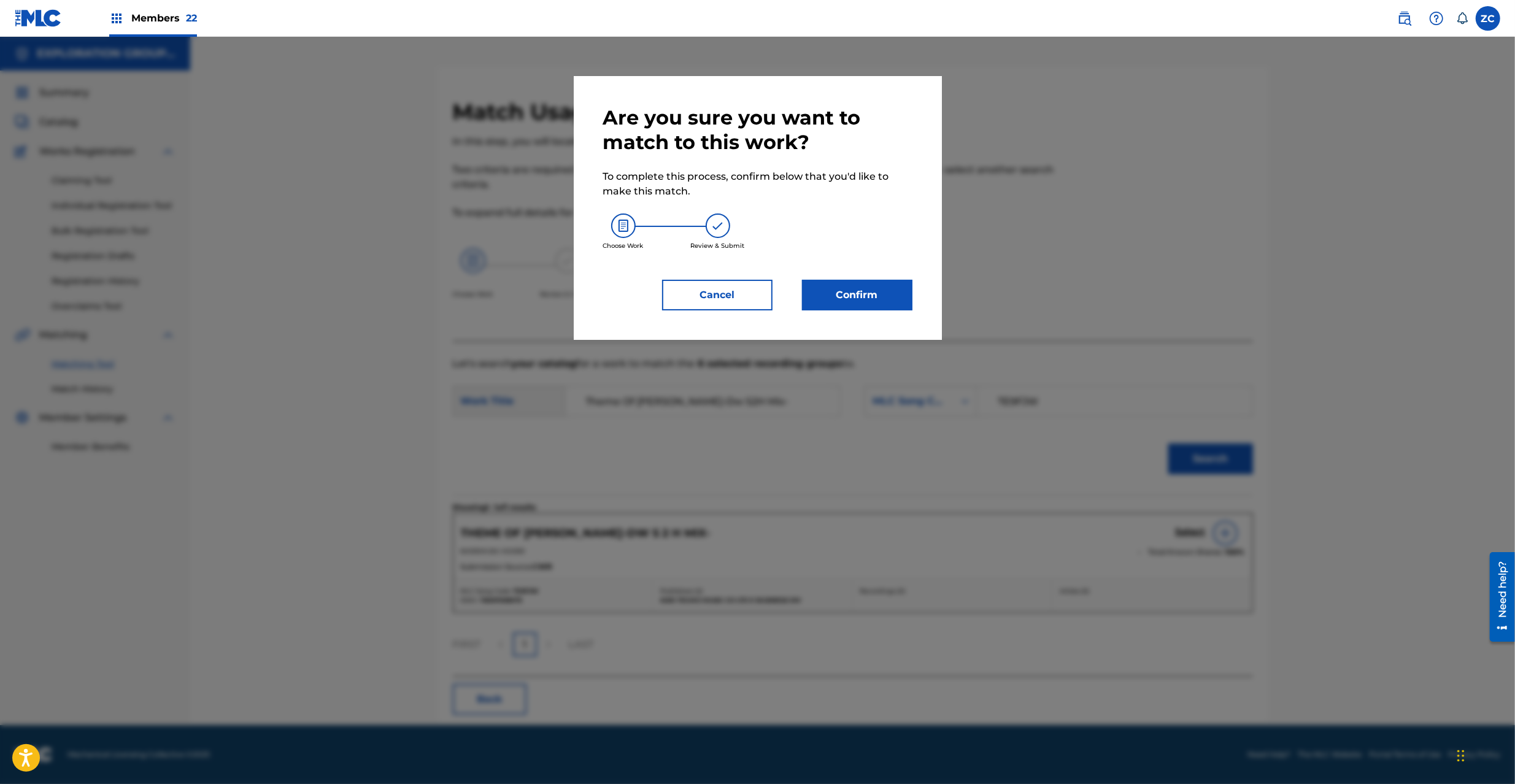
click at [842, 299] on button "Confirm" at bounding box center [857, 295] width 111 height 31
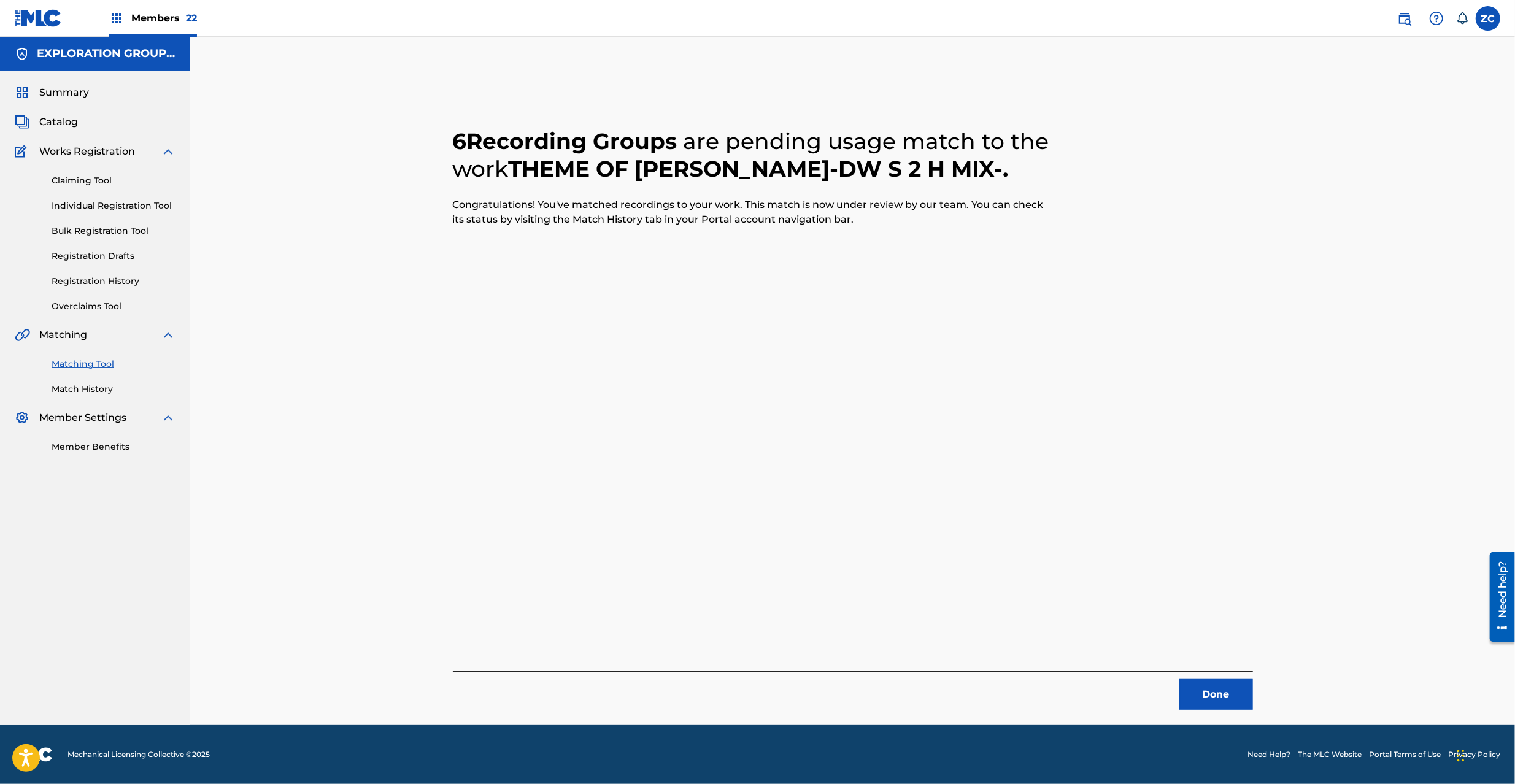
click at [1231, 690] on button "Done" at bounding box center [1216, 694] width 73 height 31
